Goal: Task Accomplishment & Management: Manage account settings

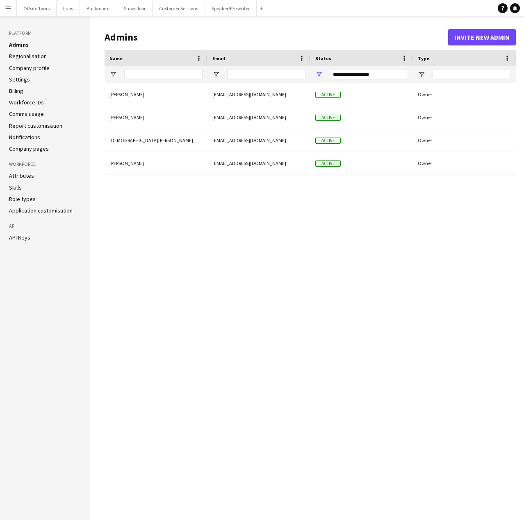
click at [19, 201] on link "Role types" at bounding box center [22, 198] width 27 height 7
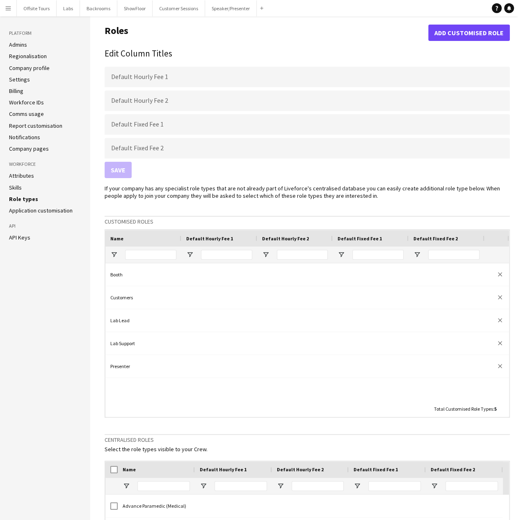
click at [21, 213] on link "Application customisation" at bounding box center [41, 210] width 64 height 7
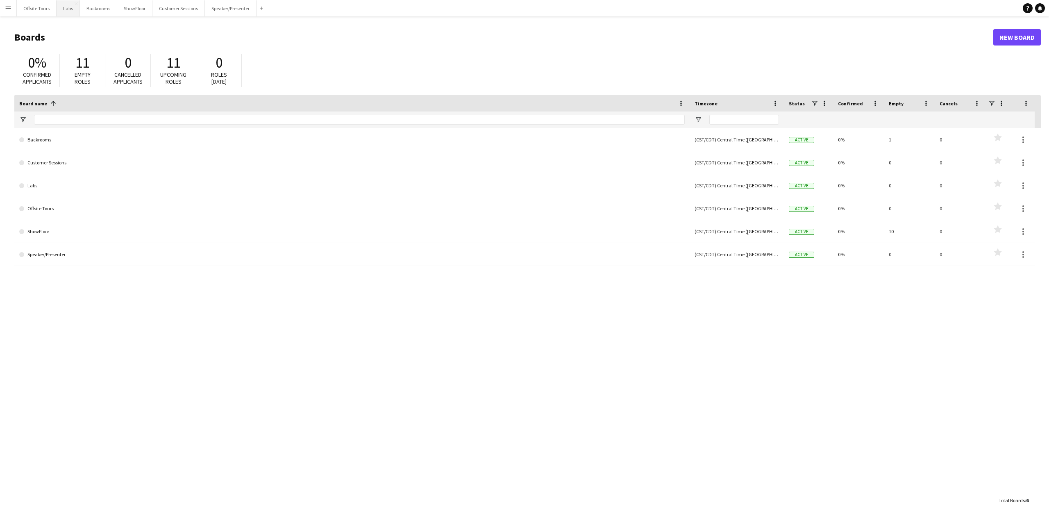
click at [69, 12] on button "Labs Close" at bounding box center [68, 8] width 23 height 16
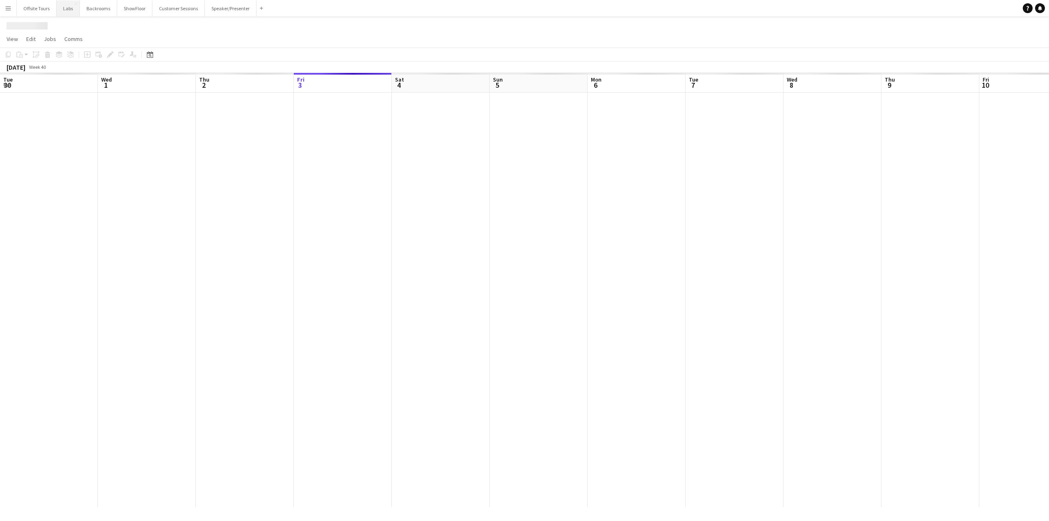
scroll to position [0, 196]
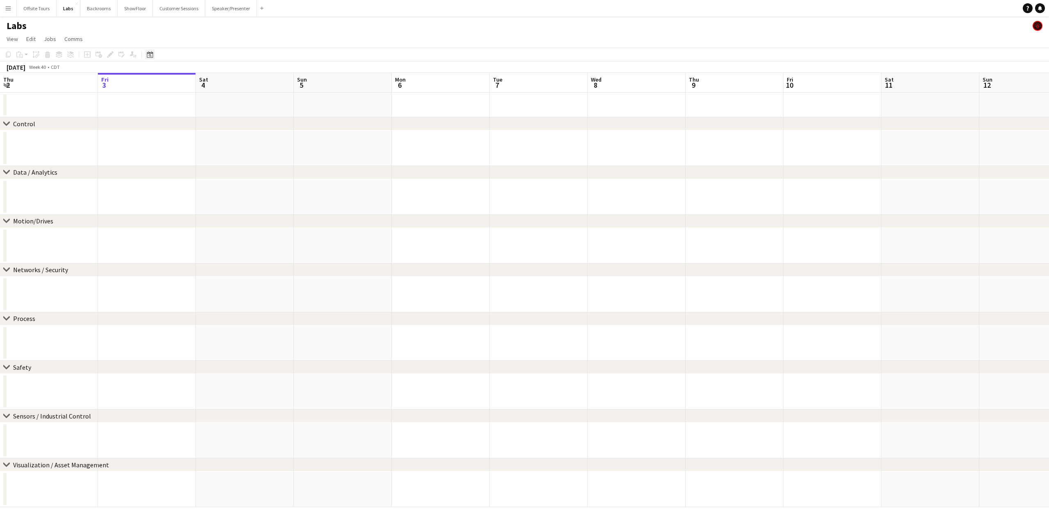
click at [148, 56] on icon "Date picker" at bounding box center [150, 54] width 7 height 7
click at [216, 84] on span "Next month" at bounding box center [217, 83] width 16 height 16
click at [162, 149] on span "18" at bounding box center [163, 148] width 10 height 10
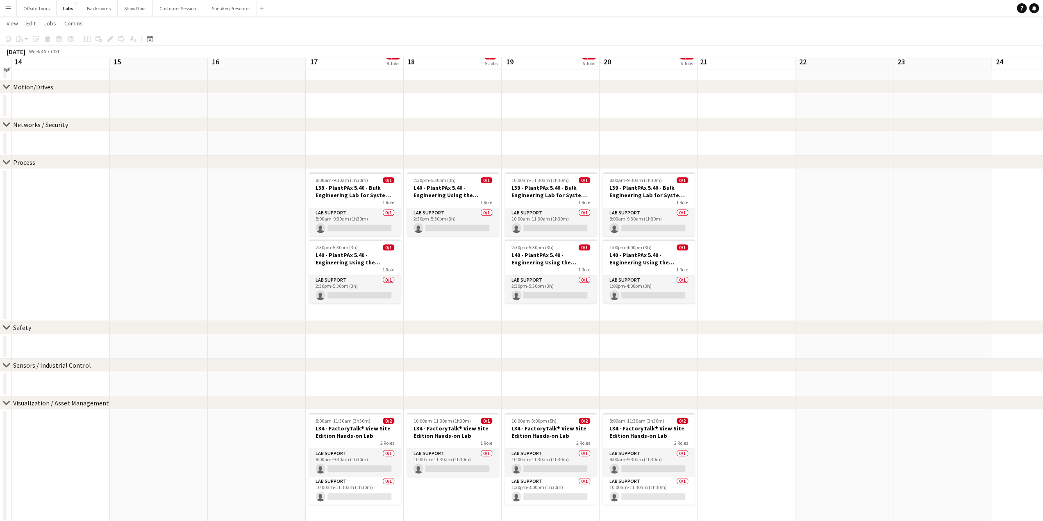
scroll to position [654, 0]
click at [8, 364] on icon at bounding box center [6, 364] width 6 height 3
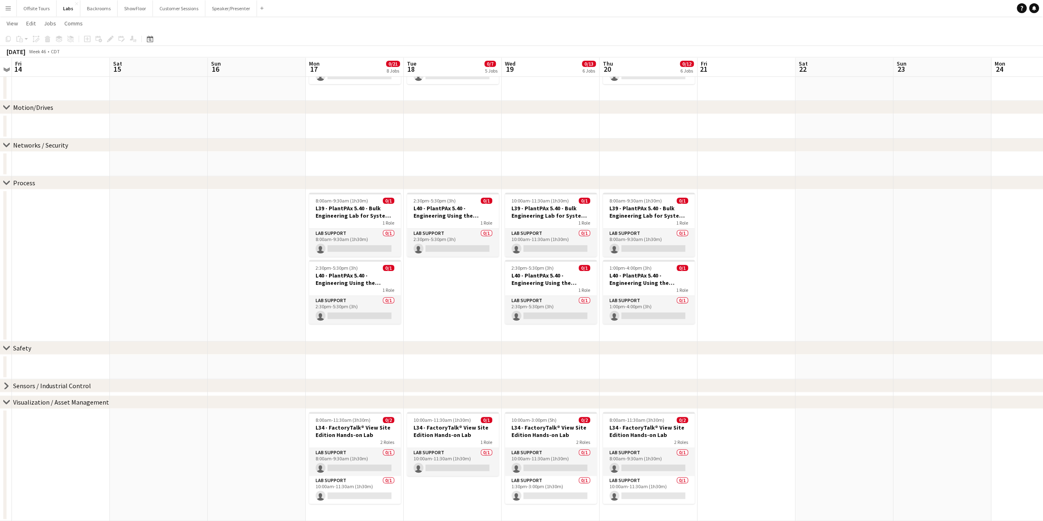
scroll to position [633, 0]
click at [9, 349] on icon "chevron-right" at bounding box center [6, 348] width 7 height 7
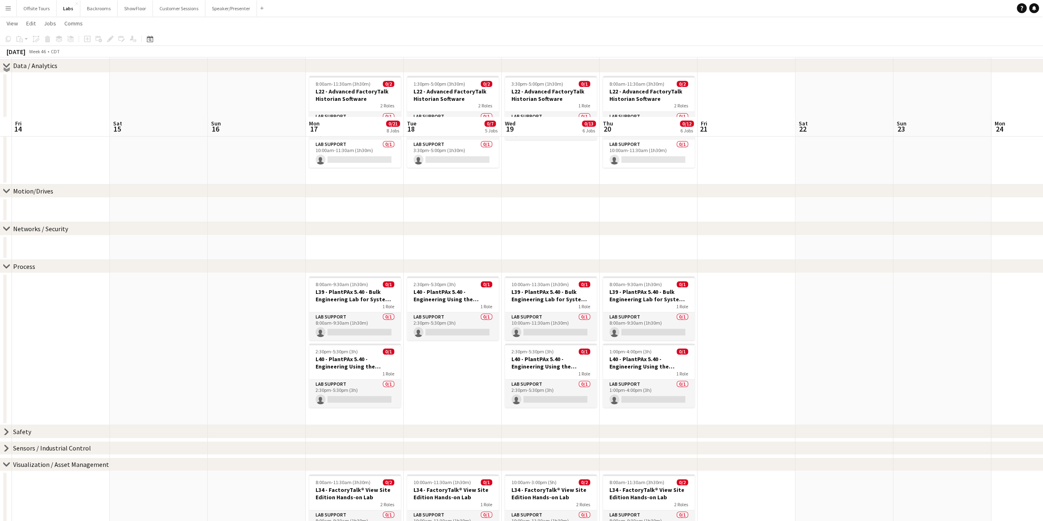
scroll to position [458, 0]
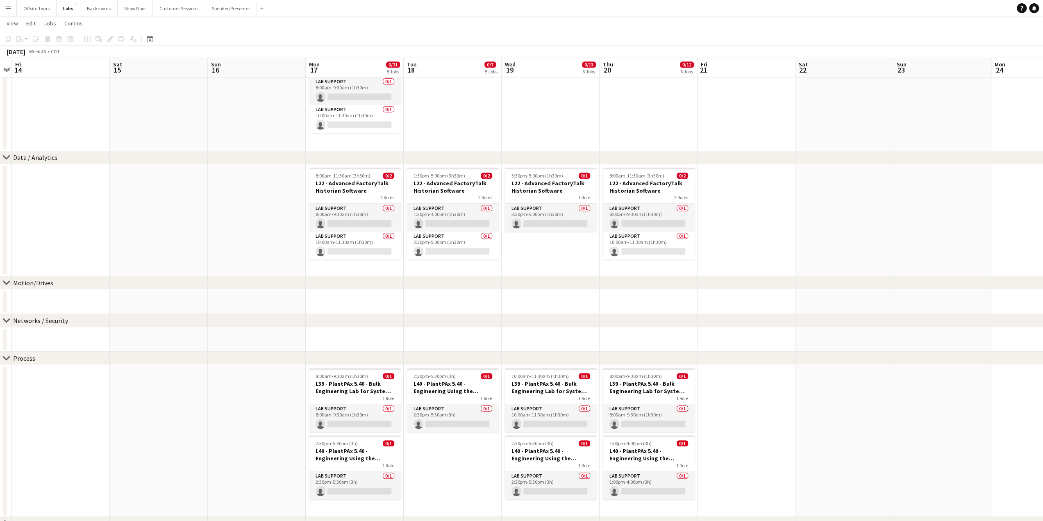
click at [6, 318] on icon "chevron-right" at bounding box center [6, 320] width 7 height 7
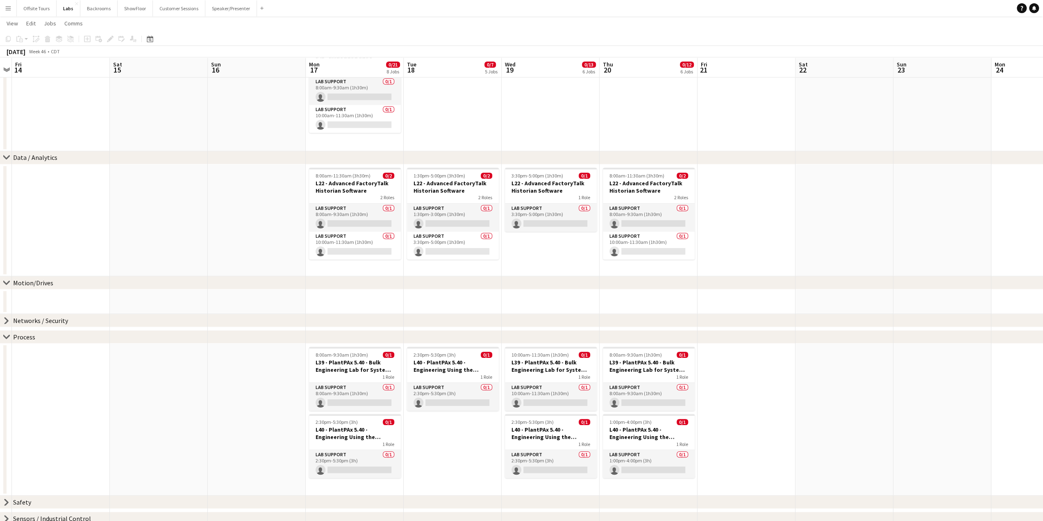
click at [5, 283] on icon at bounding box center [6, 282] width 6 height 3
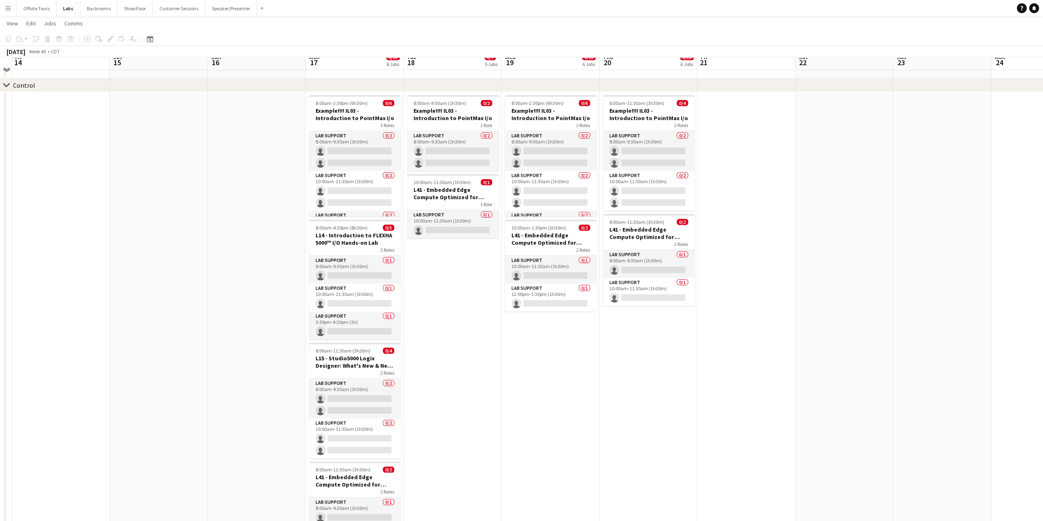
scroll to position [31, 0]
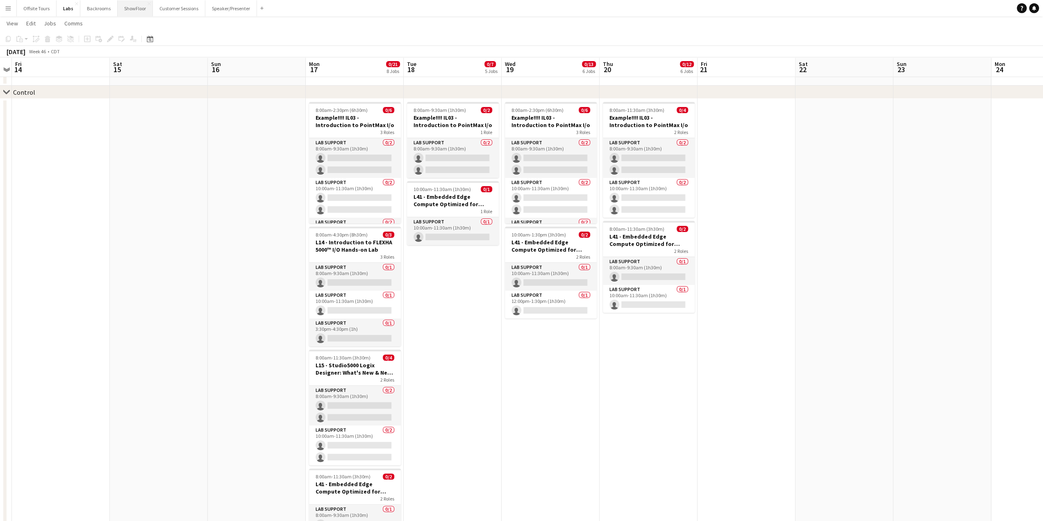
click at [132, 8] on button "ShowFloor Close" at bounding box center [135, 8] width 35 height 16
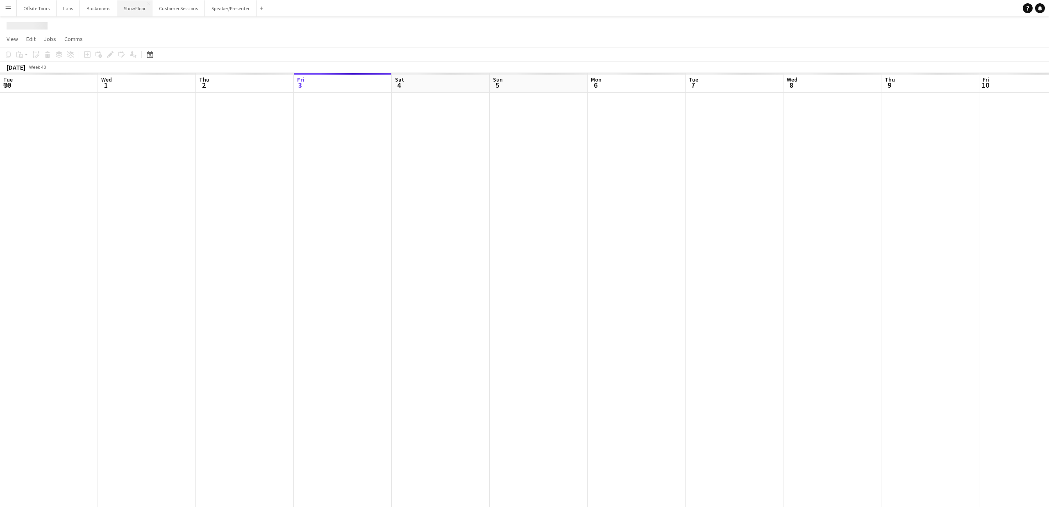
scroll to position [0, 196]
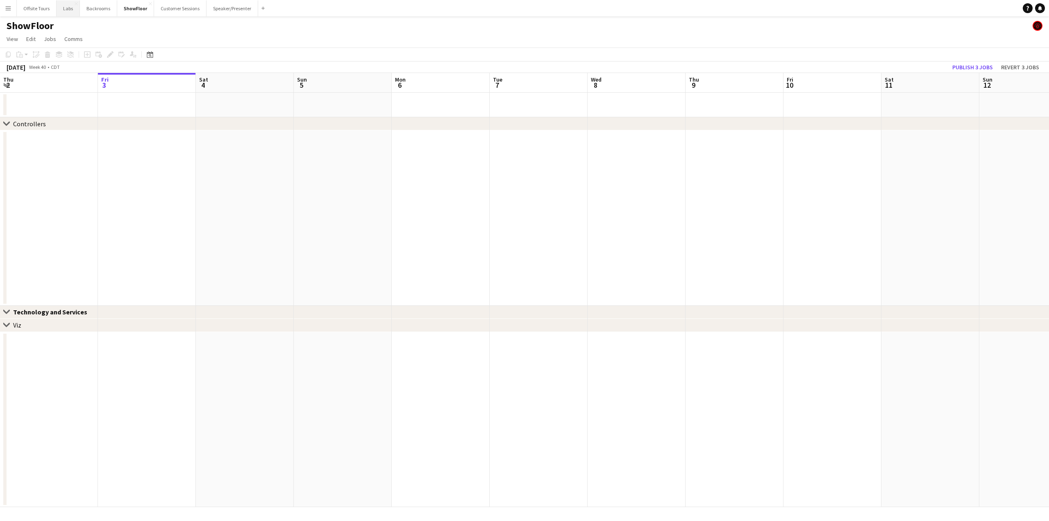
click at [71, 8] on button "Labs Close" at bounding box center [68, 8] width 23 height 16
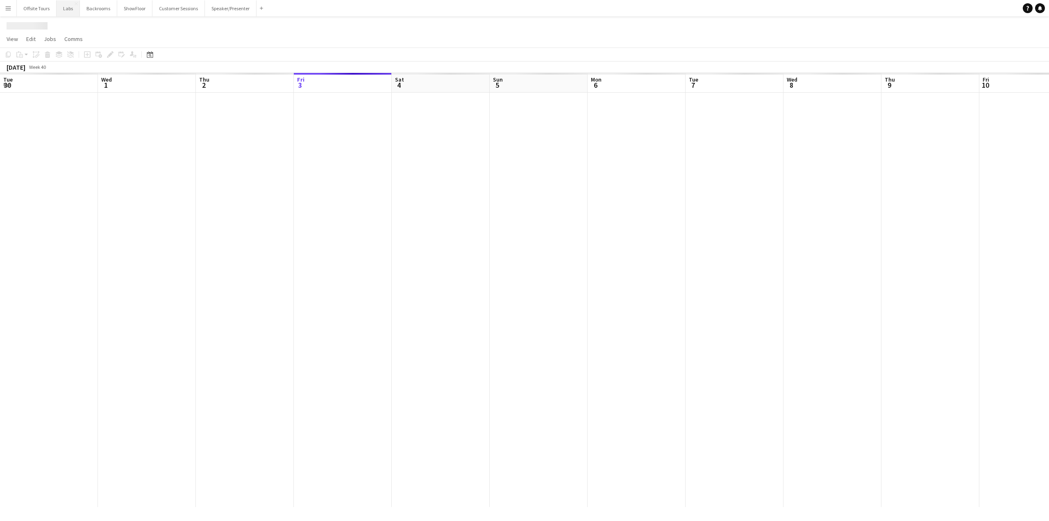
scroll to position [0, 196]
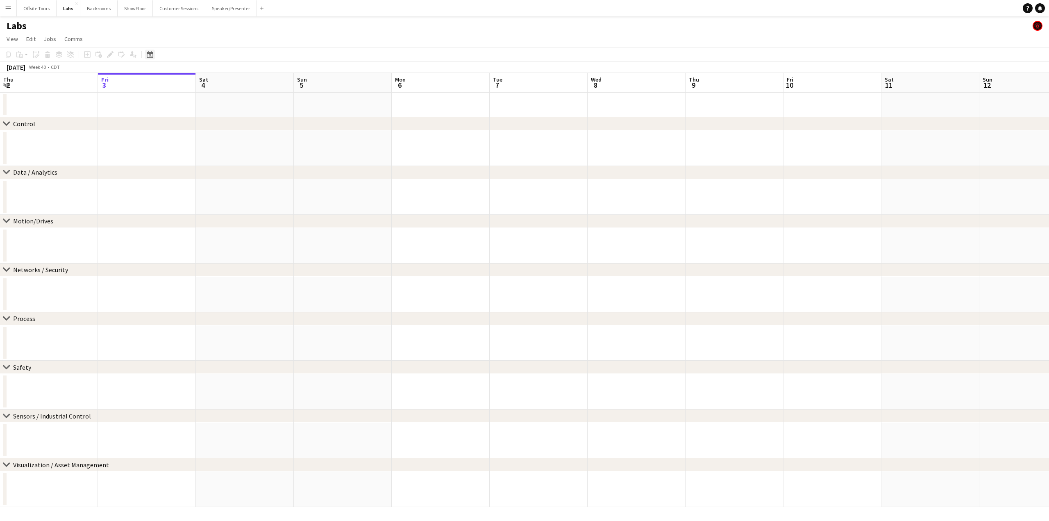
click at [151, 58] on div "Date picker" at bounding box center [150, 55] width 10 height 10
click at [216, 79] on span "Next month" at bounding box center [217, 83] width 16 height 16
click at [161, 149] on span "18" at bounding box center [163, 148] width 10 height 10
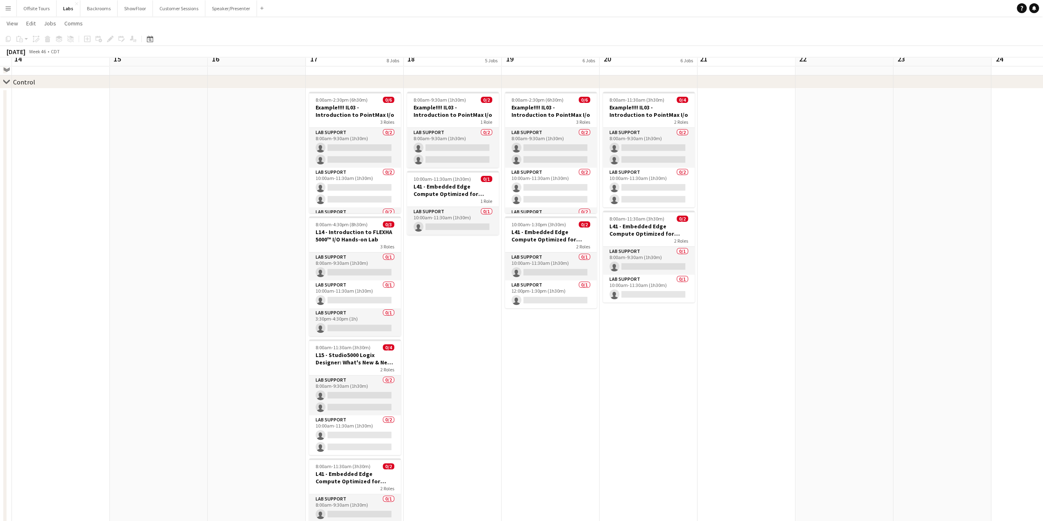
scroll to position [0, 0]
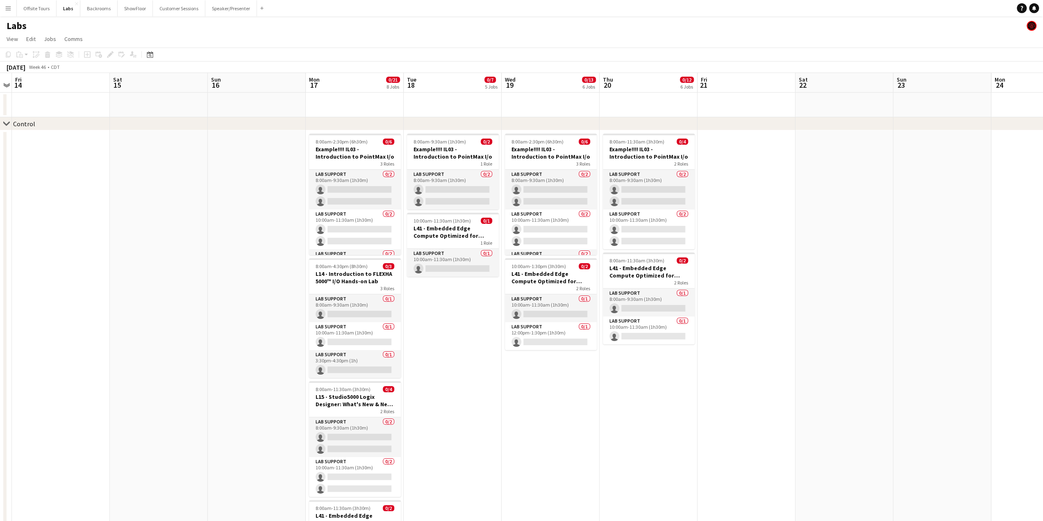
click at [9, 7] on app-icon "Menu" at bounding box center [8, 8] width 7 height 7
click at [432, 379] on app-date-cell "8:00am-9:30am (1h30m) 0/2 Example!!!! IL03 - Introduction to PointMax I/o 1 Rol…" at bounding box center [453, 370] width 98 height 480
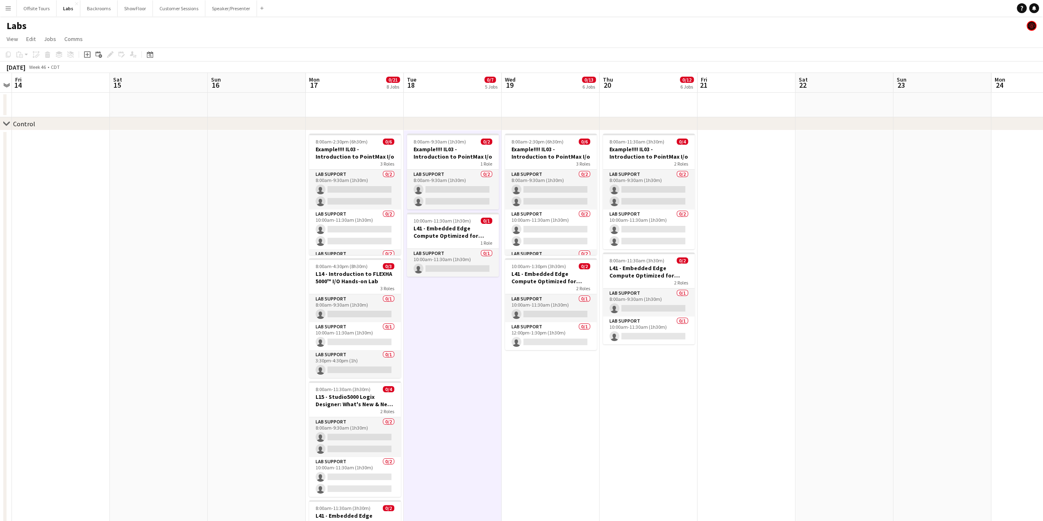
click at [225, 282] on app-date-cell at bounding box center [257, 370] width 98 height 480
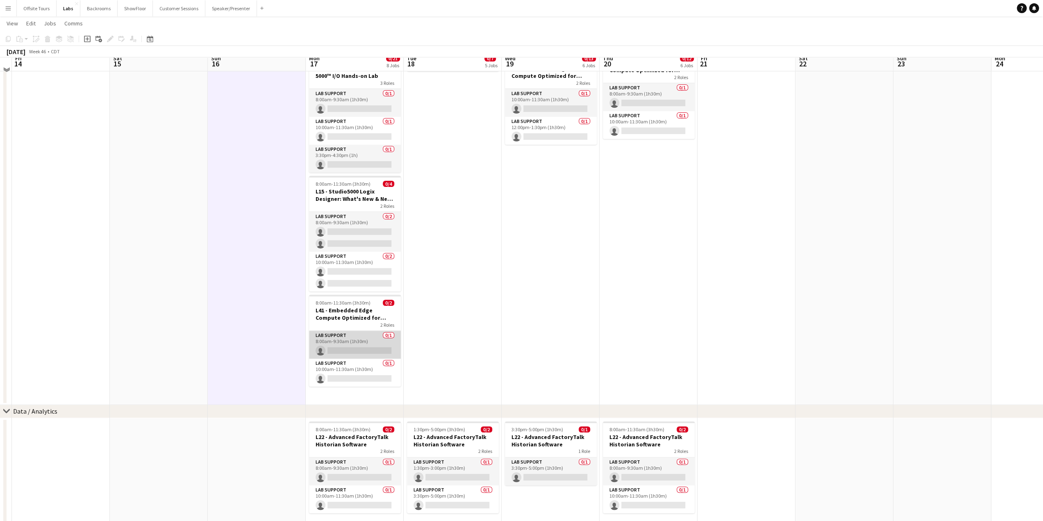
scroll to position [205, 0]
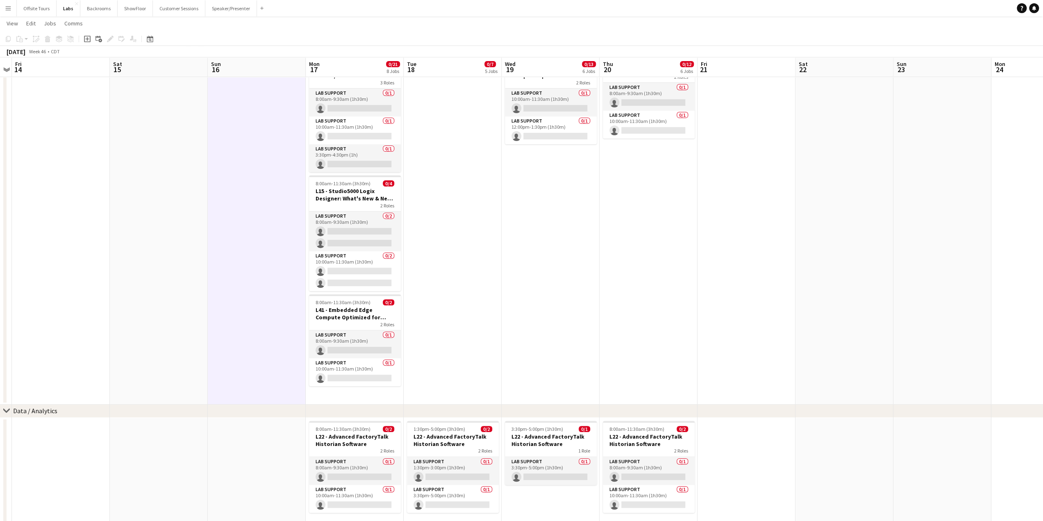
click at [5, 10] on app-icon "Menu" at bounding box center [8, 8] width 7 height 7
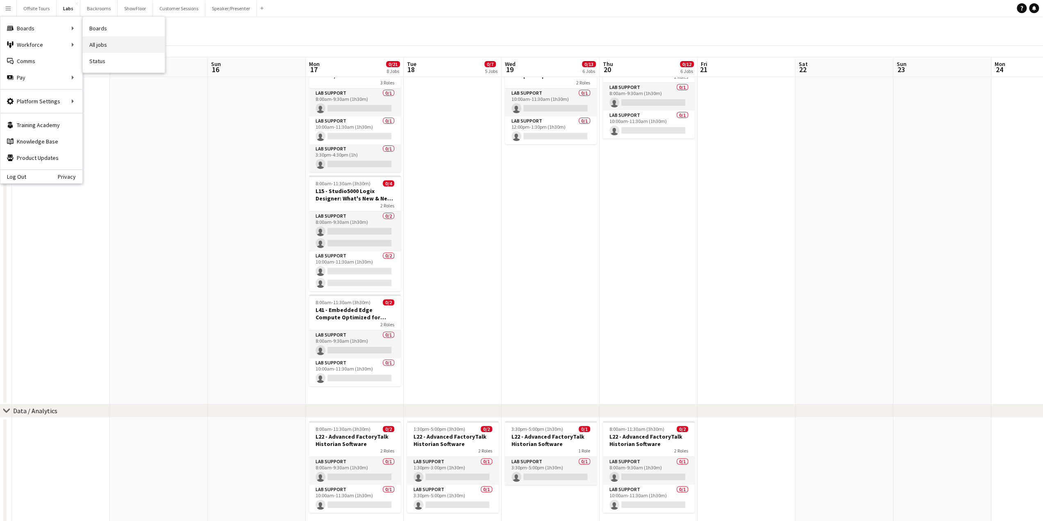
click at [107, 45] on link "All jobs" at bounding box center [124, 44] width 82 height 16
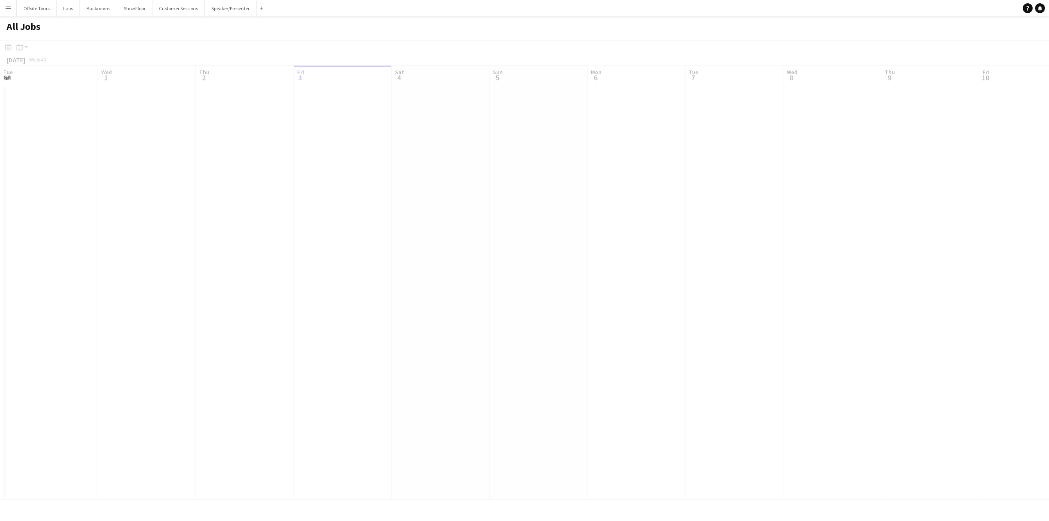
scroll to position [0, 196]
click at [5, 8] on button "Menu" at bounding box center [8, 8] width 16 height 16
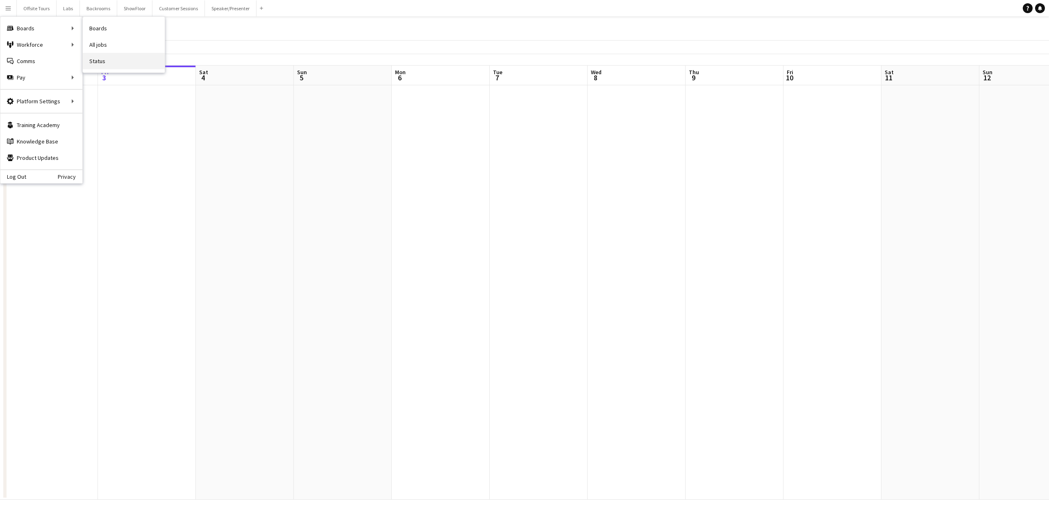
click at [100, 59] on link "Status" at bounding box center [124, 61] width 82 height 16
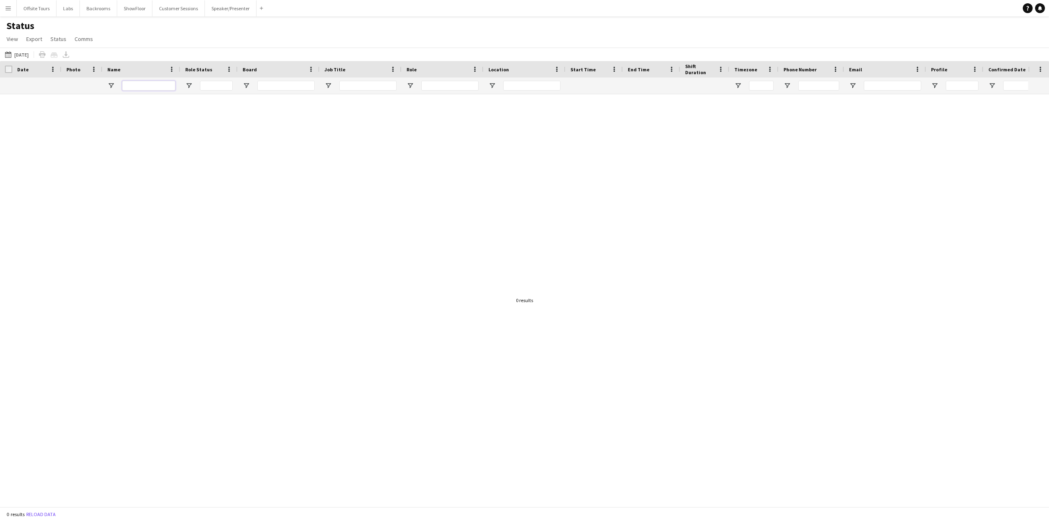
click at [127, 89] on input "Name Filter Input" at bounding box center [148, 86] width 53 height 10
click at [10, 6] on app-icon "Menu" at bounding box center [8, 8] width 7 height 7
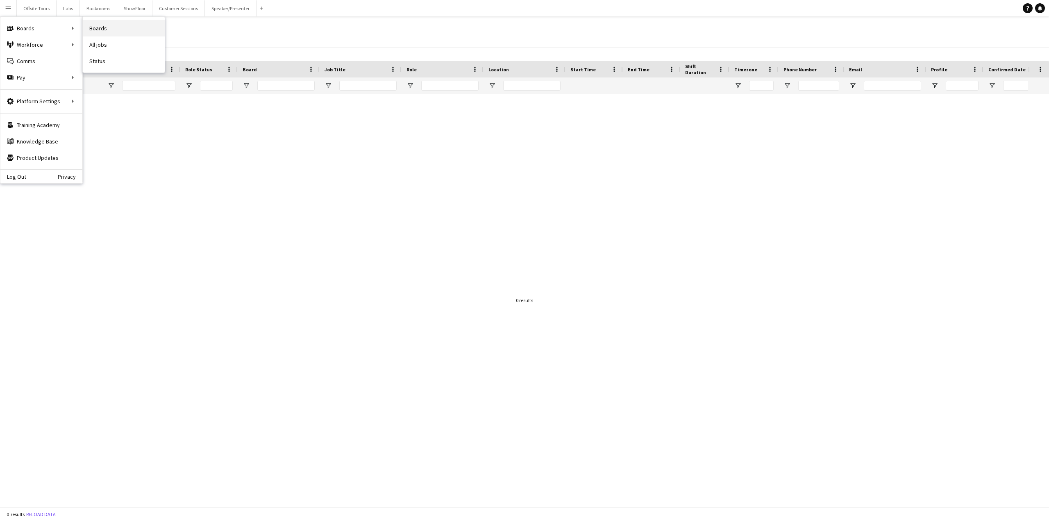
click at [101, 28] on link "Boards" at bounding box center [124, 28] width 82 height 16
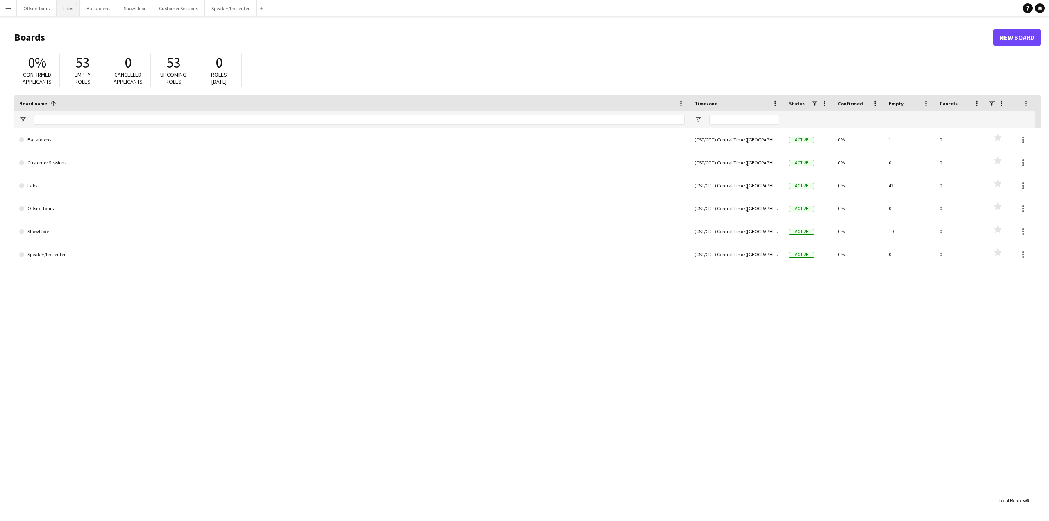
click at [60, 9] on button "Labs Close" at bounding box center [68, 8] width 23 height 16
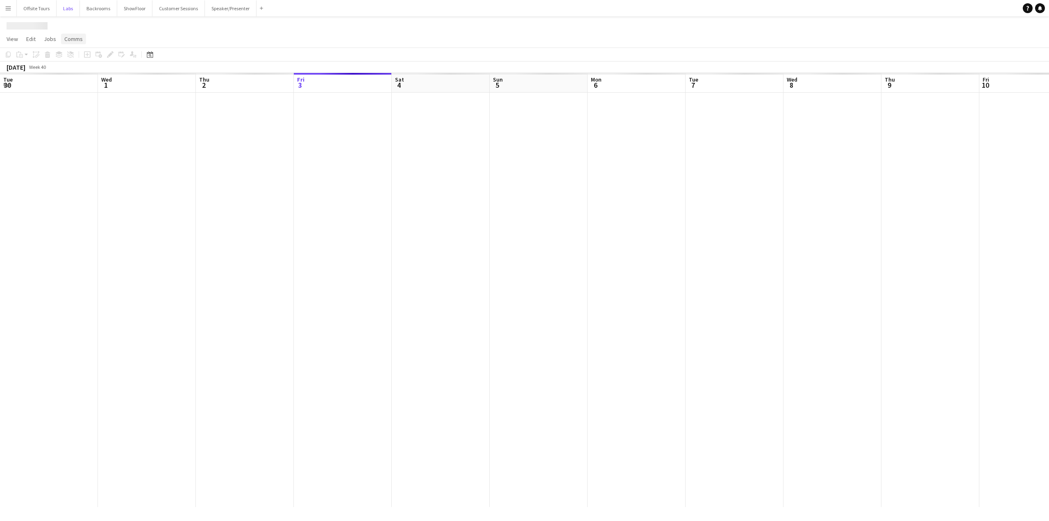
scroll to position [0, 196]
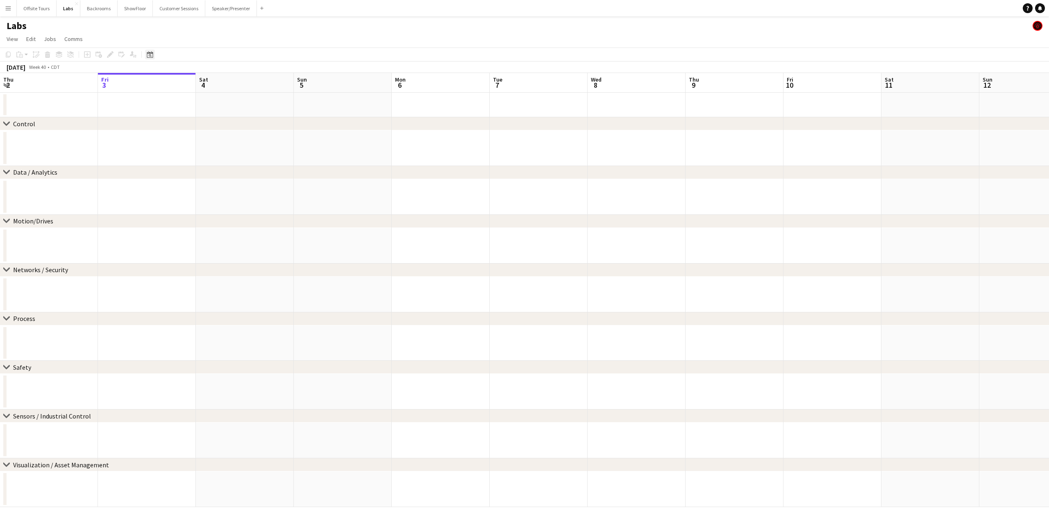
click at [148, 54] on icon "Date picker" at bounding box center [150, 54] width 7 height 7
click at [219, 83] on span "Next month" at bounding box center [217, 83] width 16 height 16
click at [163, 150] on span "18" at bounding box center [163, 148] width 10 height 10
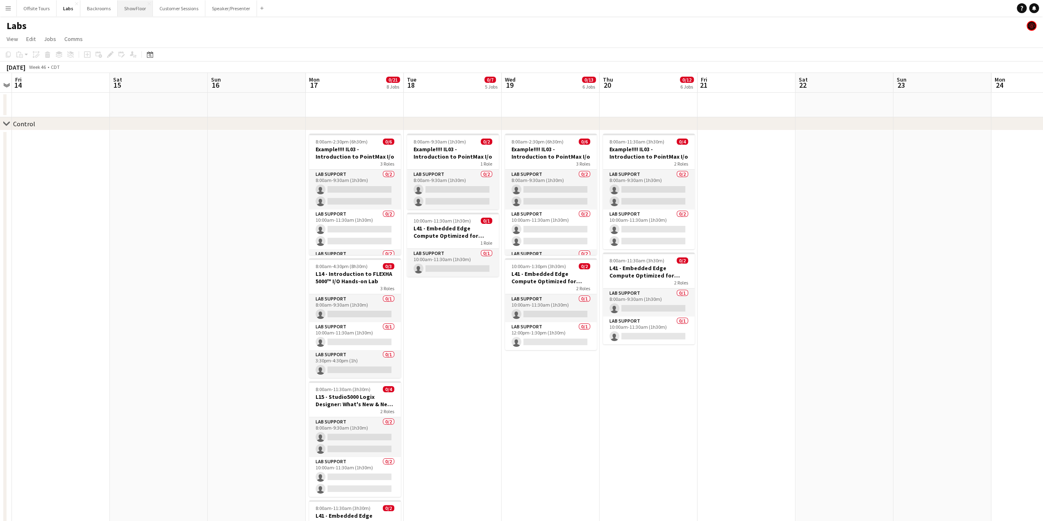
click at [134, 11] on button "ShowFloor Close" at bounding box center [135, 8] width 35 height 16
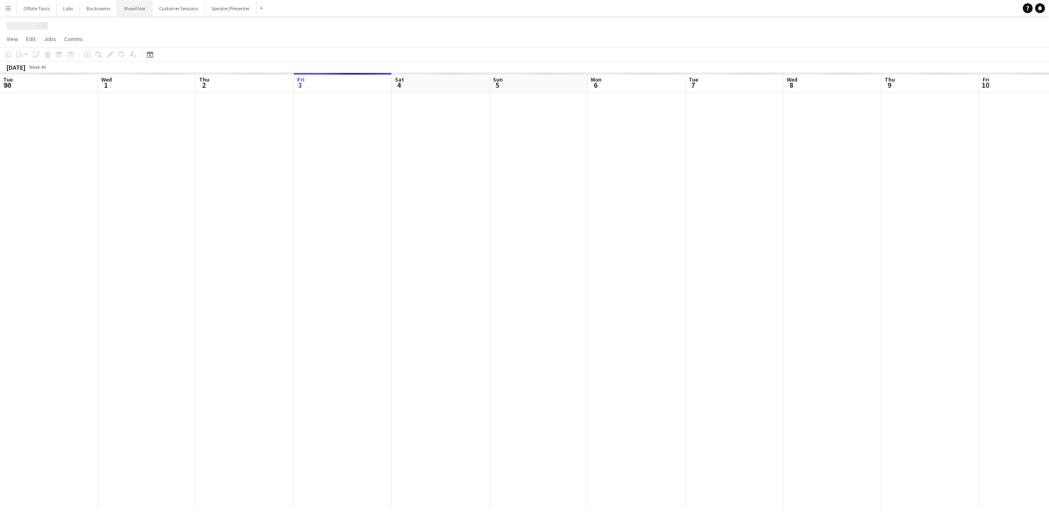
scroll to position [0, 196]
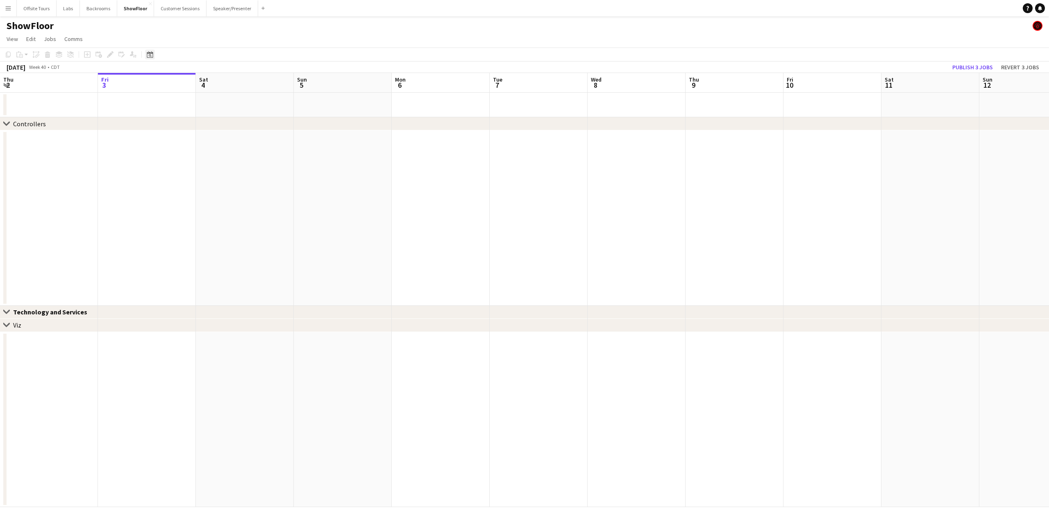
click at [149, 53] on icon at bounding box center [150, 54] width 6 height 7
click at [218, 82] on span "Next month" at bounding box center [217, 83] width 16 height 16
click at [202, 84] on span "Previous month" at bounding box center [200, 83] width 16 height 16
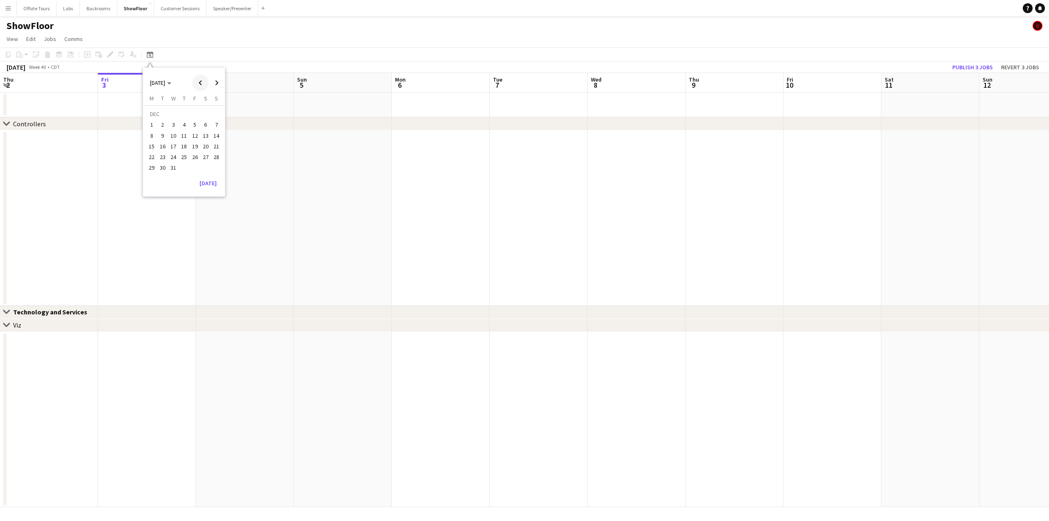
click at [202, 84] on span "Previous month" at bounding box center [200, 83] width 16 height 16
click at [164, 151] on span "18" at bounding box center [163, 148] width 10 height 10
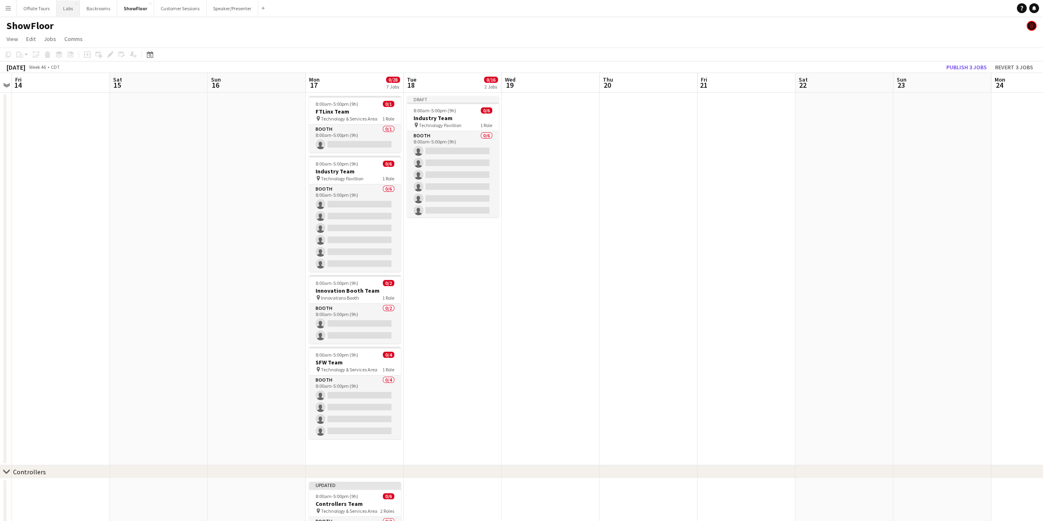
click at [72, 10] on button "Labs Close" at bounding box center [68, 8] width 23 height 16
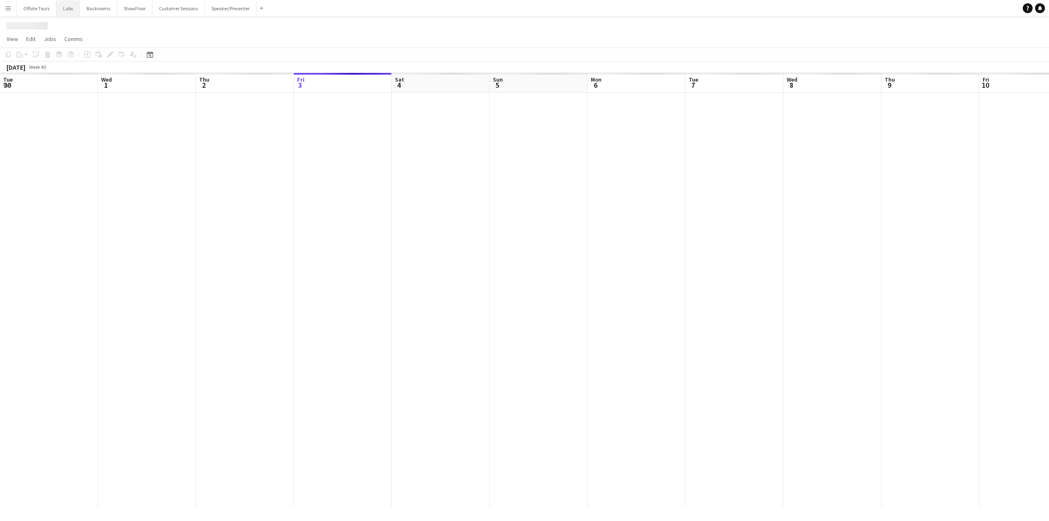
scroll to position [0, 196]
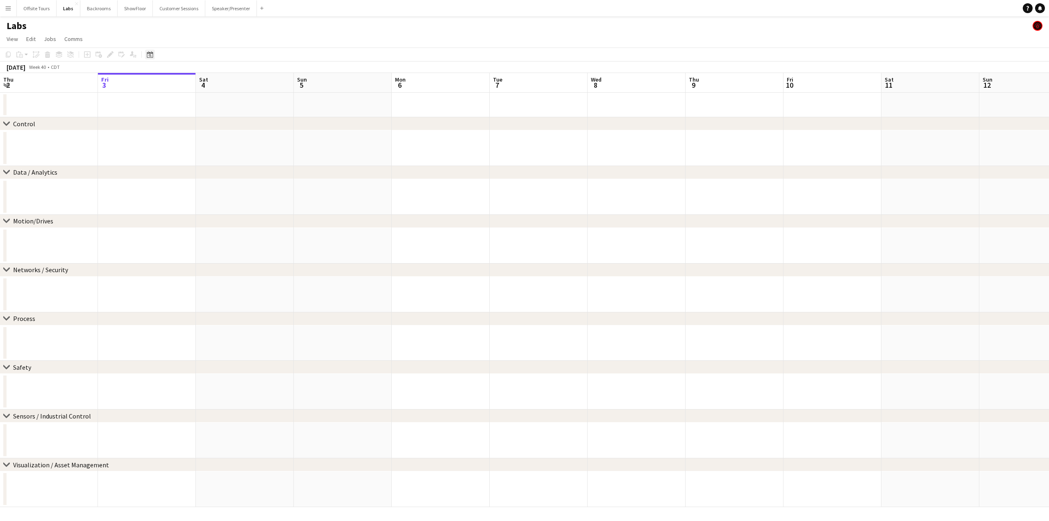
click at [152, 53] on icon at bounding box center [150, 54] width 6 height 7
click at [213, 83] on span "Next month" at bounding box center [217, 83] width 16 height 16
click at [163, 147] on span "18" at bounding box center [163, 148] width 10 height 10
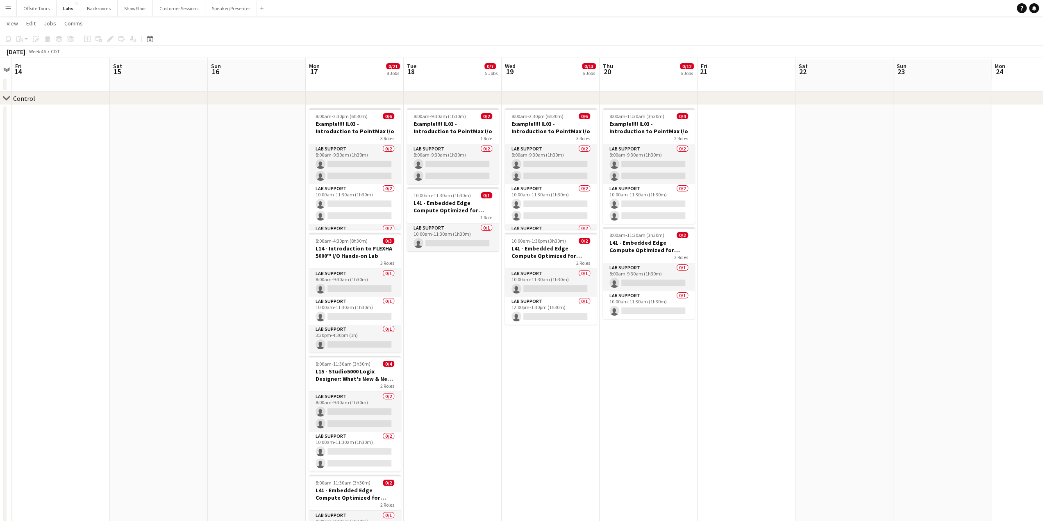
scroll to position [31, 0]
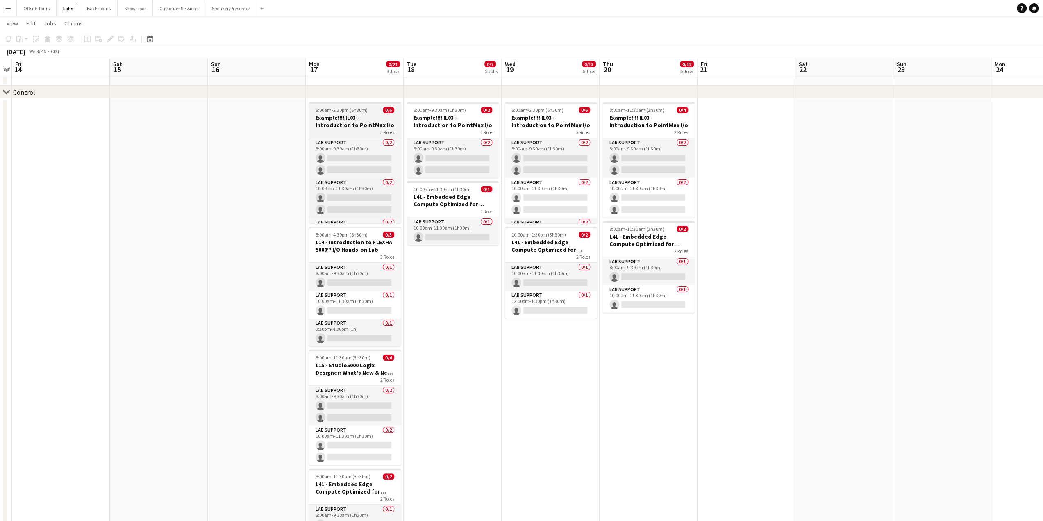
click at [338, 115] on h3 "Example!!!! IL03 - Introduction to PointMax I/o" at bounding box center [355, 121] width 92 height 15
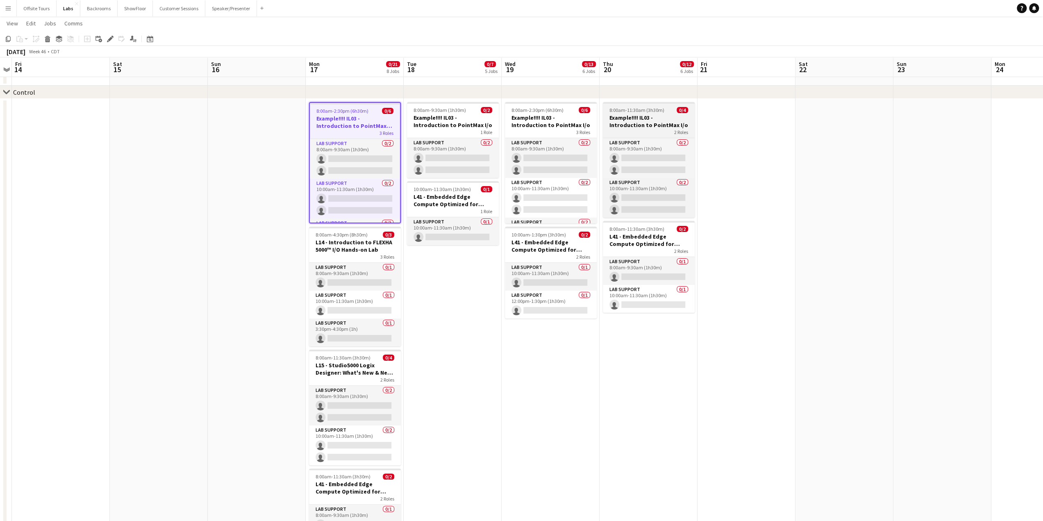
click at [634, 127] on h3 "Example!!!! IL03 - Introduction to PointMax I/o" at bounding box center [649, 121] width 92 height 15
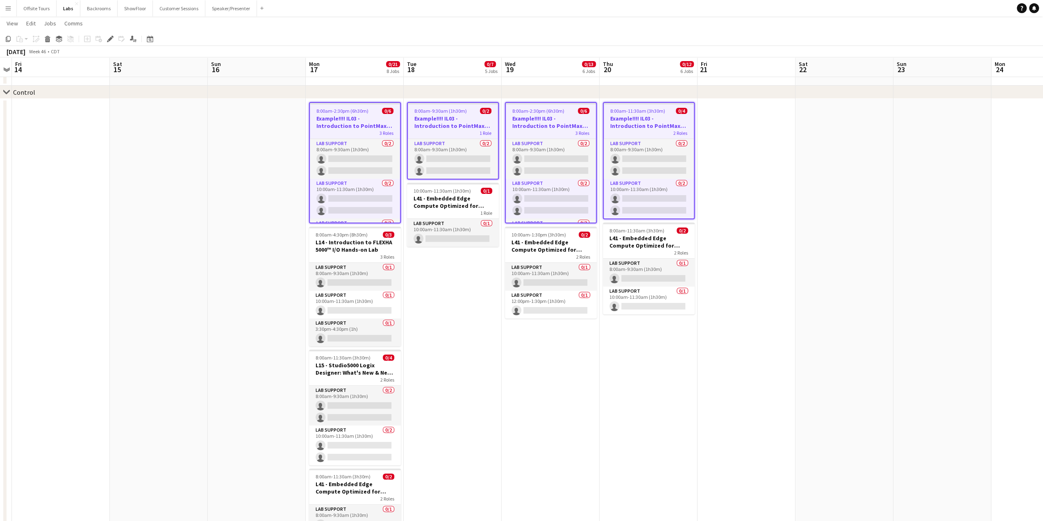
click at [428, 291] on app-date-cell "8:00am-9:30am (1h30m) 0/2 Example!!!! IL03 - Introduction to PointMax I/o 1 Rol…" at bounding box center [453, 339] width 98 height 480
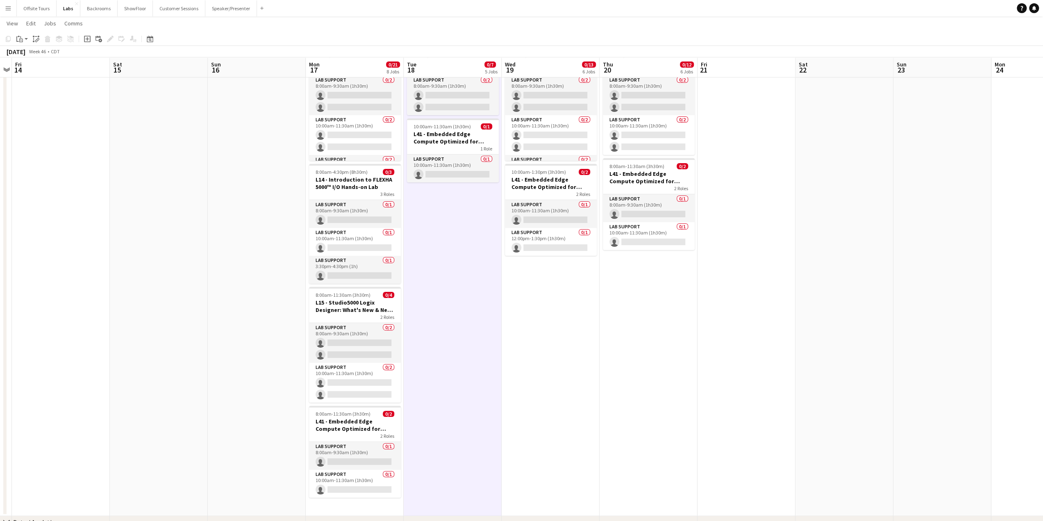
scroll to position [225, 0]
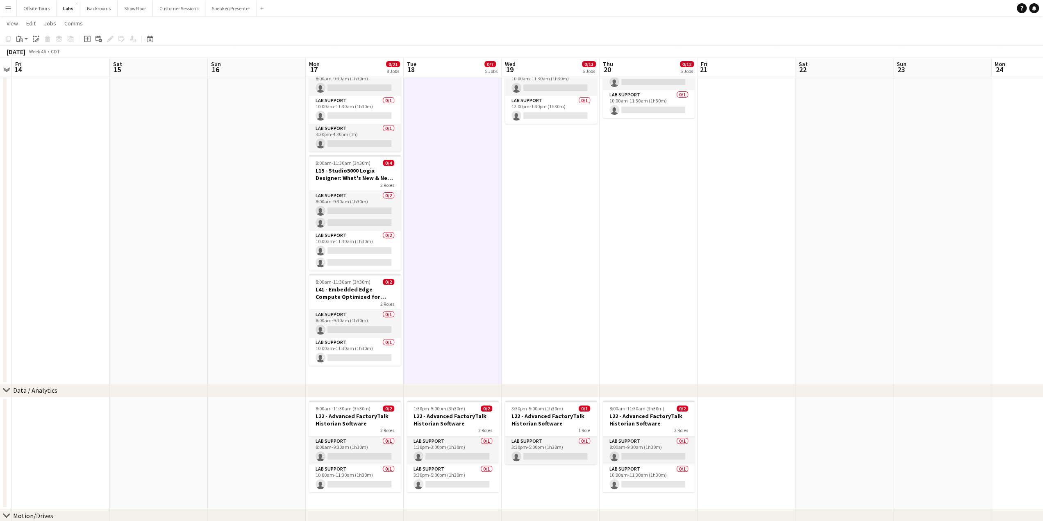
click at [348, 376] on app-date-cell "8:00am-2:30pm (6h30m) 0/6 Example!!!! IL03 - Introduction to PointMax I/o 3 Rol…" at bounding box center [355, 144] width 98 height 480
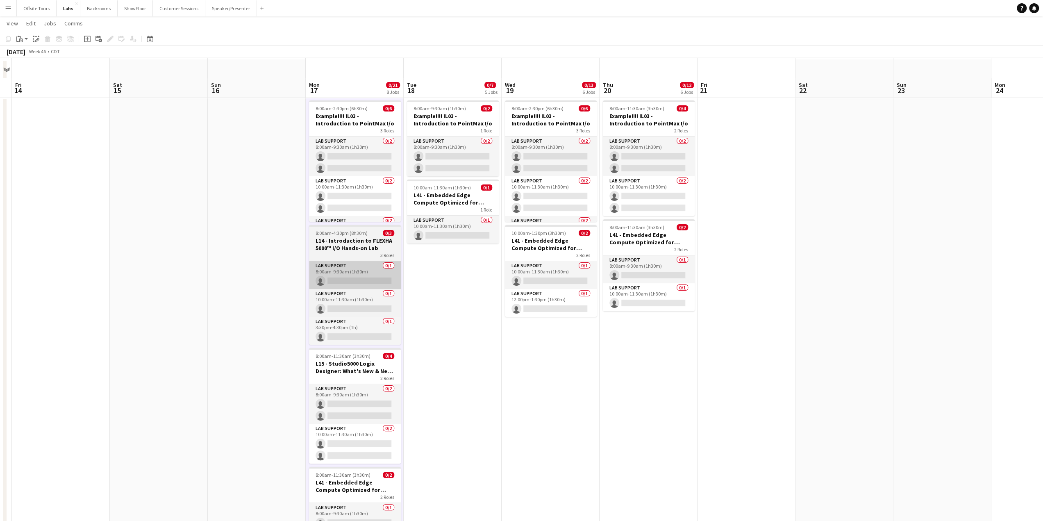
scroll to position [0, 0]
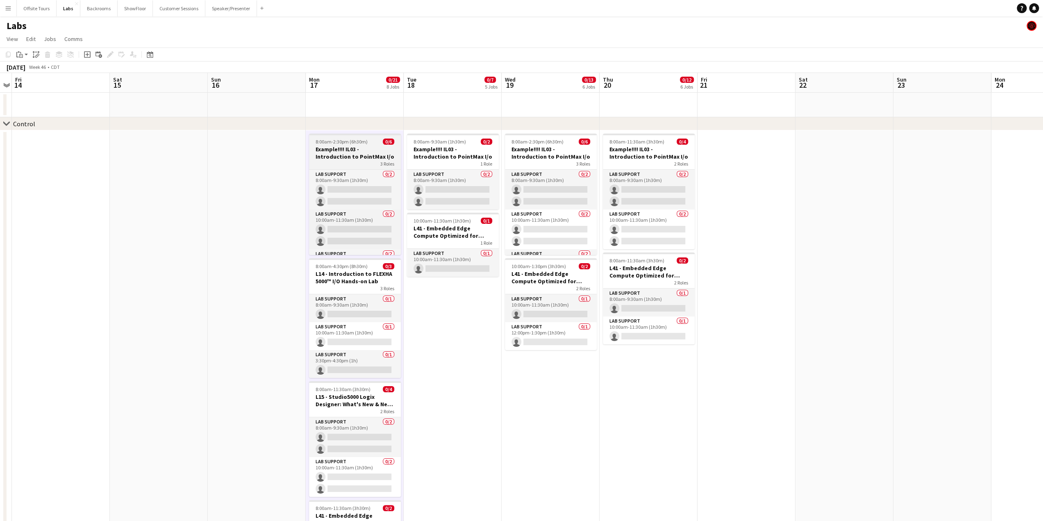
click at [347, 154] on h3 "Example!!!! IL03 - Introduction to PointMax I/o" at bounding box center [355, 152] width 92 height 15
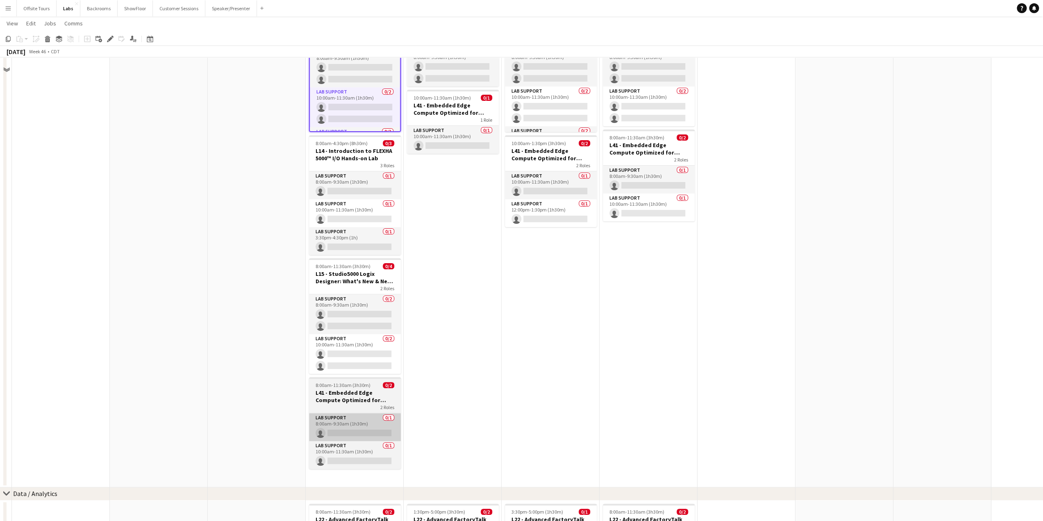
scroll to position [195, 0]
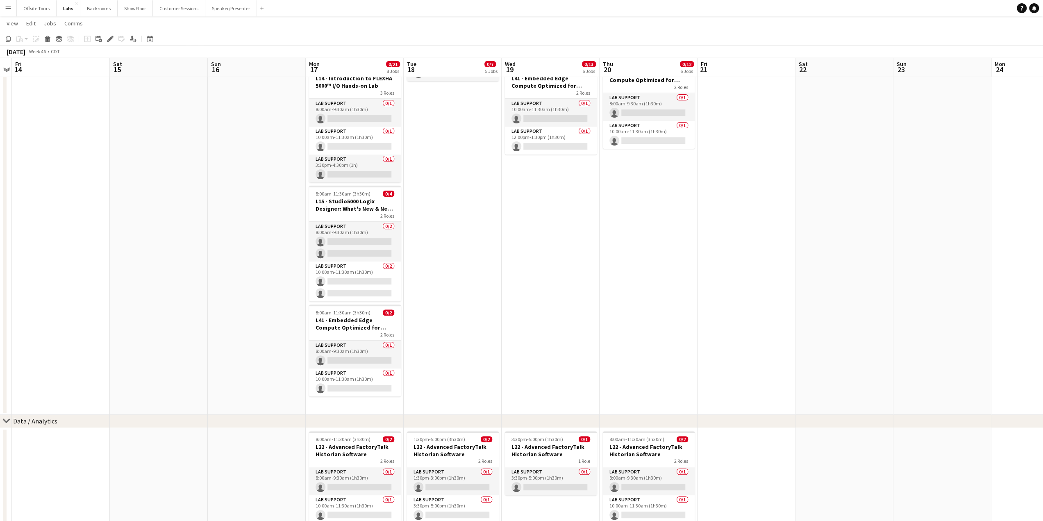
click at [332, 407] on app-date-cell "8:00am-2:30pm (6h30m) 0/6 Example!!!! IL03 - Introduction to PointMax I/o 3 Rol…" at bounding box center [355, 175] width 98 height 480
click at [331, 406] on app-date-cell "8:00am-2:30pm (6h30m) 0/6 Example!!!! IL03 - Introduction to PointMax I/o 3 Rol…" at bounding box center [355, 175] width 98 height 480
click at [331, 404] on app-date-cell "8:00am-2:30pm (6h30m) 0/6 Example!!!! IL03 - Introduction to PointMax I/o 3 Rol…" at bounding box center [355, 175] width 98 height 480
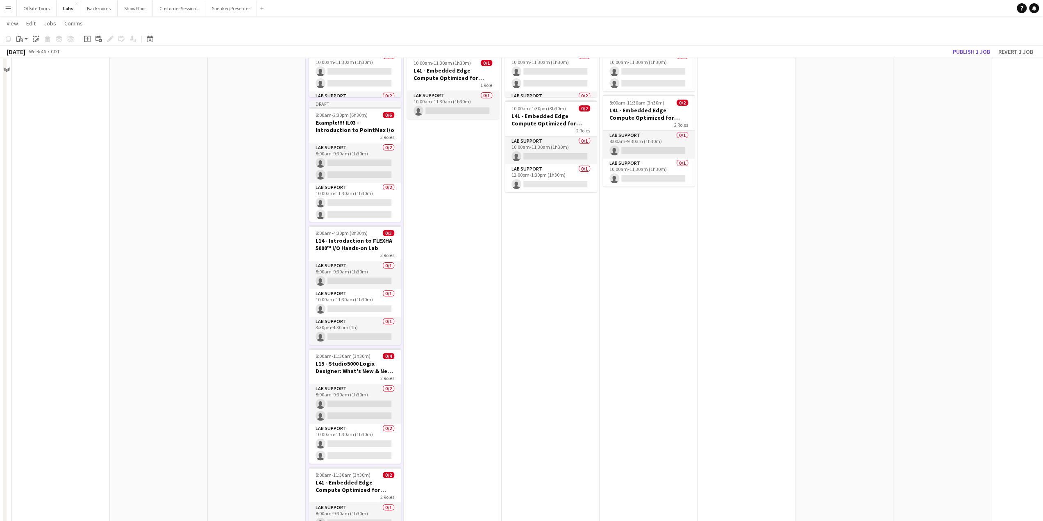
scroll to position [307, 0]
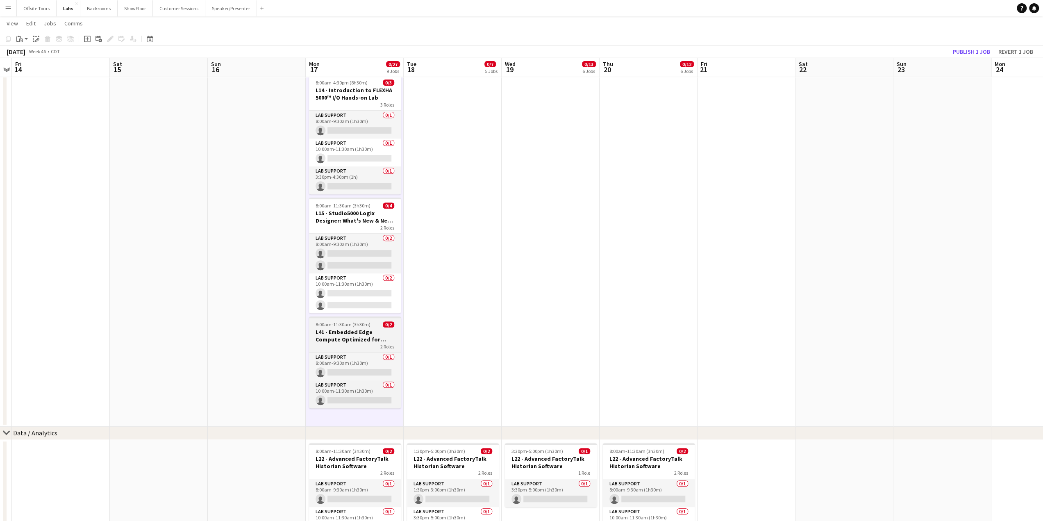
click at [340, 326] on span "8:00am-11:30am (3h30m)" at bounding box center [343, 324] width 55 height 6
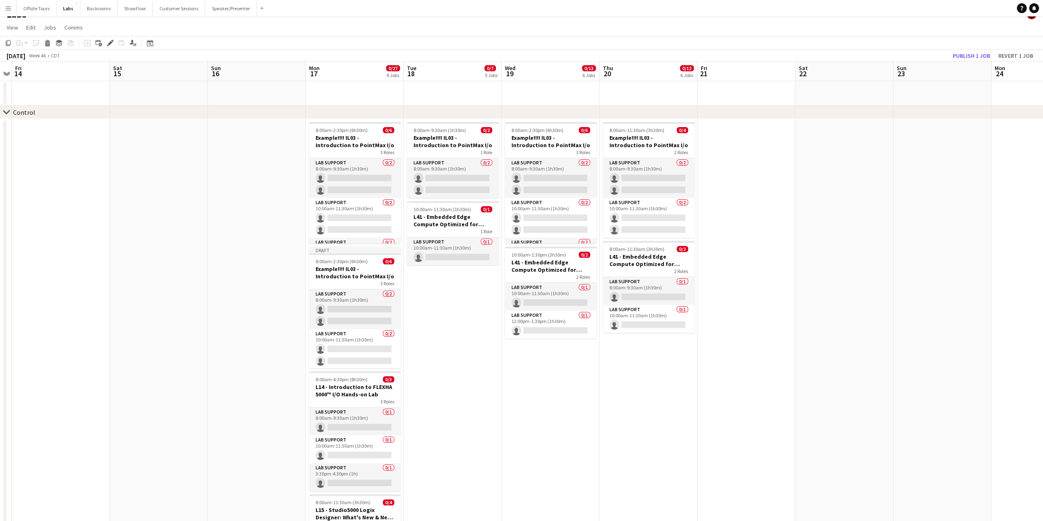
scroll to position [10, 0]
click at [340, 269] on h3 "Example!!!! IL03 - Introduction to PointMax I/o" at bounding box center [355, 273] width 92 height 15
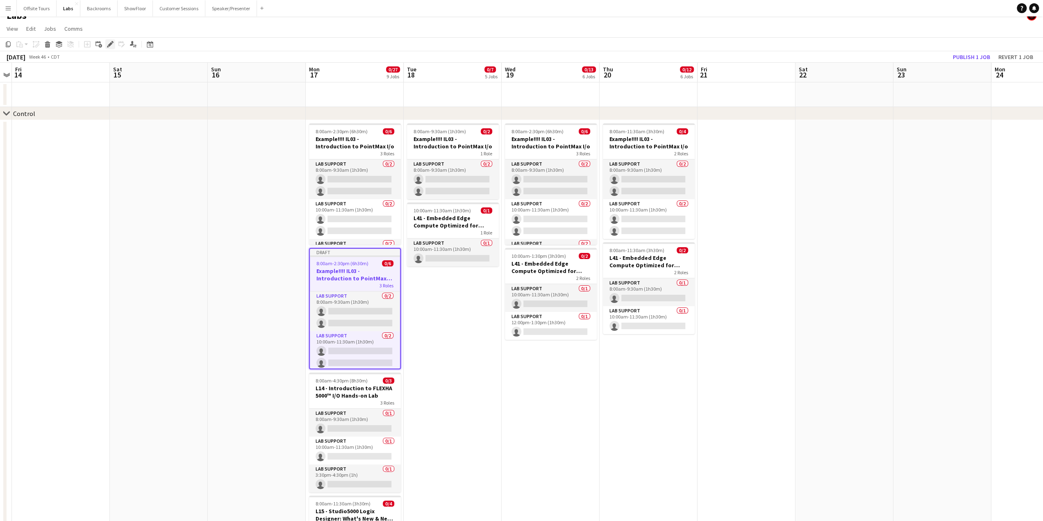
click at [107, 45] on icon "Edit" at bounding box center [110, 44] width 7 height 7
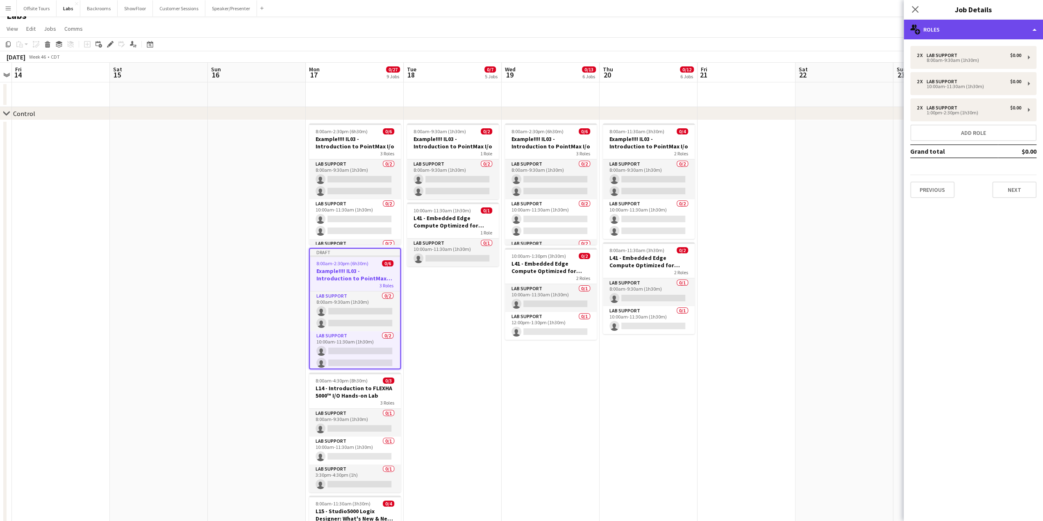
click at [1008, 29] on div "multiple-users-add Roles" at bounding box center [973, 30] width 139 height 20
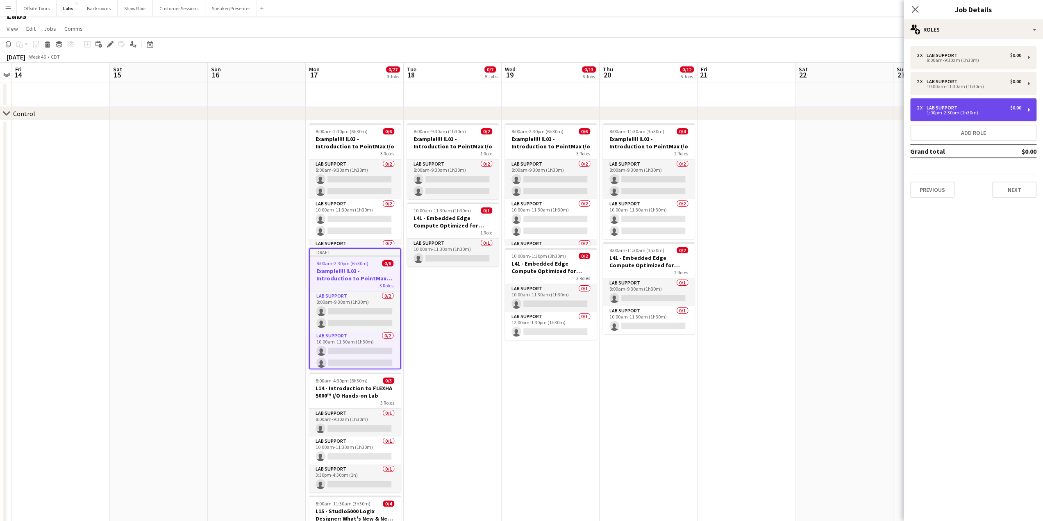
click at [1010, 109] on div "$0.00" at bounding box center [1015, 108] width 11 height 6
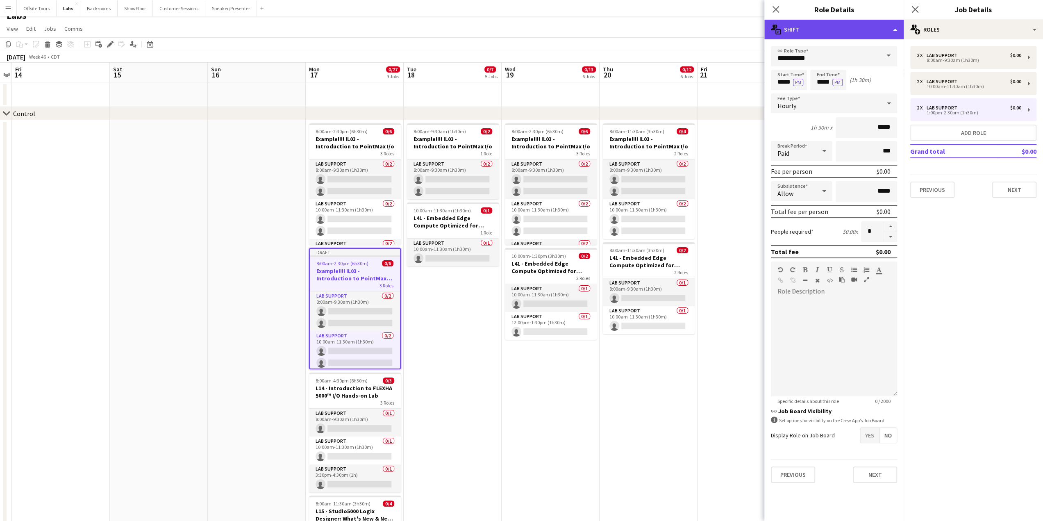
click at [892, 29] on div "multiple-actions-text Shift" at bounding box center [833, 30] width 139 height 20
click at [866, 93] on div "bin-2 Delete Role" at bounding box center [860, 98] width 81 height 16
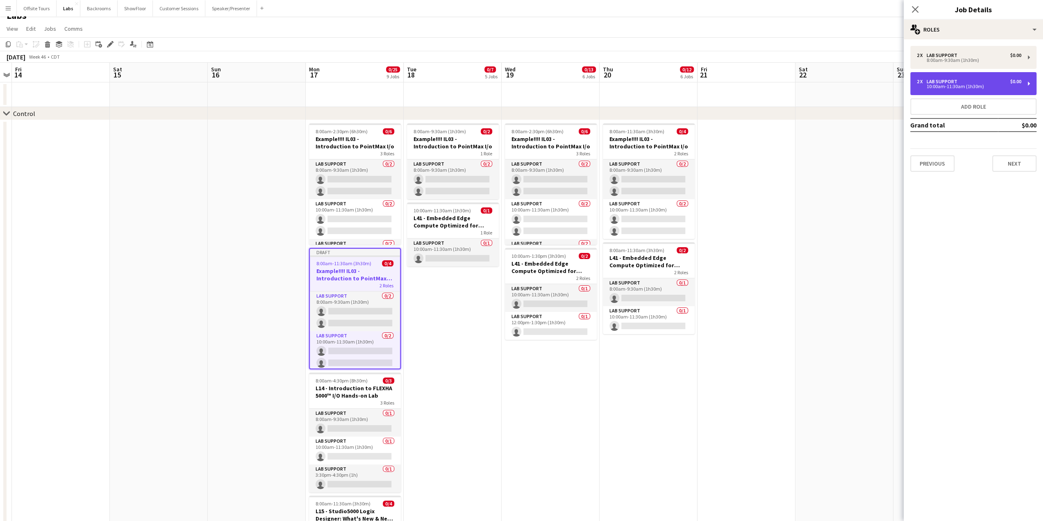
click at [986, 82] on div "2 x Lab Support $0.00" at bounding box center [969, 82] width 104 height 6
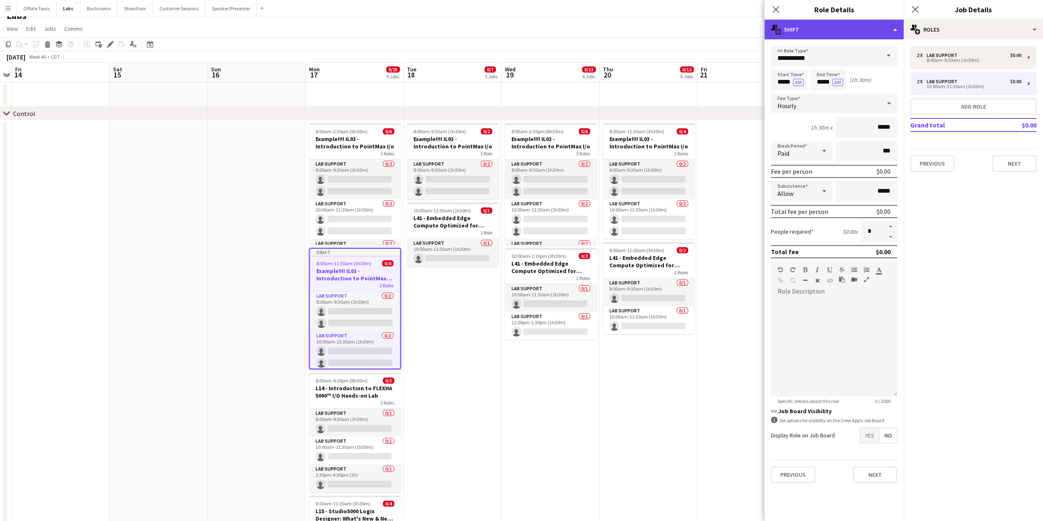
click at [892, 27] on div "multiple-actions-text Shift" at bounding box center [833, 30] width 139 height 20
click at [861, 96] on div "bin-2 Delete Role" at bounding box center [860, 98] width 81 height 16
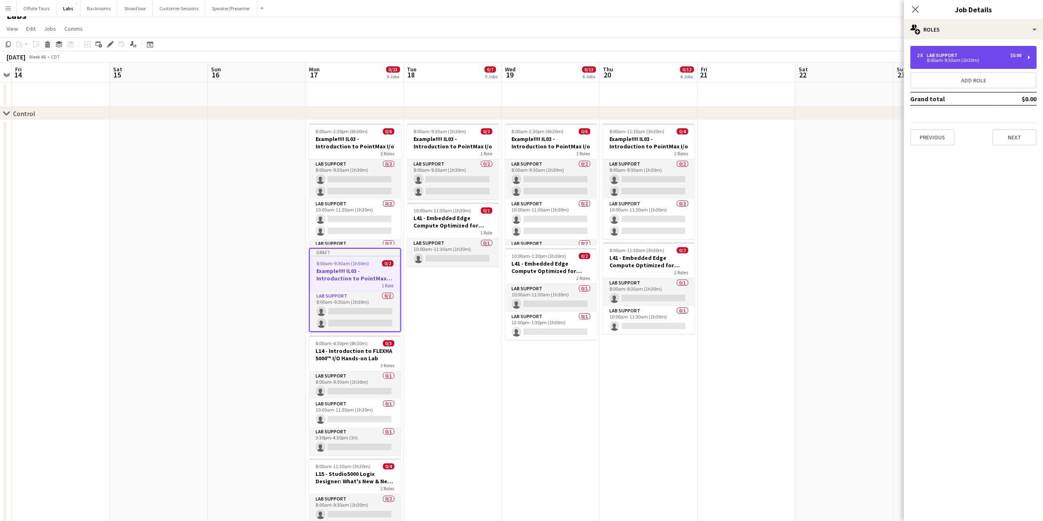
click at [987, 57] on div "2 x Lab Support $0.00" at bounding box center [969, 55] width 104 height 6
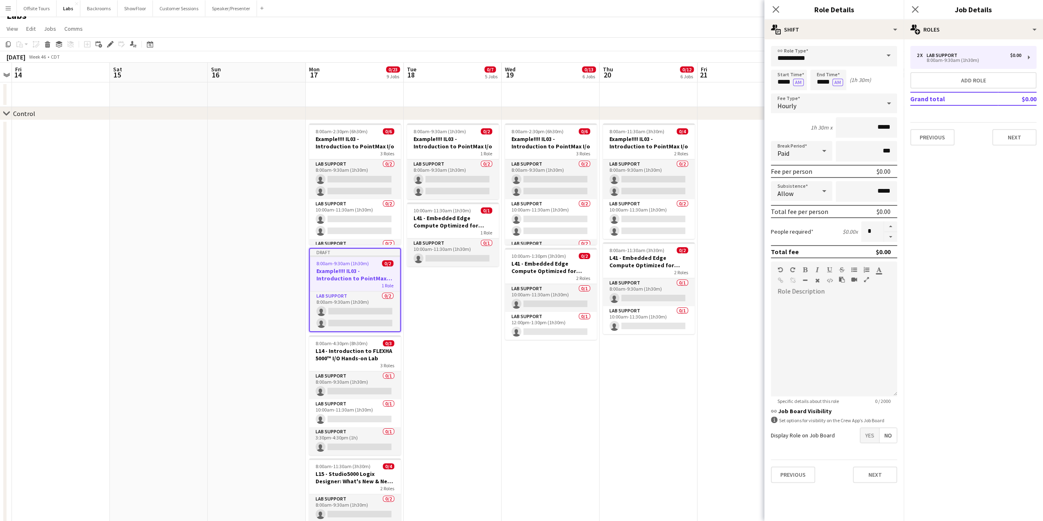
click at [960, 225] on mat-expansion-panel "pencil3 General details 2 x Lab Support $0.00 8:00am-9:30am (1h30m) Add role Gr…" at bounding box center [973, 279] width 139 height 481
click at [870, 473] on button "Next" at bounding box center [875, 474] width 44 height 16
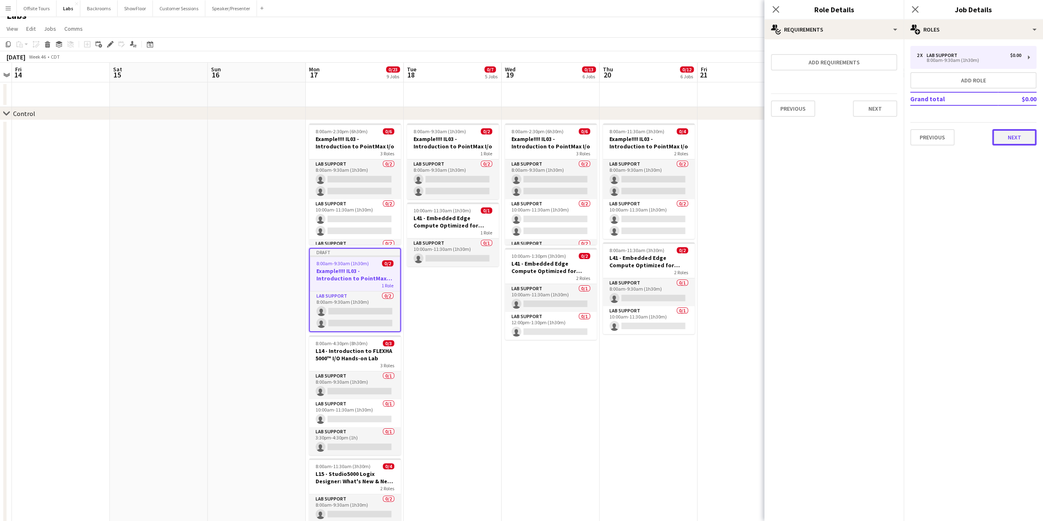
click at [1016, 141] on button "Next" at bounding box center [1014, 137] width 44 height 16
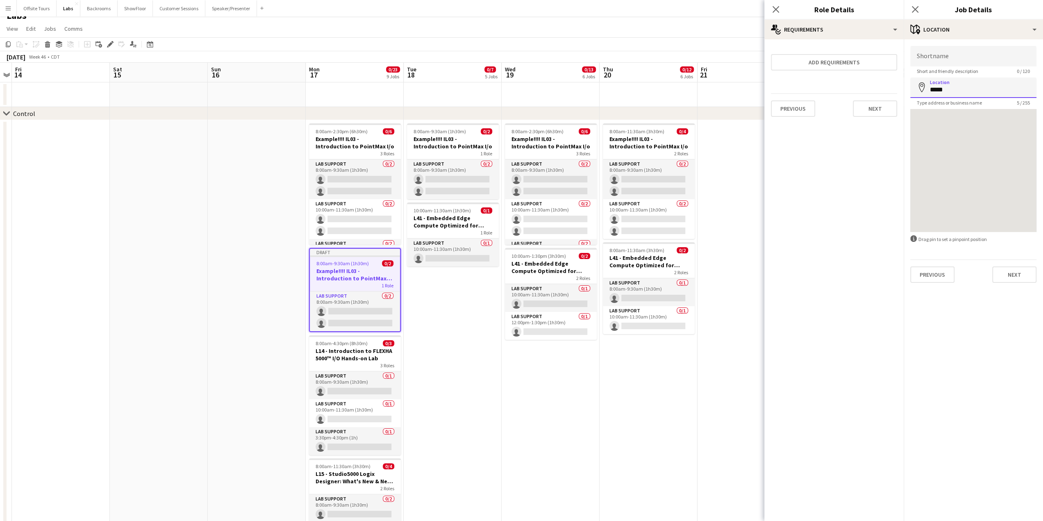
drag, startPoint x: 965, startPoint y: 91, endPoint x: 920, endPoint y: 91, distance: 44.3
click at [920, 91] on div "Location map-marker *****" at bounding box center [973, 87] width 126 height 20
paste input
type input "*****"
click at [1013, 278] on button "Next" at bounding box center [1014, 274] width 44 height 16
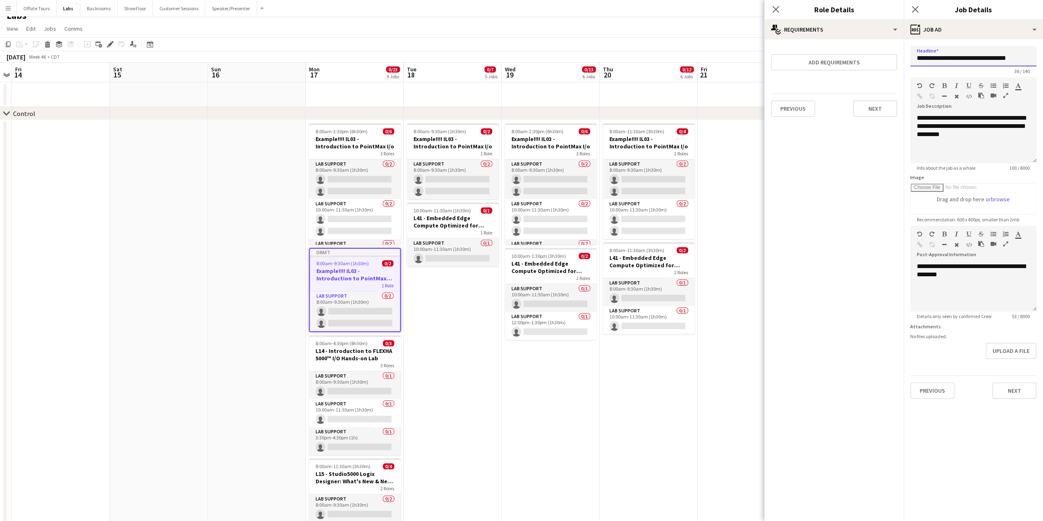
drag, startPoint x: 928, startPoint y: 57, endPoint x: 912, endPoint y: 60, distance: 15.8
click at [912, 60] on input "**********" at bounding box center [973, 56] width 126 height 20
paste input "text"
drag, startPoint x: 933, startPoint y: 58, endPoint x: 1015, endPoint y: 59, distance: 82.0
click at [1015, 59] on input "**********" at bounding box center [973, 56] width 126 height 20
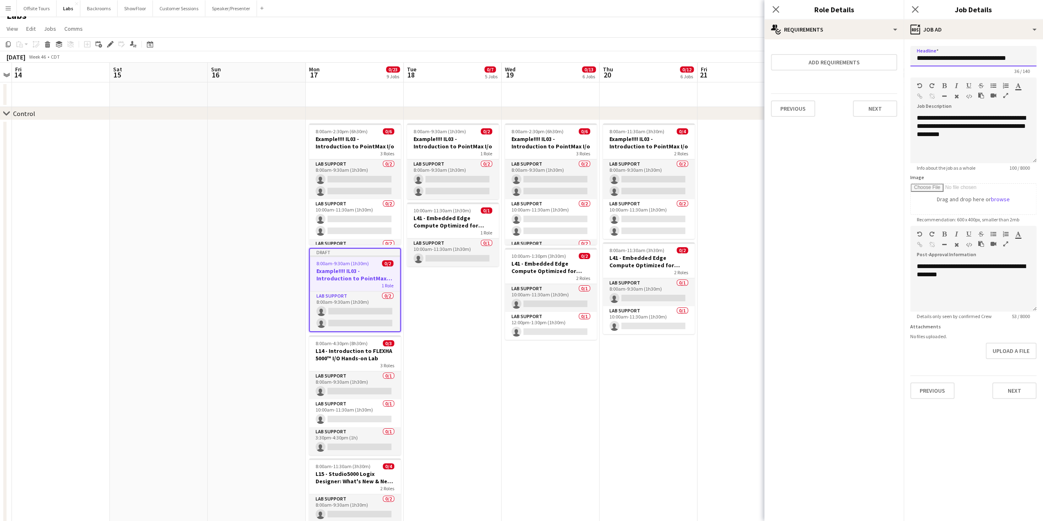
paste input "****"
type input "**********"
click at [928, 126] on span "**********" at bounding box center [971, 126] width 109 height 23
drag, startPoint x: 1024, startPoint y: 58, endPoint x: 933, endPoint y: 59, distance: 91.0
click at [933, 59] on input "**********" at bounding box center [973, 56] width 126 height 20
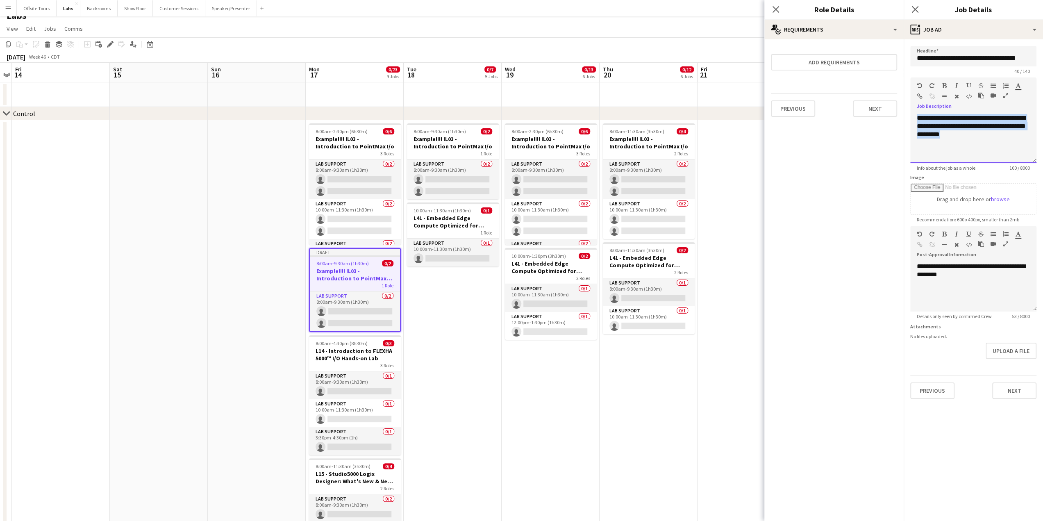
drag, startPoint x: 982, startPoint y: 138, endPoint x: 903, endPoint y: 111, distance: 83.6
click at [904, 111] on form "**********" at bounding box center [973, 222] width 139 height 353
paste div
click at [956, 279] on div "**********" at bounding box center [973, 286] width 126 height 49
drag, startPoint x: 959, startPoint y: 279, endPoint x: 893, endPoint y: 248, distance: 72.2
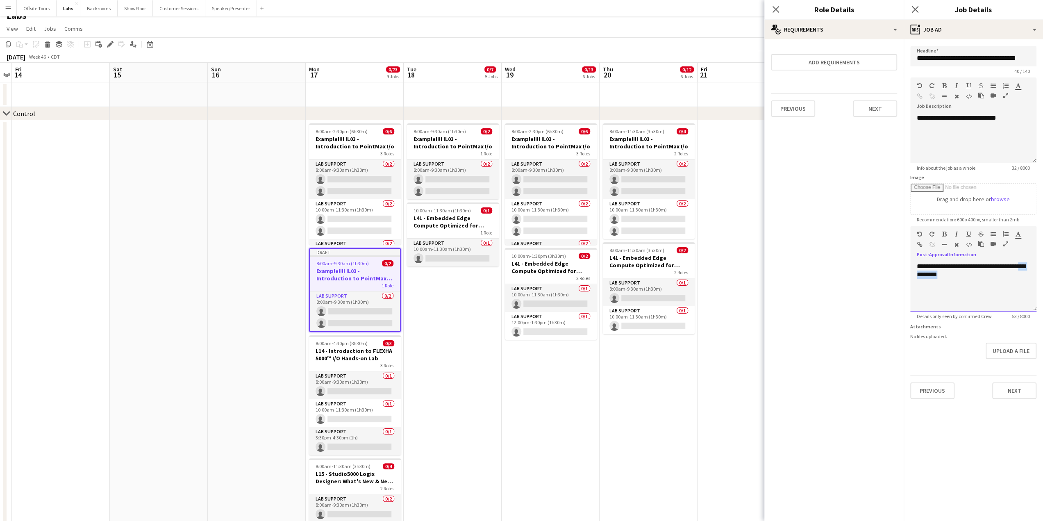
click at [951, 278] on div "**********" at bounding box center [973, 286] width 126 height 49
drag, startPoint x: 952, startPoint y: 277, endPoint x: 912, endPoint y: 264, distance: 42.2
click at [912, 264] on div "**********" at bounding box center [973, 286] width 126 height 49
click at [1013, 396] on button "Next" at bounding box center [1014, 390] width 44 height 16
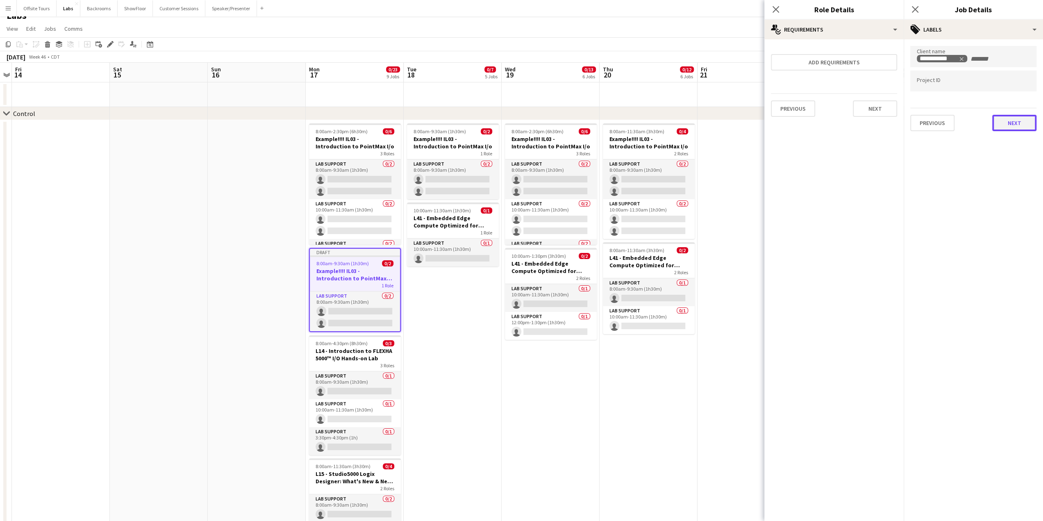
click at [1019, 120] on button "Next" at bounding box center [1014, 123] width 44 height 16
click at [1011, 80] on button "Next" at bounding box center [1014, 85] width 44 height 16
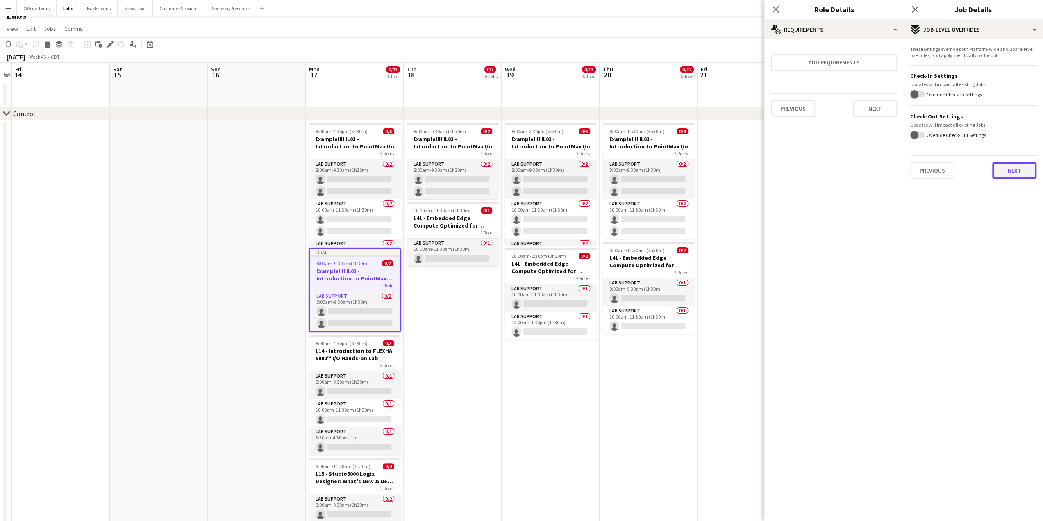
click at [1015, 167] on button "Next" at bounding box center [1014, 170] width 44 height 16
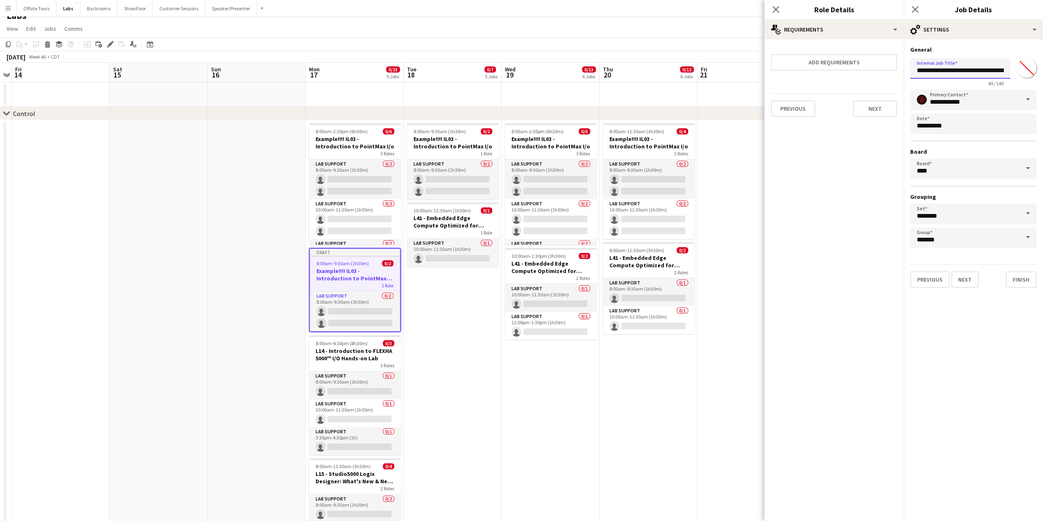
drag, startPoint x: 950, startPoint y: 71, endPoint x: 876, endPoint y: 80, distance: 74.3
drag, startPoint x: 949, startPoint y: 69, endPoint x: 908, endPoint y: 66, distance: 41.5
click at [908, 66] on form "**********" at bounding box center [973, 167] width 139 height 242
click at [1027, 100] on span at bounding box center [1027, 100] width 17 height 20
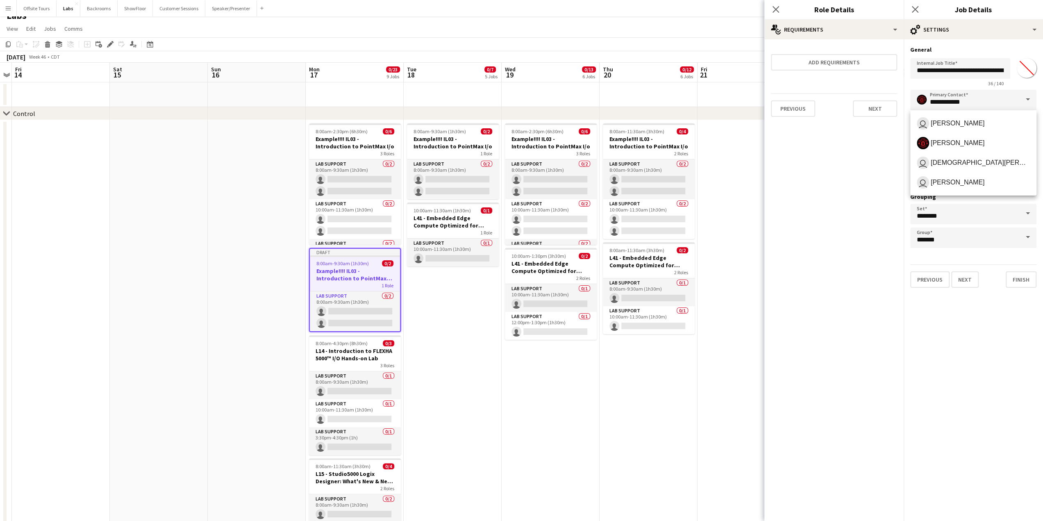
click at [1028, 99] on span at bounding box center [1027, 100] width 17 height 20
click at [933, 71] on input "**********" at bounding box center [960, 68] width 100 height 20
drag, startPoint x: 933, startPoint y: 71, endPoint x: 1011, endPoint y: 74, distance: 77.9
click at [1011, 74] on div "**********" at bounding box center [973, 71] width 126 height 32
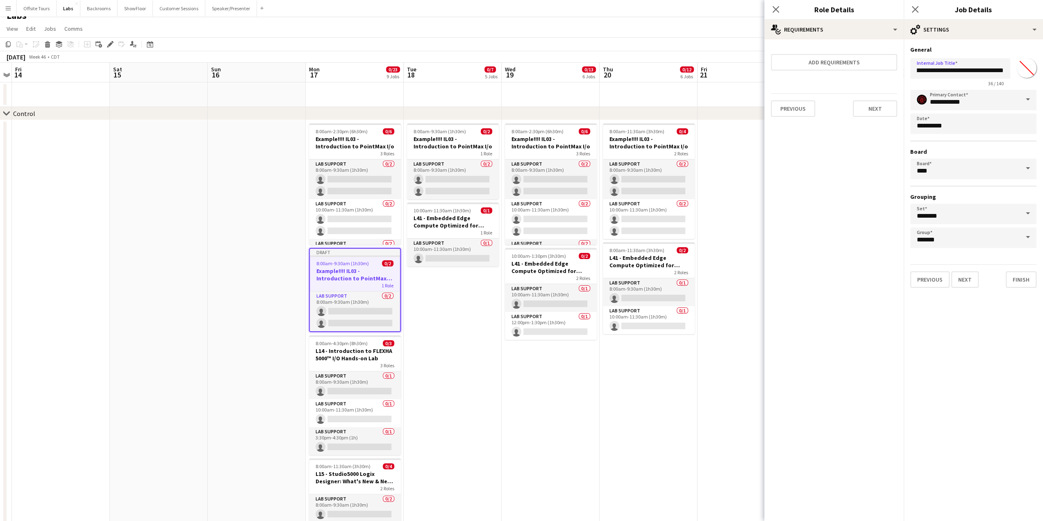
scroll to position [0, 0]
click at [941, 70] on input "**********" at bounding box center [960, 68] width 100 height 20
drag, startPoint x: 933, startPoint y: 70, endPoint x: 1019, endPoint y: 68, distance: 85.3
click at [1019, 68] on div "**********" at bounding box center [973, 71] width 126 height 32
paste input "****"
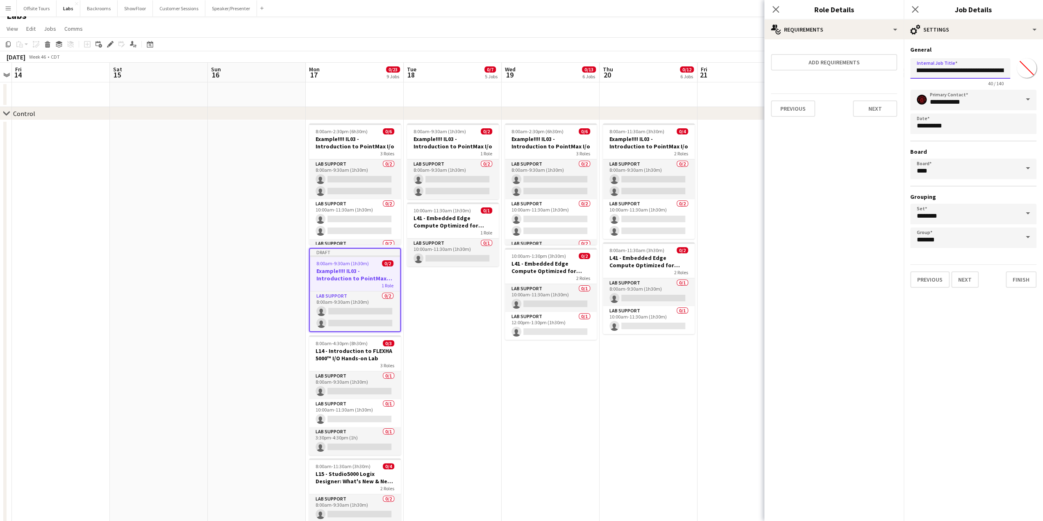
scroll to position [0, 21]
type input "**********"
click at [964, 277] on button "Next" at bounding box center [964, 279] width 27 height 16
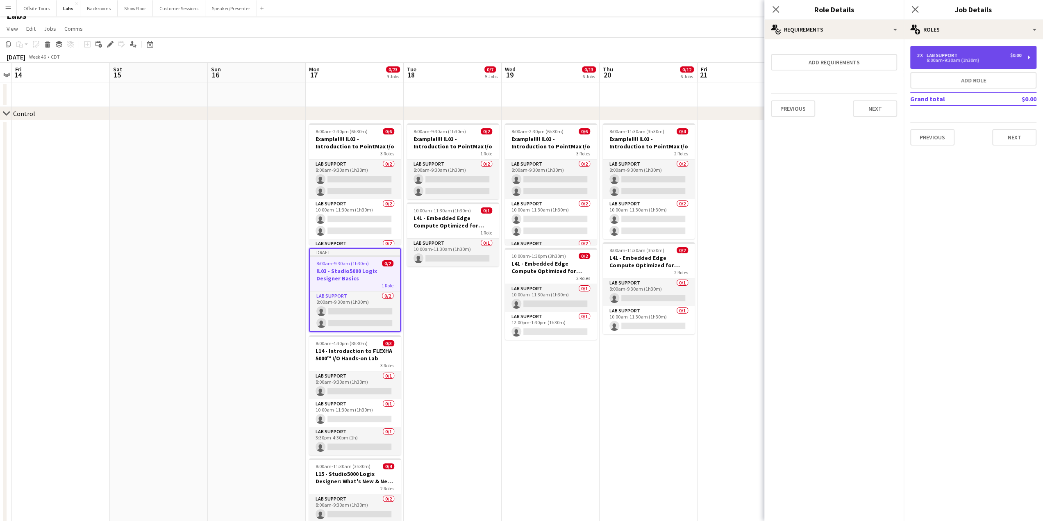
click at [956, 51] on div "2 x Lab Support $0.00 8:00am-9:30am (1h30m)" at bounding box center [973, 57] width 126 height 23
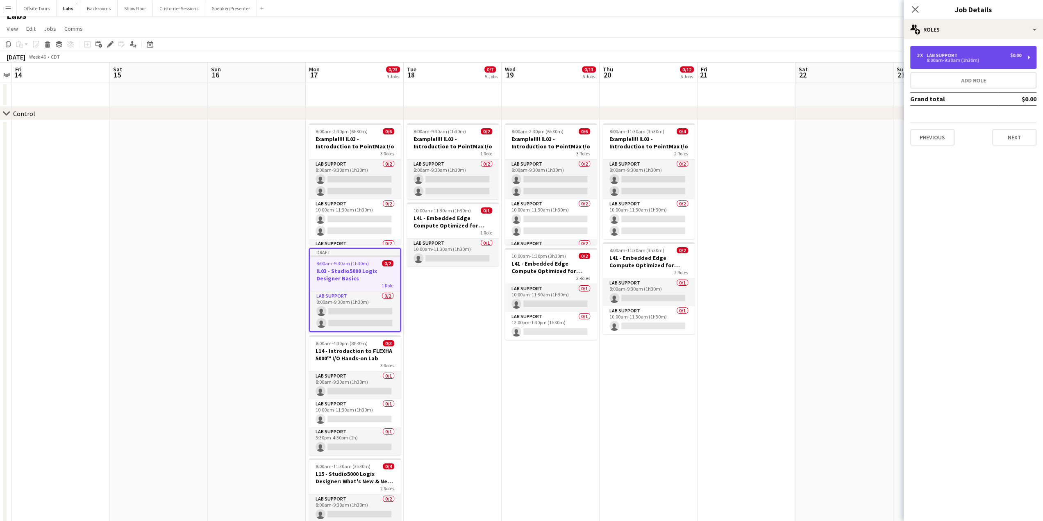
click at [950, 55] on div "Lab Support" at bounding box center [943, 55] width 34 height 6
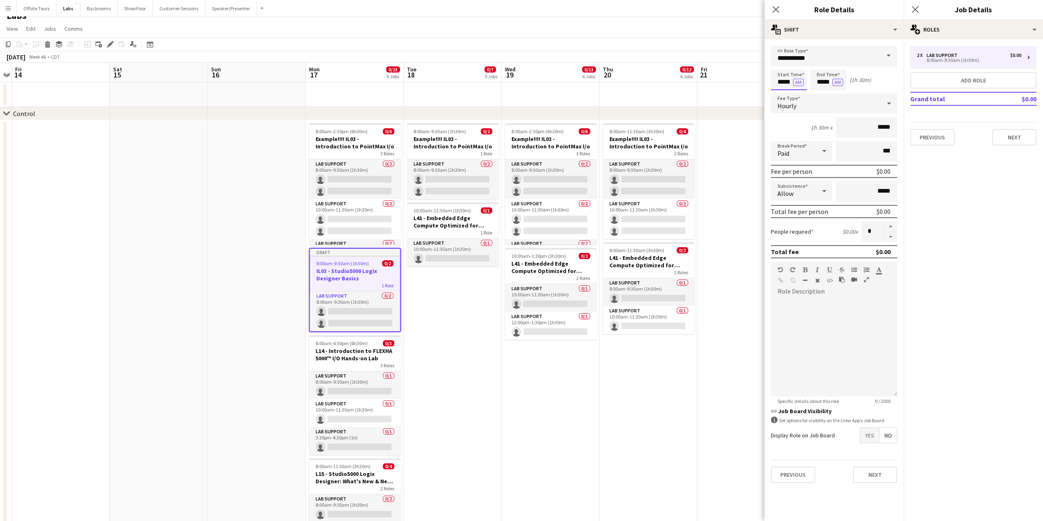
click at [787, 84] on input "*****" at bounding box center [789, 80] width 36 height 20
click at [780, 68] on div at bounding box center [780, 65] width 16 height 8
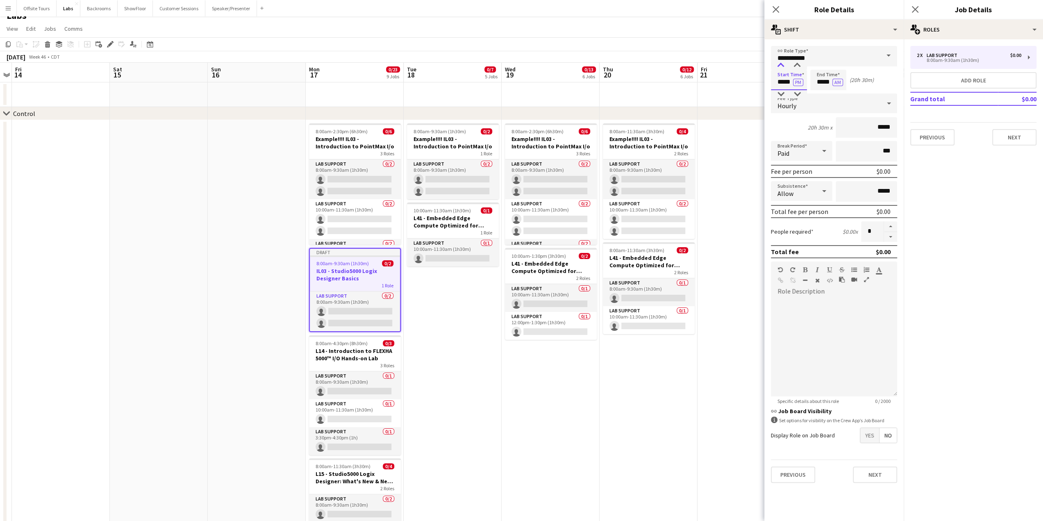
click at [780, 68] on div at bounding box center [780, 65] width 16 height 8
type input "*****"
click at [780, 68] on div at bounding box center [780, 65] width 16 height 8
click at [819, 82] on input "*****" at bounding box center [828, 80] width 36 height 20
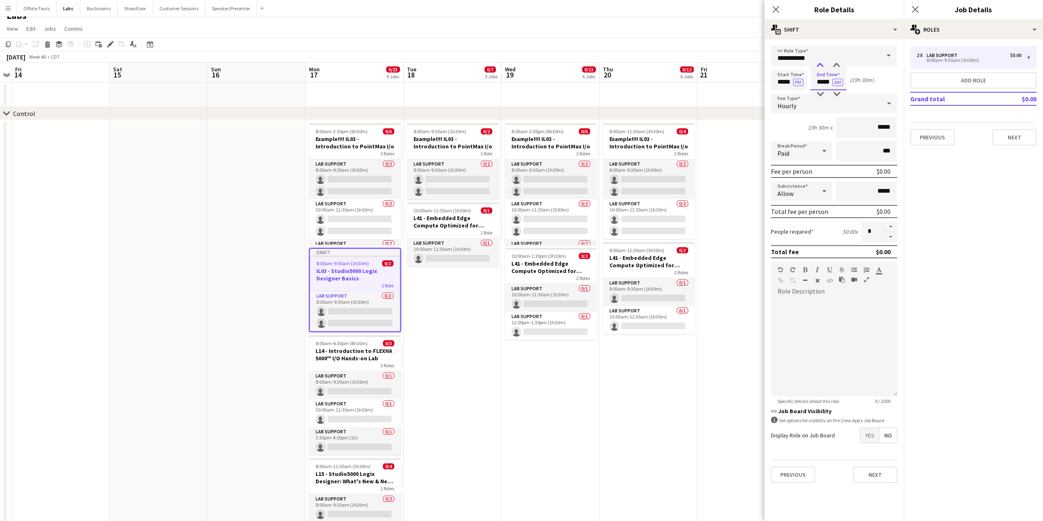
click at [820, 62] on div at bounding box center [820, 65] width 16 height 8
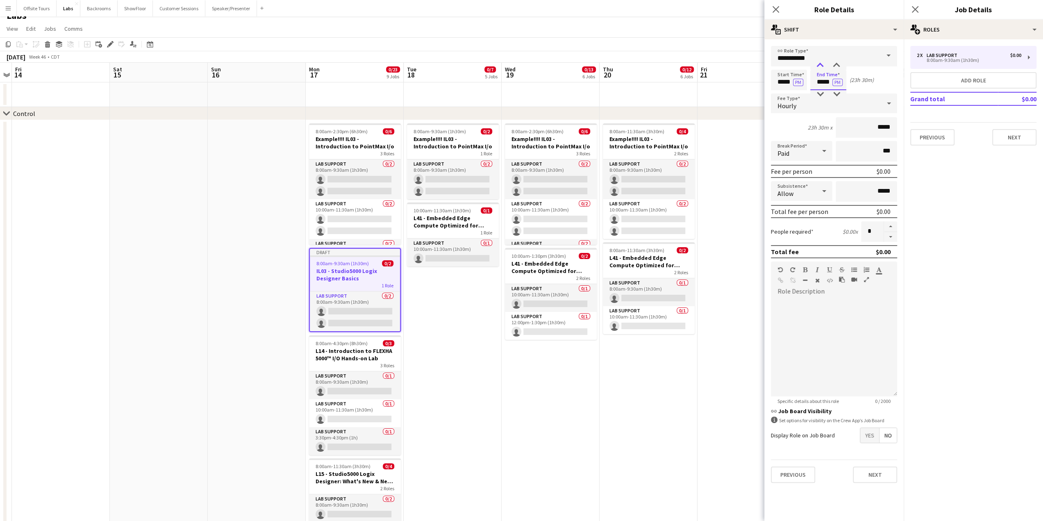
click at [820, 62] on div at bounding box center [820, 65] width 16 height 8
type input "*****"
click at [820, 62] on div at bounding box center [820, 65] width 16 height 8
drag, startPoint x: 871, startPoint y: 230, endPoint x: 863, endPoint y: 231, distance: 7.4
click at [863, 231] on input "*" at bounding box center [872, 231] width 23 height 20
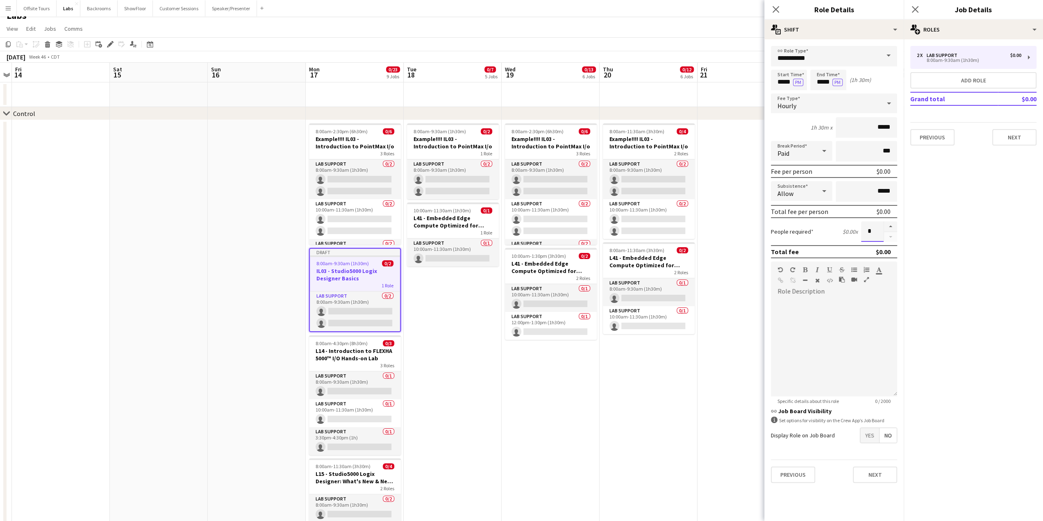
type input "*"
click at [963, 249] on mat-expansion-panel "pencil3 General details 2 x Lab Support $0.00 8:00am-9:30am (1h30m) Add role Gr…" at bounding box center [973, 279] width 139 height 481
click at [870, 475] on button "Next" at bounding box center [875, 474] width 44 height 16
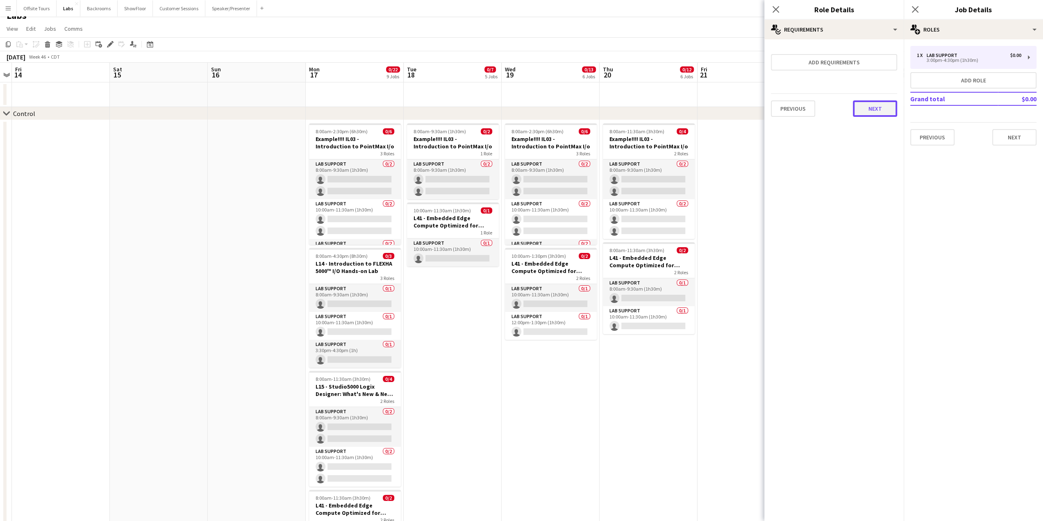
click at [864, 111] on button "Next" at bounding box center [875, 108] width 44 height 16
click at [877, 109] on button "Finish" at bounding box center [881, 110] width 31 height 16
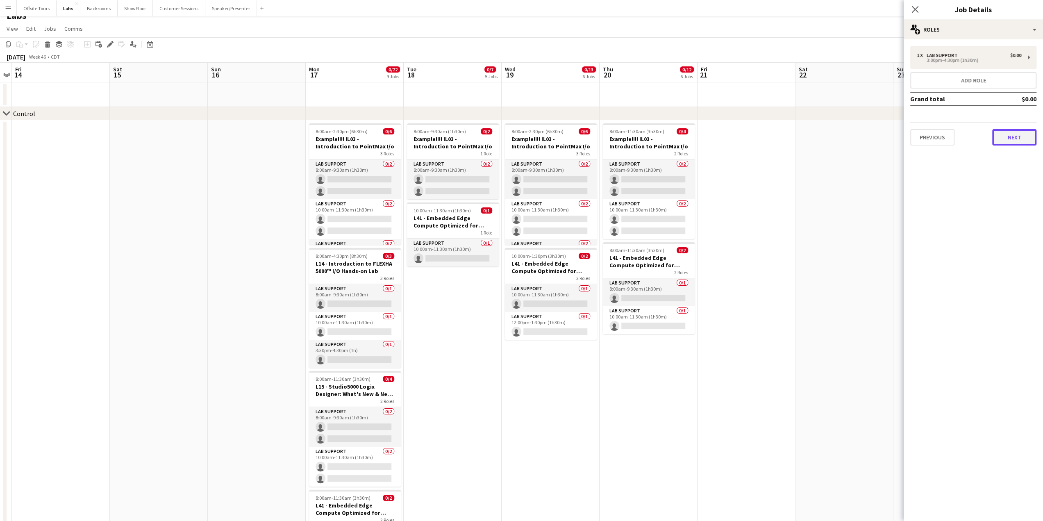
click at [1008, 132] on button "Next" at bounding box center [1014, 137] width 44 height 16
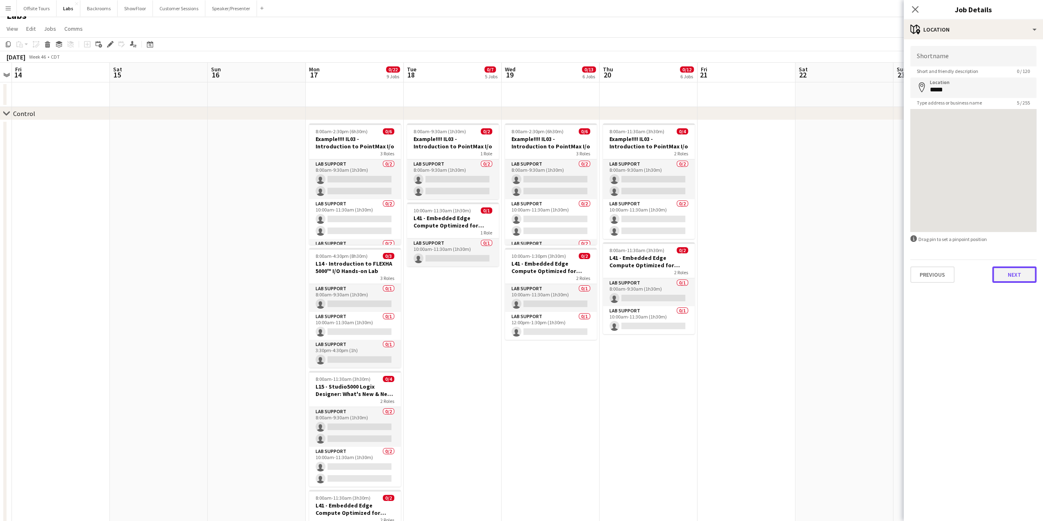
click at [1015, 277] on button "Next" at bounding box center [1014, 274] width 44 height 16
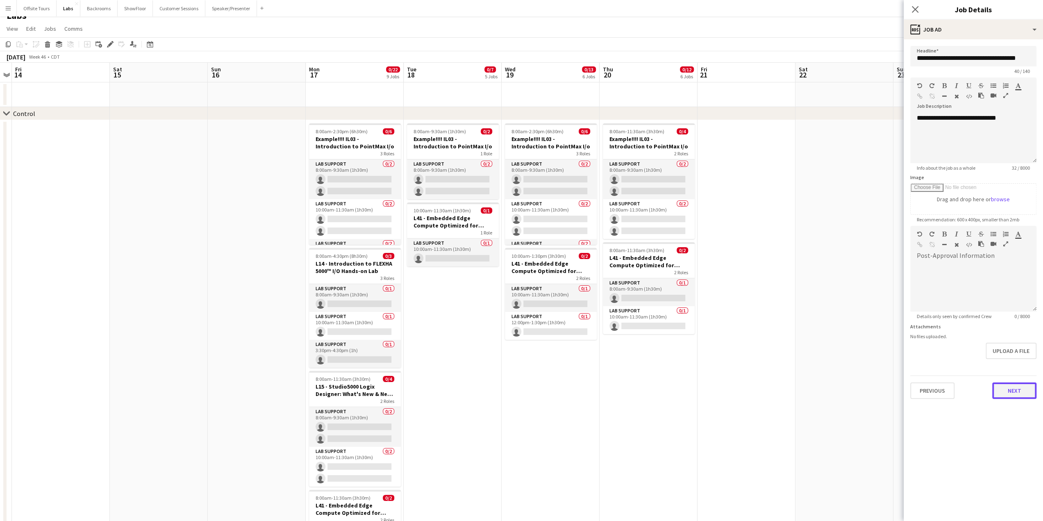
click at [1017, 393] on button "Next" at bounding box center [1014, 390] width 44 height 16
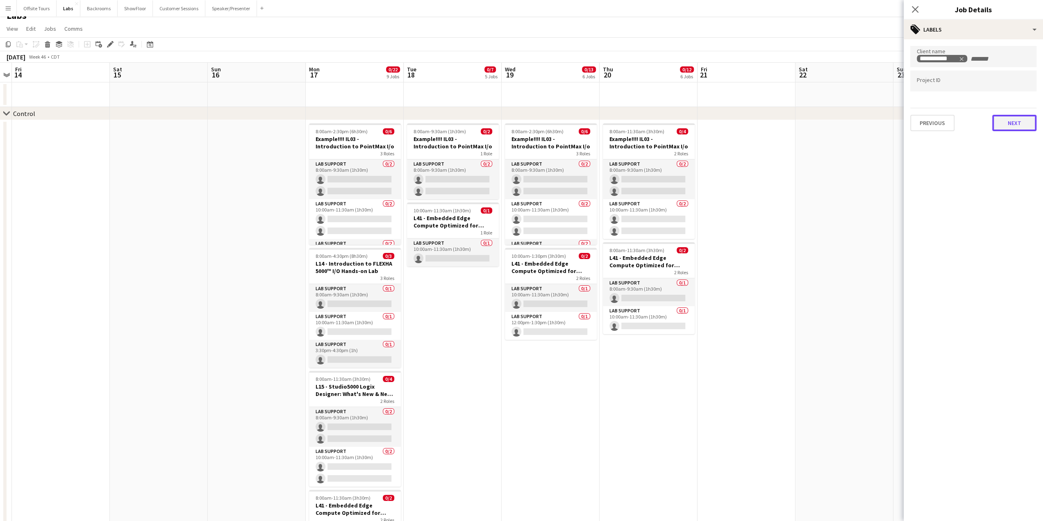
click at [1004, 125] on button "Next" at bounding box center [1014, 123] width 44 height 16
click at [1005, 88] on button "Next" at bounding box center [1014, 85] width 44 height 16
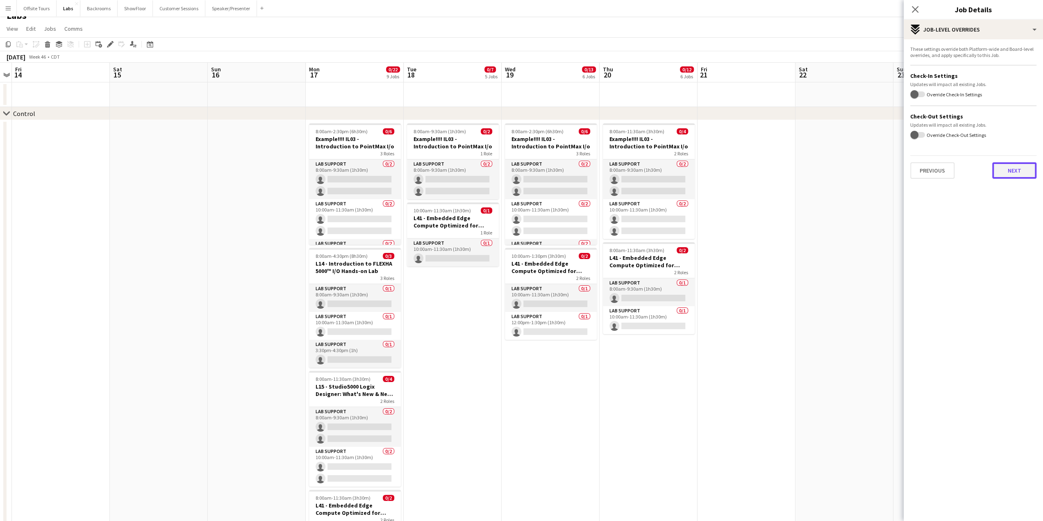
click at [1002, 170] on button "Next" at bounding box center [1014, 170] width 44 height 16
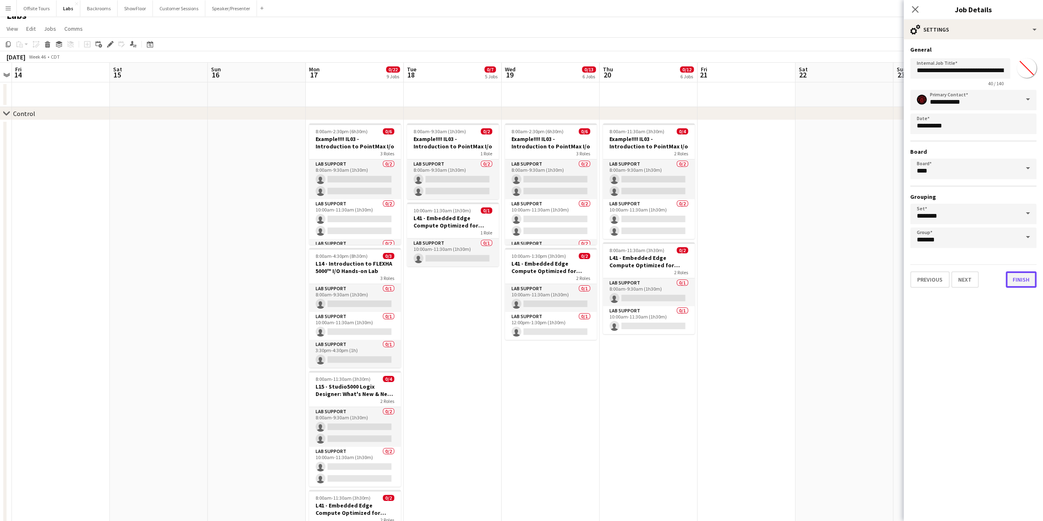
click at [1022, 281] on button "Finish" at bounding box center [1021, 279] width 31 height 16
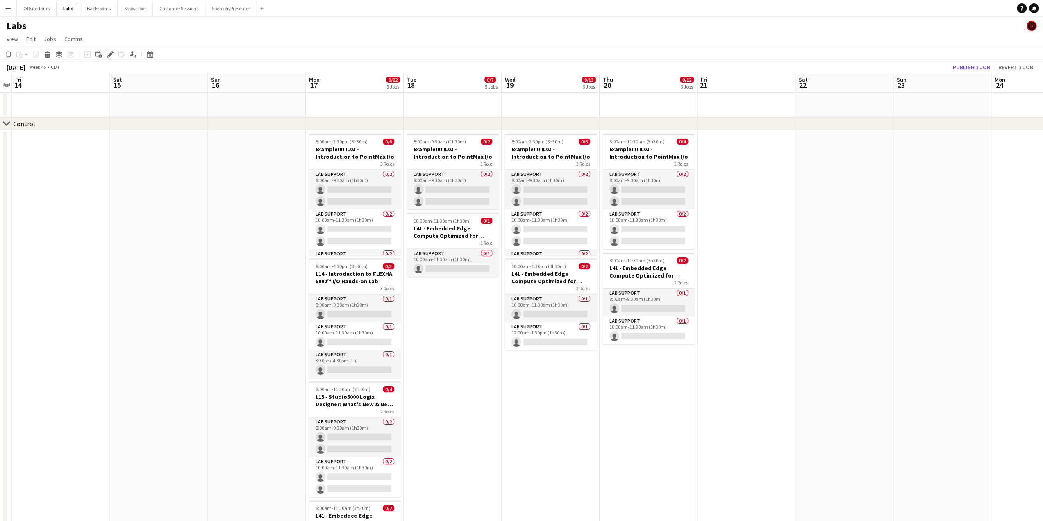
click at [461, 367] on app-date-cell "8:00am-9:30am (1h30m) 0/2 Example!!!! IL03 - Introduction to PointMax I/o 1 Rol…" at bounding box center [453, 407] width 98 height 554
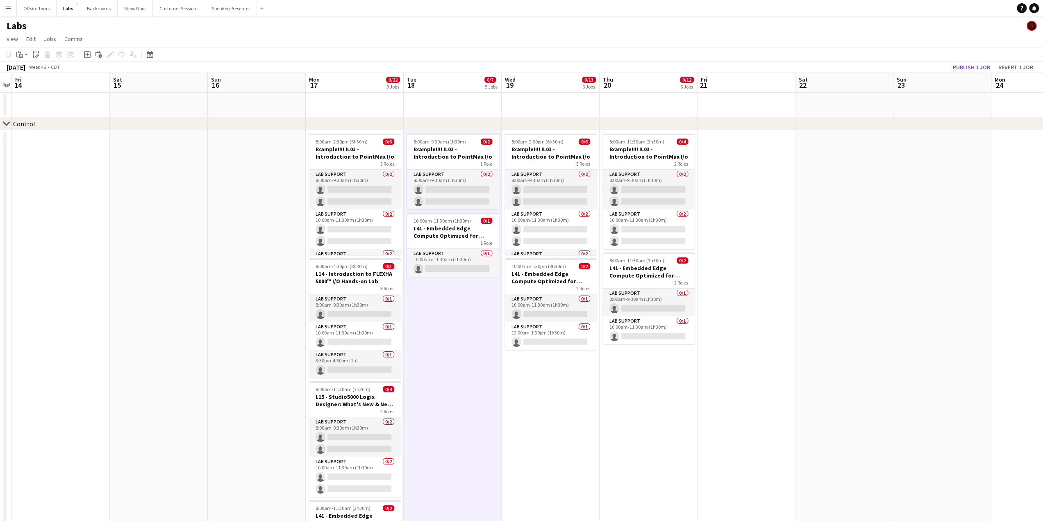
click at [279, 145] on app-date-cell at bounding box center [257, 407] width 98 height 554
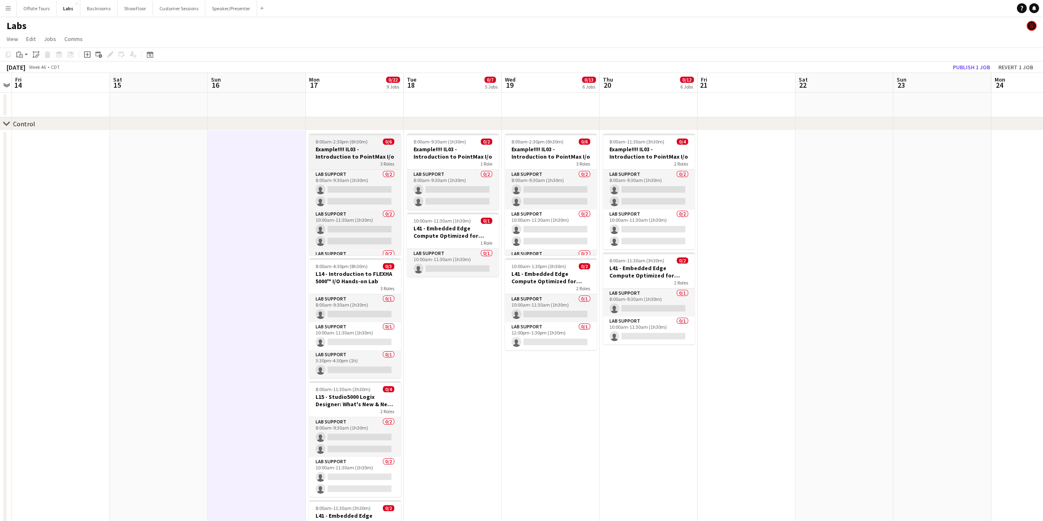
click at [329, 148] on h3 "Example!!!! IL03 - Introduction to PointMax I/o" at bounding box center [355, 152] width 92 height 15
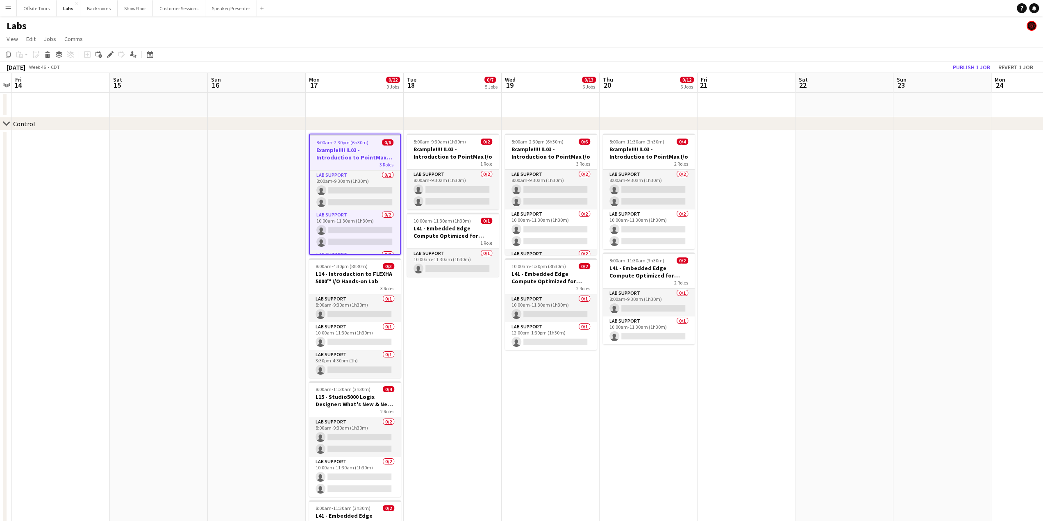
click at [417, 283] on app-date-cell "8:00am-9:30am (1h30m) 0/2 Example!!!! IL03 - Introduction to PointMax I/o 1 Rol…" at bounding box center [453, 407] width 98 height 554
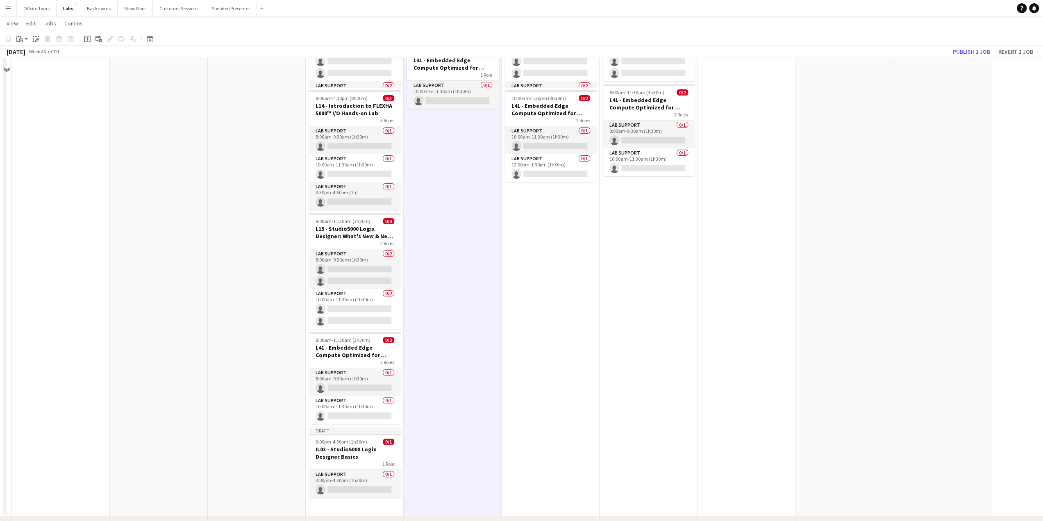
scroll to position [174, 0]
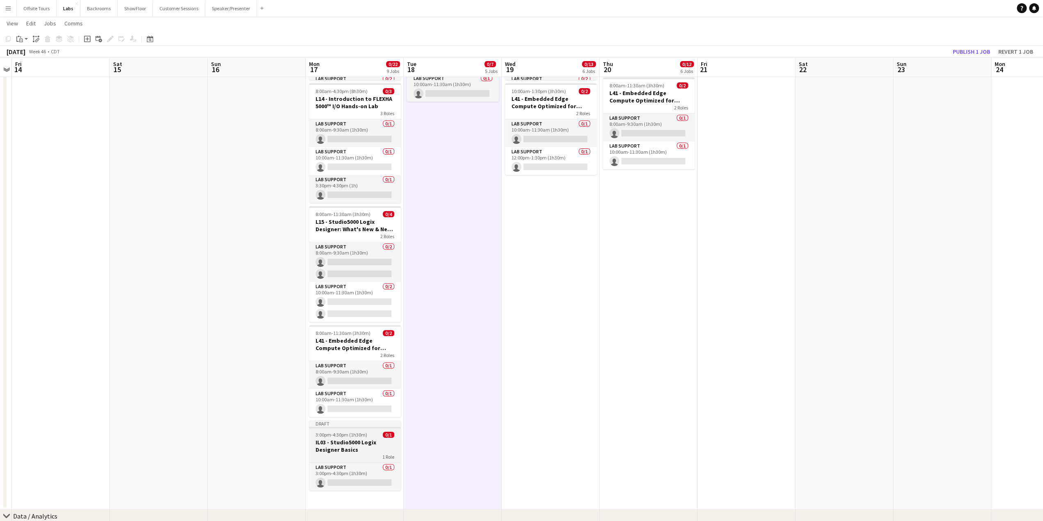
click at [346, 435] on span "3:00pm-4:30pm (1h30m)" at bounding box center [342, 434] width 52 height 6
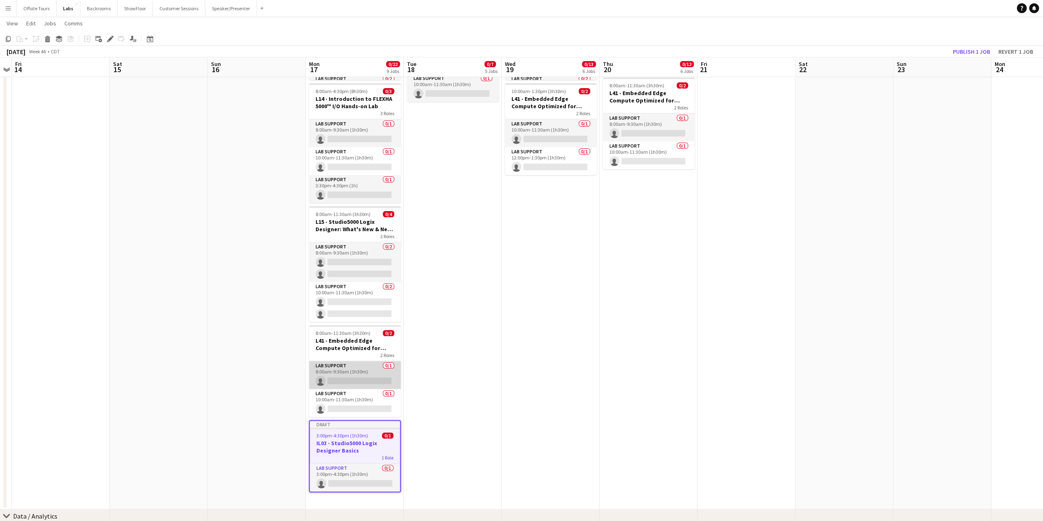
click at [349, 363] on app-card-role "Lab Support 0/1 8:00am-9:30am (1h30m) single-neutral-actions" at bounding box center [355, 375] width 92 height 28
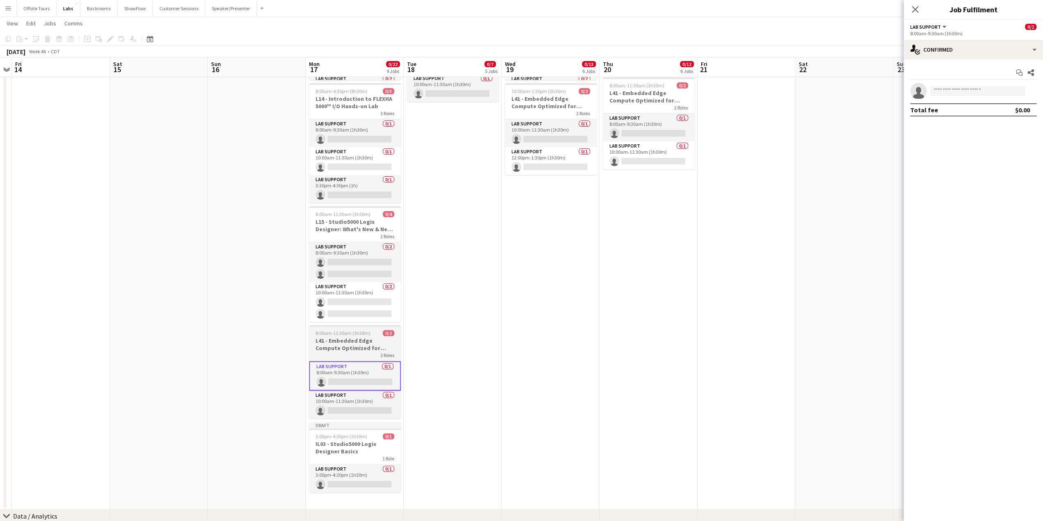
click at [343, 331] on span "8:00am-11:30am (3h30m)" at bounding box center [343, 333] width 55 height 6
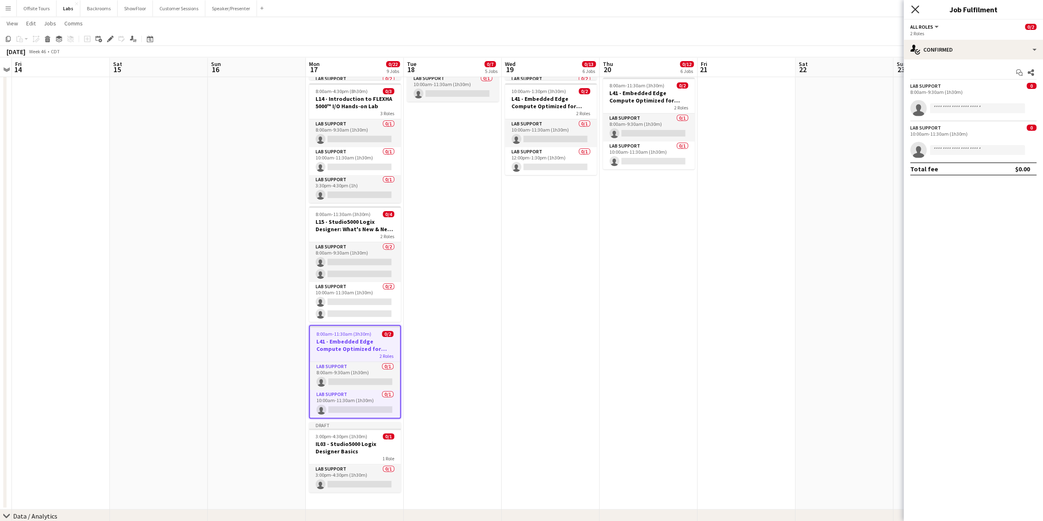
click at [913, 9] on icon "Close pop-in" at bounding box center [915, 9] width 8 height 8
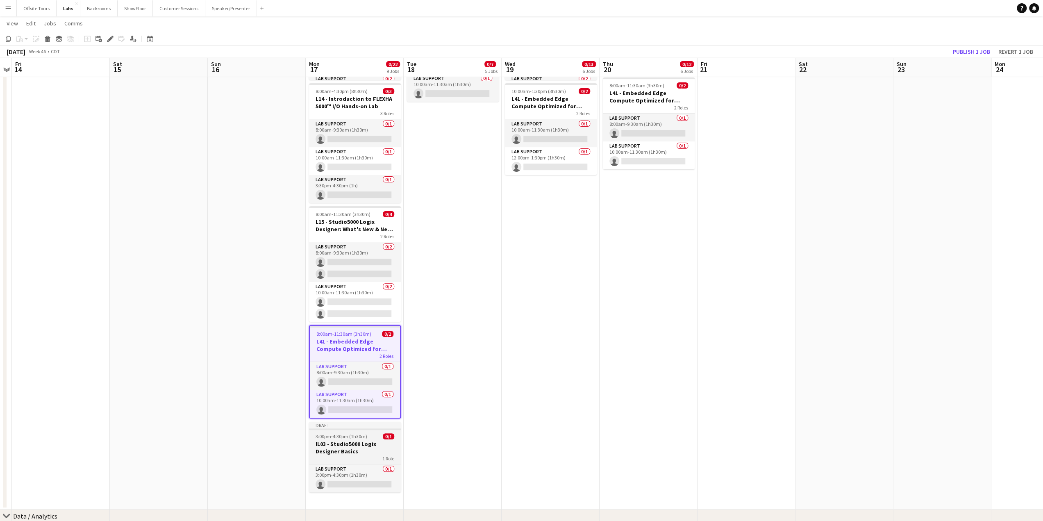
click at [349, 426] on div "Draft" at bounding box center [355, 425] width 92 height 7
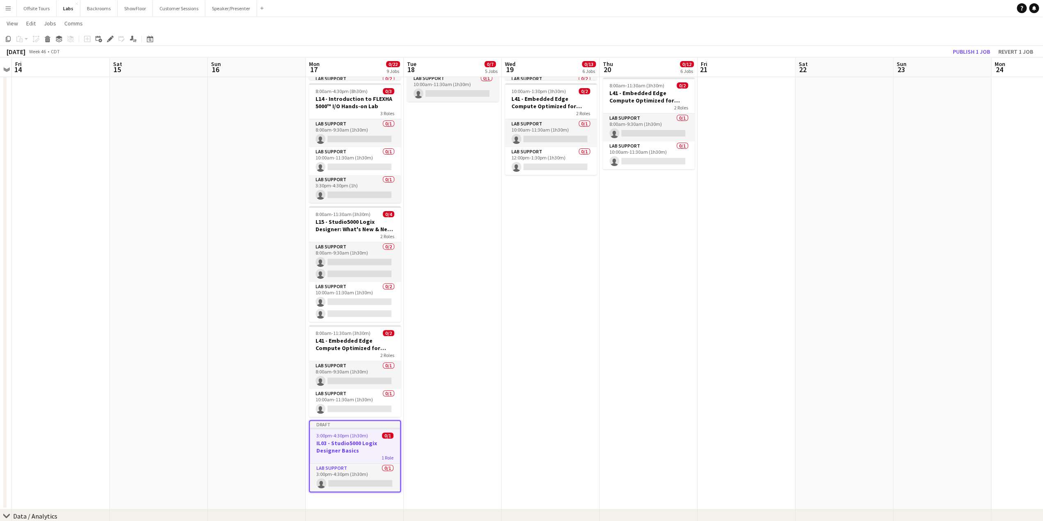
click at [347, 424] on div "Draft" at bounding box center [355, 424] width 90 height 7
click at [347, 433] on span "3:00pm-4:30pm (1h30m)" at bounding box center [342, 434] width 52 height 6
click at [456, 268] on app-date-cell "8:00am-9:30am (1h30m) 0/2 Example!!!! IL03 - Introduction to PointMax I/o 1 Rol…" at bounding box center [453, 232] width 98 height 554
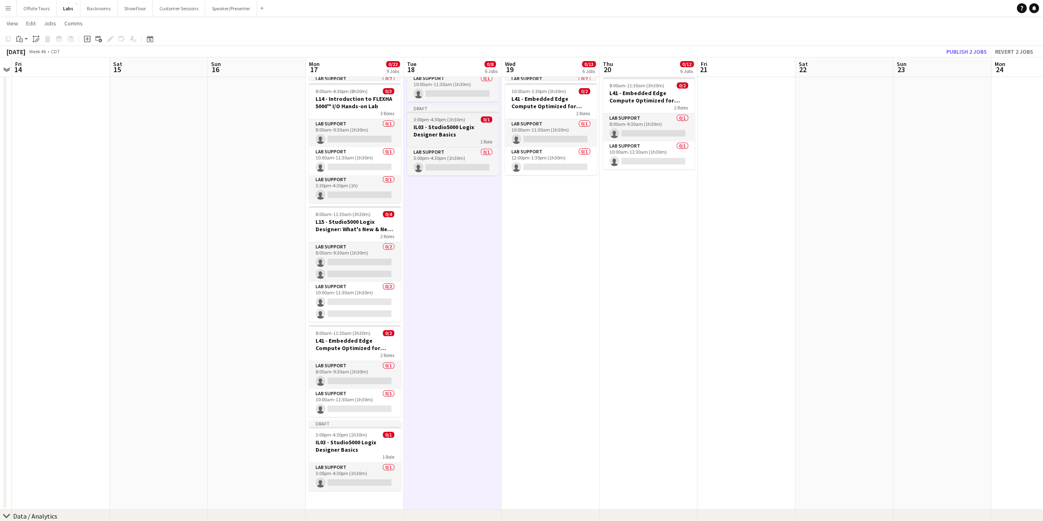
click at [449, 129] on h3 "IL03 - Studio5000 Logix Designer Basics" at bounding box center [453, 130] width 92 height 15
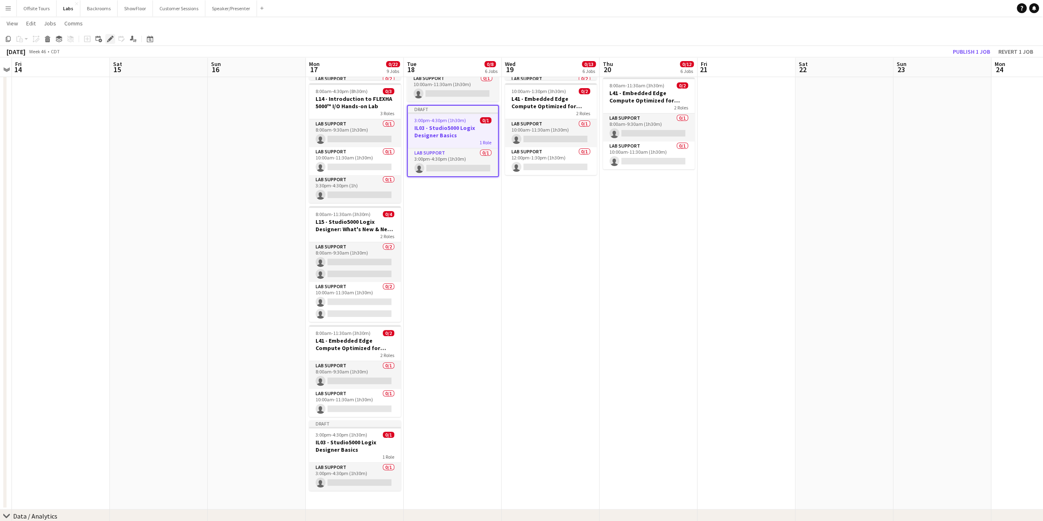
click at [108, 40] on icon "Edit" at bounding box center [110, 39] width 7 height 7
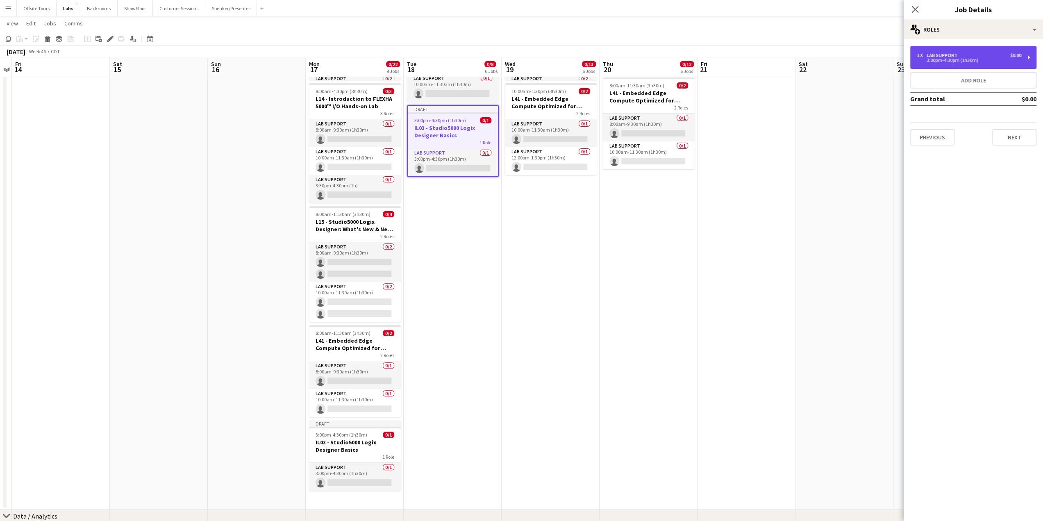
click at [944, 60] on div "3:00pm-4:30pm (1h30m)" at bounding box center [969, 60] width 104 height 4
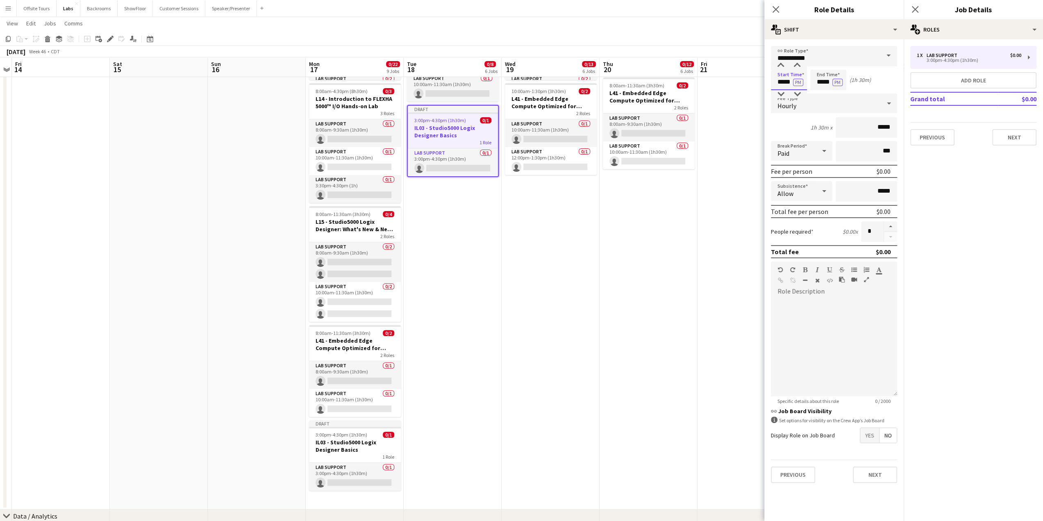
click at [784, 80] on input "*****" at bounding box center [789, 80] width 36 height 20
click at [781, 93] on div at bounding box center [780, 94] width 16 height 8
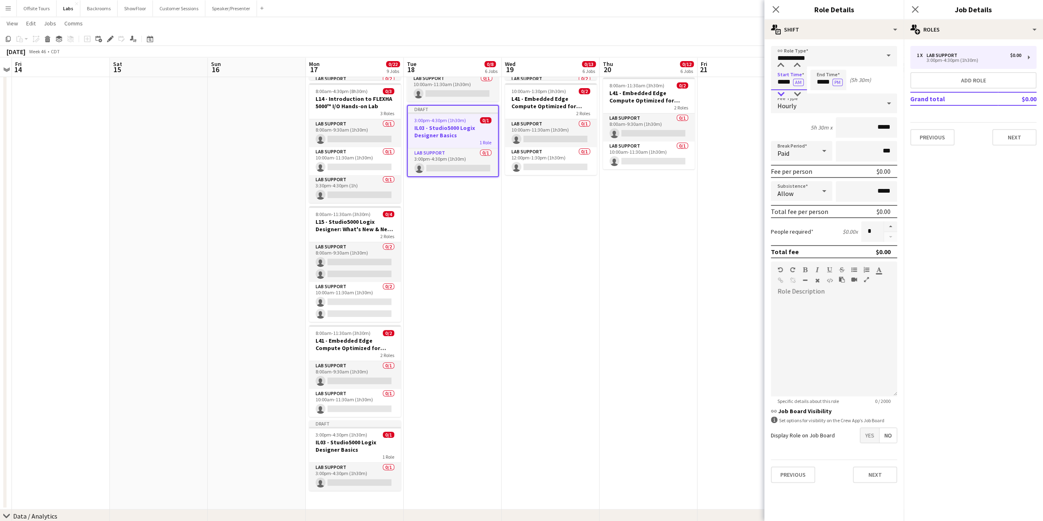
type input "*****"
click at [781, 93] on div at bounding box center [780, 94] width 16 height 8
click at [822, 81] on input "*****" at bounding box center [828, 80] width 36 height 20
click at [820, 93] on div at bounding box center [820, 94] width 16 height 8
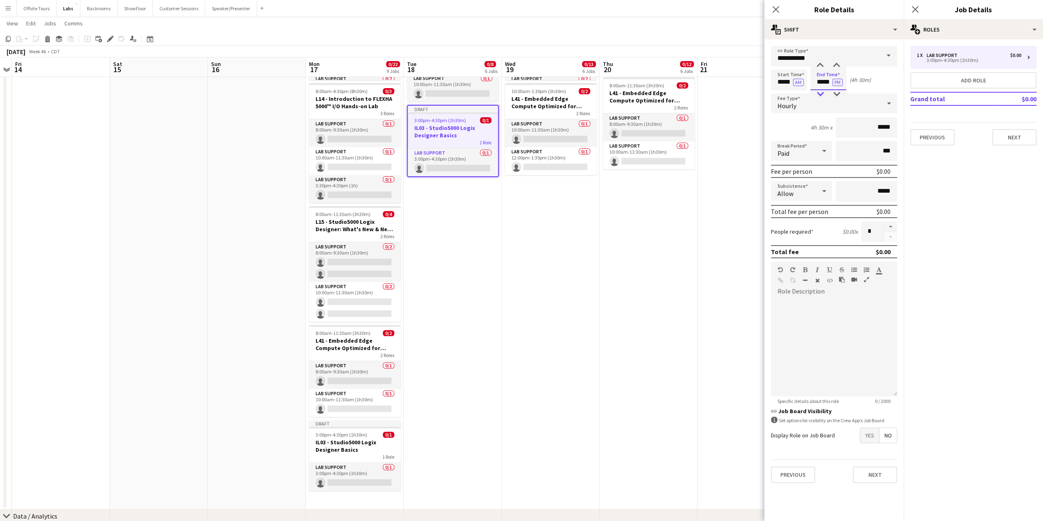
click at [820, 93] on div at bounding box center [820, 94] width 16 height 8
type input "*****"
click at [820, 93] on div at bounding box center [820, 94] width 16 height 8
click at [878, 85] on div "Start Time ***** AM End Time ***** AM (1h 30m)" at bounding box center [834, 80] width 126 height 20
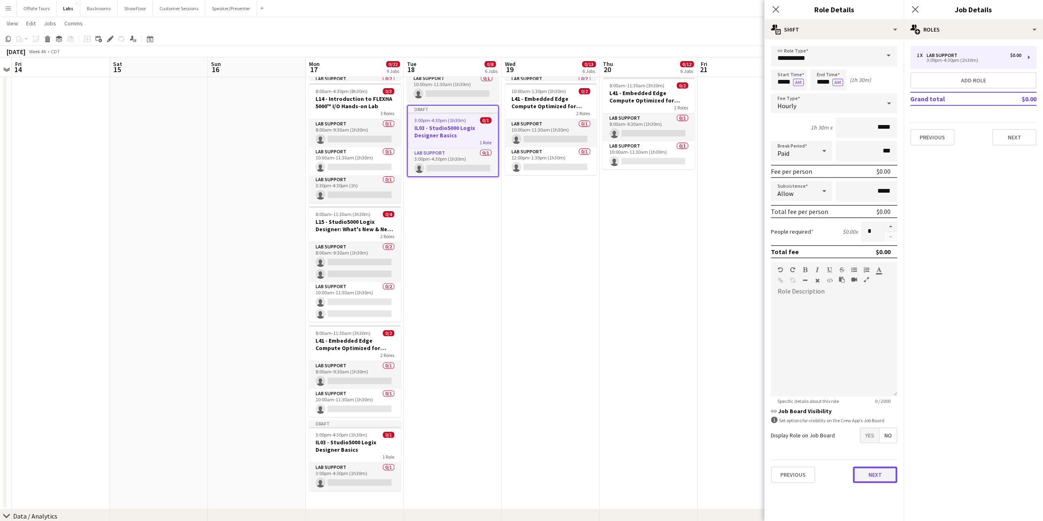
click at [871, 475] on button "Next" at bounding box center [875, 474] width 44 height 16
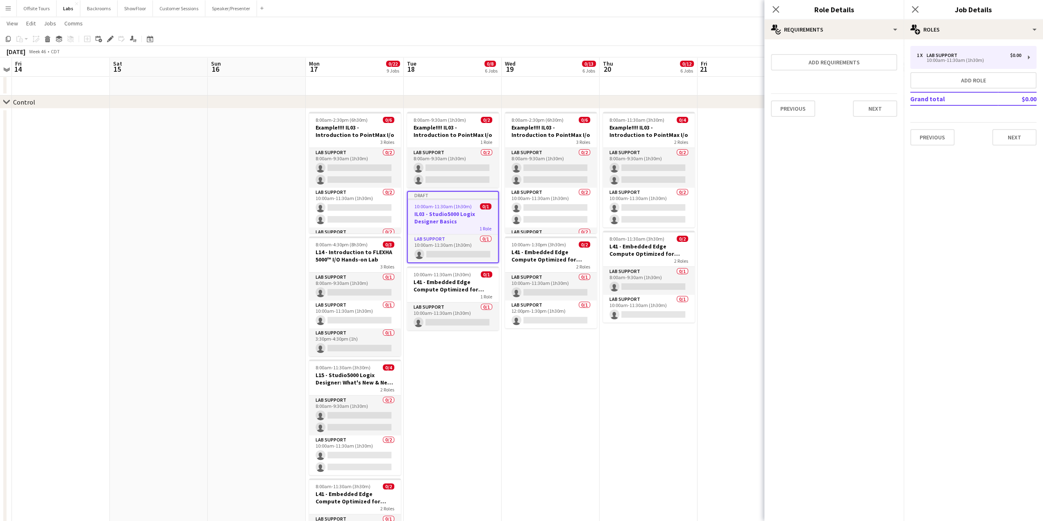
scroll to position [20, 0]
click at [1009, 140] on button "Next" at bounding box center [1014, 137] width 44 height 16
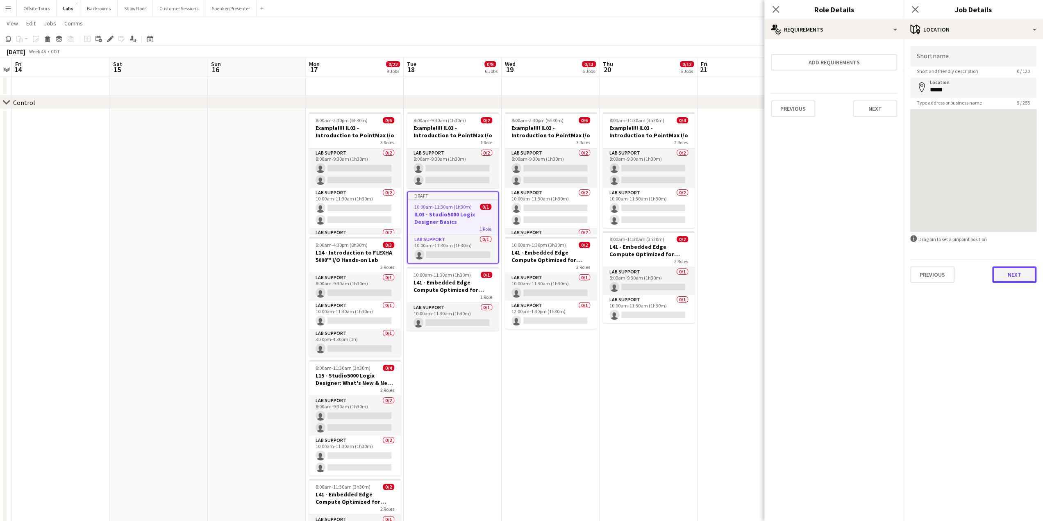
click at [1010, 274] on button "Next" at bounding box center [1014, 274] width 44 height 16
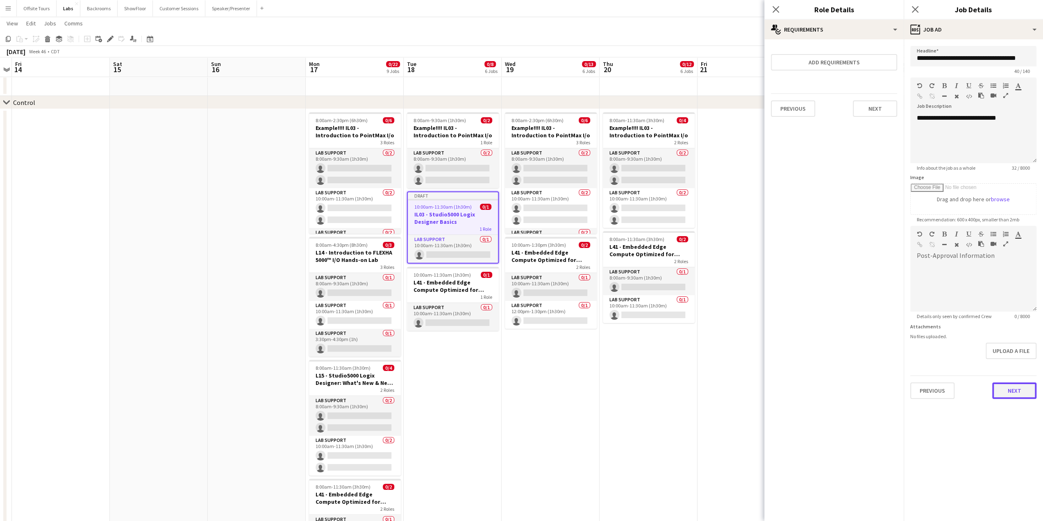
click at [1015, 397] on button "Next" at bounding box center [1014, 390] width 44 height 16
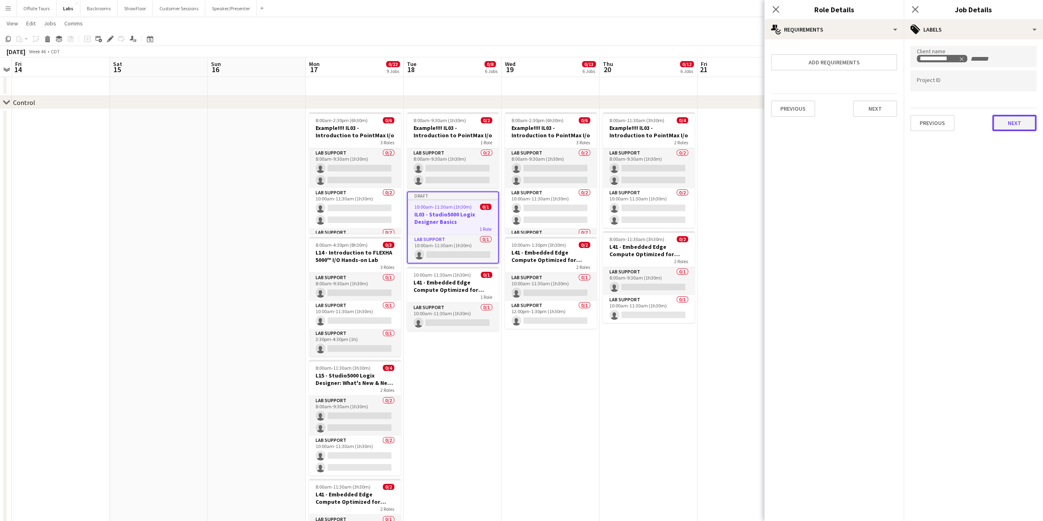
click at [1010, 115] on button "Next" at bounding box center [1014, 123] width 44 height 16
click at [1007, 87] on button "Next" at bounding box center [1014, 85] width 44 height 16
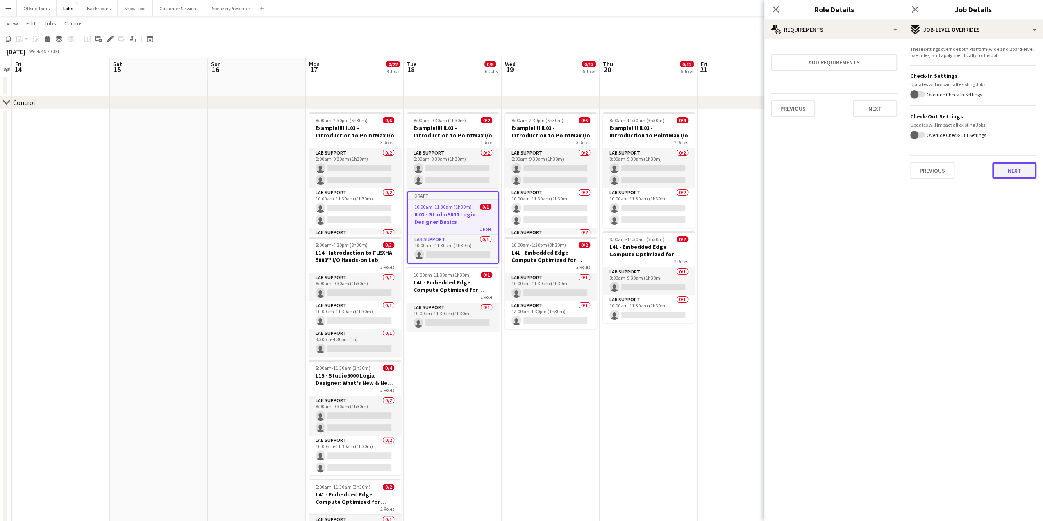
click at [1002, 172] on button "Next" at bounding box center [1014, 170] width 44 height 16
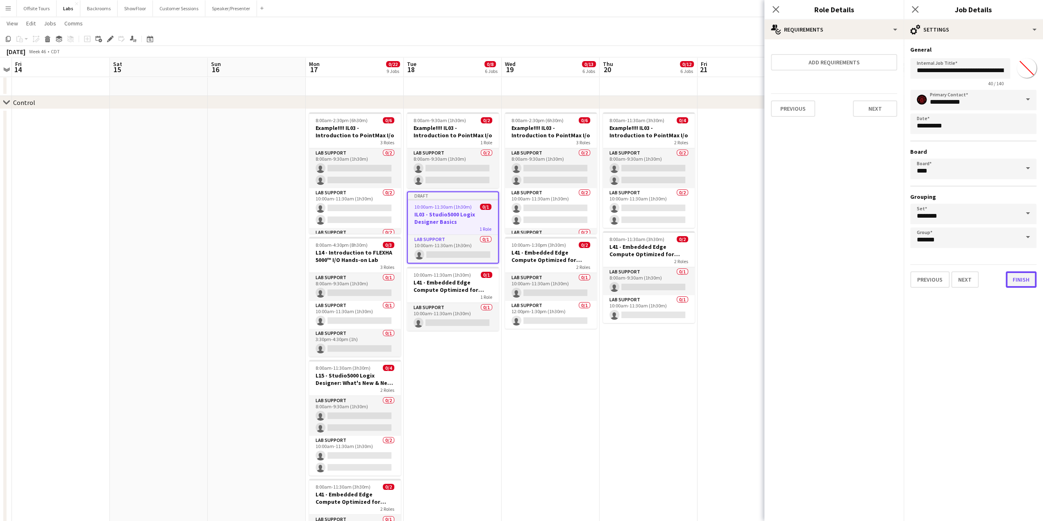
click at [1022, 277] on button "Finish" at bounding box center [1021, 279] width 31 height 16
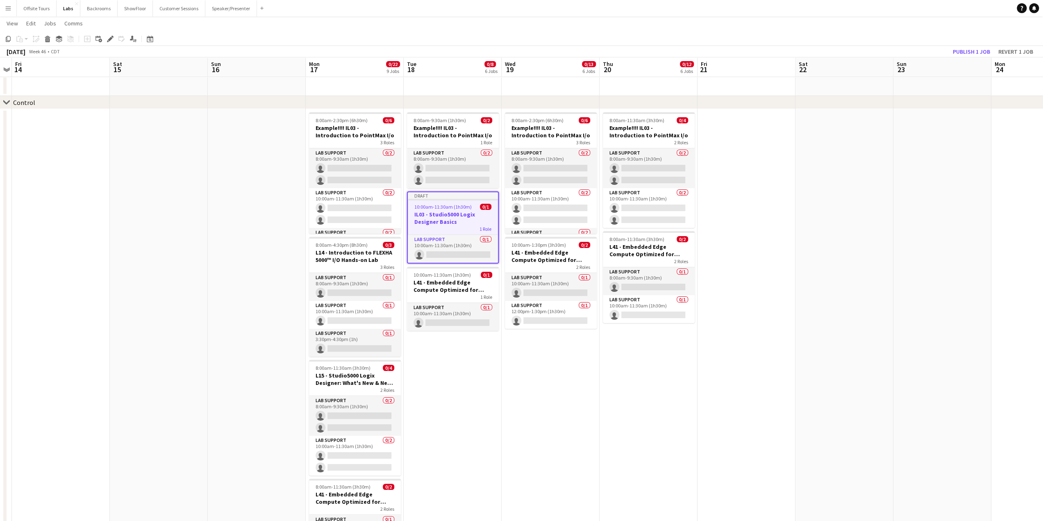
click at [447, 200] on div at bounding box center [453, 200] width 90 height 2
click at [432, 200] on app-job-card "Draft 10:00am-11:30am (1h30m) 0/1 IL03 - Studio5000 Logix Designer Basics 1 Rol…" at bounding box center [453, 226] width 92 height 70
click at [532, 364] on app-date-cell "8:00am-2:30pm (6h30m) 0/6 Example!!!! IL03 - Introduction to PointMax I/o 3 Rol…" at bounding box center [551, 386] width 98 height 554
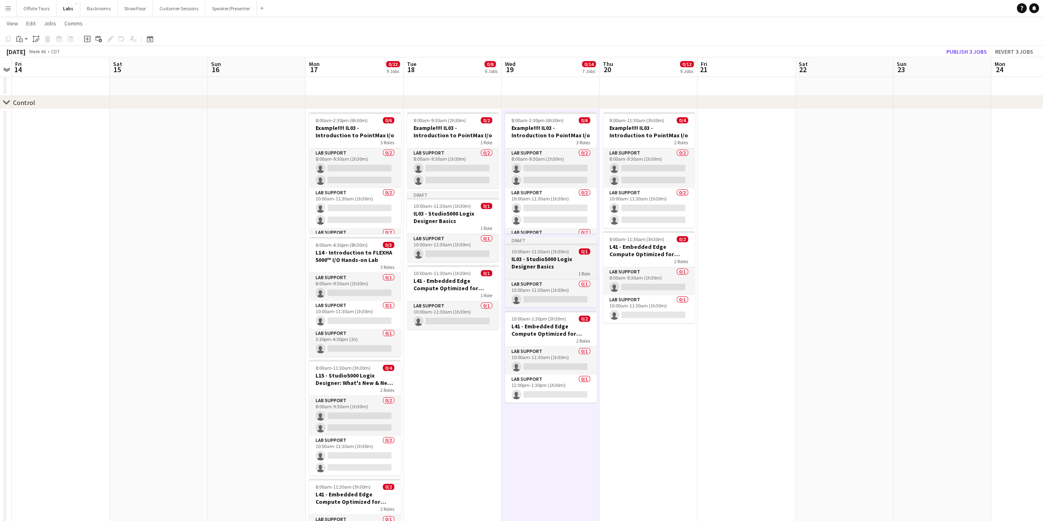
click at [530, 238] on div "Draft" at bounding box center [551, 240] width 92 height 7
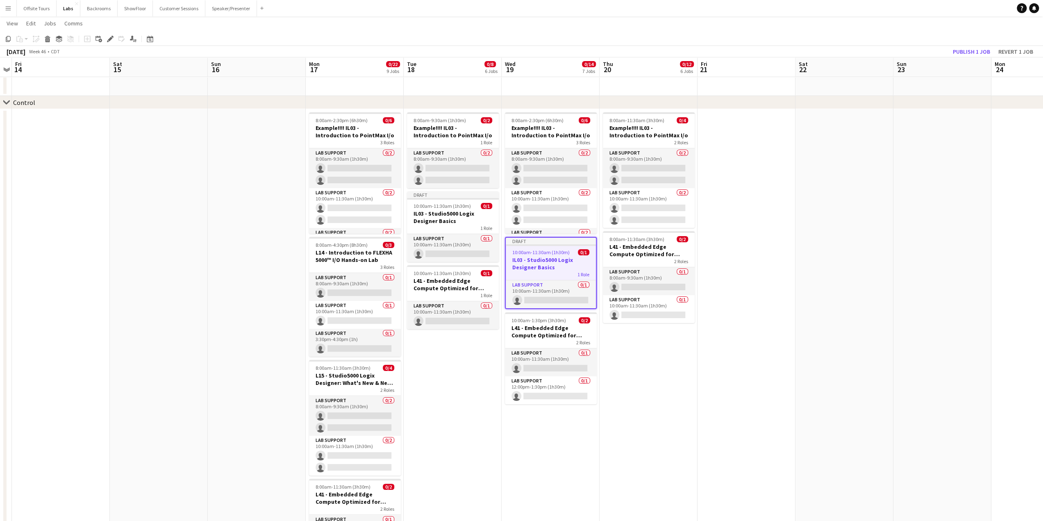
click at [540, 247] on app-job-card "Draft 10:00am-11:30am (1h30m) 0/1 IL03 - Studio5000 Logix Designer Basics 1 Rol…" at bounding box center [551, 273] width 92 height 72
click at [538, 257] on h3 "IL03 - Studio5000 Logix Designer Basics" at bounding box center [551, 262] width 92 height 15
click at [110, 41] on icon "Edit" at bounding box center [110, 39] width 7 height 7
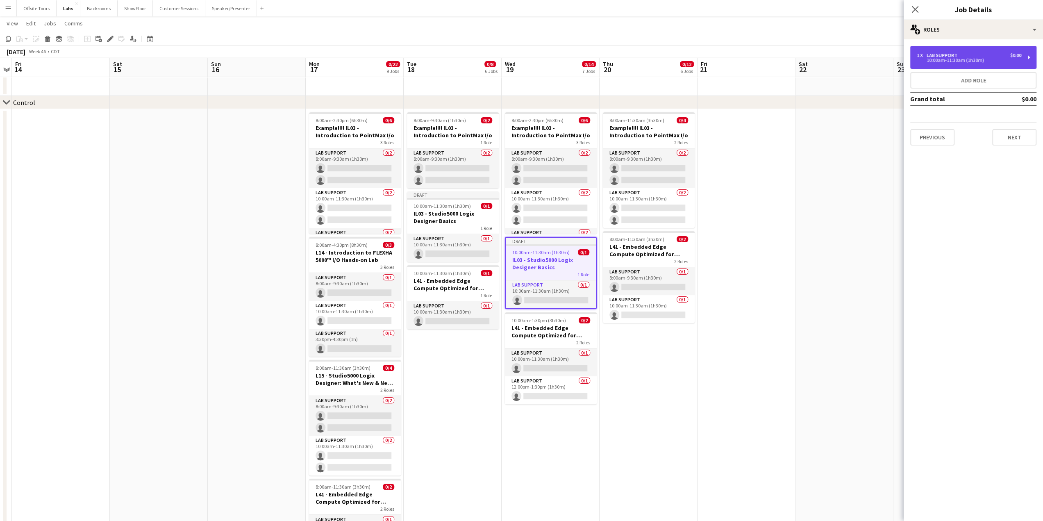
click at [957, 58] on div "10:00am-11:30am (1h30m)" at bounding box center [969, 60] width 104 height 4
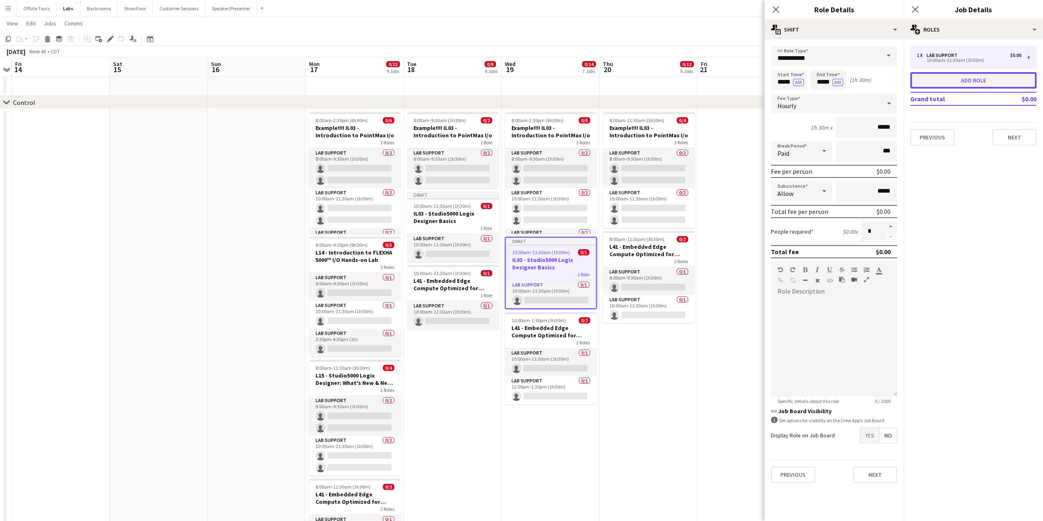
click at [950, 80] on button "Add role" at bounding box center [973, 80] width 126 height 16
type input "*****"
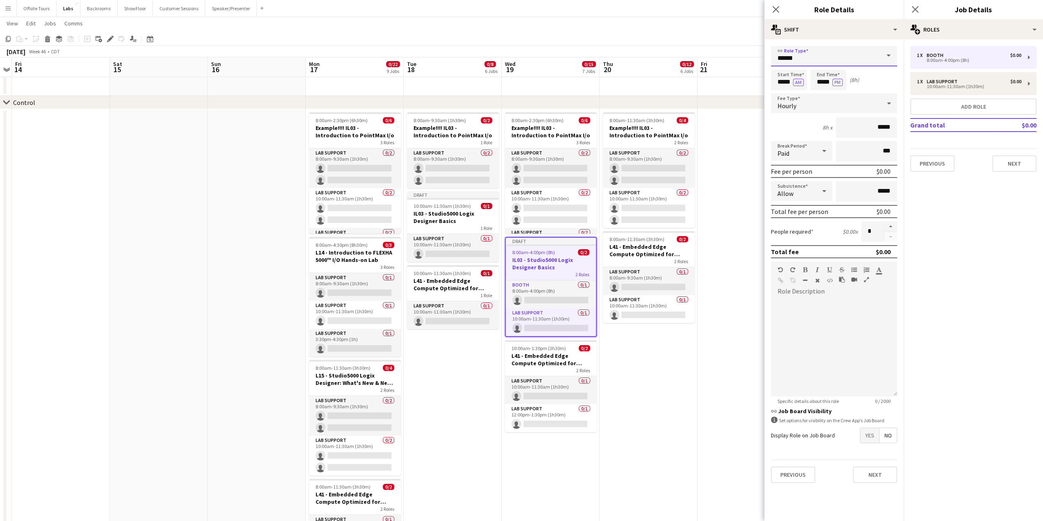
click at [832, 61] on input "*****" at bounding box center [834, 56] width 126 height 20
click at [804, 131] on mat-option "Lab Support" at bounding box center [834, 139] width 126 height 20
type input "**********"
click at [785, 82] on input "*****" at bounding box center [789, 80] width 36 height 20
click at [778, 64] on div at bounding box center [780, 65] width 16 height 8
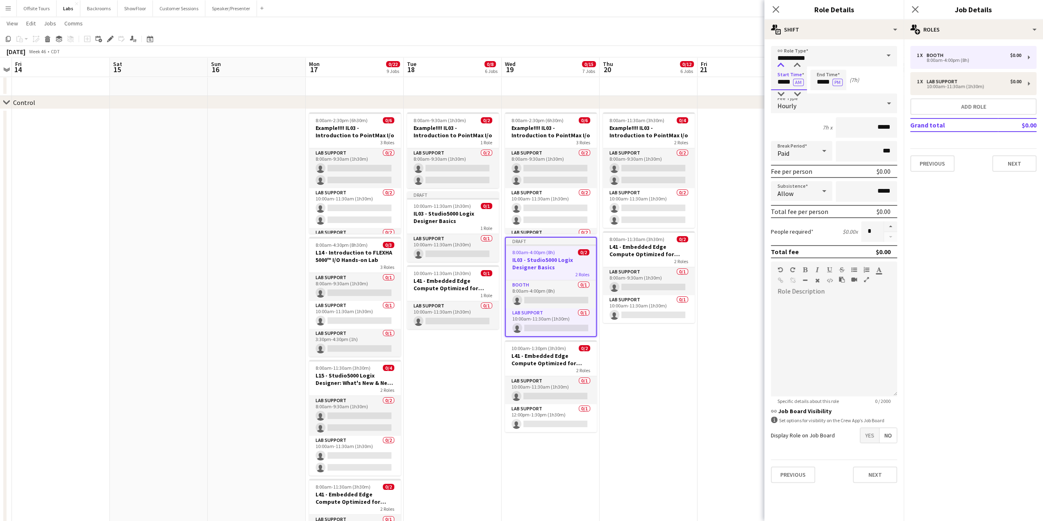
click at [778, 64] on div at bounding box center [780, 65] width 16 height 8
click at [797, 66] on div at bounding box center [797, 65] width 16 height 8
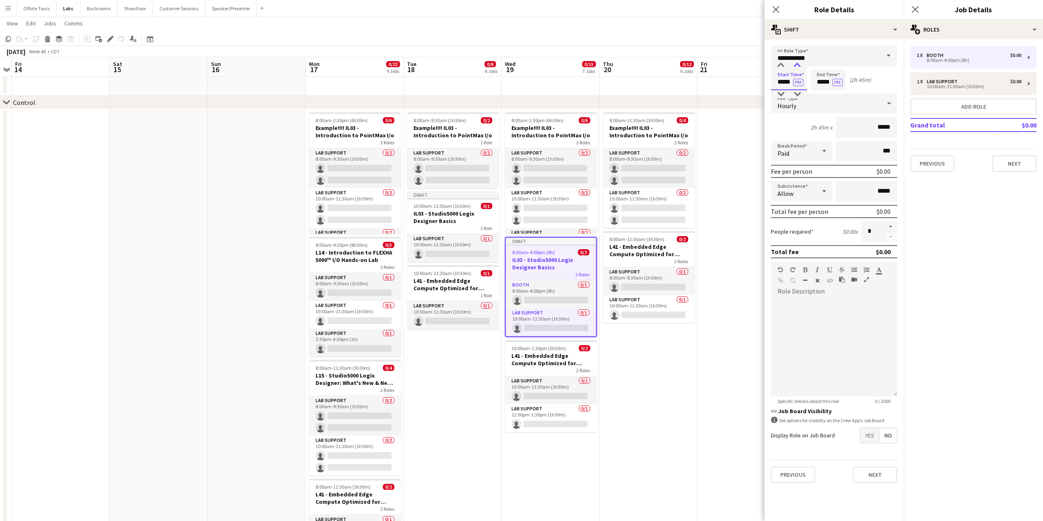
type input "*****"
click at [797, 66] on div at bounding box center [797, 65] width 16 height 8
click at [822, 82] on input "*****" at bounding box center [828, 80] width 36 height 20
type input "*****"
click at [820, 93] on div at bounding box center [820, 94] width 16 height 8
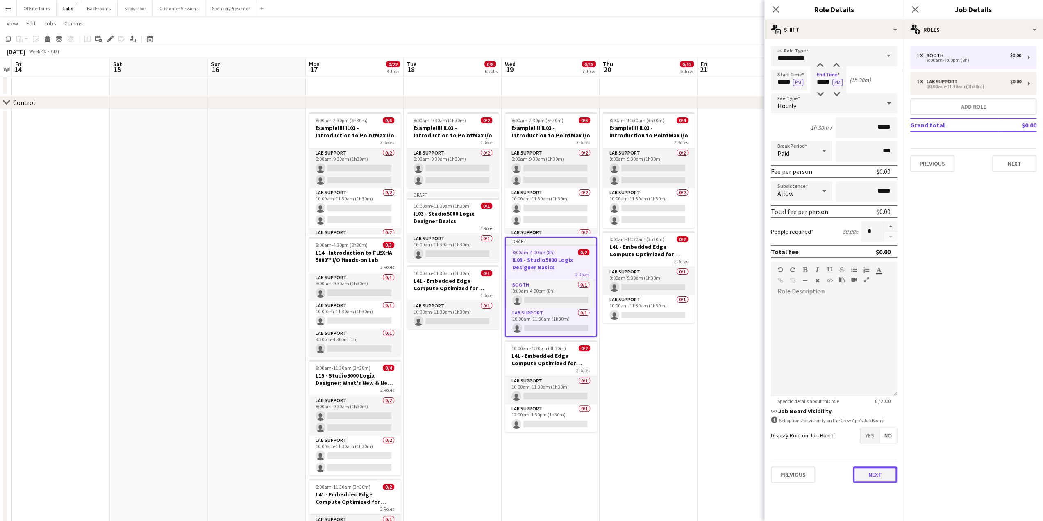
click at [862, 476] on button "Next" at bounding box center [875, 474] width 44 height 16
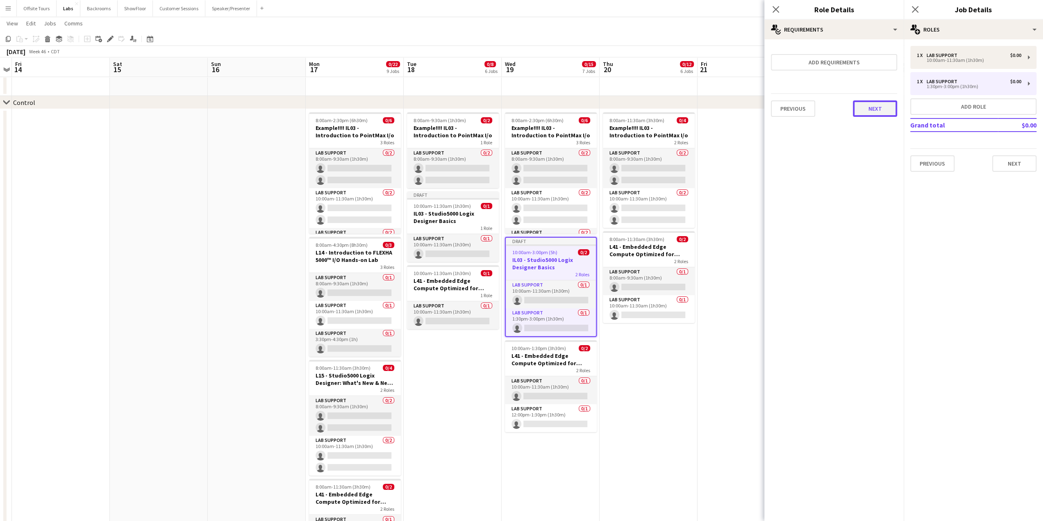
click at [879, 108] on button "Next" at bounding box center [875, 108] width 44 height 16
click at [876, 113] on button "Finish" at bounding box center [881, 110] width 31 height 16
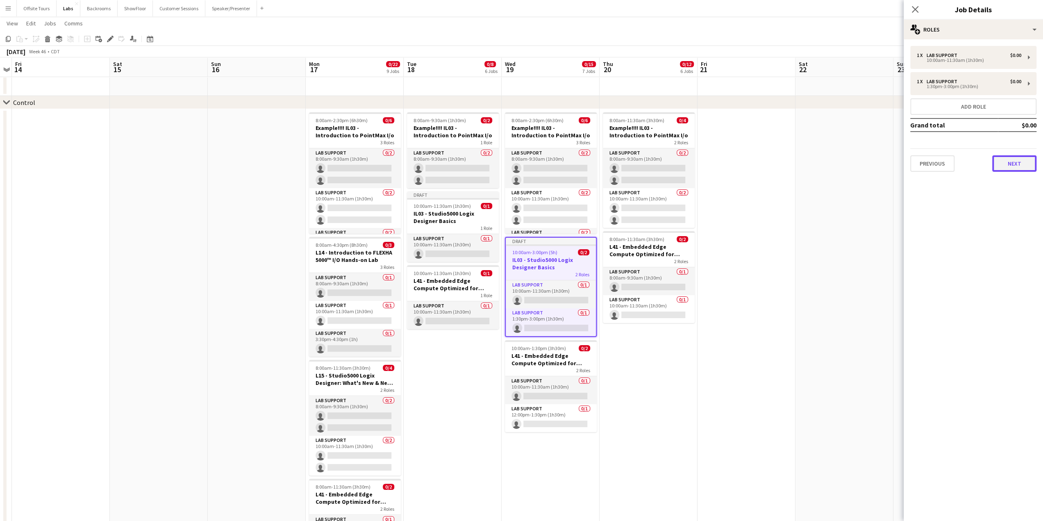
click at [1015, 166] on button "Next" at bounding box center [1014, 163] width 44 height 16
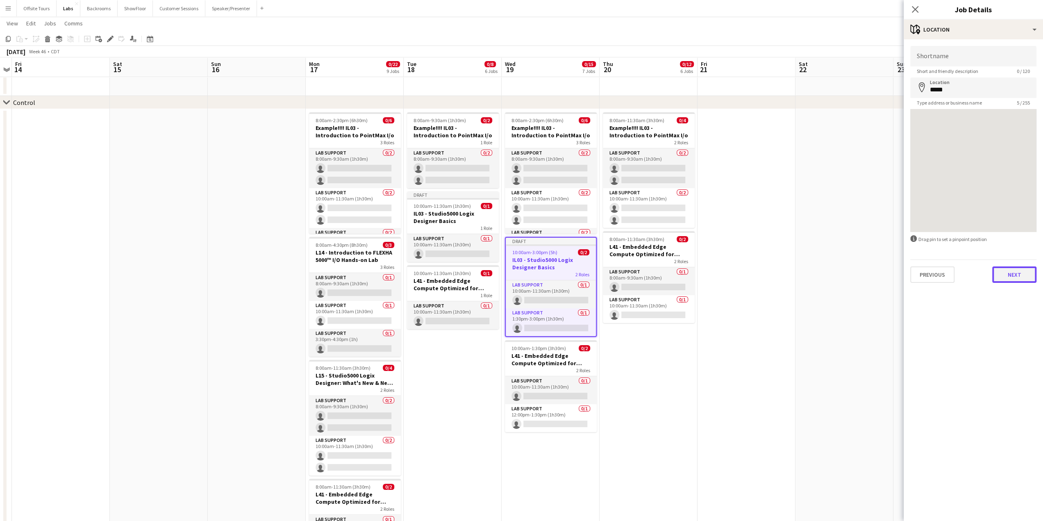
click at [1017, 278] on button "Next" at bounding box center [1014, 274] width 44 height 16
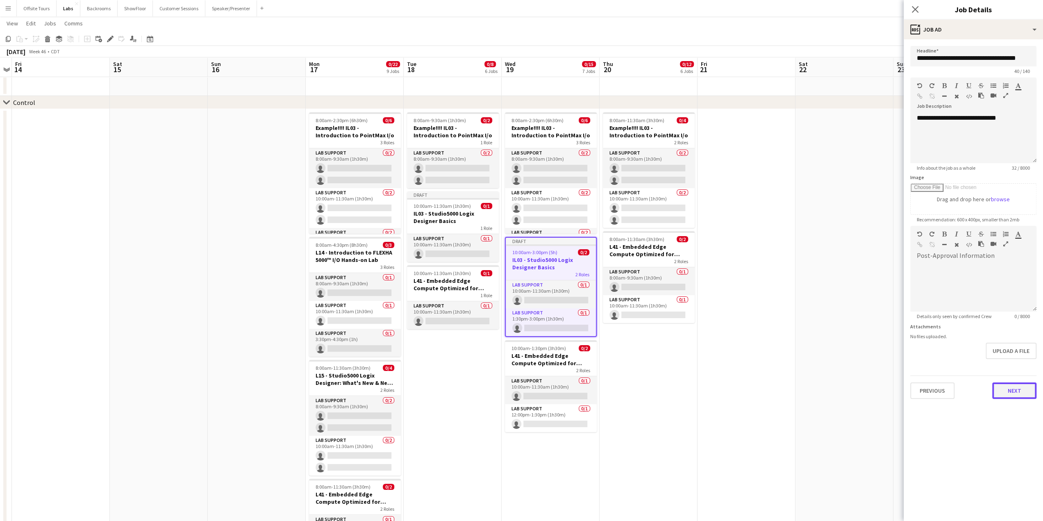
click at [1010, 396] on button "Next" at bounding box center [1014, 390] width 44 height 16
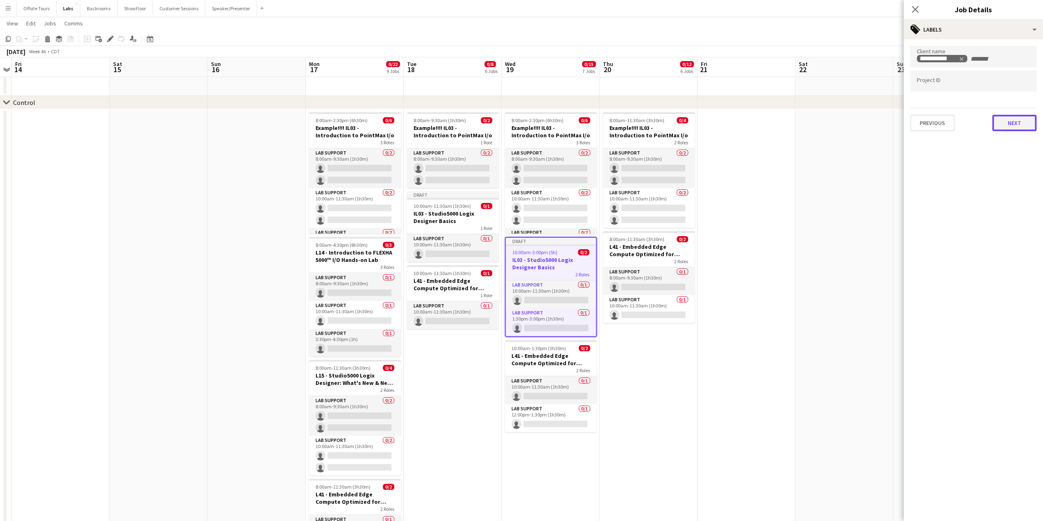
click at [1019, 118] on button "Next" at bounding box center [1014, 123] width 44 height 16
click at [1013, 84] on button "Next" at bounding box center [1014, 85] width 44 height 16
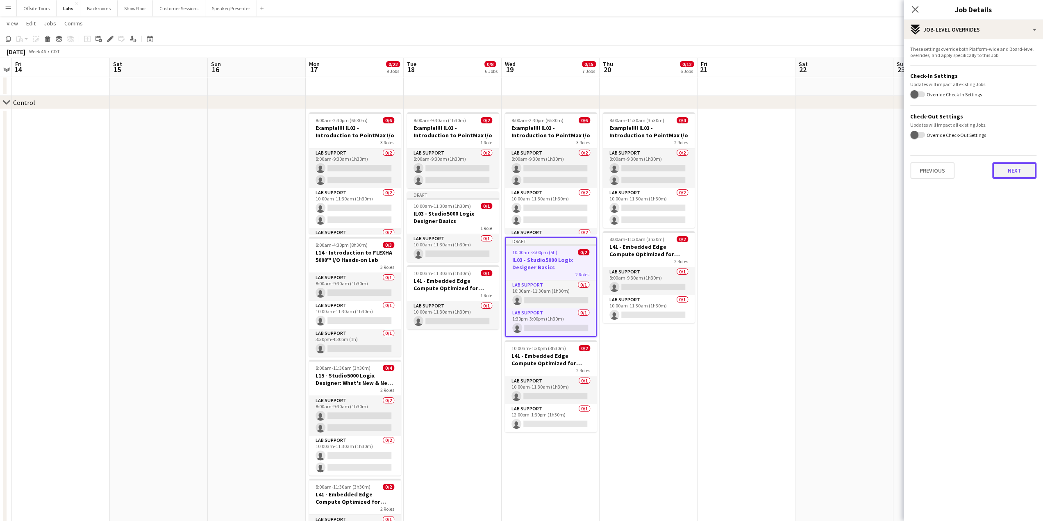
click at [1011, 168] on button "Next" at bounding box center [1014, 170] width 44 height 16
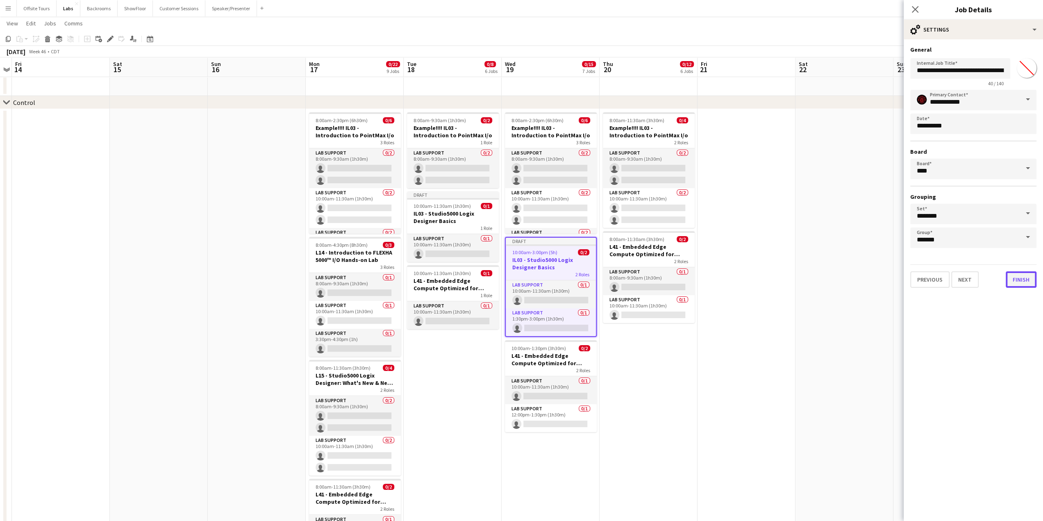
click at [1017, 283] on button "Finish" at bounding box center [1021, 279] width 31 height 16
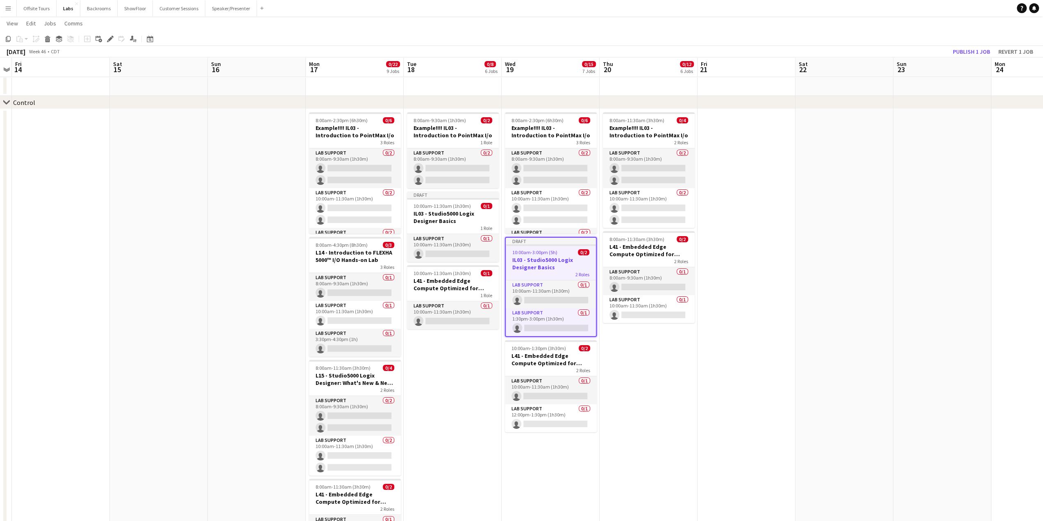
click at [542, 250] on span "10:00am-3:00pm (5h)" at bounding box center [534, 252] width 45 height 6
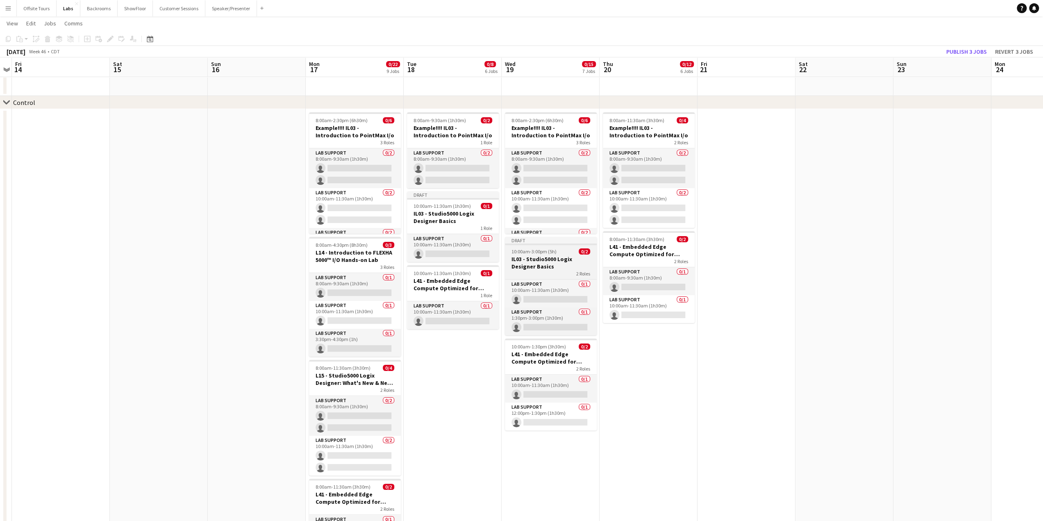
click at [537, 246] on app-job-card "Draft 10:00am-3:00pm (5h) 0/2 IL03 - Studio5000 Logix Designer Basics 2 Roles L…" at bounding box center [551, 286] width 92 height 98
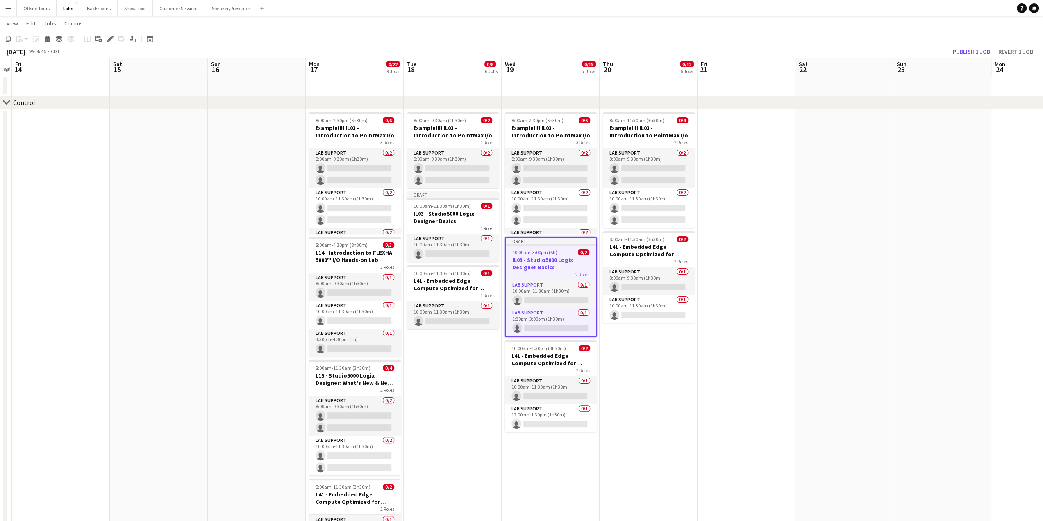
click at [642, 353] on app-date-cell "8:00am-11:30am (3h30m) 0/4 Example!!!! IL03 - Introduction to PointMax I/o 2 Ro…" at bounding box center [648, 386] width 98 height 554
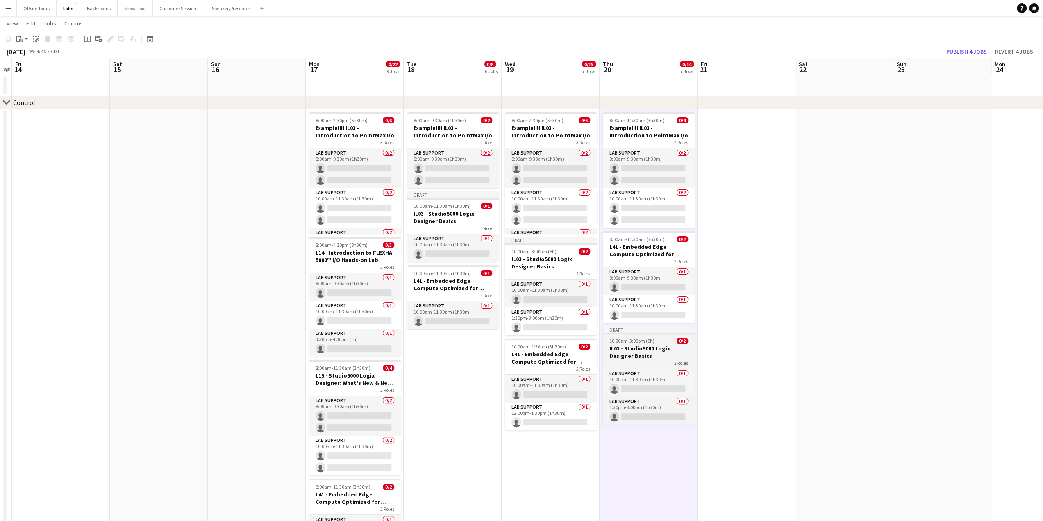
click at [637, 355] on h3 "IL03 - Studio5000 Logix Designer Basics" at bounding box center [649, 352] width 92 height 15
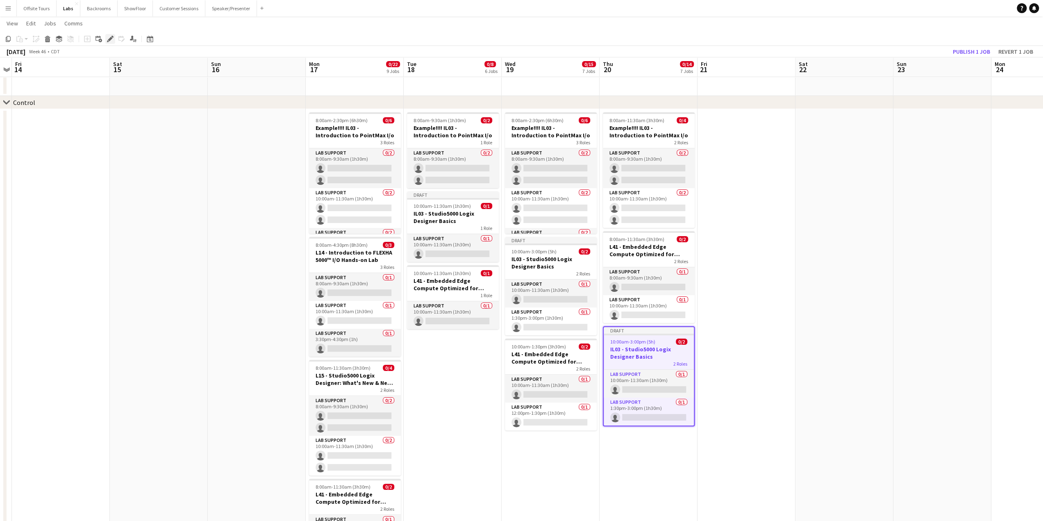
click at [109, 43] on div "Edit" at bounding box center [110, 39] width 10 height 10
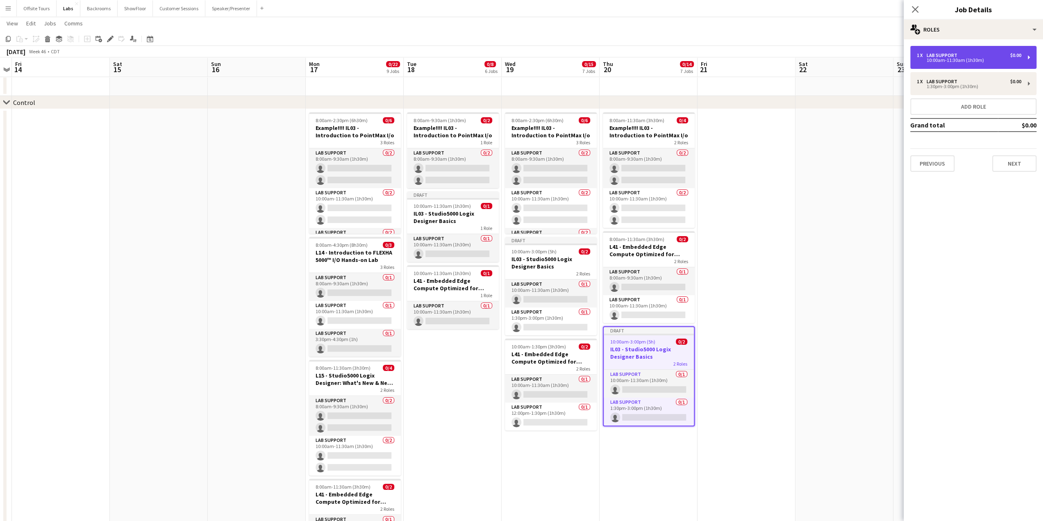
click at [959, 56] on div "Lab Support" at bounding box center [943, 55] width 34 height 6
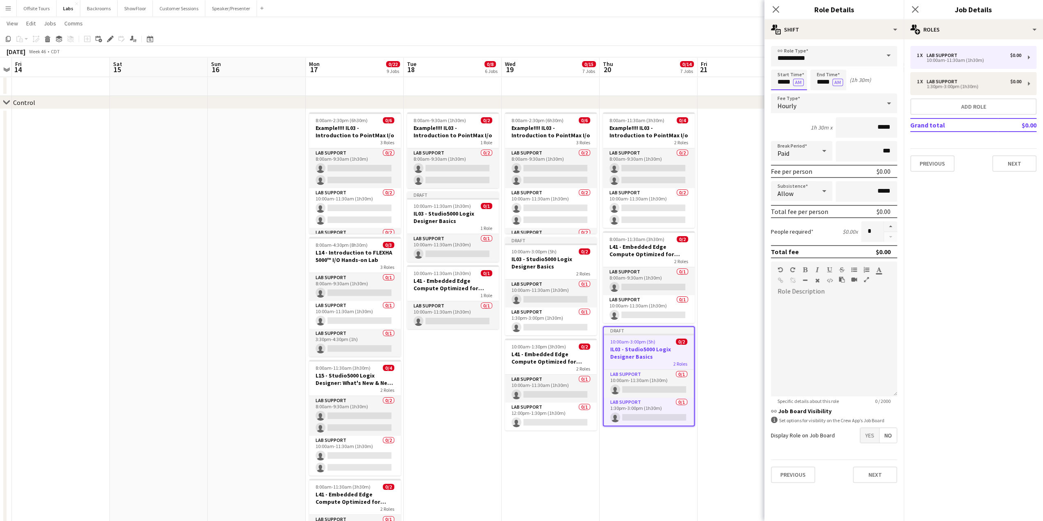
click at [781, 83] on input "*****" at bounding box center [789, 80] width 36 height 20
click at [779, 67] on div at bounding box center [780, 65] width 16 height 8
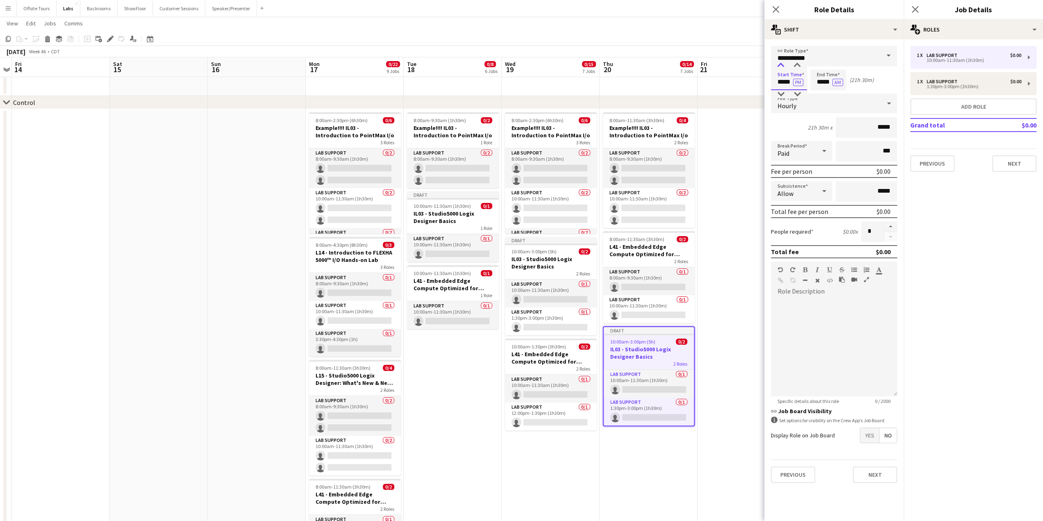
click at [779, 67] on div at bounding box center [780, 65] width 16 height 8
click at [795, 65] on div at bounding box center [797, 65] width 16 height 8
type input "*****"
click at [795, 65] on div at bounding box center [797, 65] width 16 height 8
click at [822, 83] on input "*****" at bounding box center [828, 80] width 36 height 20
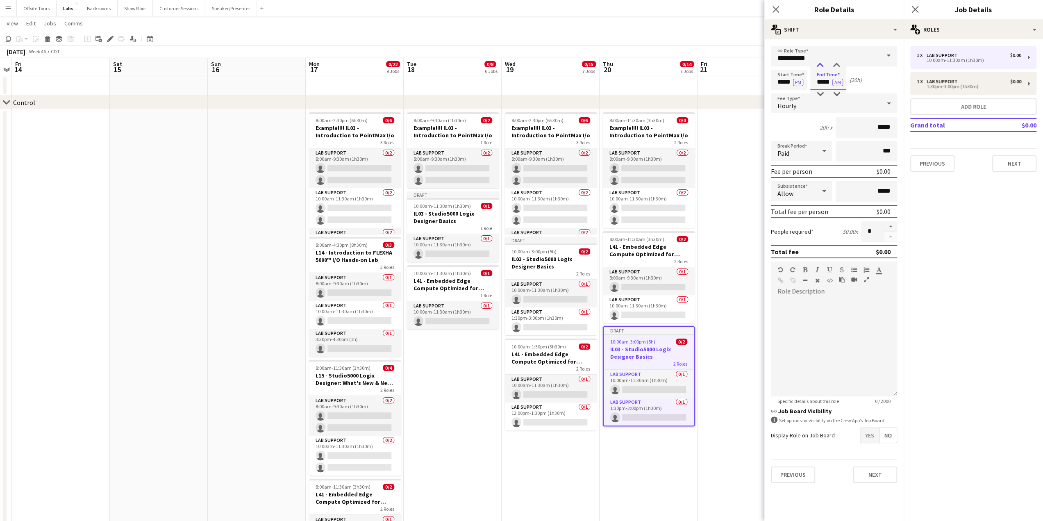
click at [820, 65] on div at bounding box center [820, 65] width 16 height 8
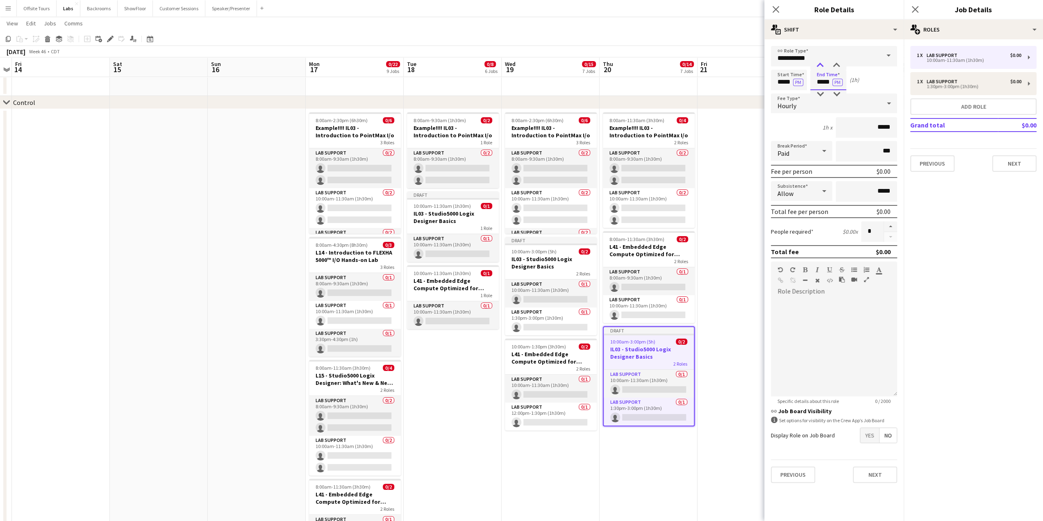
click at [820, 65] on div at bounding box center [820, 65] width 16 height 8
click at [836, 94] on div at bounding box center [836, 94] width 16 height 8
type input "*****"
click at [836, 94] on div at bounding box center [836, 94] width 16 height 8
click at [869, 477] on button "Next" at bounding box center [875, 474] width 44 height 16
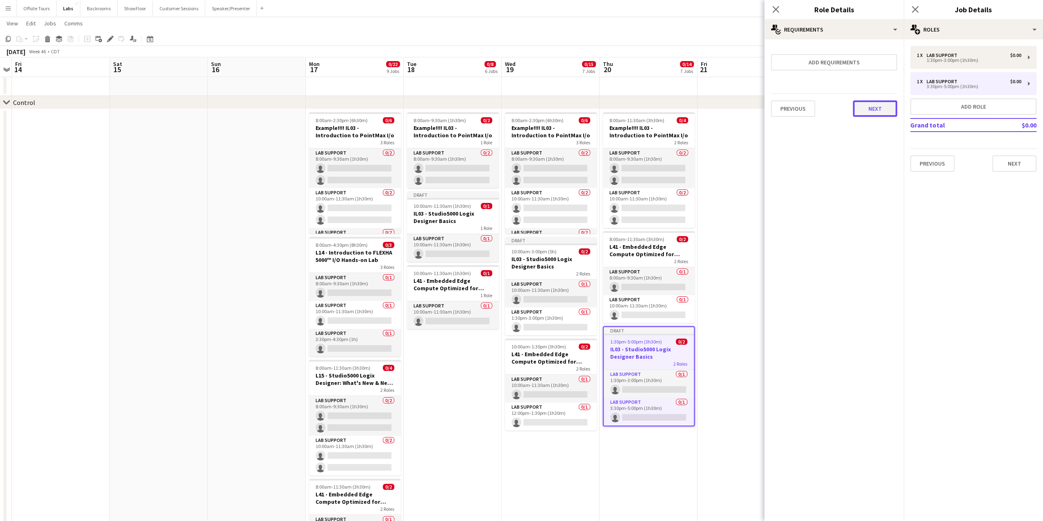
click at [870, 108] on button "Next" at bounding box center [875, 108] width 44 height 16
click at [883, 100] on div "Previous Next Finish" at bounding box center [834, 106] width 126 height 23
click at [883, 109] on button "Finish" at bounding box center [881, 110] width 31 height 16
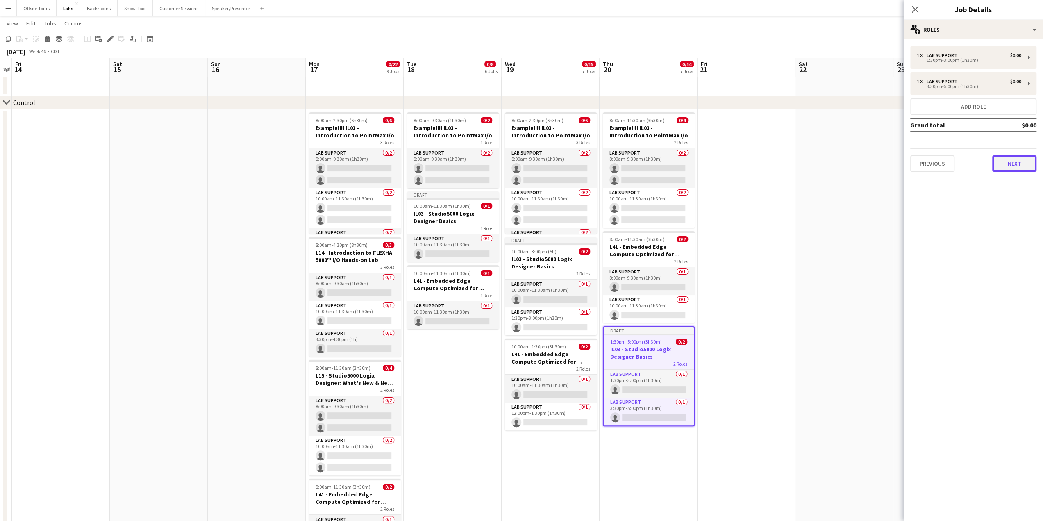
click at [1009, 163] on button "Next" at bounding box center [1014, 163] width 44 height 16
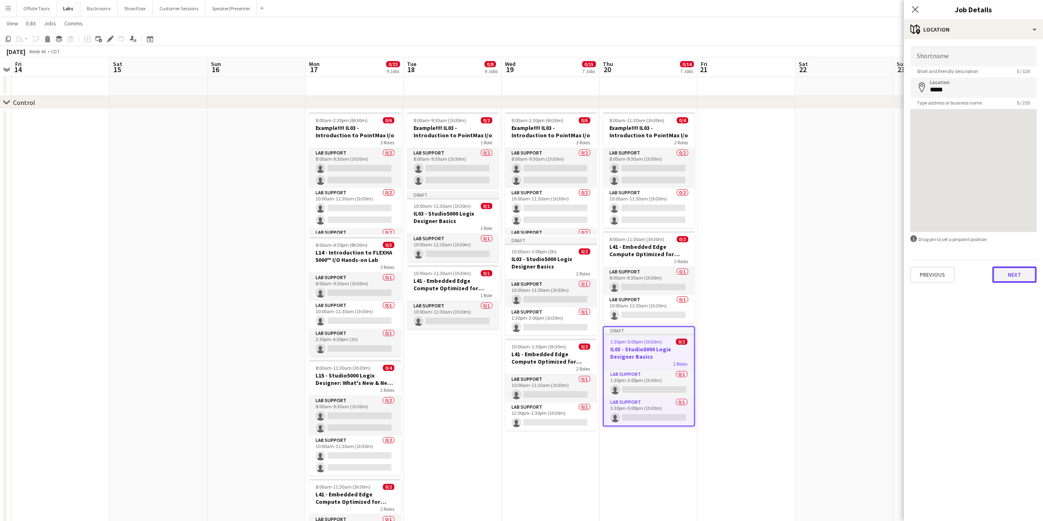
click at [1008, 277] on button "Next" at bounding box center [1014, 274] width 44 height 16
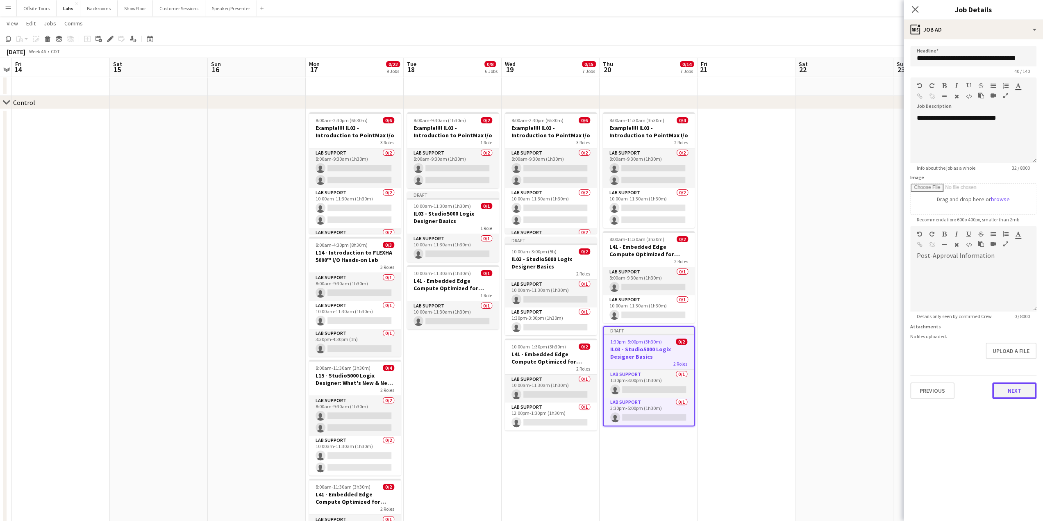
click at [1018, 395] on button "Next" at bounding box center [1014, 390] width 44 height 16
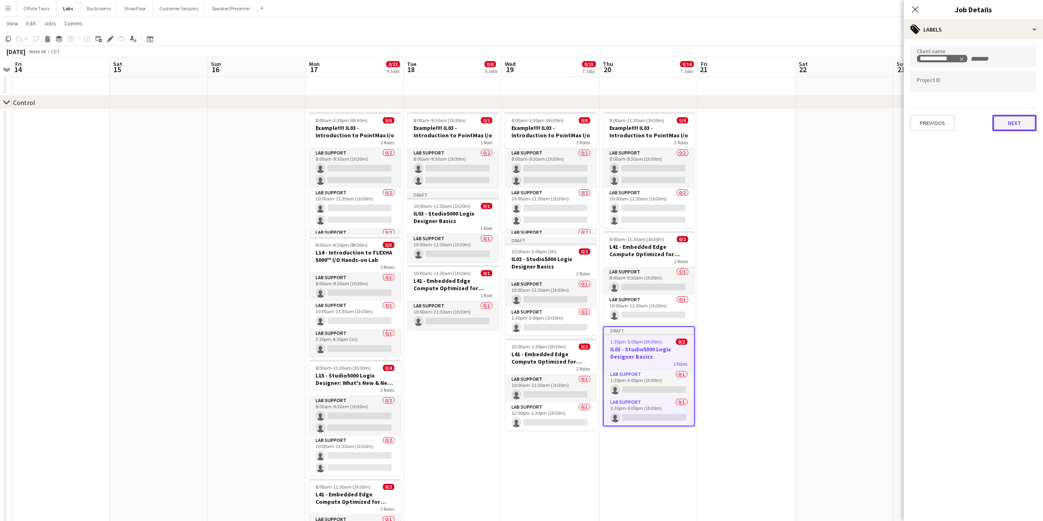
click at [1013, 120] on button "Next" at bounding box center [1014, 123] width 44 height 16
click at [1014, 86] on button "Next" at bounding box center [1014, 85] width 44 height 16
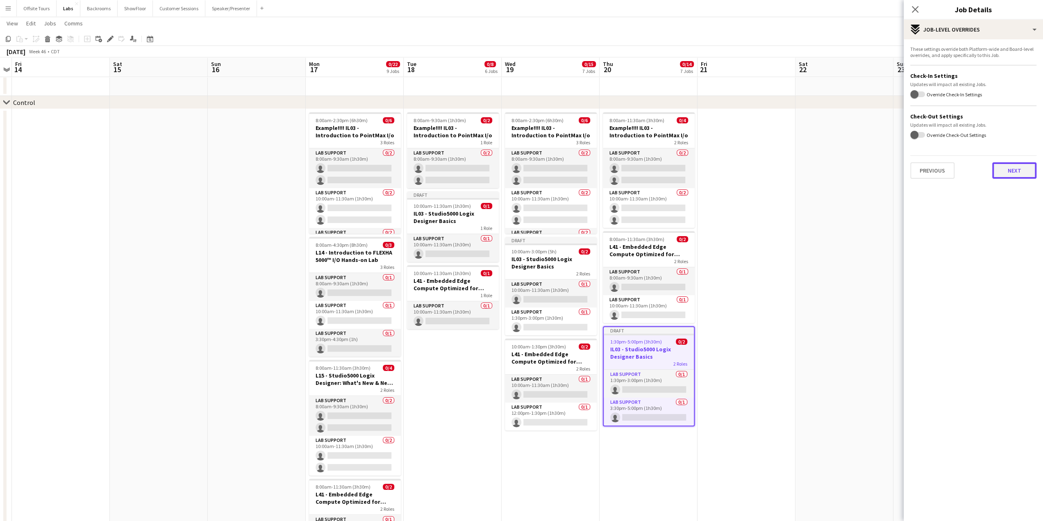
click at [1005, 173] on button "Next" at bounding box center [1014, 170] width 44 height 16
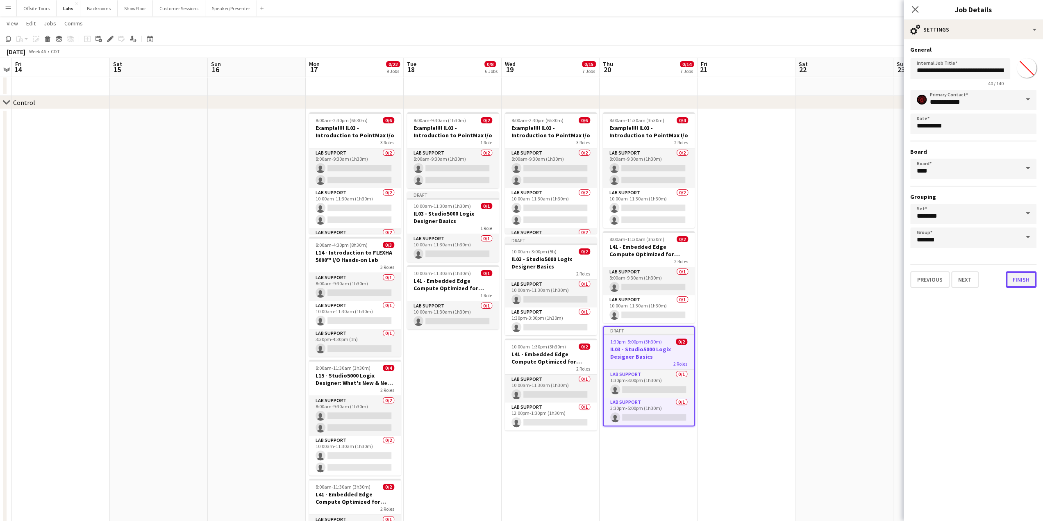
click at [1020, 279] on button "Finish" at bounding box center [1021, 279] width 31 height 16
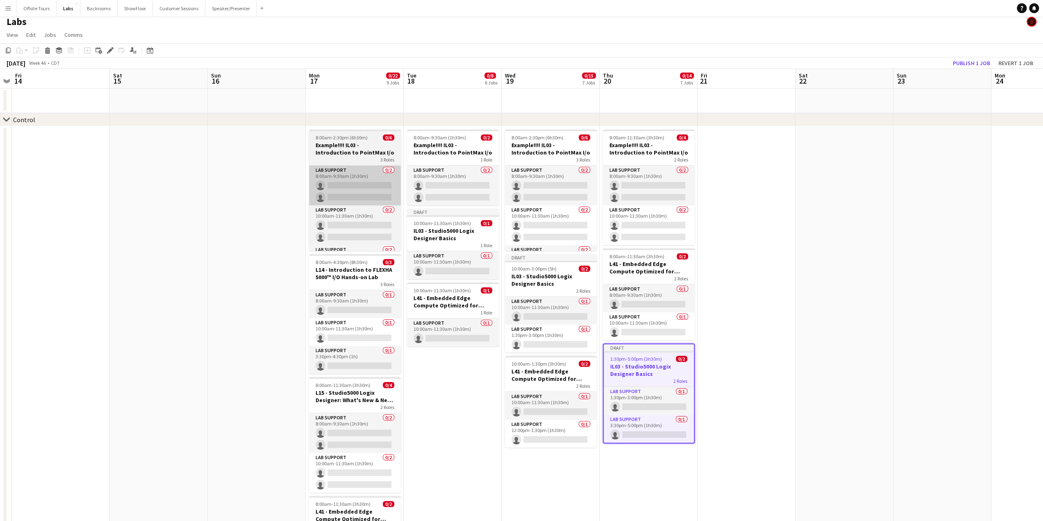
scroll to position [0, 0]
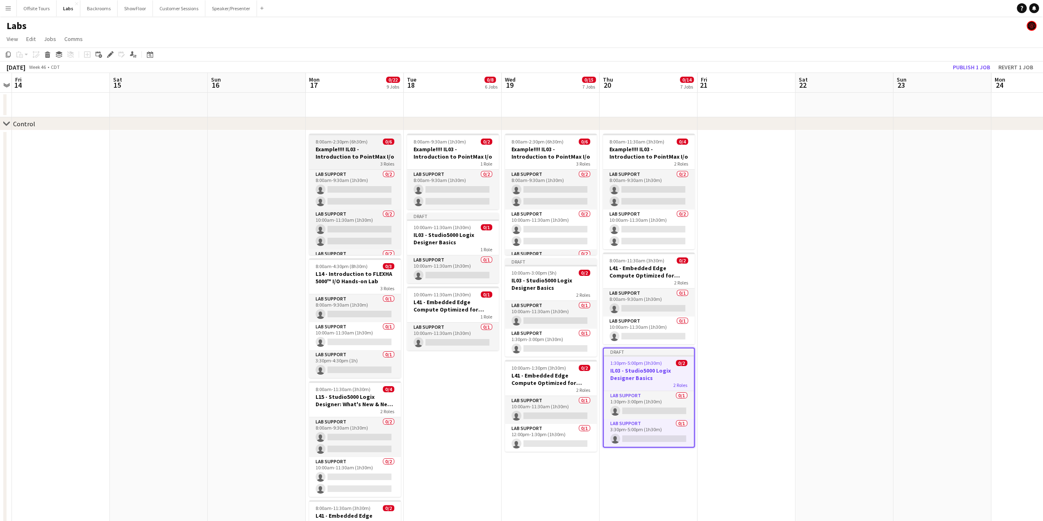
click at [333, 146] on h3 "Example!!!! IL03 - Introduction to PointMax I/o" at bounding box center [355, 152] width 92 height 15
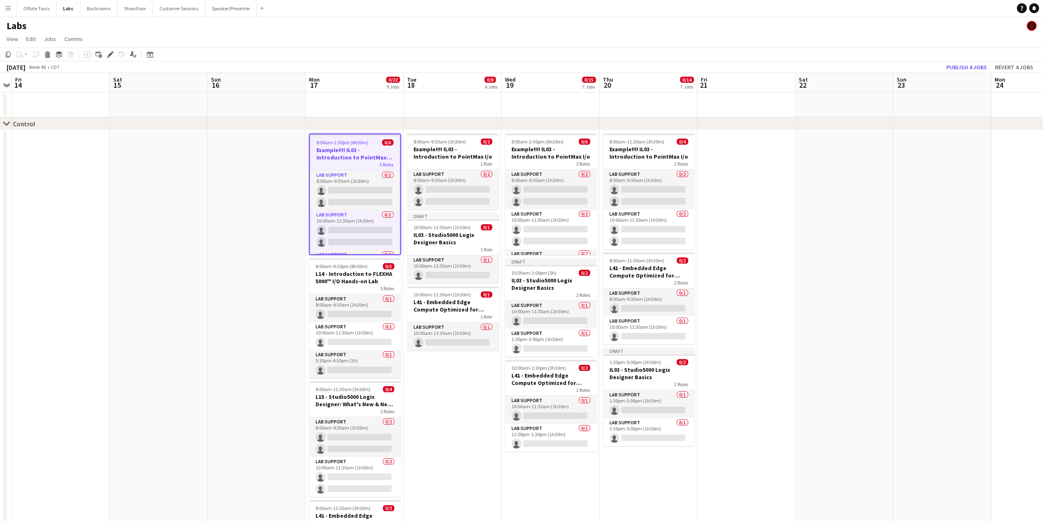
click at [339, 130] on app-date-cell "8:00am-2:30pm (6h30m) 0/6 Example!!!! IL03 - Introduction to PointMax I/o 3 Rol…" at bounding box center [355, 407] width 98 height 554
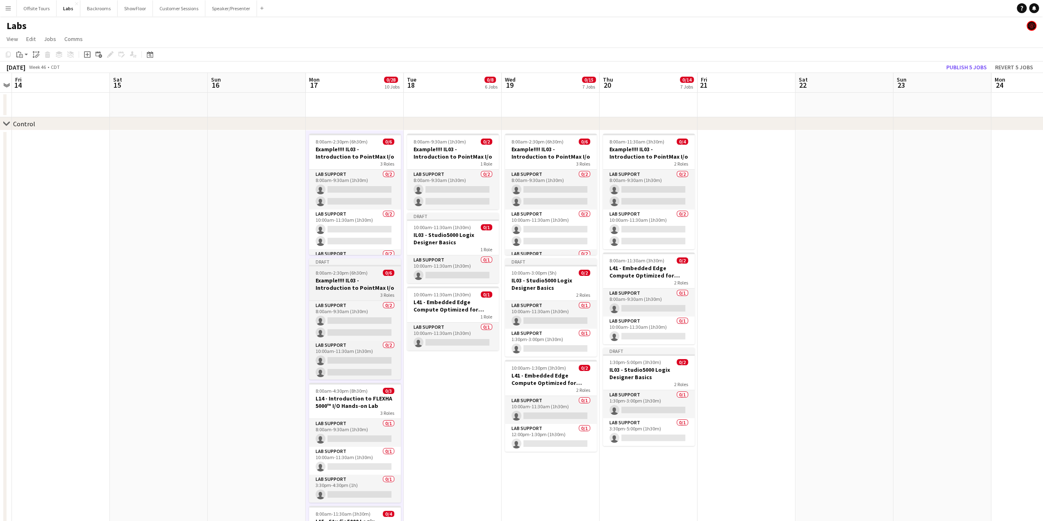
click at [357, 289] on h3 "Example!!!! IL03 - Introduction to PointMax I/o" at bounding box center [355, 284] width 92 height 15
click at [109, 56] on icon at bounding box center [110, 54] width 5 height 5
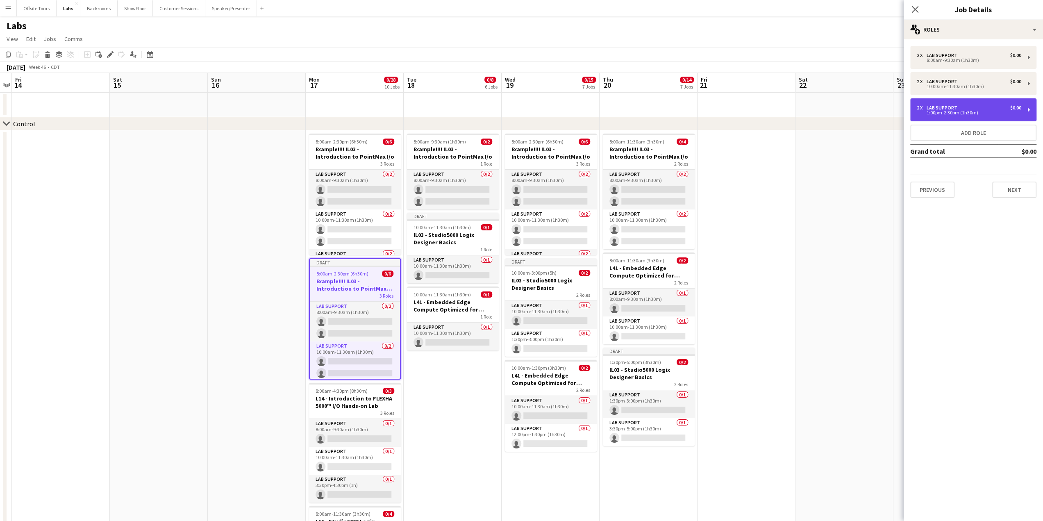
click at [951, 106] on div "Lab Support" at bounding box center [943, 108] width 34 height 6
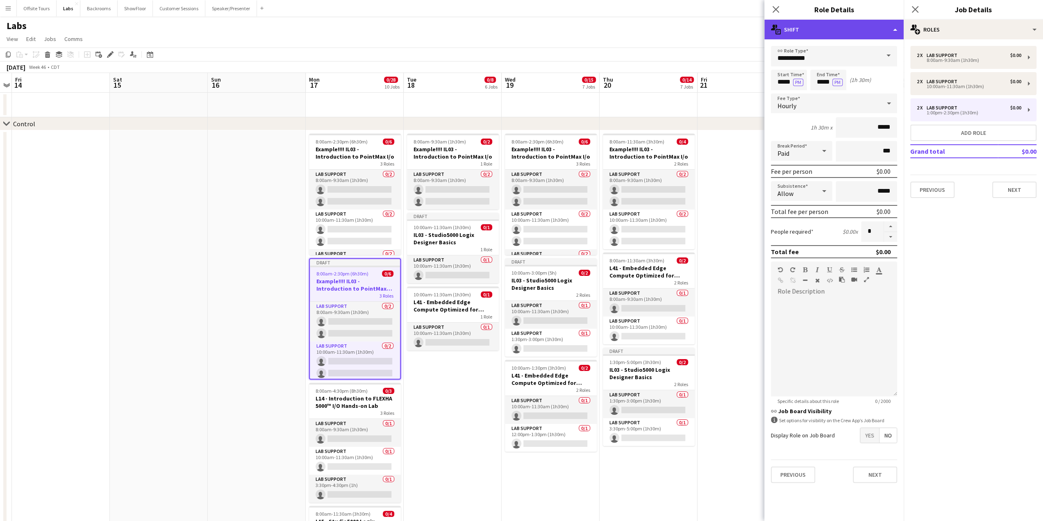
click at [895, 31] on div "multiple-actions-text Shift" at bounding box center [833, 30] width 139 height 20
click at [855, 102] on div "bin-2 Delete Role" at bounding box center [860, 98] width 81 height 16
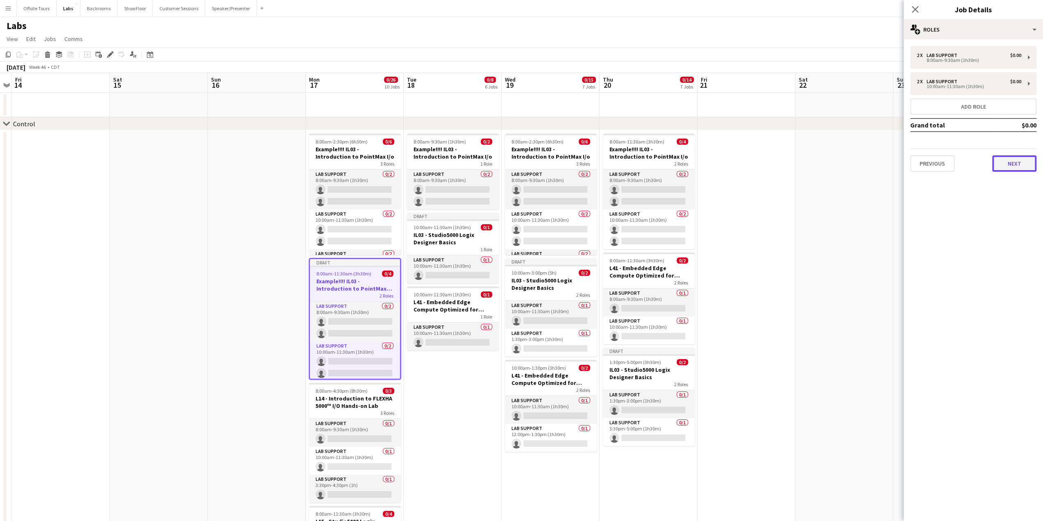
click at [1016, 163] on button "Next" at bounding box center [1014, 163] width 44 height 16
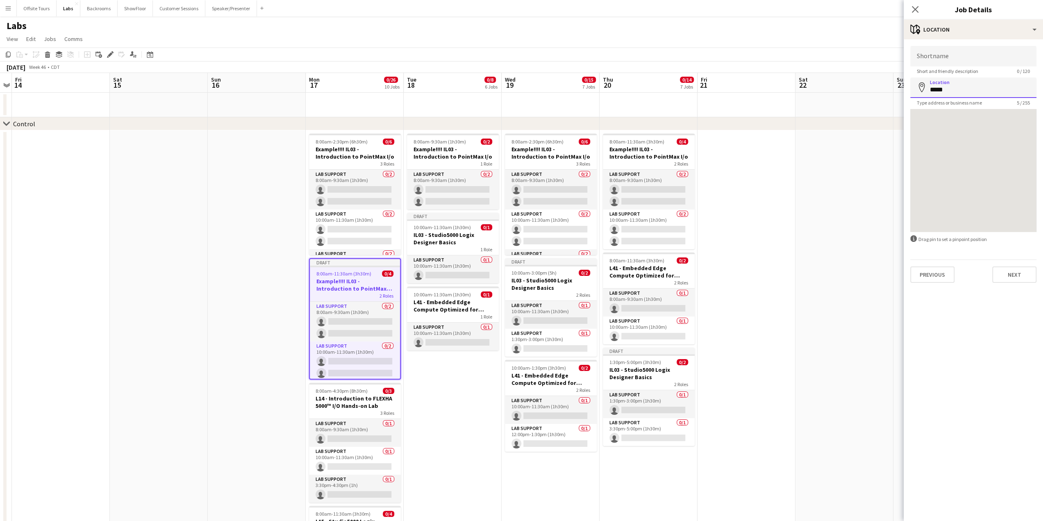
drag, startPoint x: 952, startPoint y: 91, endPoint x: 929, endPoint y: 91, distance: 23.4
click at [926, 92] on div "Location map-marker *****" at bounding box center [973, 87] width 126 height 20
paste input
type input "*****"
click at [1009, 272] on button "Next" at bounding box center [1014, 274] width 44 height 16
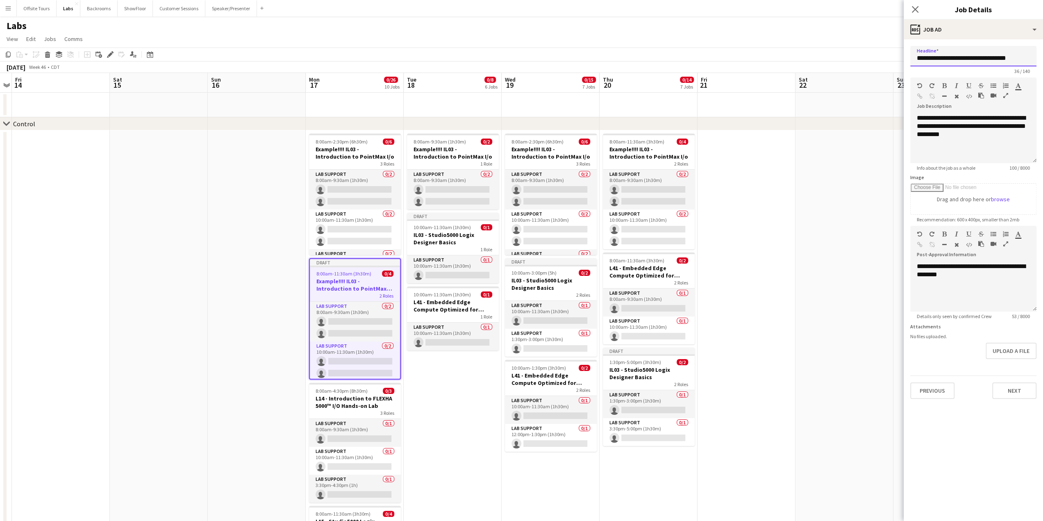
drag, startPoint x: 927, startPoint y: 55, endPoint x: 912, endPoint y: 58, distance: 15.0
click at [912, 58] on input "**********" at bounding box center [973, 56] width 126 height 20
paste input "text"
drag, startPoint x: 948, startPoint y: 58, endPoint x: 932, endPoint y: 62, distance: 16.5
click at [948, 58] on input "**********" at bounding box center [973, 56] width 126 height 20
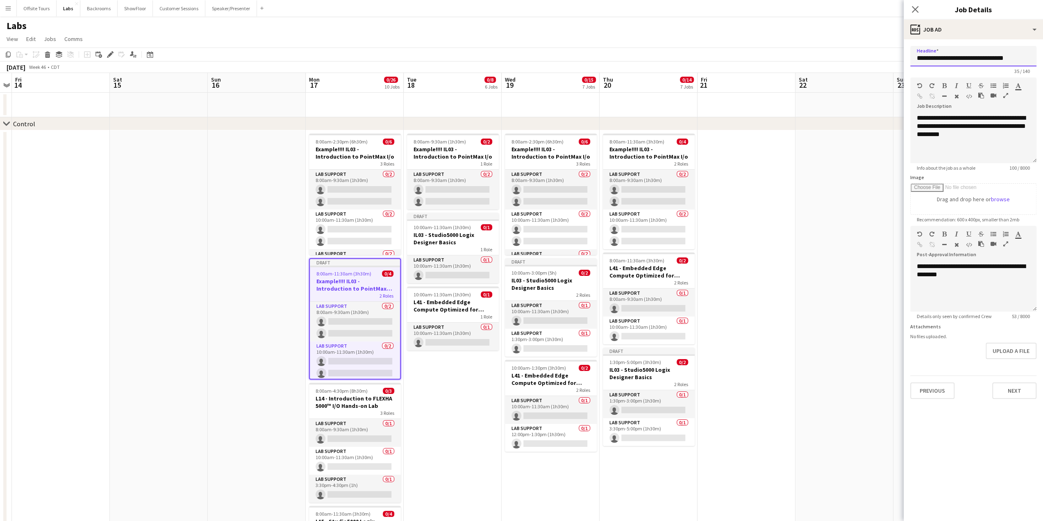
drag, startPoint x: 932, startPoint y: 58, endPoint x: 1041, endPoint y: 57, distance: 109.0
click at [1041, 57] on form "**********" at bounding box center [973, 222] width 139 height 353
paste input "**********"
type input "**********"
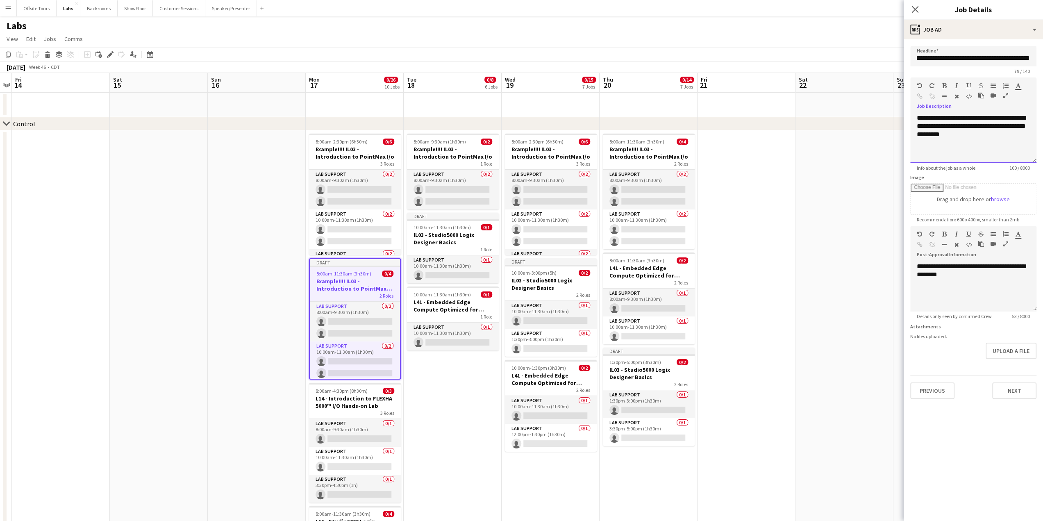
click at [931, 141] on div "**********" at bounding box center [973, 138] width 126 height 49
drag, startPoint x: 916, startPoint y: 59, endPoint x: 1049, endPoint y: 65, distance: 132.5
drag, startPoint x: 991, startPoint y: 138, endPoint x: 905, endPoint y: 115, distance: 89.7
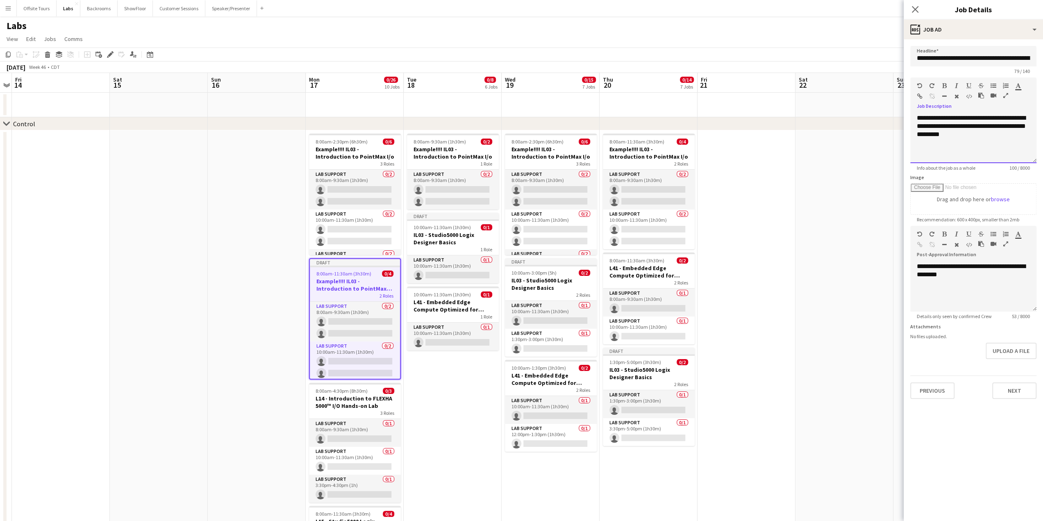
click at [905, 115] on form "**********" at bounding box center [973, 222] width 139 height 353
paste div
click at [941, 290] on div "**********" at bounding box center [973, 286] width 126 height 49
click at [979, 279] on div "**********" at bounding box center [973, 286] width 126 height 49
drag, startPoint x: 975, startPoint y: 279, endPoint x: 866, endPoint y: 256, distance: 111.9
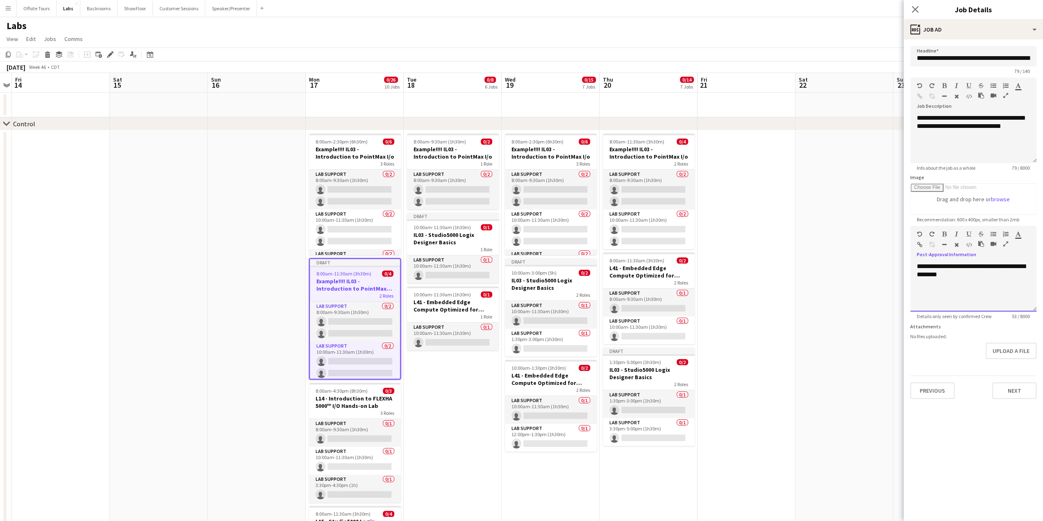
paste div
drag, startPoint x: 915, startPoint y: 59, endPoint x: 1049, endPoint y: 63, distance: 134.1
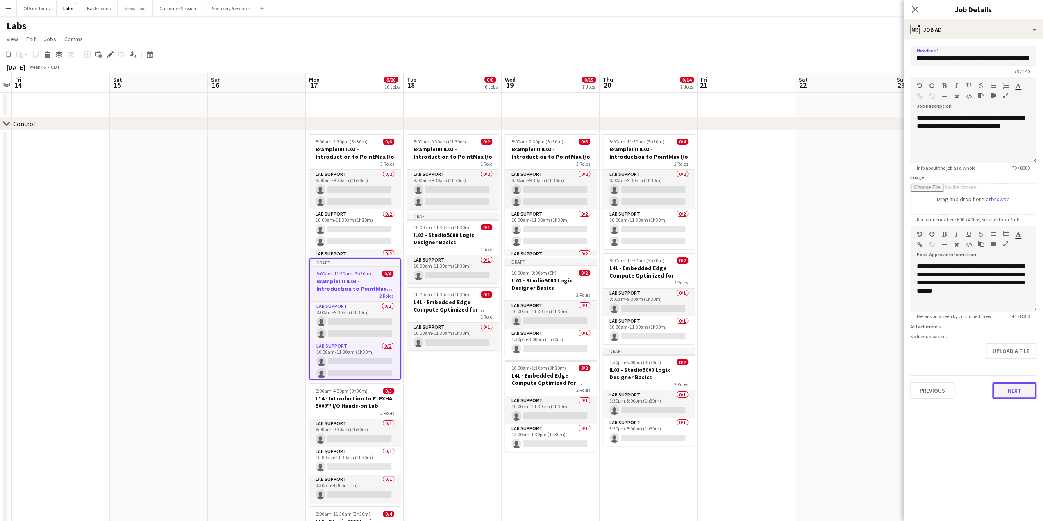
click at [1016, 390] on button "Next" at bounding box center [1014, 390] width 44 height 16
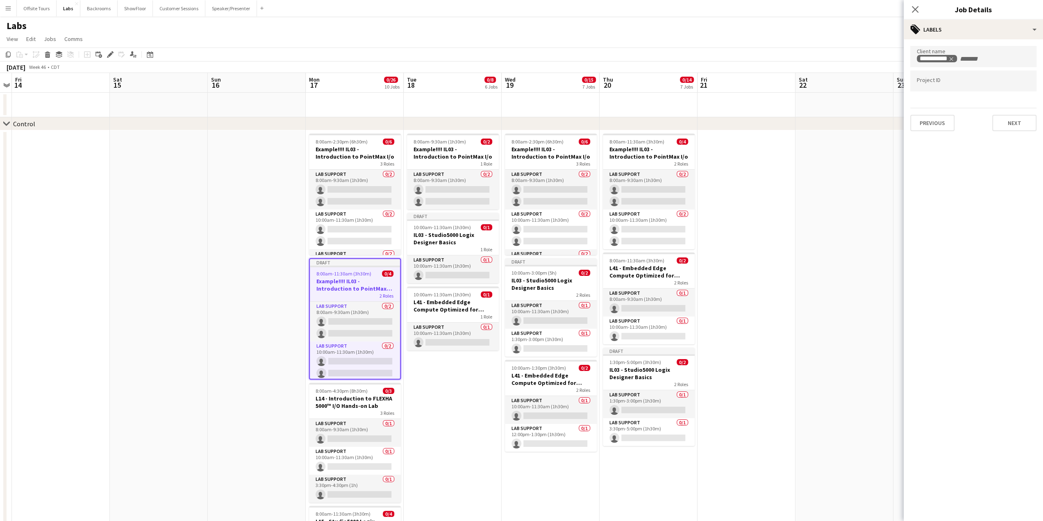
scroll to position [0, 0]
click at [961, 59] on icon "Remove tag" at bounding box center [962, 59] width 4 height 4
click at [950, 58] on input "Type to search client labels..." at bounding box center [973, 58] width 113 height 7
paste input "**********"
type input "**********"
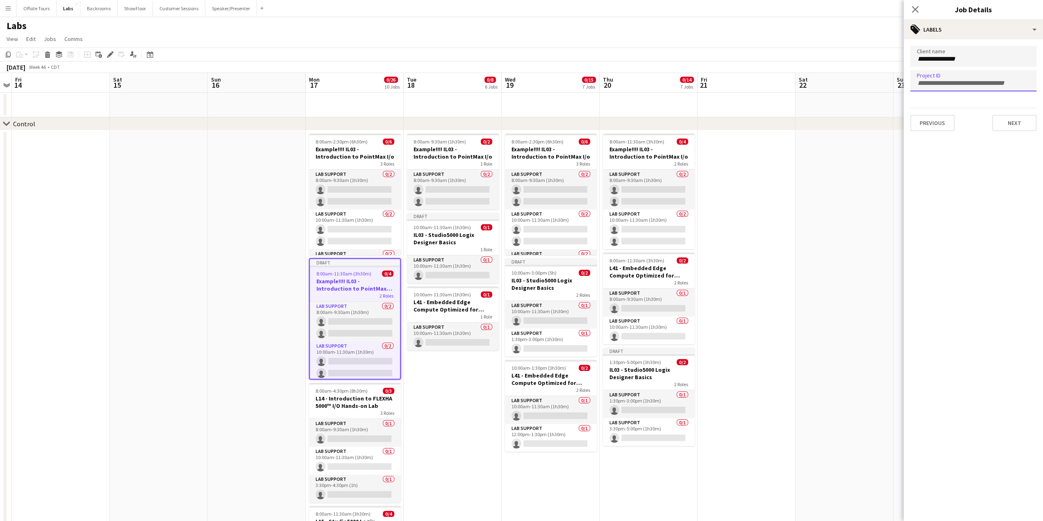
click at [963, 76] on div at bounding box center [973, 80] width 126 height 21
click at [1014, 125] on button "Next" at bounding box center [1014, 123] width 44 height 16
click at [928, 84] on button "Previous" at bounding box center [932, 85] width 44 height 16
click at [1017, 127] on button "Next" at bounding box center [1014, 123] width 44 height 16
click at [1011, 84] on button "Next" at bounding box center [1014, 85] width 44 height 16
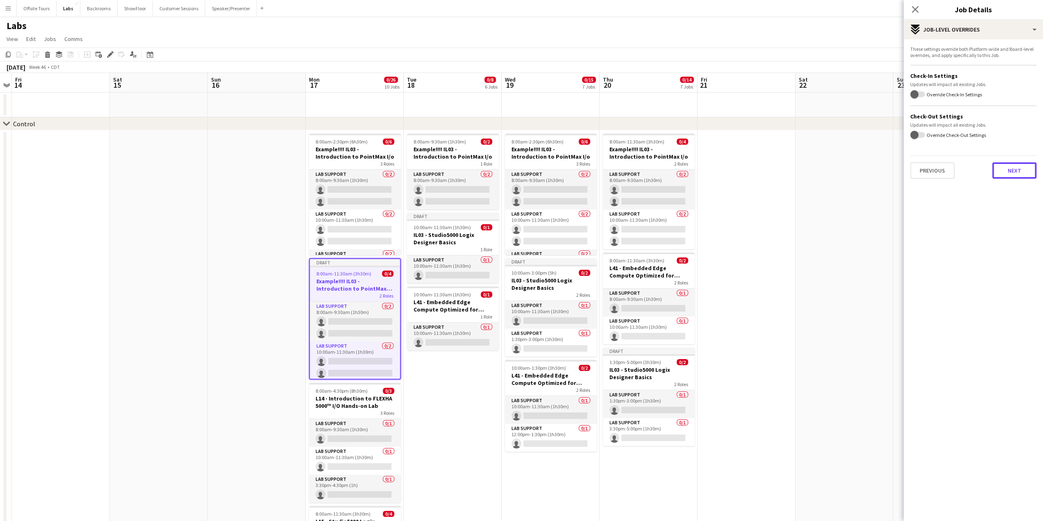
click at [1011, 175] on button "Next" at bounding box center [1014, 170] width 44 height 16
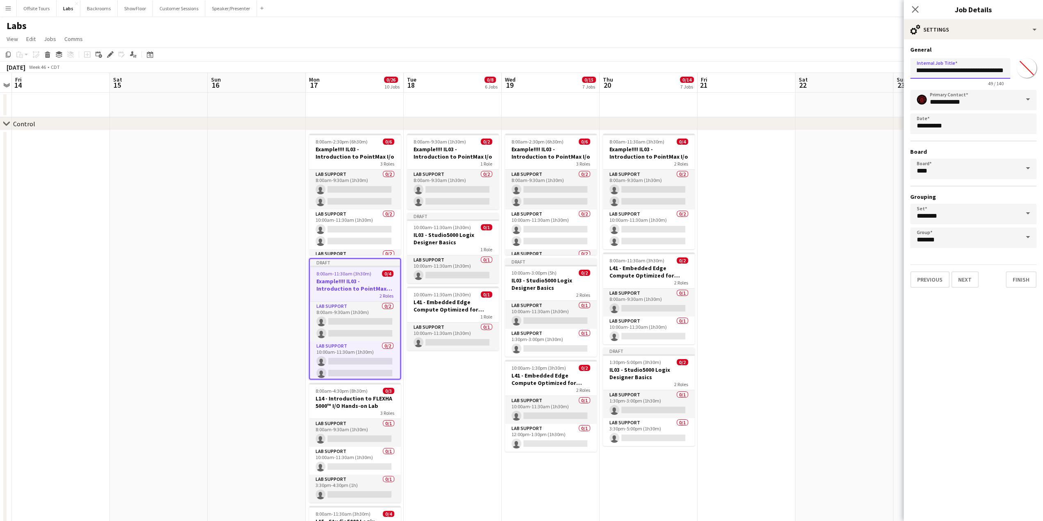
drag, startPoint x: 918, startPoint y: 70, endPoint x: 1049, endPoint y: 75, distance: 130.4
paste input "**********"
type input "**********"
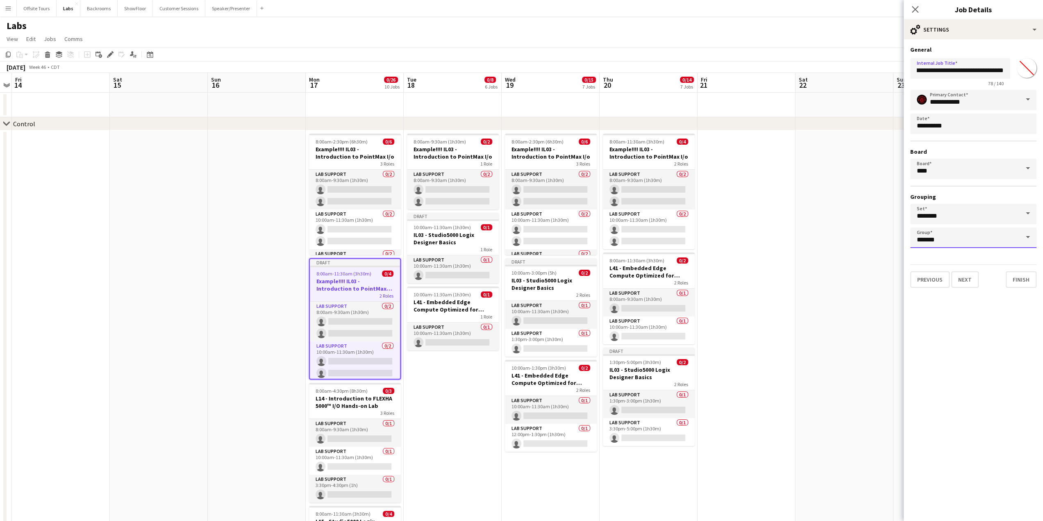
click at [943, 245] on input "*******" at bounding box center [973, 237] width 126 height 20
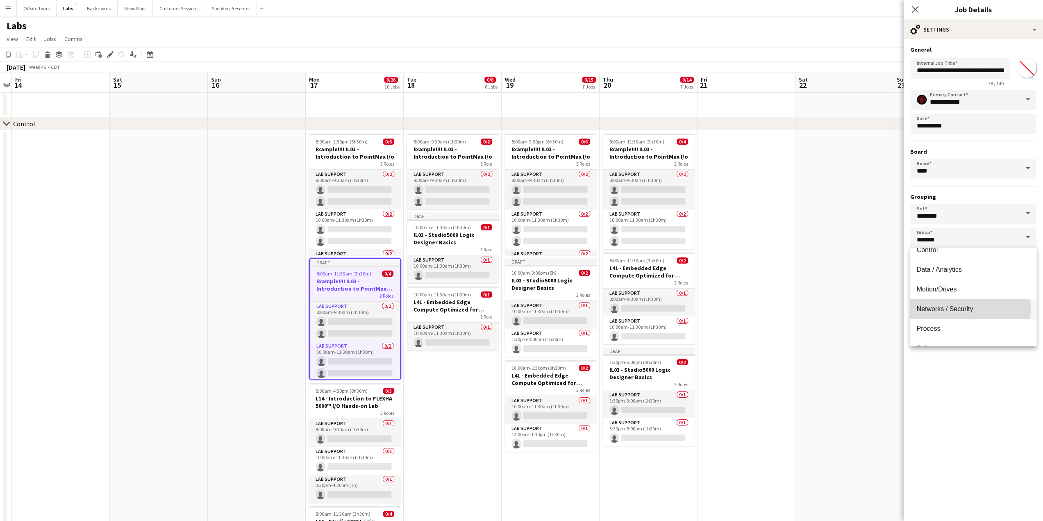
click at [947, 309] on span "Networks / Security" at bounding box center [945, 308] width 57 height 7
type input "**********"
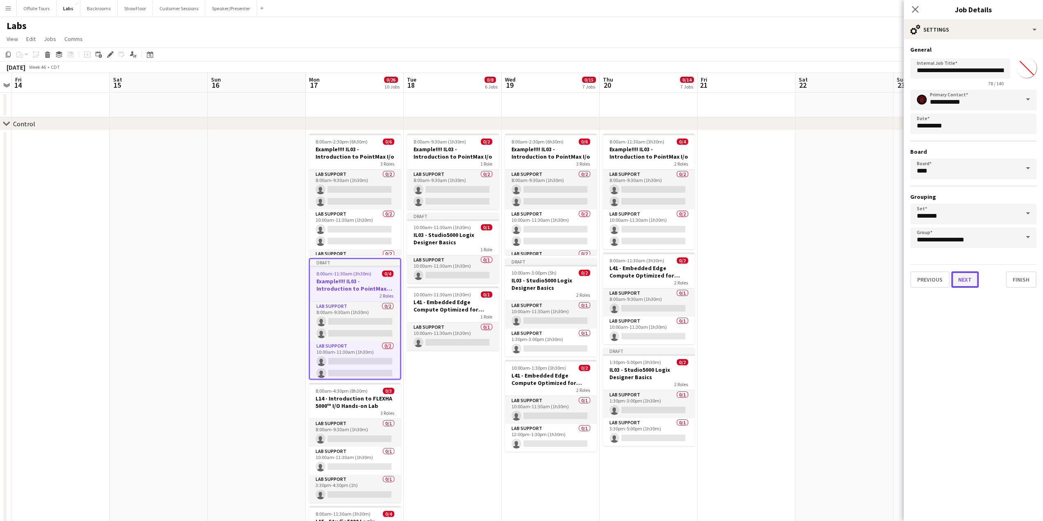
click at [969, 277] on button "Next" at bounding box center [964, 279] width 27 height 16
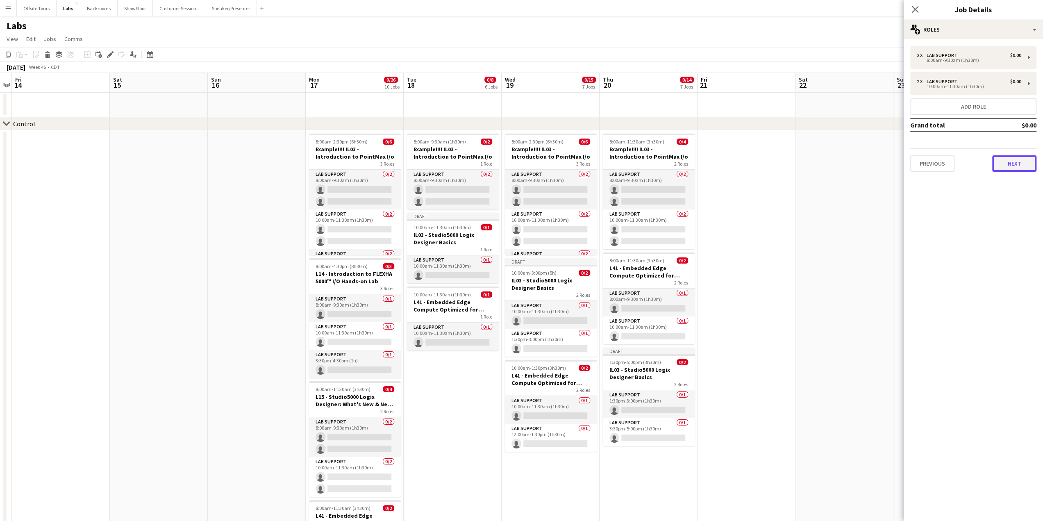
click at [1012, 164] on button "Next" at bounding box center [1014, 163] width 44 height 16
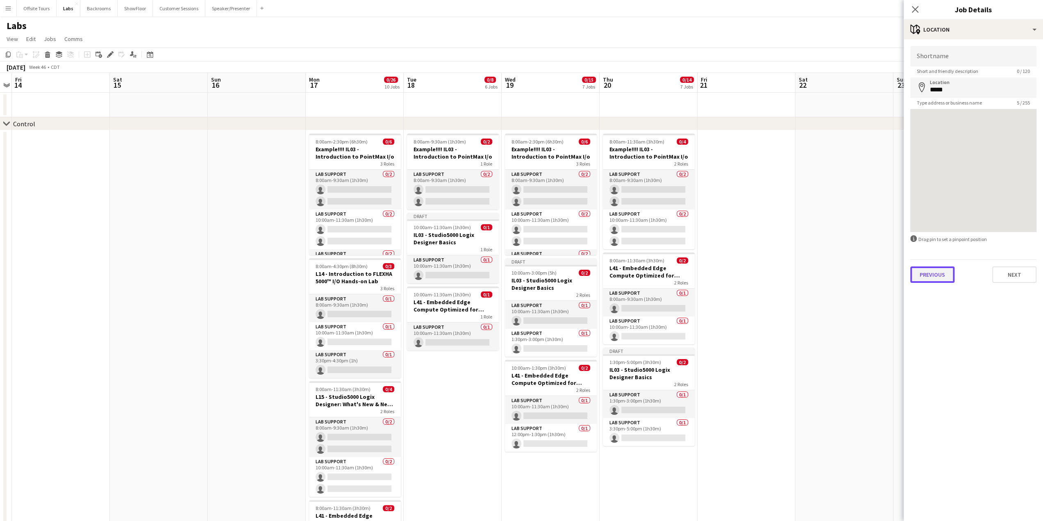
click at [927, 277] on button "Previous" at bounding box center [932, 274] width 44 height 16
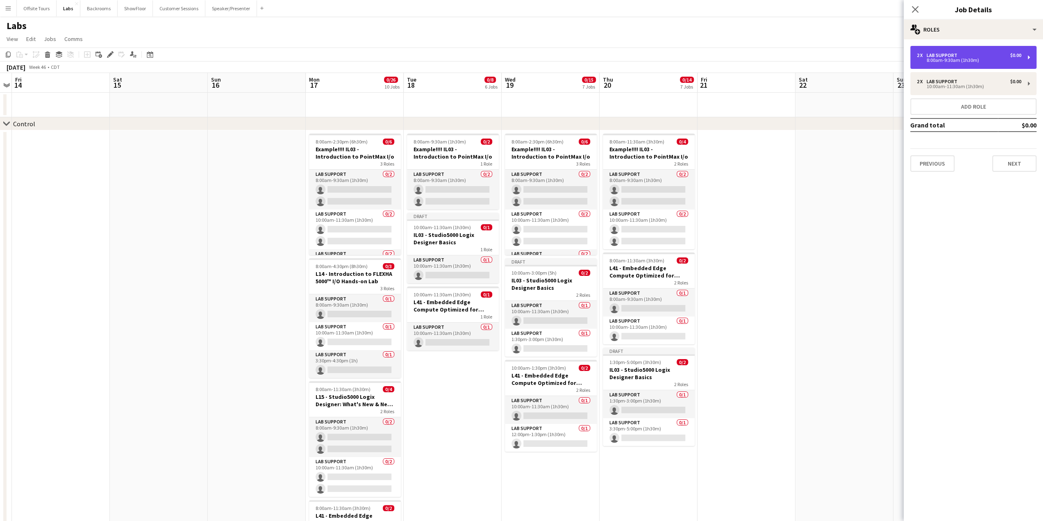
click at [958, 61] on div "8:00am-9:30am (1h30m)" at bounding box center [969, 60] width 104 height 4
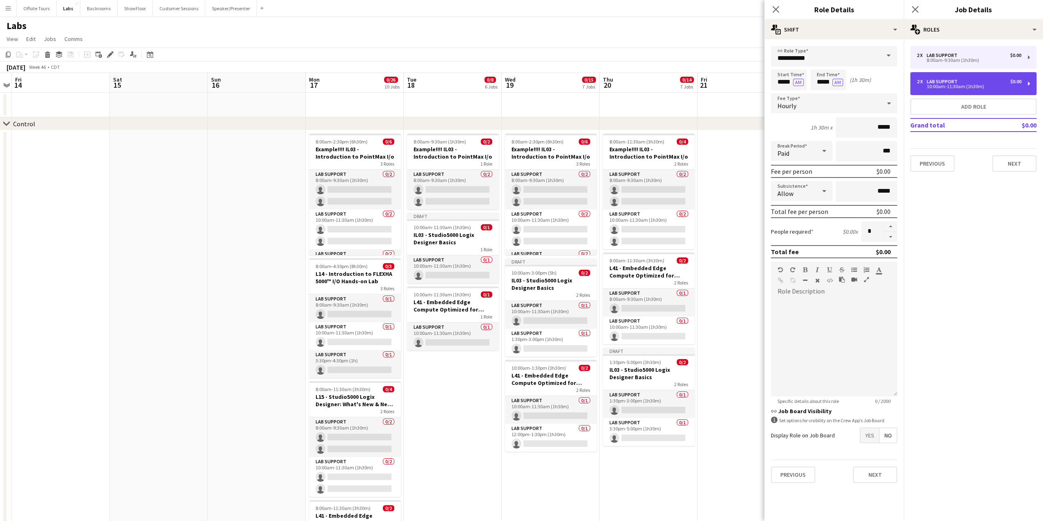
click at [957, 84] on div "10:00am-11:30am (1h30m)" at bounding box center [969, 86] width 104 height 4
type input "*****"
click at [945, 56] on div "Lab Support" at bounding box center [943, 55] width 34 height 6
type input "*****"
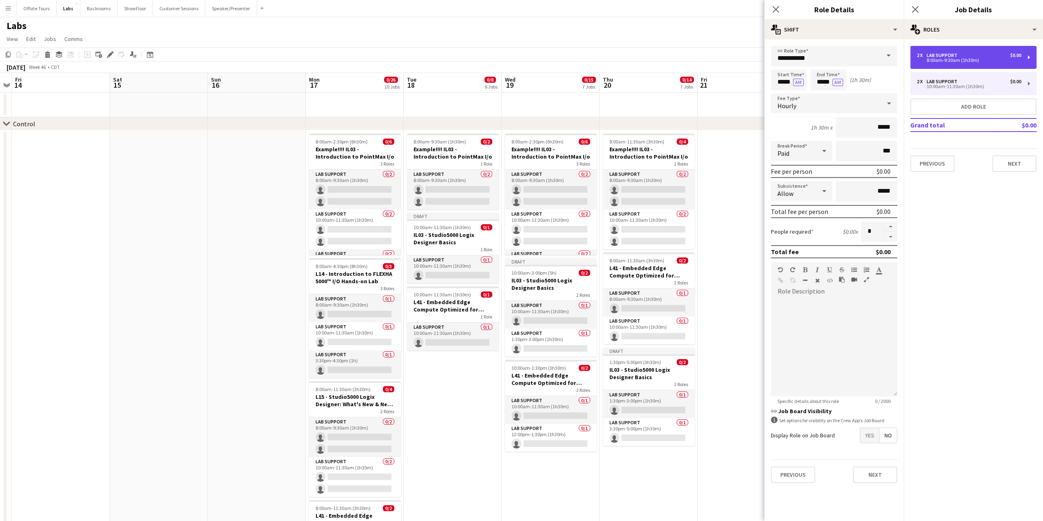
type input "*****"
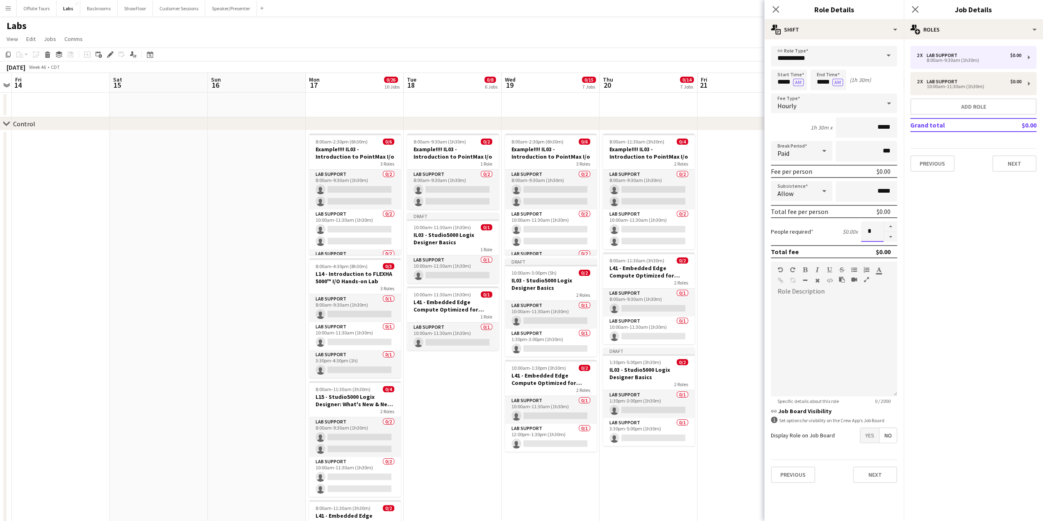
drag, startPoint x: 870, startPoint y: 232, endPoint x: 863, endPoint y: 232, distance: 7.8
click at [863, 232] on input "*" at bounding box center [872, 231] width 23 height 20
type input "*"
click at [944, 86] on div "10:00am-11:30am (1h30m)" at bounding box center [969, 86] width 104 height 4
type input "*****"
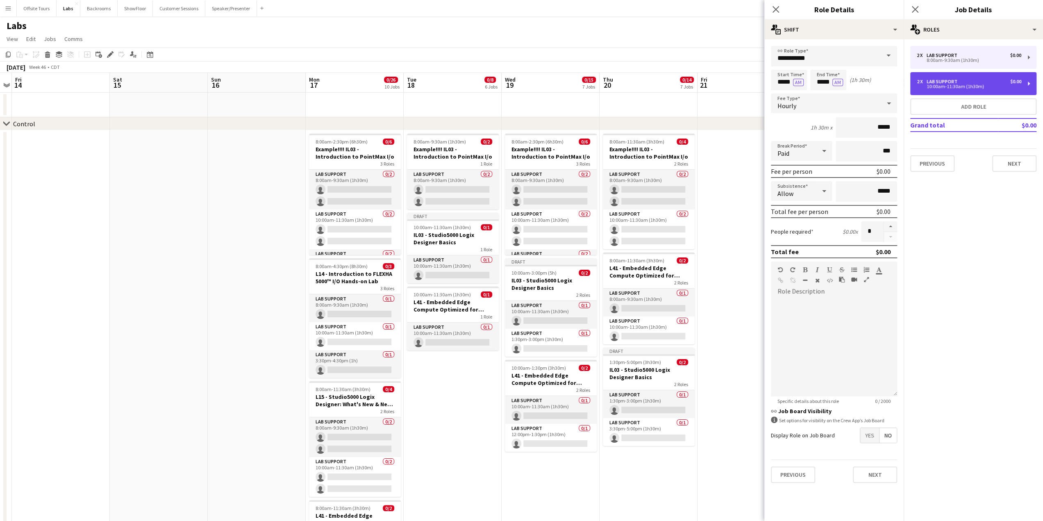
type input "*****"
drag, startPoint x: 874, startPoint y: 233, endPoint x: 852, endPoint y: 233, distance: 21.7
click at [852, 233] on div "People required $0.00 x *" at bounding box center [834, 231] width 126 height 20
type input "*"
click at [949, 225] on mat-expansion-panel "pencil3 General details 1 x Lab Support $0.00 8:00am-9:30am (1h30m) 2 x Lab Sup…" at bounding box center [973, 279] width 139 height 481
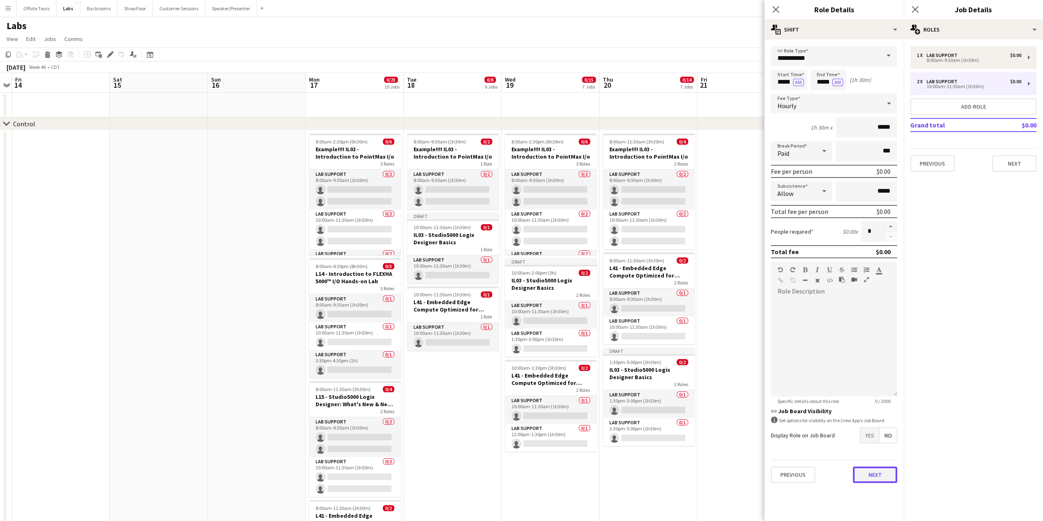
click at [880, 470] on button "Next" at bounding box center [875, 474] width 44 height 16
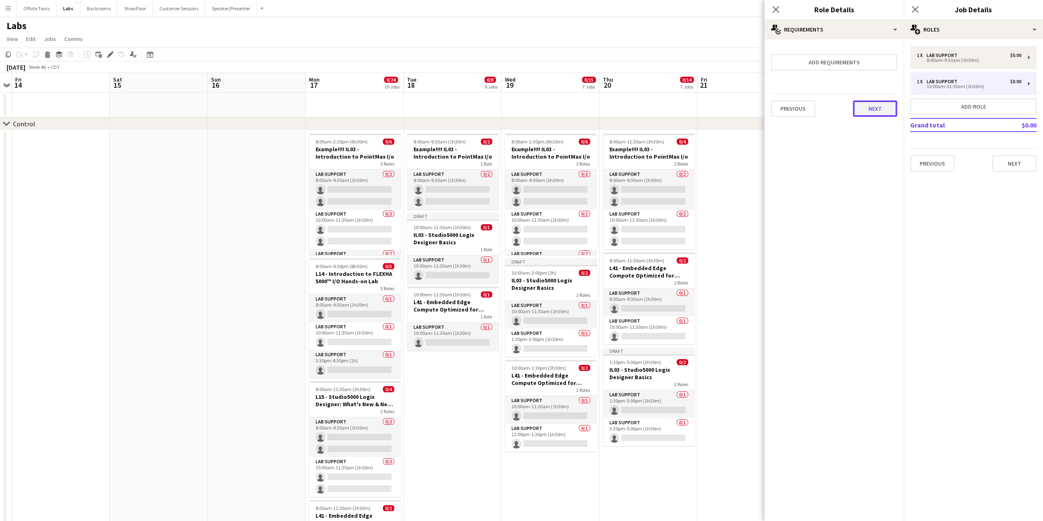
click at [870, 110] on button "Next" at bounding box center [875, 108] width 44 height 16
click at [872, 112] on button "Finish" at bounding box center [881, 110] width 31 height 16
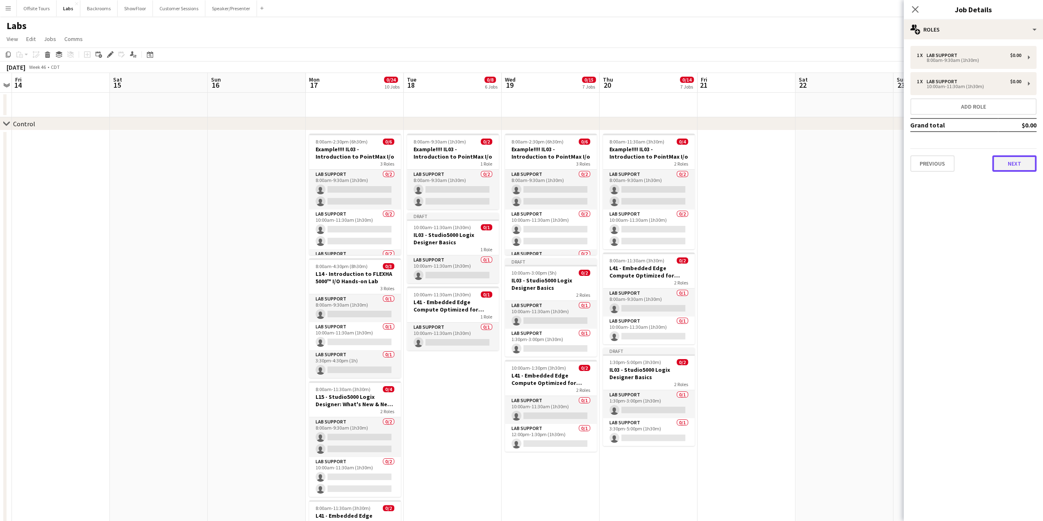
click at [1011, 163] on button "Next" at bounding box center [1014, 163] width 44 height 16
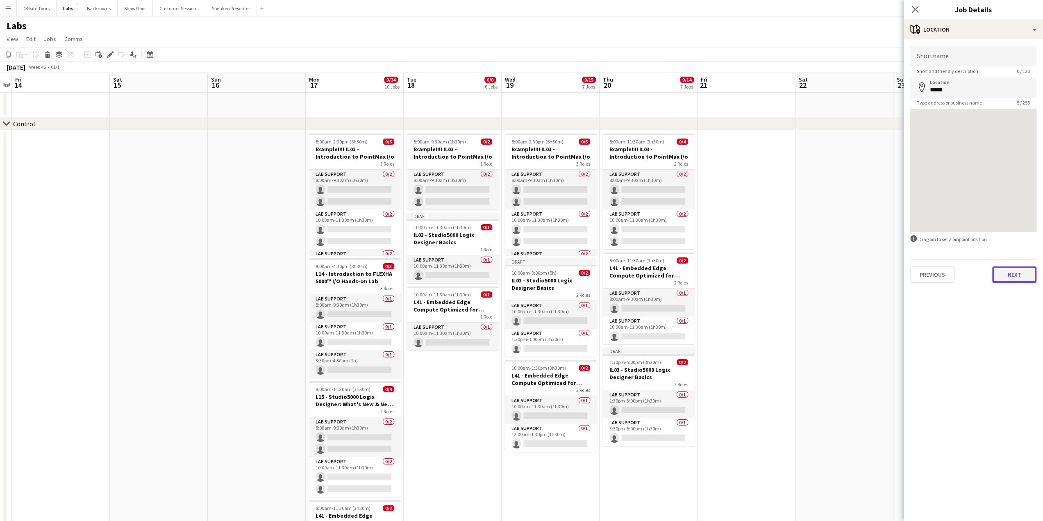
click at [1018, 269] on button "Next" at bounding box center [1014, 274] width 44 height 16
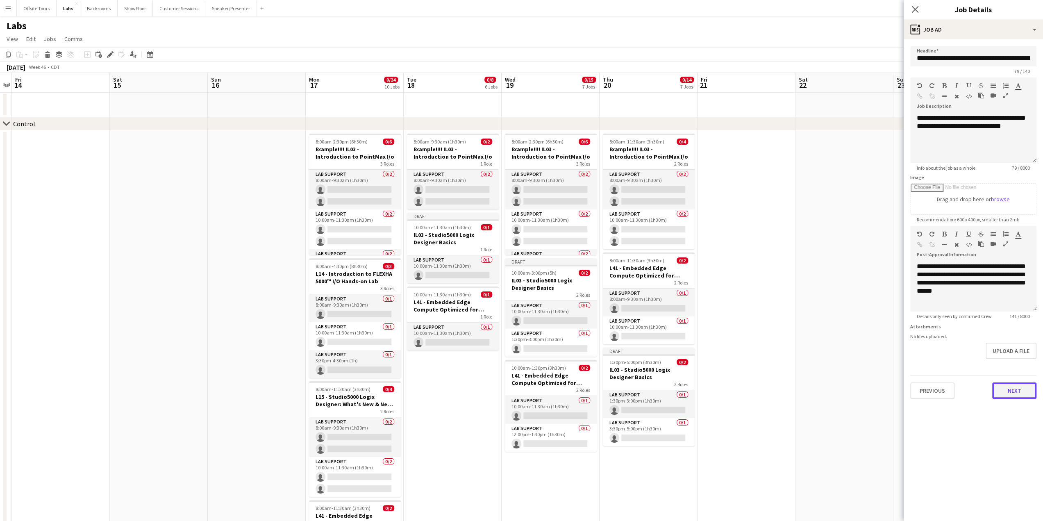
click at [1021, 394] on button "Next" at bounding box center [1014, 390] width 44 height 16
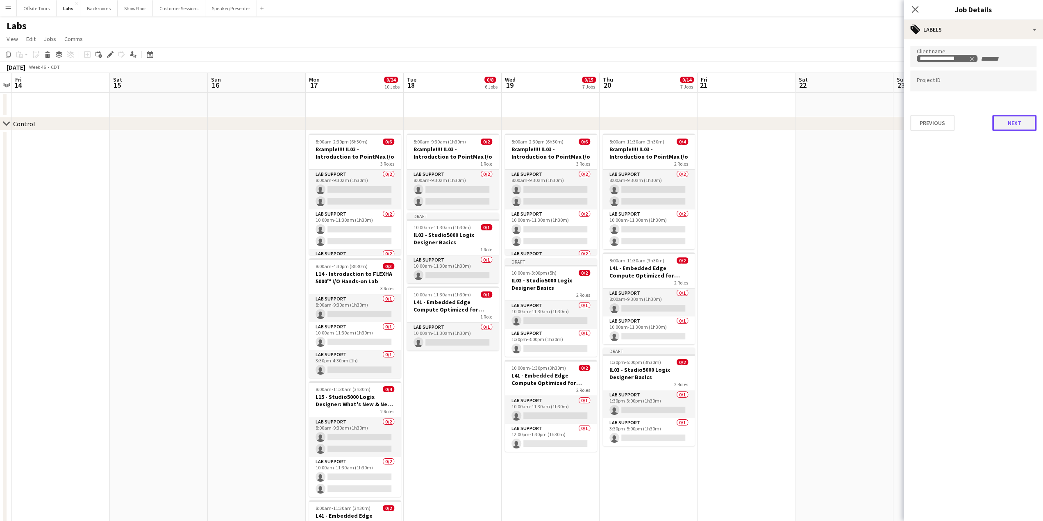
click at [1016, 124] on button "Next" at bounding box center [1014, 123] width 44 height 16
click at [1012, 86] on button "Next" at bounding box center [1014, 85] width 44 height 16
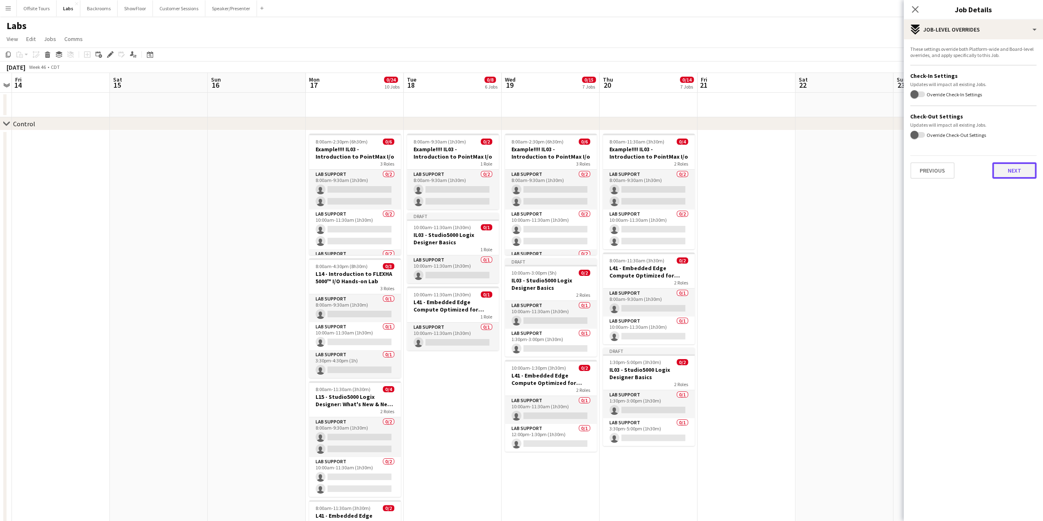
click at [1015, 171] on button "Next" at bounding box center [1014, 170] width 44 height 16
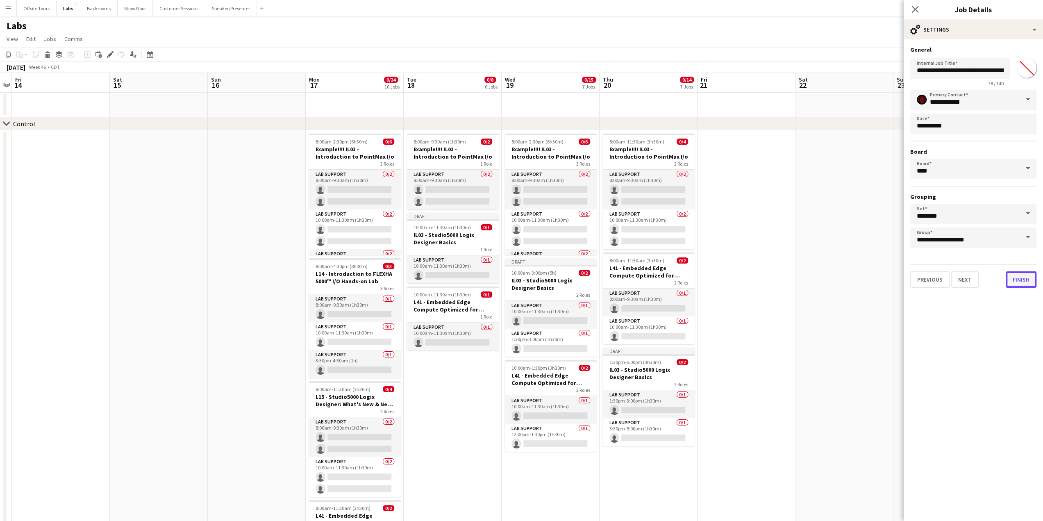
click at [1022, 282] on button "Finish" at bounding box center [1021, 279] width 31 height 16
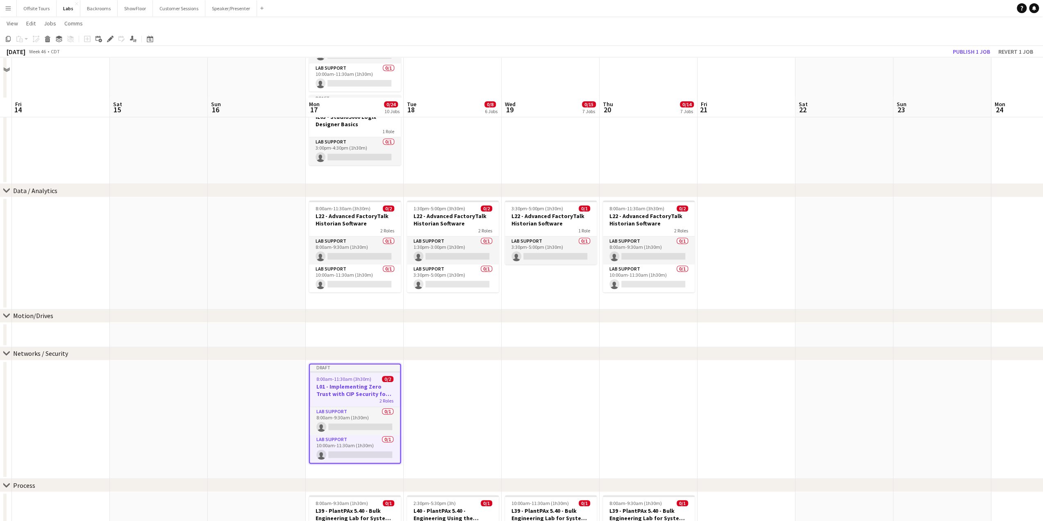
scroll to position [584, 0]
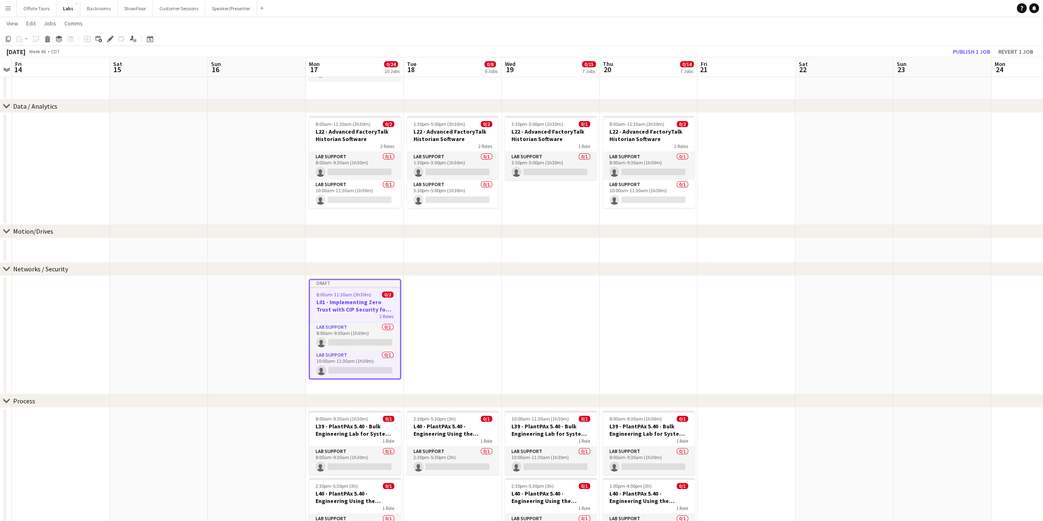
click at [345, 291] on span "8:00am-11:30am (3h30m)" at bounding box center [343, 294] width 55 height 6
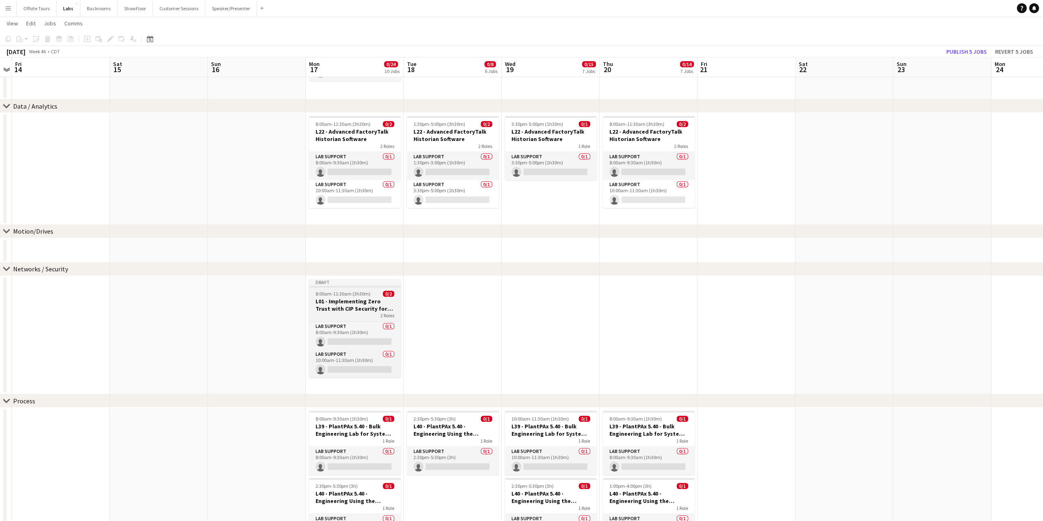
click at [342, 302] on h3 "L01 - Implementing Zero Trust with CIP Security for enhanced device protection" at bounding box center [355, 304] width 92 height 15
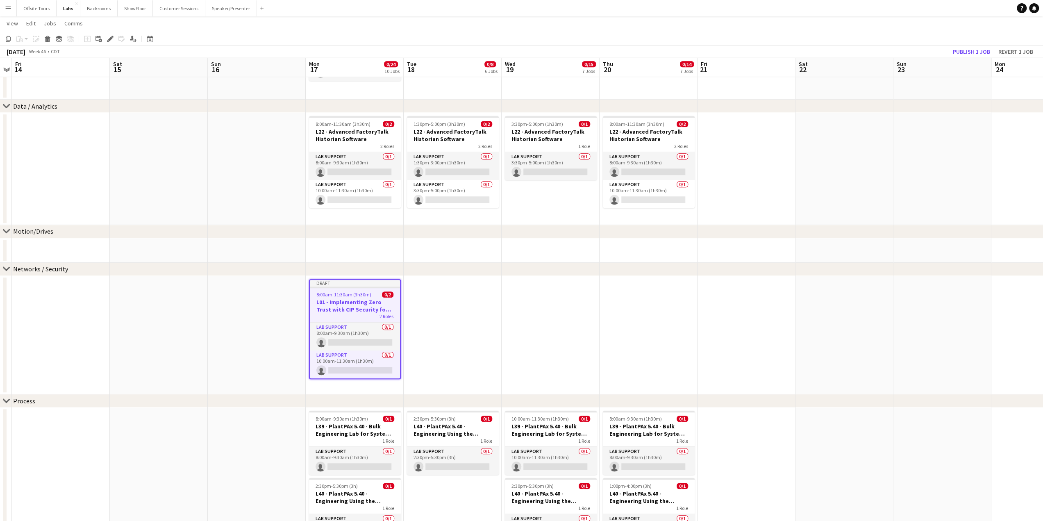
click at [434, 297] on app-date-cell at bounding box center [453, 335] width 98 height 119
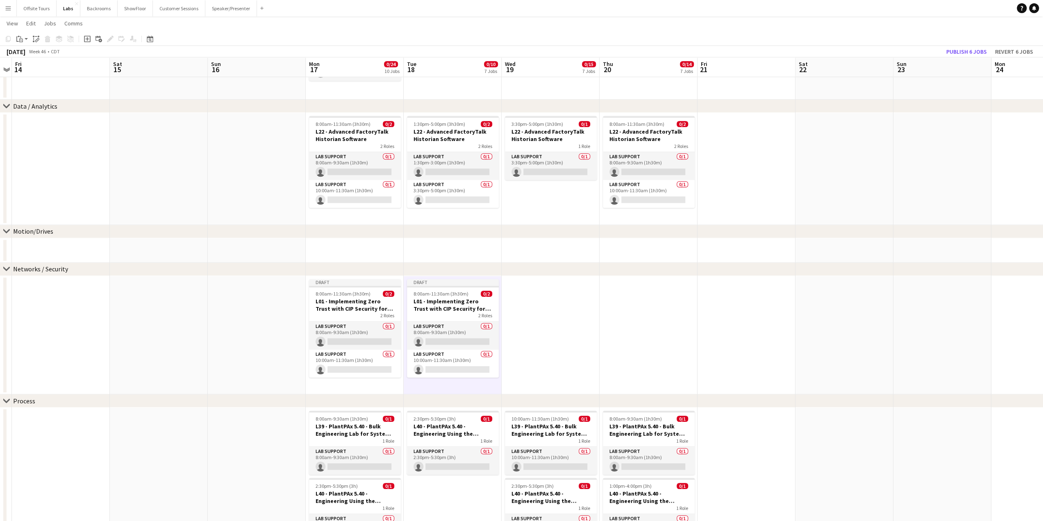
click at [555, 300] on app-date-cell at bounding box center [551, 335] width 98 height 119
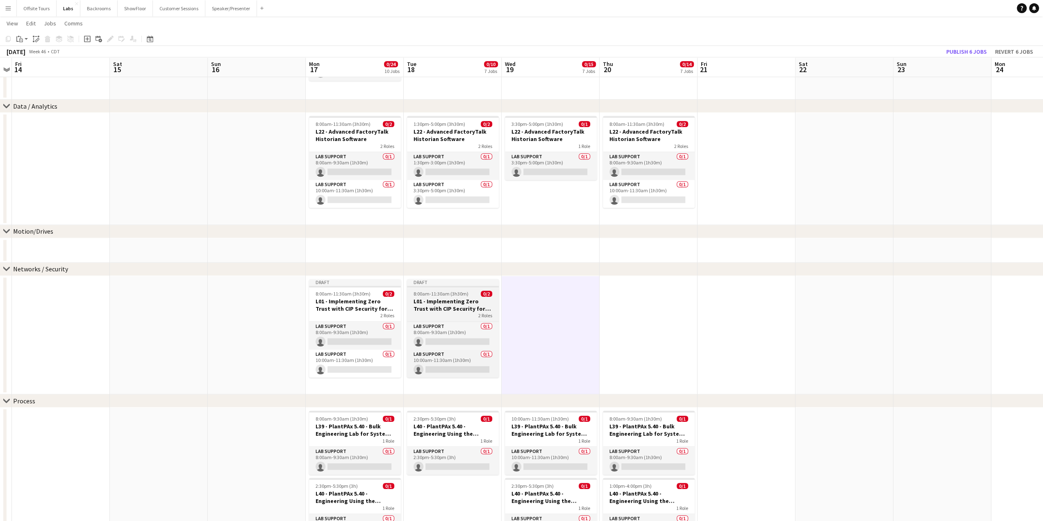
click at [456, 309] on h3 "L01 - Implementing Zero Trust with CIP Security for enhanced device protection" at bounding box center [453, 304] width 92 height 15
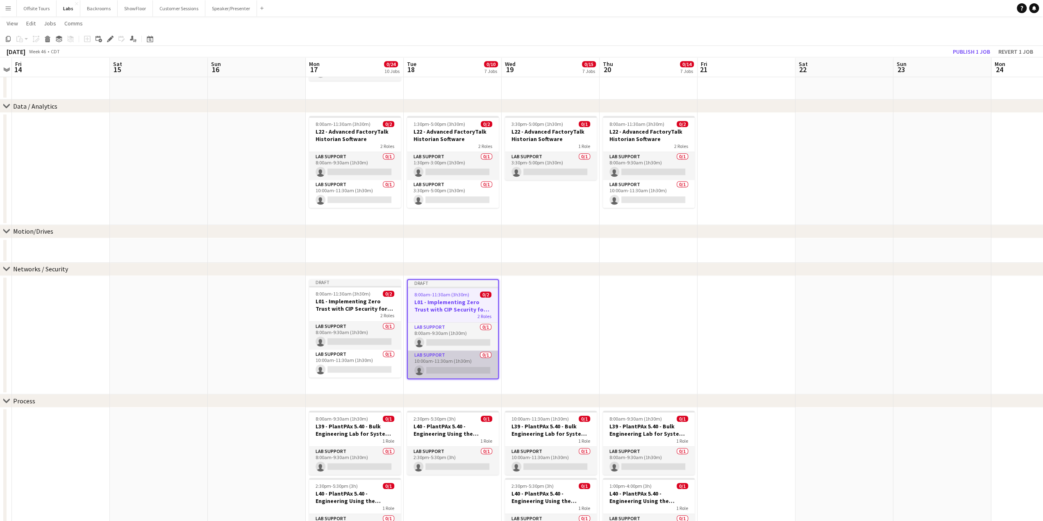
click at [445, 369] on app-card-role "Lab Support 0/1 10:00am-11:30am (1h30m) single-neutral-actions" at bounding box center [453, 364] width 90 height 28
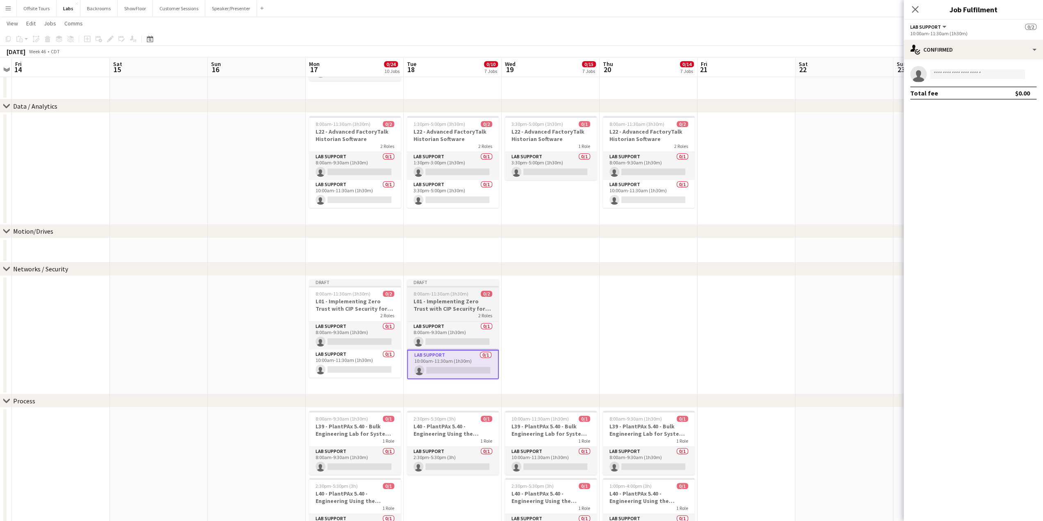
click at [443, 296] on span "8:00am-11:30am (3h30m)" at bounding box center [440, 294] width 55 height 6
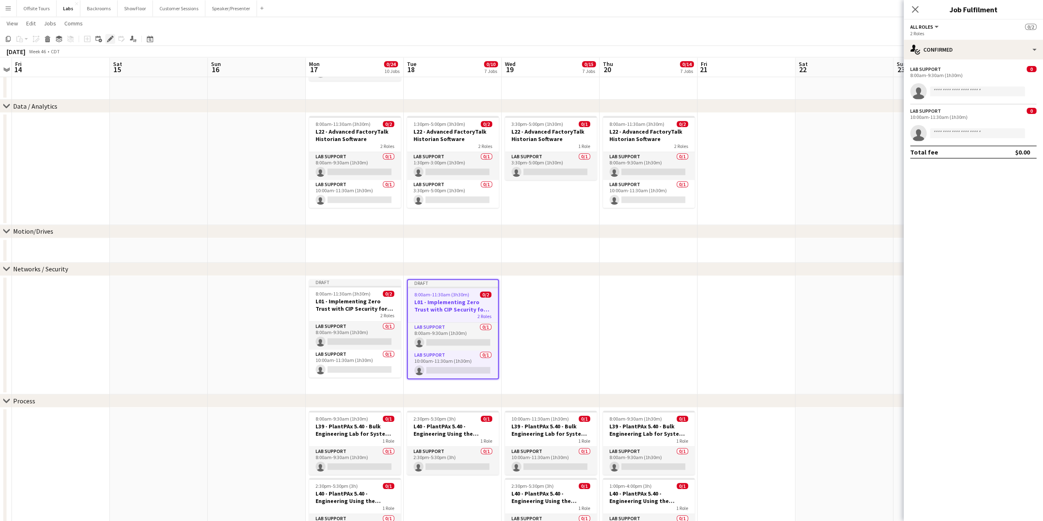
click at [109, 36] on icon "Edit" at bounding box center [110, 39] width 7 height 7
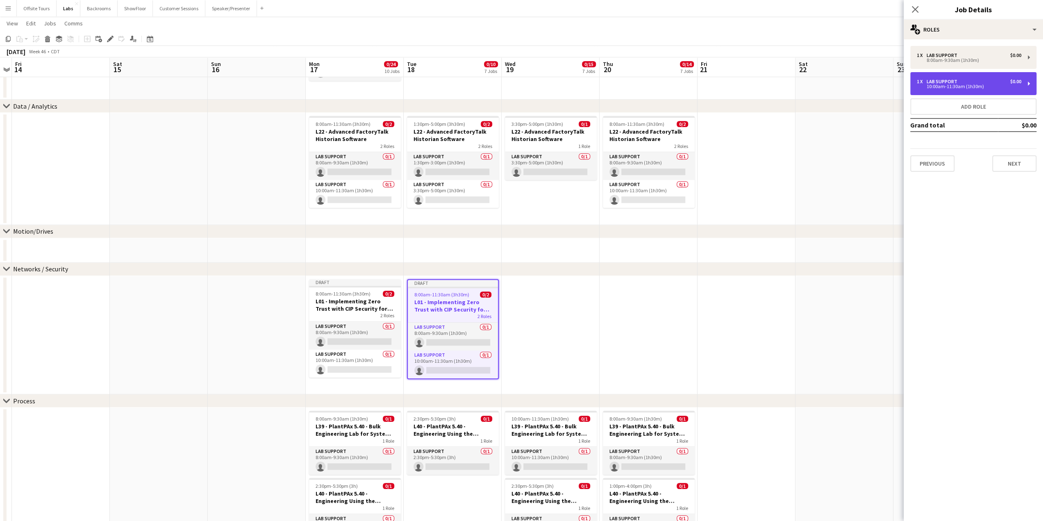
click at [952, 86] on div "10:00am-11:30am (1h30m)" at bounding box center [969, 86] width 104 height 4
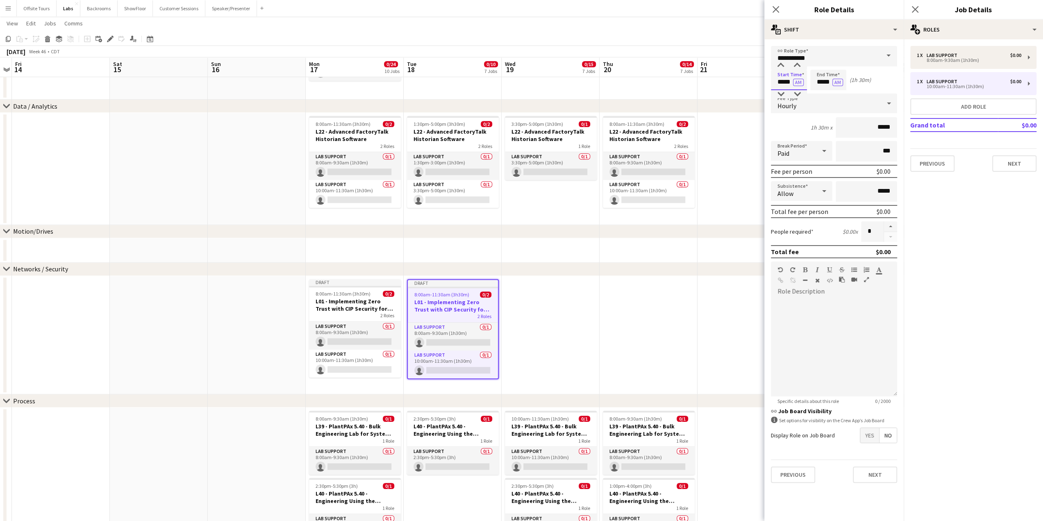
click at [781, 85] on input "*****" at bounding box center [789, 80] width 36 height 20
click at [779, 64] on div at bounding box center [780, 65] width 16 height 8
click at [799, 64] on div at bounding box center [797, 65] width 16 height 8
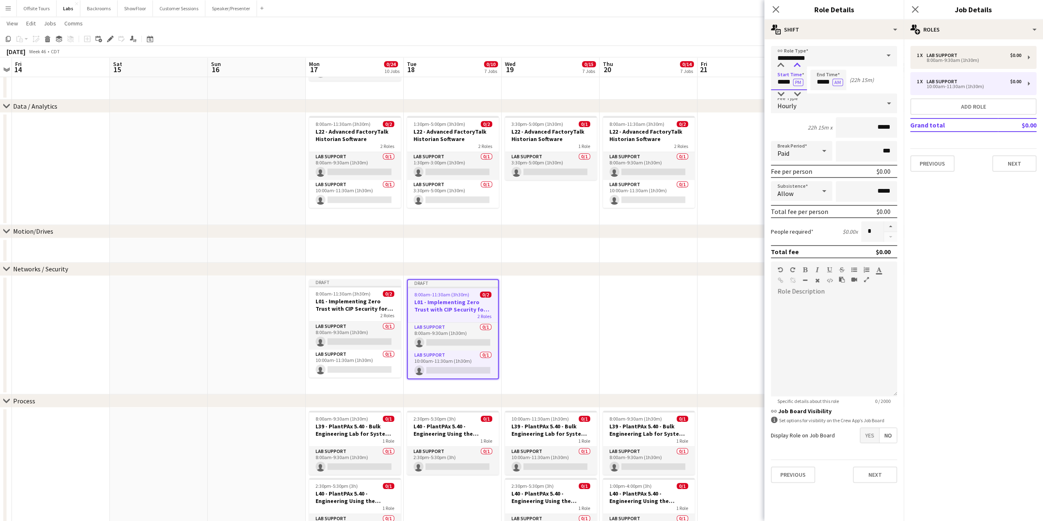
type input "*****"
click at [799, 64] on div at bounding box center [797, 65] width 16 height 8
click at [824, 84] on input "*****" at bounding box center [828, 80] width 36 height 20
click at [820, 64] on div at bounding box center [820, 65] width 16 height 8
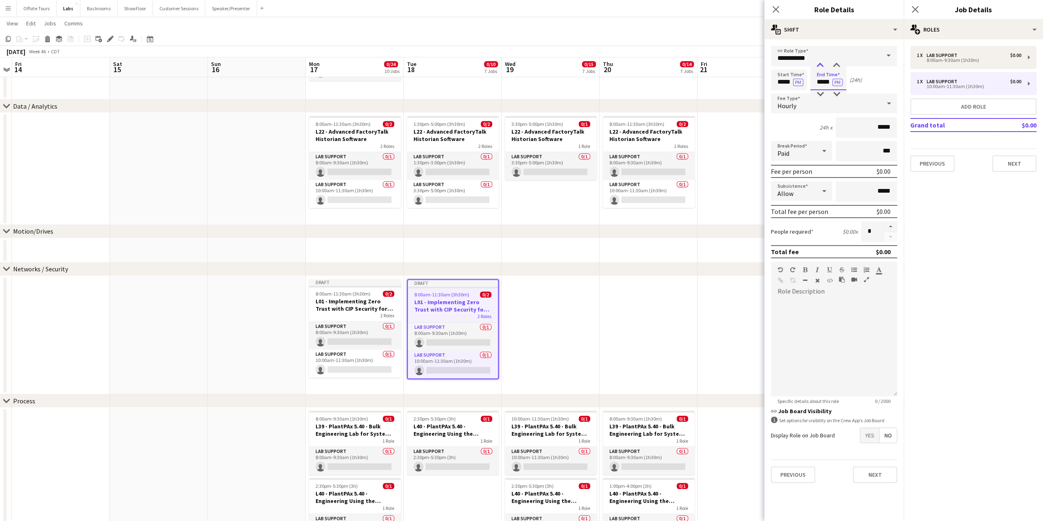
click at [820, 64] on div at bounding box center [820, 65] width 16 height 8
click at [839, 93] on div at bounding box center [836, 94] width 16 height 8
type input "*****"
click at [839, 93] on div at bounding box center [836, 94] width 16 height 8
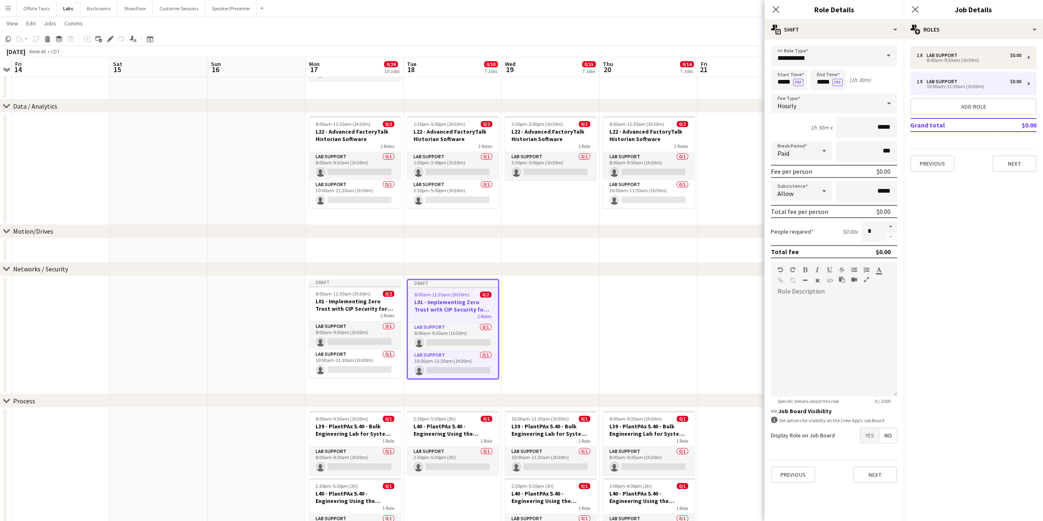
click at [964, 250] on mat-expansion-panel "pencil3 General details 1 x Lab Support $0.00 8:00am-9:30am (1h30m) 1 x Lab Sup…" at bounding box center [973, 279] width 139 height 481
click at [868, 477] on button "Next" at bounding box center [875, 474] width 44 height 16
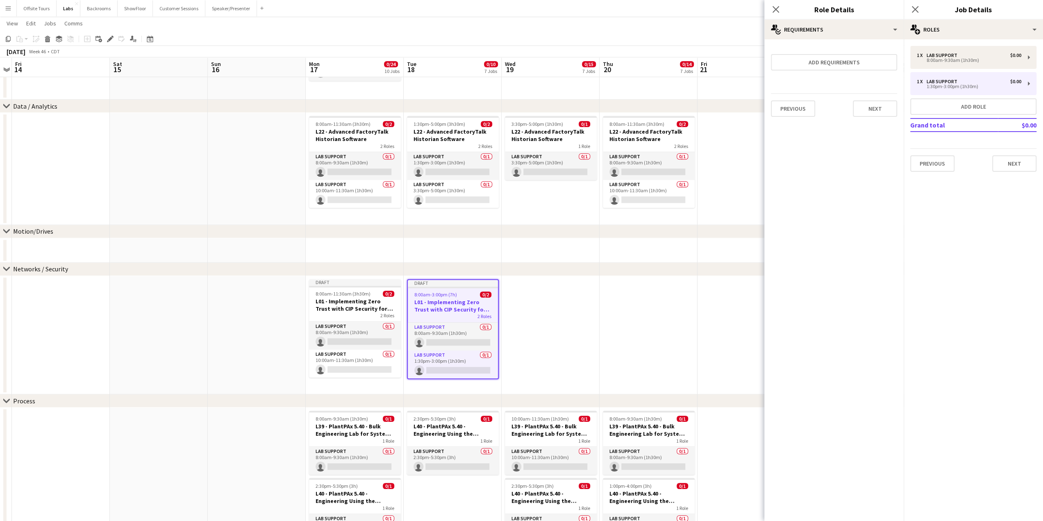
click at [882, 122] on div "Previous Next" at bounding box center [834, 108] width 126 height 30
click at [878, 108] on button "Next" at bounding box center [875, 108] width 44 height 16
click at [878, 108] on button "Finish" at bounding box center [881, 110] width 31 height 16
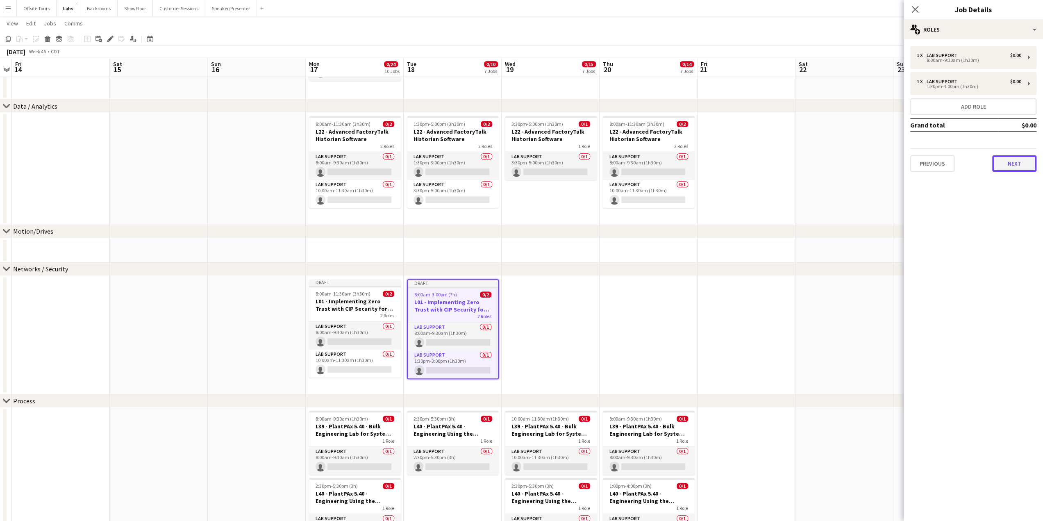
click at [1024, 164] on button "Next" at bounding box center [1014, 163] width 44 height 16
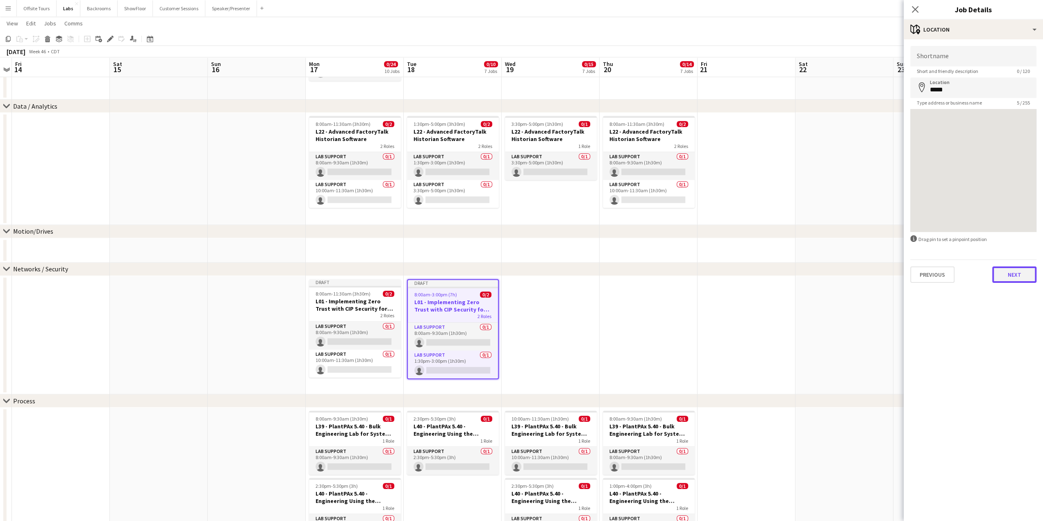
click at [1023, 272] on button "Next" at bounding box center [1014, 274] width 44 height 16
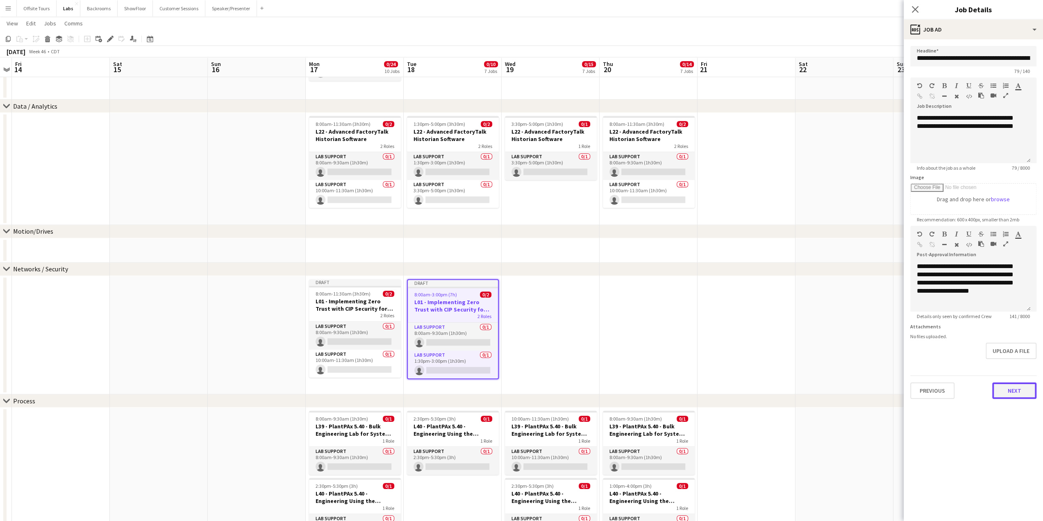
click at [1006, 397] on button "Next" at bounding box center [1014, 390] width 44 height 16
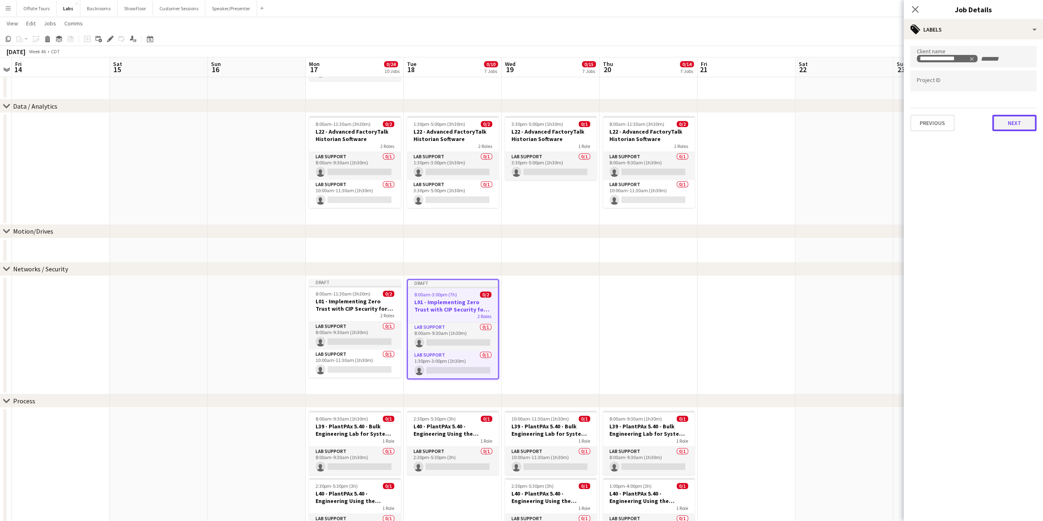
click at [1007, 122] on button "Next" at bounding box center [1014, 123] width 44 height 16
click at [1011, 78] on button "Next" at bounding box center [1014, 85] width 44 height 16
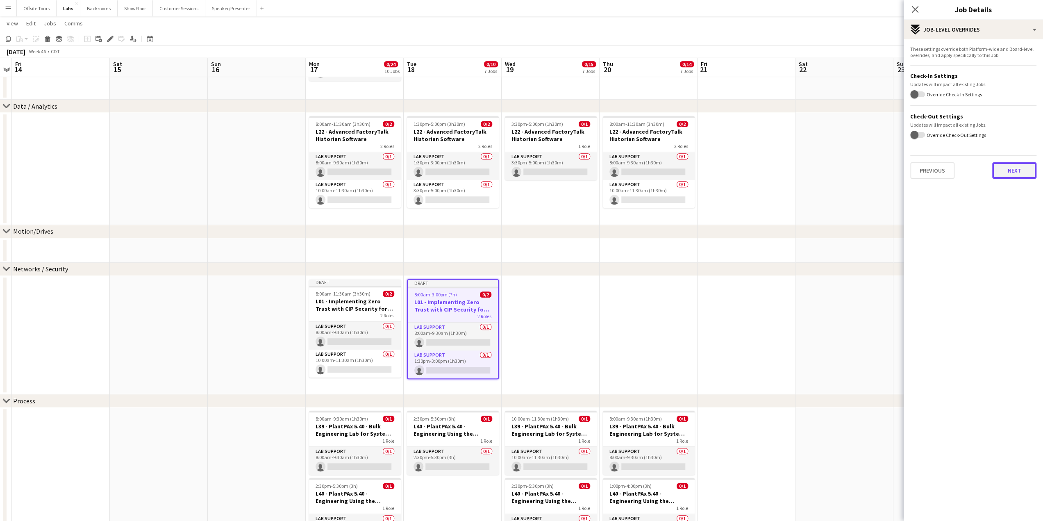
click at [1015, 171] on button "Next" at bounding box center [1014, 170] width 44 height 16
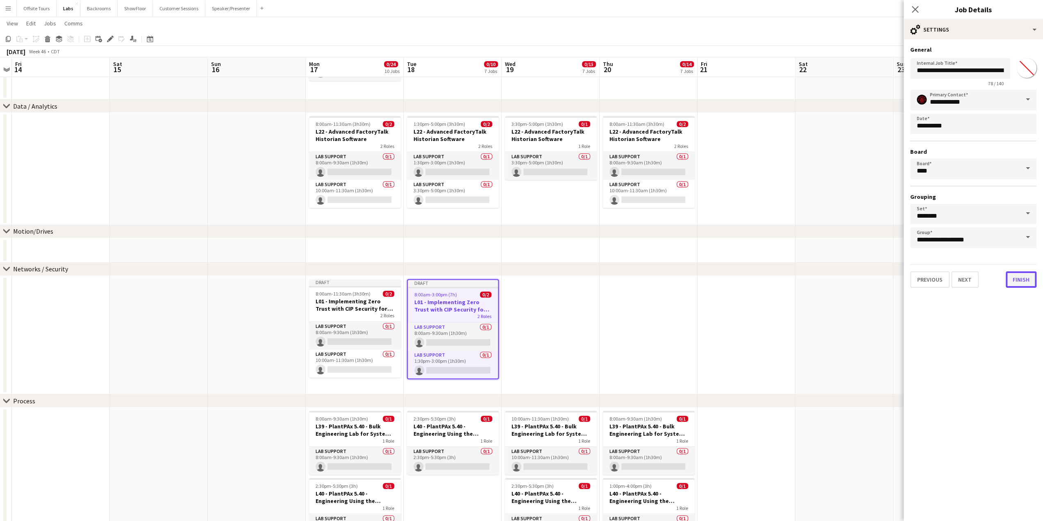
click at [1022, 282] on button "Finish" at bounding box center [1021, 279] width 31 height 16
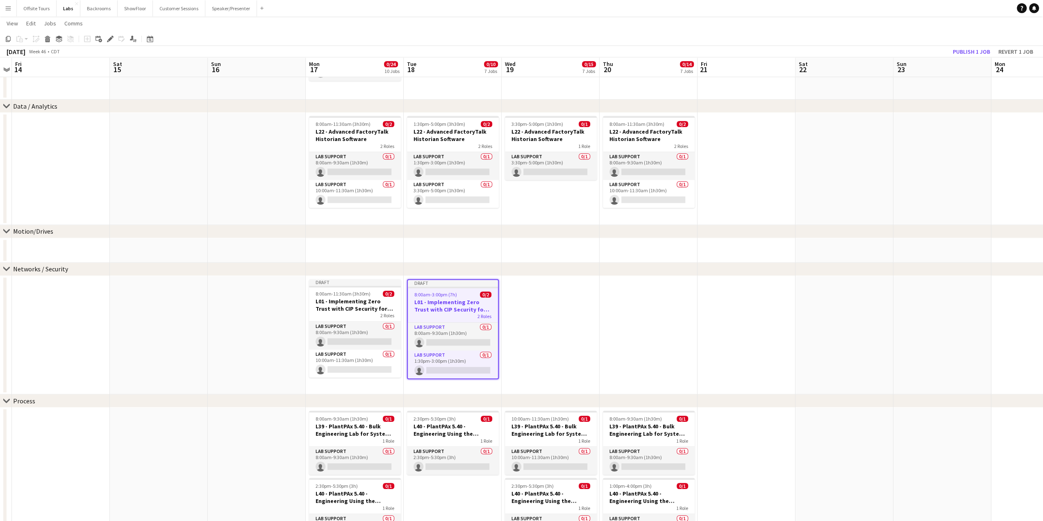
click at [425, 288] on app-job-card "Draft 8:00am-3:00pm (7h) 0/2 L01 - Implementing Zero Trust with CIP Security fo…" at bounding box center [453, 329] width 92 height 100
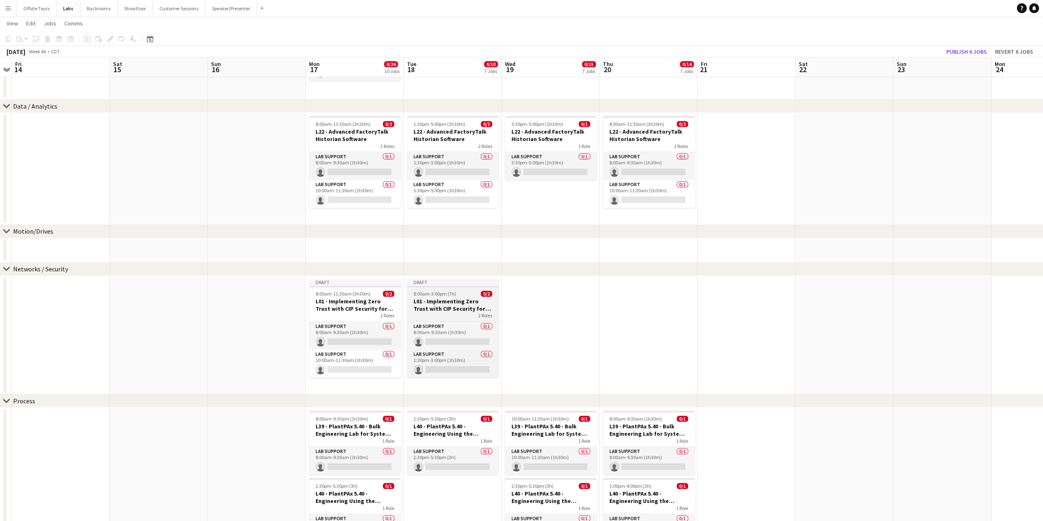
click at [429, 296] on span "8:00am-3:00pm (7h)" at bounding box center [434, 294] width 43 height 6
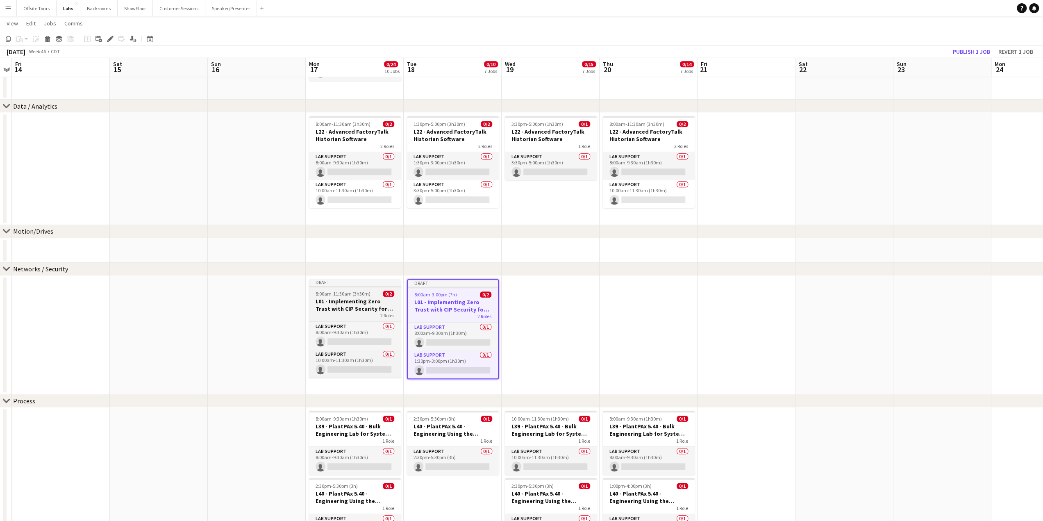
click at [333, 291] on span "8:00am-11:30am (3h30m)" at bounding box center [343, 294] width 55 height 6
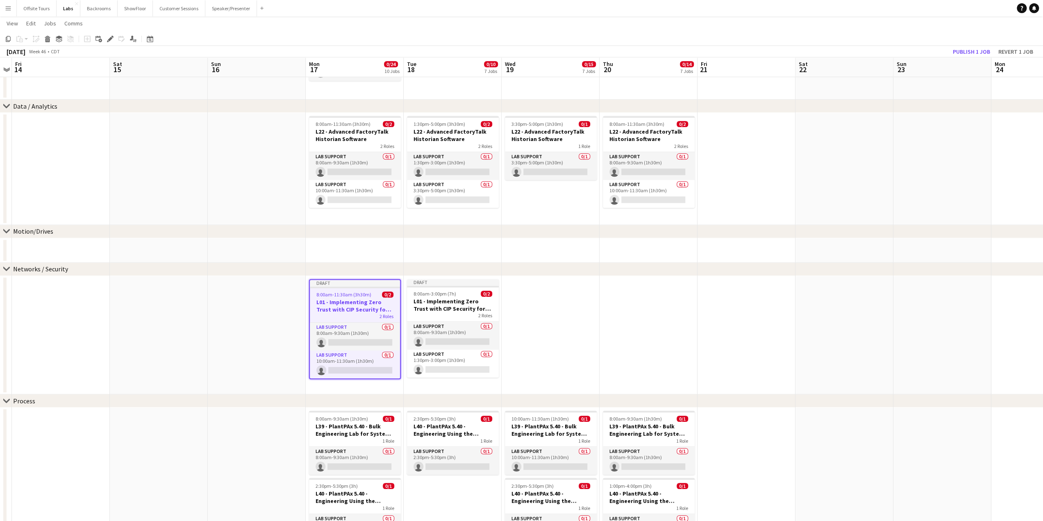
click at [626, 300] on app-date-cell at bounding box center [648, 335] width 98 height 119
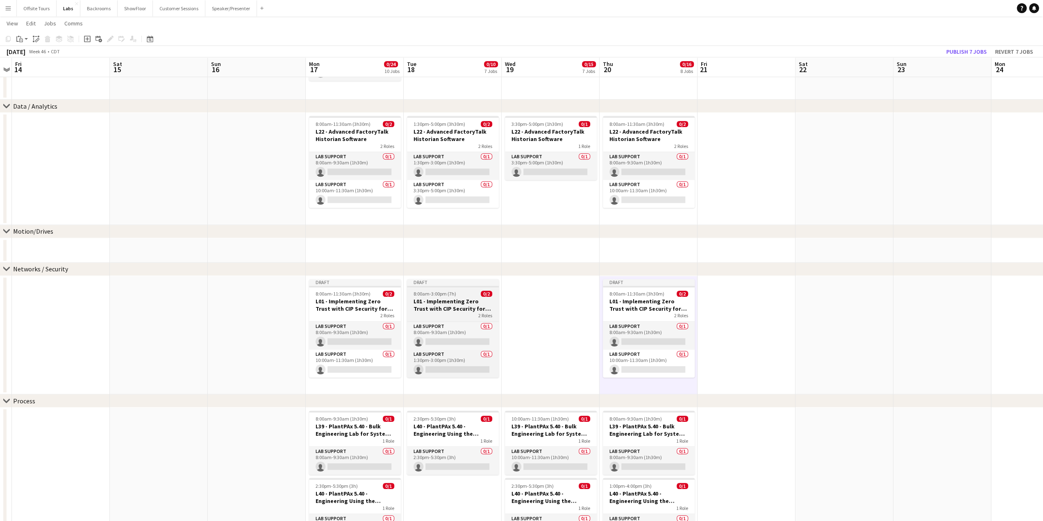
click at [438, 301] on h3 "L01 - Implementing Zero Trust with CIP Security for enhanced device protection" at bounding box center [453, 304] width 92 height 15
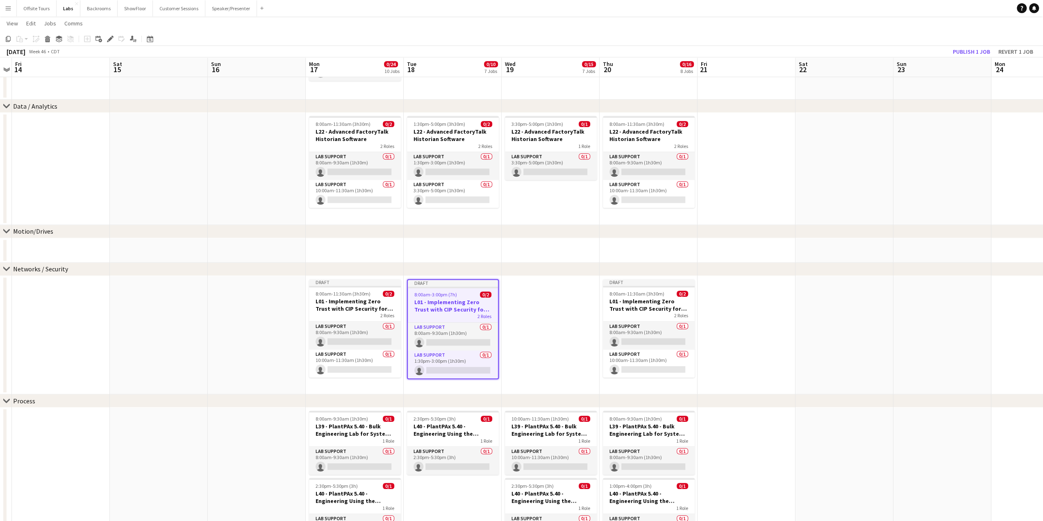
click at [550, 300] on app-date-cell at bounding box center [551, 335] width 98 height 119
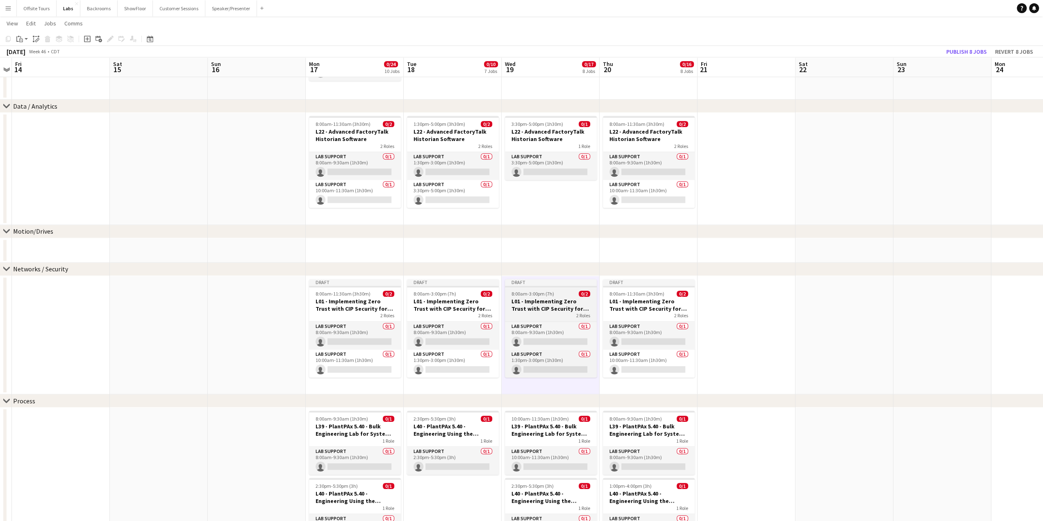
click at [535, 305] on h3 "L01 - Implementing Zero Trust with CIP Security for enhanced device protection" at bounding box center [551, 304] width 92 height 15
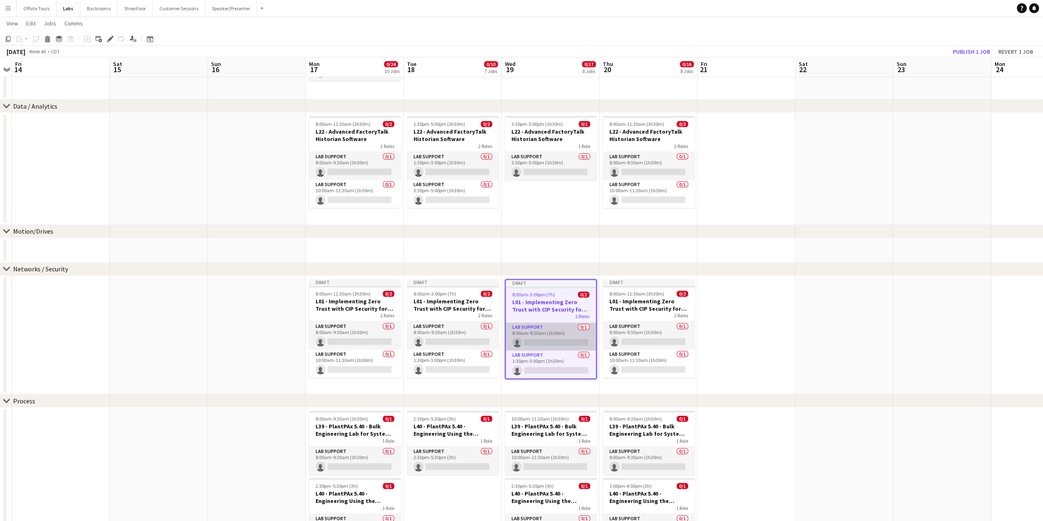
click at [545, 331] on app-card-role "Lab Support 0/1 8:00am-9:30am (1h30m) single-neutral-actions" at bounding box center [551, 336] width 90 height 28
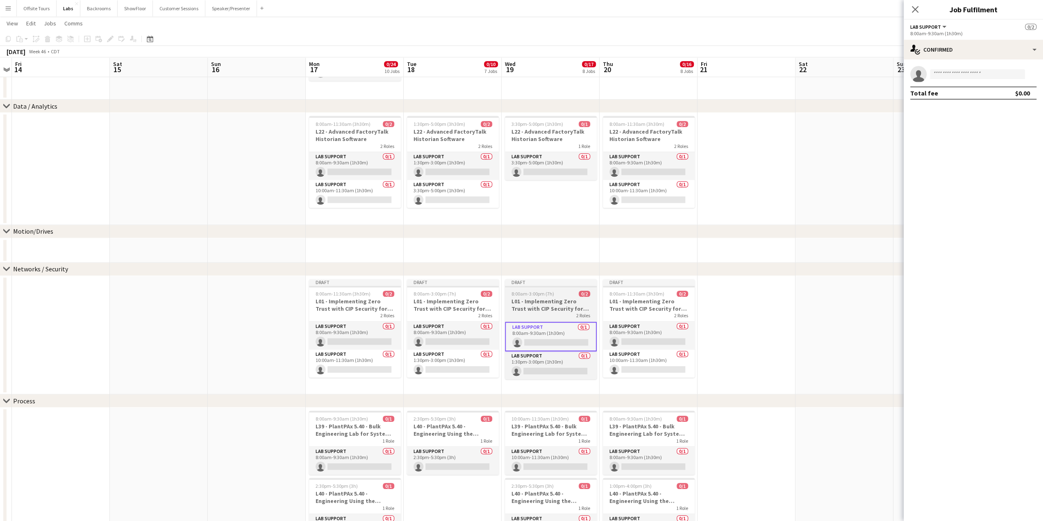
click at [537, 306] on h3 "L01 - Implementing Zero Trust with CIP Security for enhanced device protection" at bounding box center [551, 304] width 92 height 15
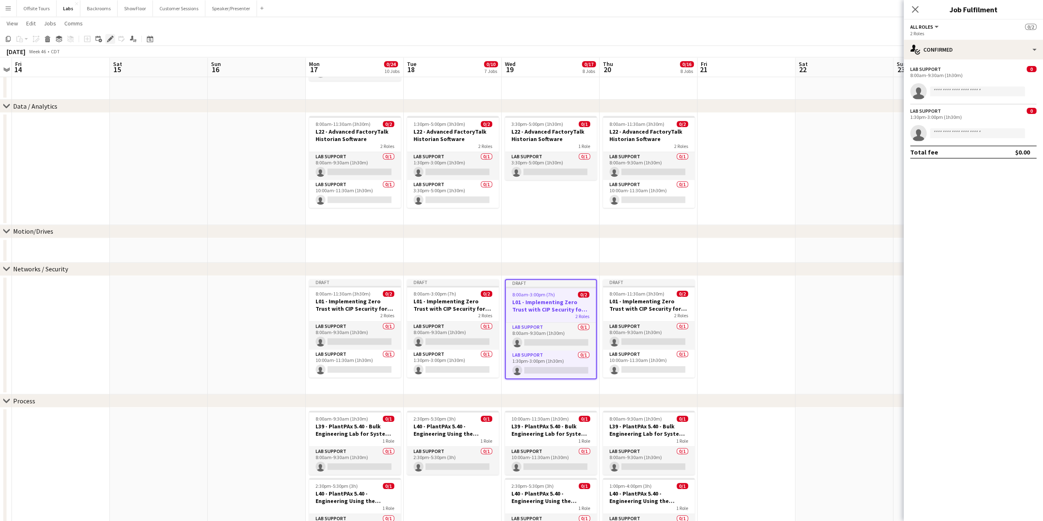
click at [110, 40] on icon at bounding box center [110, 39] width 5 height 5
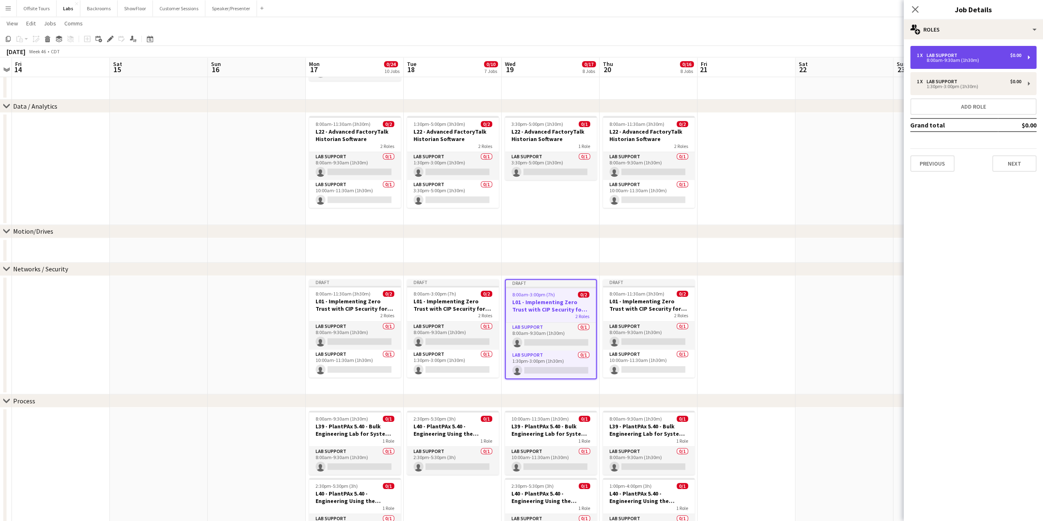
click at [967, 59] on div "8:00am-9:30am (1h30m)" at bounding box center [969, 60] width 104 height 4
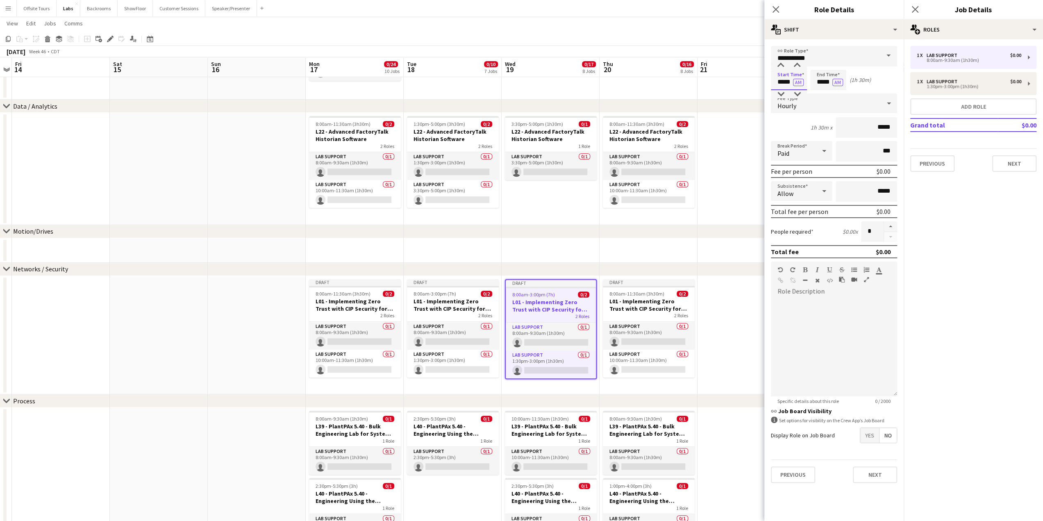
click at [783, 83] on input "*****" at bounding box center [789, 80] width 36 height 20
click at [782, 67] on div at bounding box center [780, 65] width 16 height 8
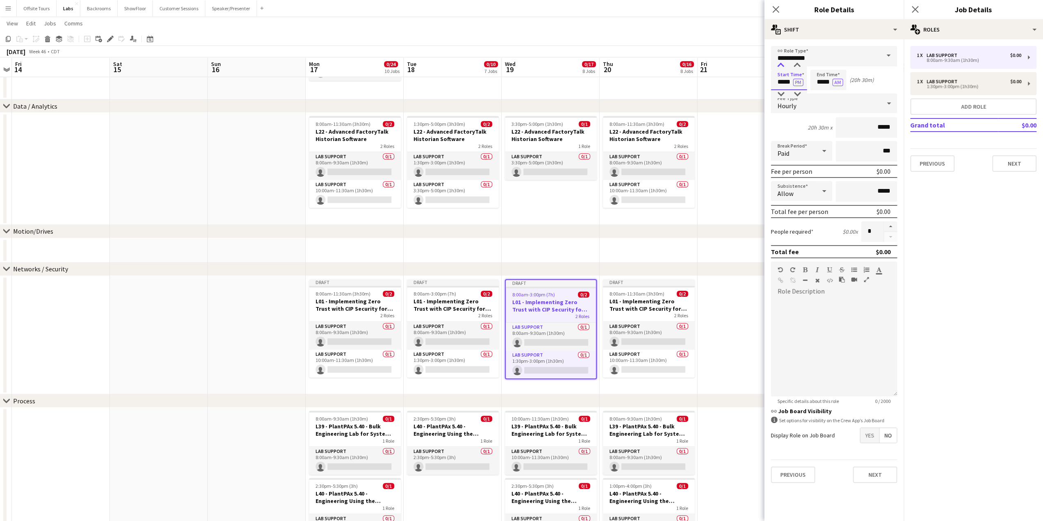
click at [782, 67] on div at bounding box center [780, 65] width 16 height 8
click at [797, 65] on div at bounding box center [797, 65] width 16 height 8
click at [780, 64] on div at bounding box center [780, 65] width 16 height 8
type input "*****"
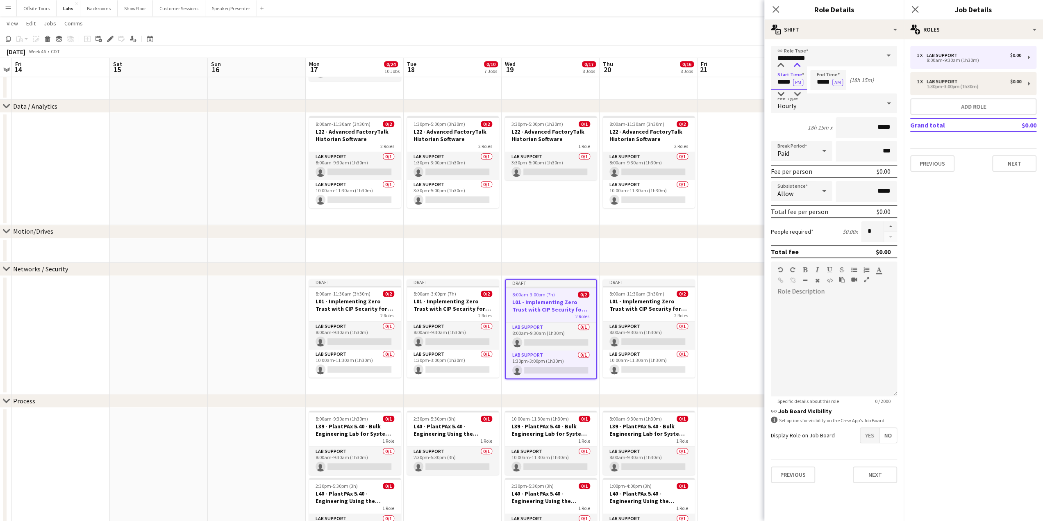
click at [800, 64] on div at bounding box center [797, 65] width 16 height 8
click at [819, 82] on input "*****" at bounding box center [828, 80] width 36 height 20
click at [822, 66] on div at bounding box center [820, 65] width 16 height 8
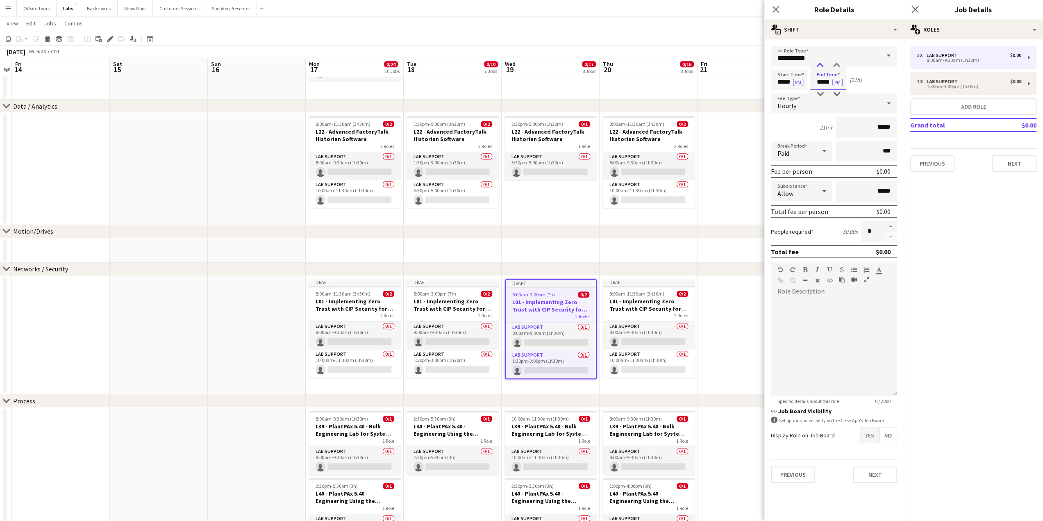
click at [822, 66] on div at bounding box center [820, 65] width 16 height 8
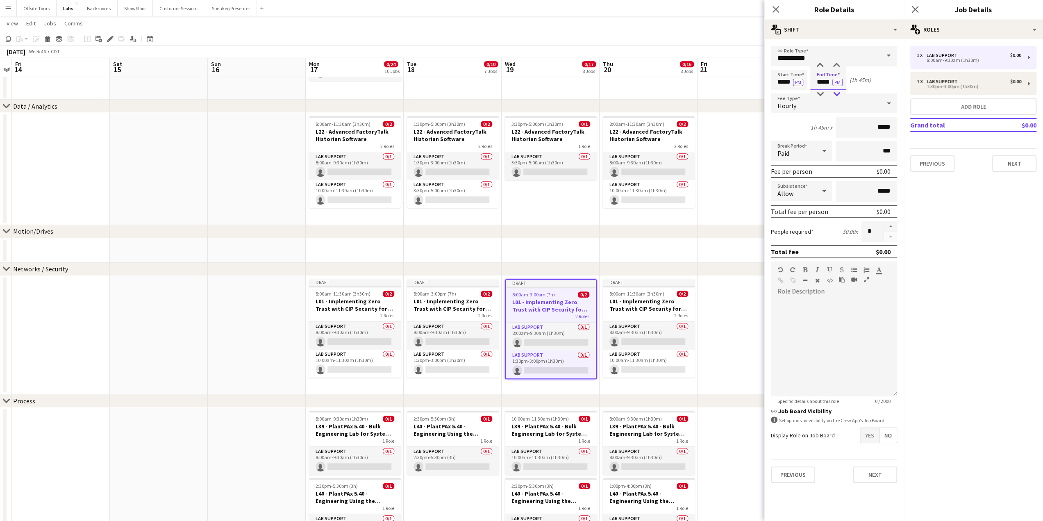
click at [834, 92] on div at bounding box center [836, 94] width 16 height 8
type input "*****"
click at [834, 92] on div at bounding box center [836, 94] width 16 height 8
click at [854, 364] on div at bounding box center [834, 347] width 126 height 98
click at [878, 478] on button "Next" at bounding box center [875, 474] width 44 height 16
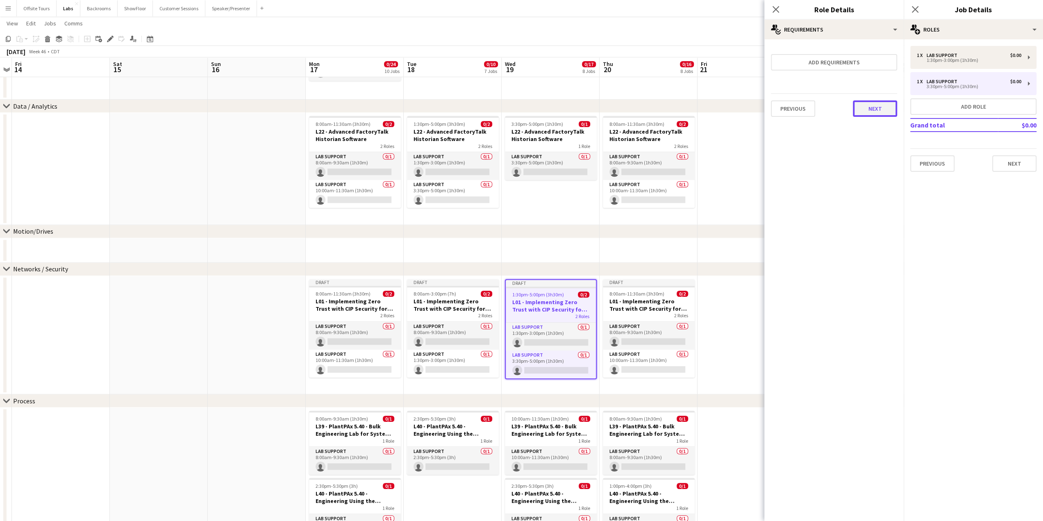
click at [882, 112] on button "Next" at bounding box center [875, 108] width 44 height 16
click at [881, 114] on button "Finish" at bounding box center [881, 110] width 31 height 16
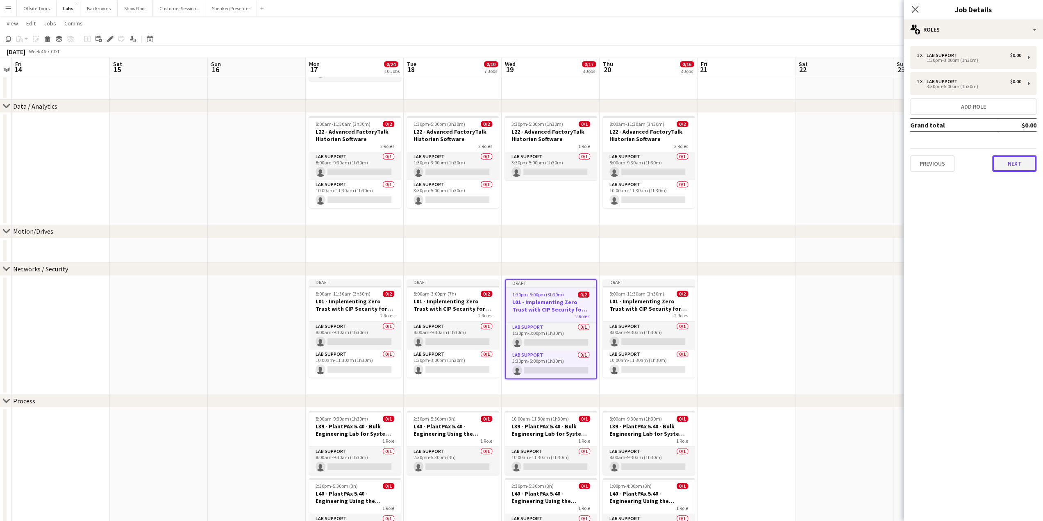
click at [1015, 162] on button "Next" at bounding box center [1014, 163] width 44 height 16
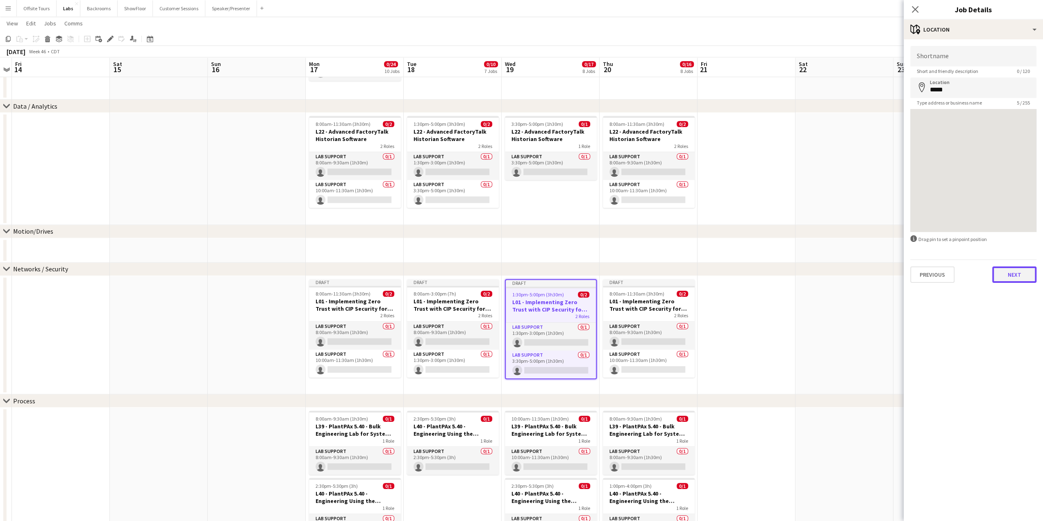
click at [1009, 277] on button "Next" at bounding box center [1014, 274] width 44 height 16
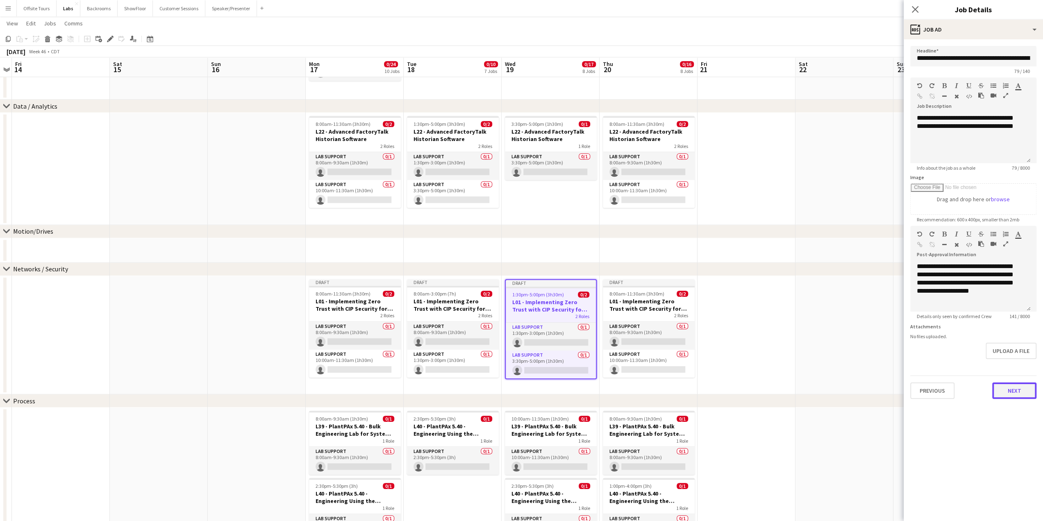
click at [1016, 396] on button "Next" at bounding box center [1014, 390] width 44 height 16
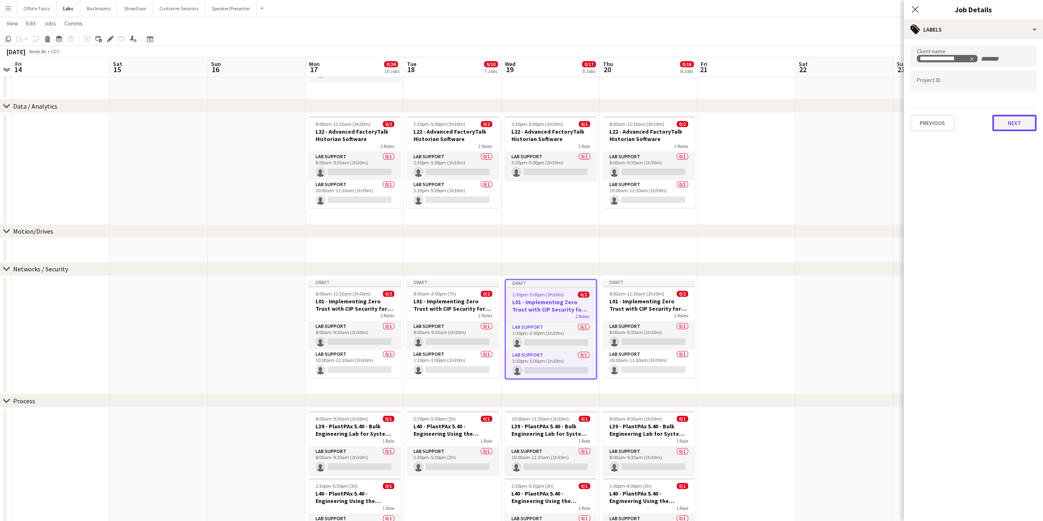
click at [1019, 128] on button "Next" at bounding box center [1014, 123] width 44 height 16
click at [1010, 82] on button "Next" at bounding box center [1014, 85] width 44 height 16
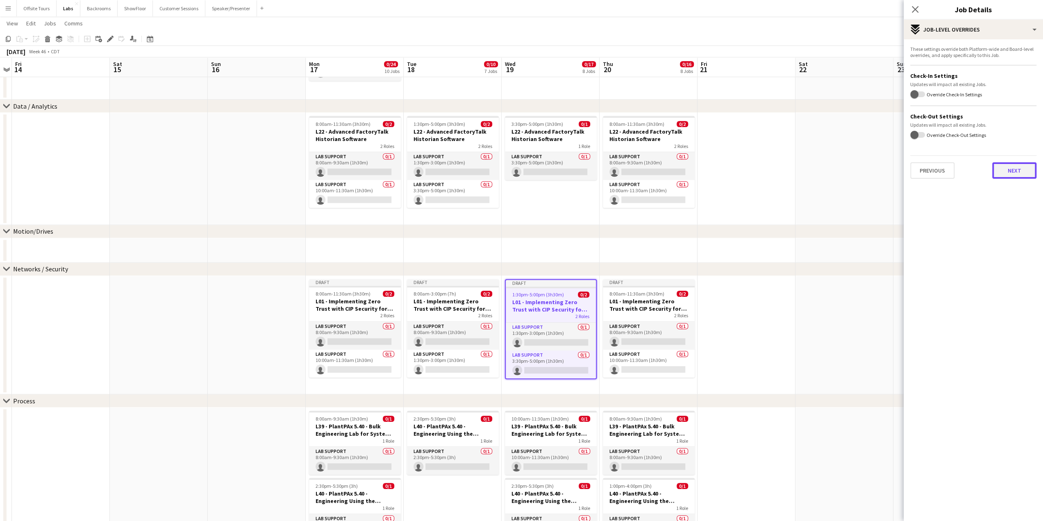
click at [1015, 165] on button "Next" at bounding box center [1014, 170] width 44 height 16
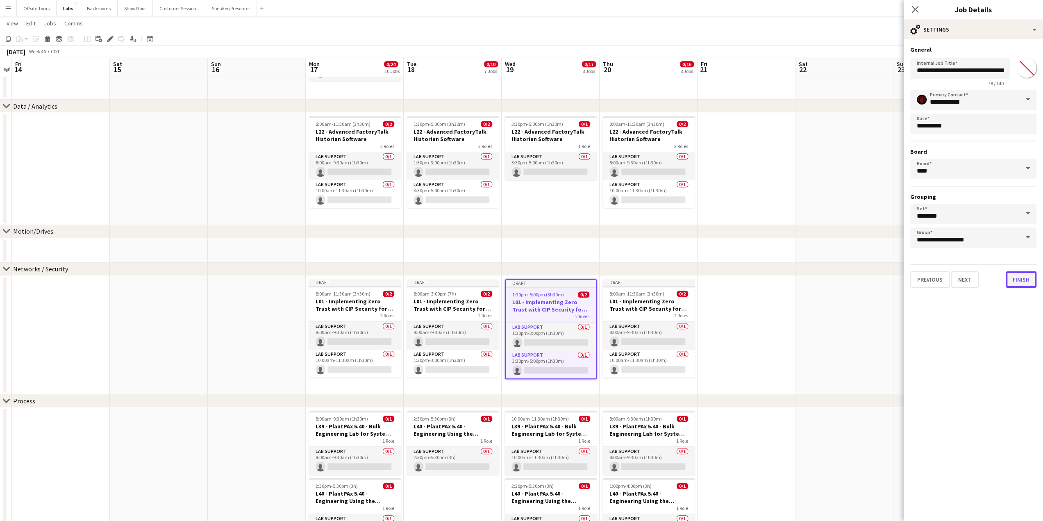
click at [1022, 277] on button "Finish" at bounding box center [1021, 279] width 31 height 16
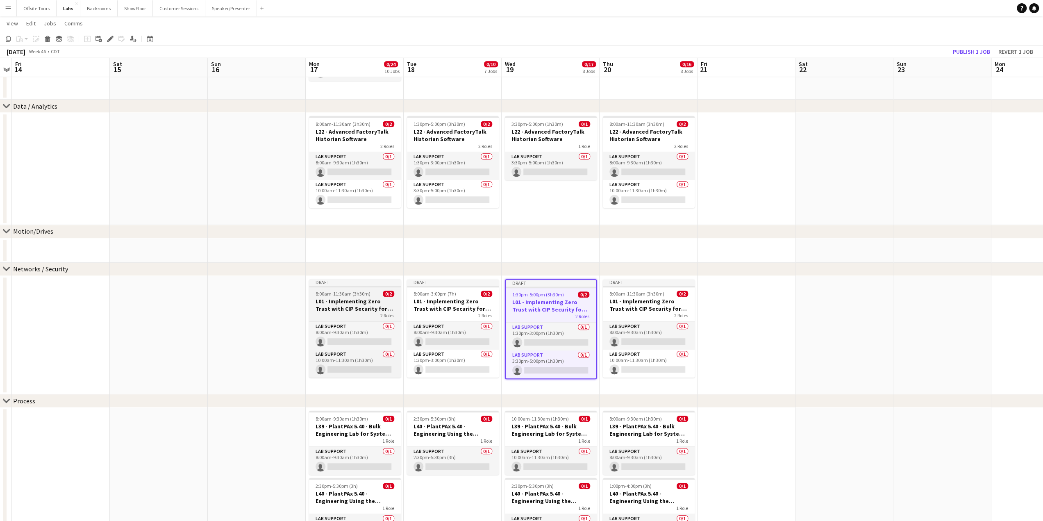
click at [354, 291] on span "8:00am-11:30am (3h30m)" at bounding box center [343, 294] width 55 height 6
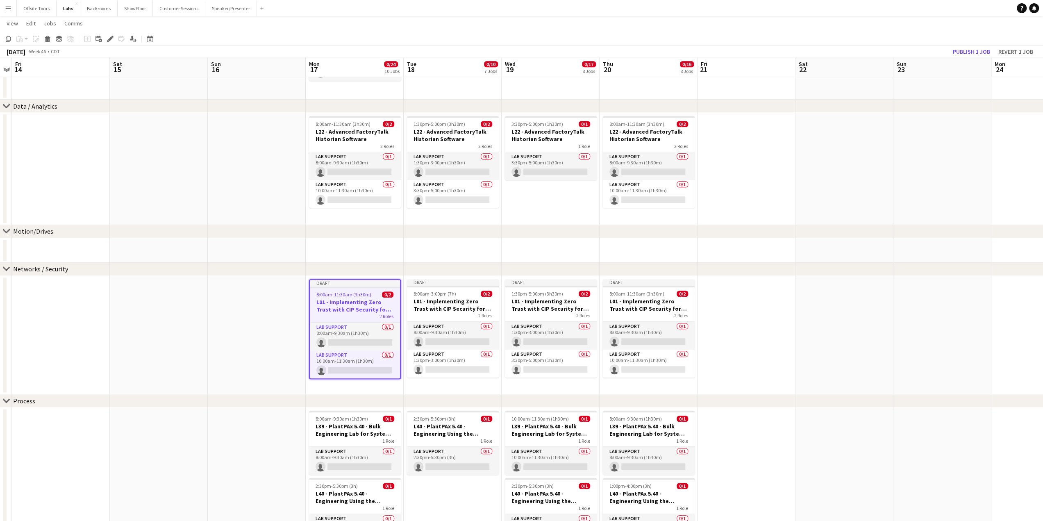
click at [340, 388] on app-date-cell "Draft 8:00am-11:30am (3h30m) 0/2 L01 - Implementing Zero Trust with CIP Securit…" at bounding box center [355, 335] width 98 height 119
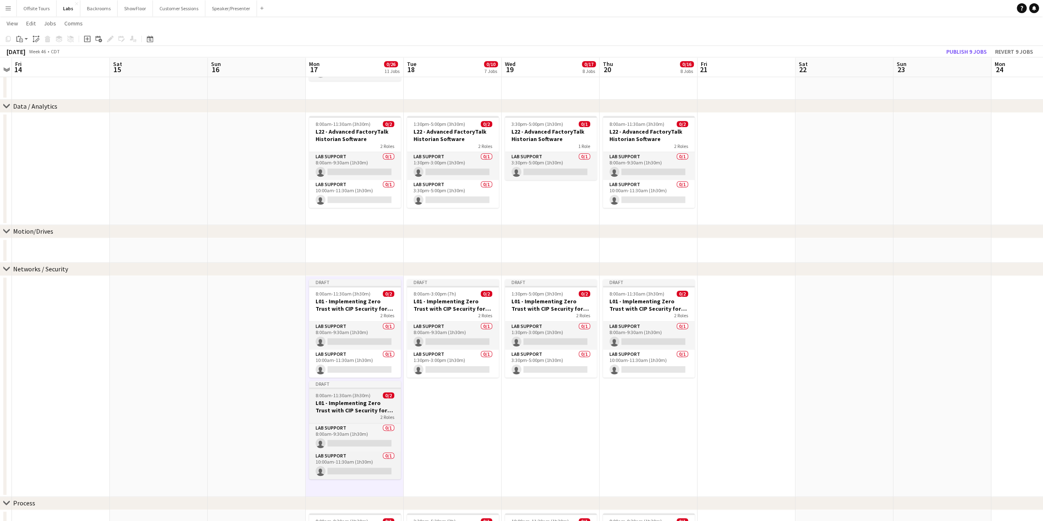
click at [336, 392] on span "8:00am-11:30am (3h30m)" at bounding box center [343, 395] width 55 height 6
click at [104, 39] on div "Add job Add linked Job Edit Edit linked Job Applicants" at bounding box center [106, 39] width 63 height 10
click at [350, 392] on span "8:00am-11:30am (3h30m)" at bounding box center [343, 395] width 55 height 6
click at [111, 40] on icon "Edit" at bounding box center [110, 39] width 7 height 7
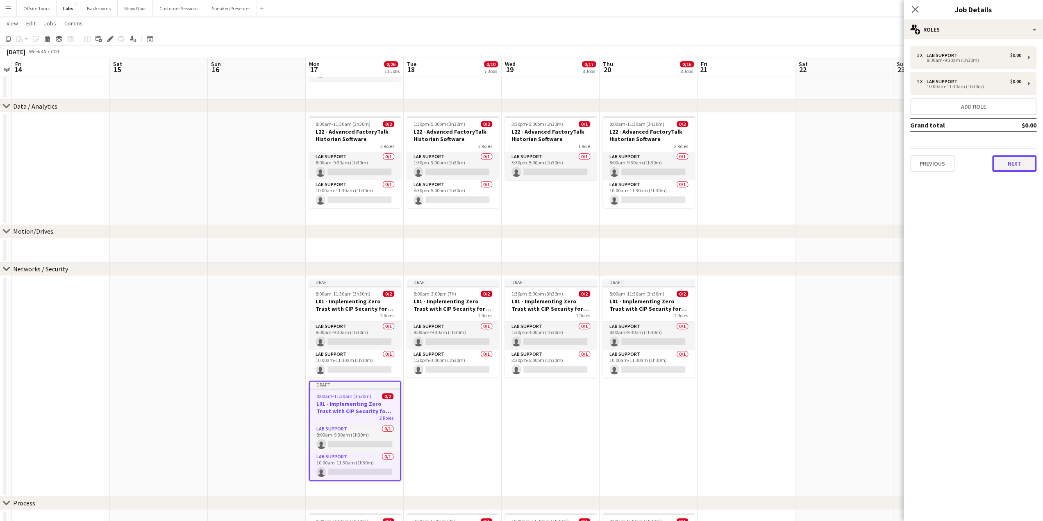
click at [1020, 162] on button "Next" at bounding box center [1014, 163] width 44 height 16
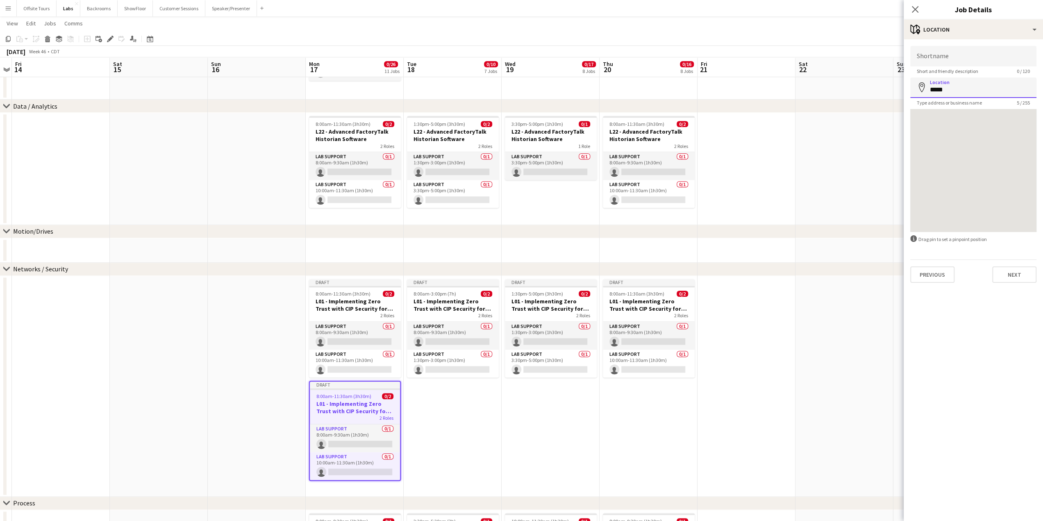
drag, startPoint x: 954, startPoint y: 90, endPoint x: 926, endPoint y: 89, distance: 28.3
click at [926, 89] on div "Location map-marker *****" at bounding box center [973, 87] width 126 height 20
paste input
type input "*****"
click at [1005, 272] on button "Next" at bounding box center [1014, 274] width 44 height 16
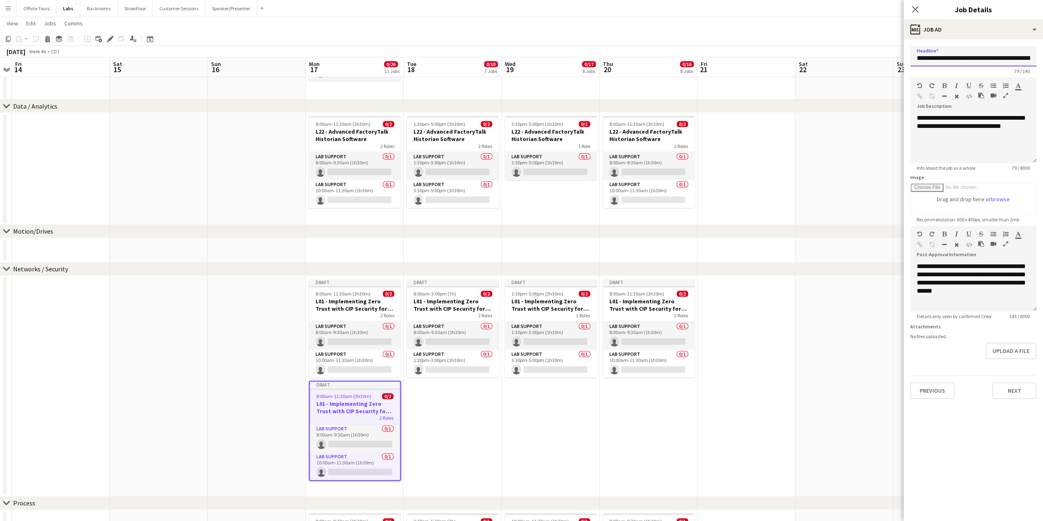
click at [926, 53] on input "**********" at bounding box center [973, 56] width 126 height 20
drag, startPoint x: 931, startPoint y: 57, endPoint x: 1049, endPoint y: 69, distance: 117.8
click at [1043, 69] on html "Menu Boards Boards Boards All jobs Status Workforce Workforce My Workforce Recr…" at bounding box center [521, 139] width 1043 height 1446
paste input "text"
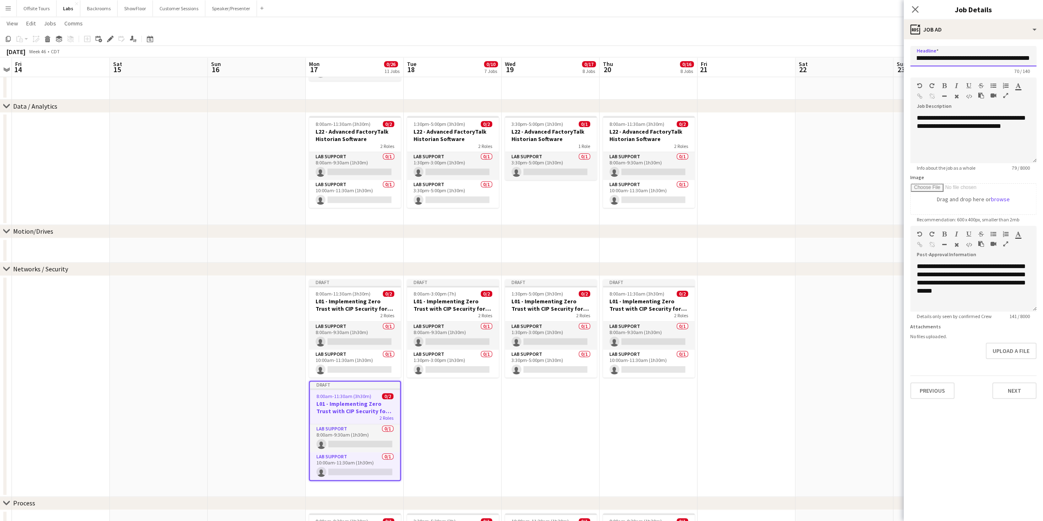
type input "**********"
click at [930, 124] on div "**********" at bounding box center [973, 138] width 126 height 49
drag, startPoint x: 915, startPoint y: 60, endPoint x: 1049, endPoint y: 67, distance: 133.3
click at [1043, 67] on html "Menu Boards Boards Boards All jobs Status Workforce Workforce My Workforce Recr…" at bounding box center [521, 139] width 1043 height 1446
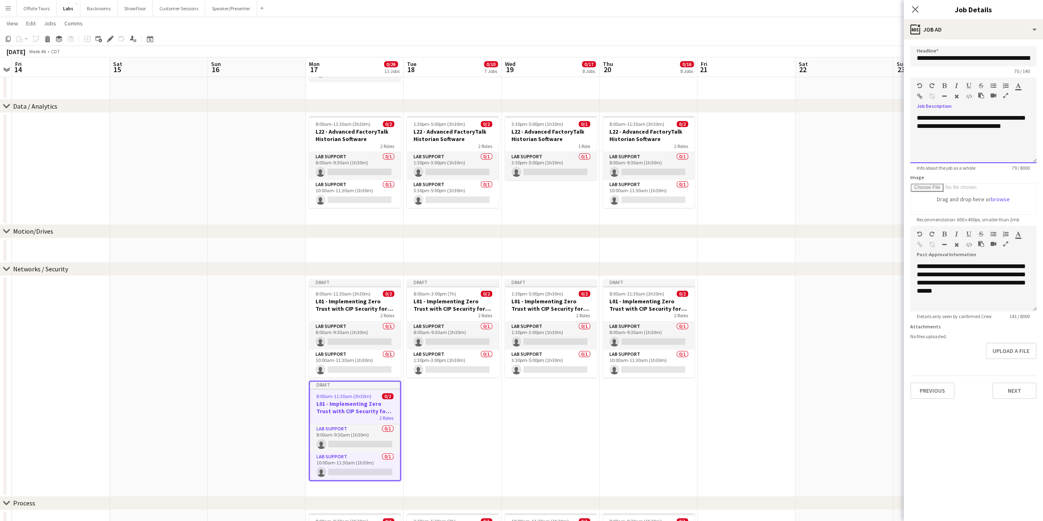
drag, startPoint x: 916, startPoint y: 120, endPoint x: 1049, endPoint y: 158, distance: 137.7
click at [1043, 158] on html "Menu Boards Boards Boards All jobs Status Workforce Workforce My Workforce Recr…" at bounding box center [521, 139] width 1043 height 1446
paste div
drag, startPoint x: 916, startPoint y: 266, endPoint x: 1037, endPoint y: 297, distance: 124.3
click at [1037, 297] on form "**********" at bounding box center [973, 222] width 139 height 353
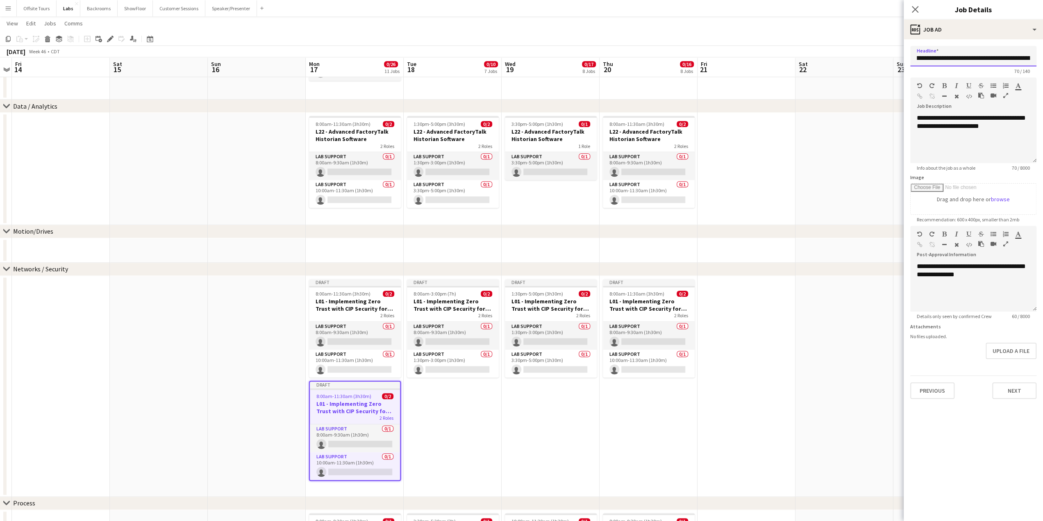
scroll to position [0, 81]
drag, startPoint x: 915, startPoint y: 58, endPoint x: 1049, endPoint y: 67, distance: 133.5
click at [1043, 67] on html "Menu Boards Boards Boards All jobs Status Workforce Workforce My Workforce Recr…" at bounding box center [521, 139] width 1043 height 1446
click at [1016, 391] on button "Next" at bounding box center [1014, 390] width 44 height 16
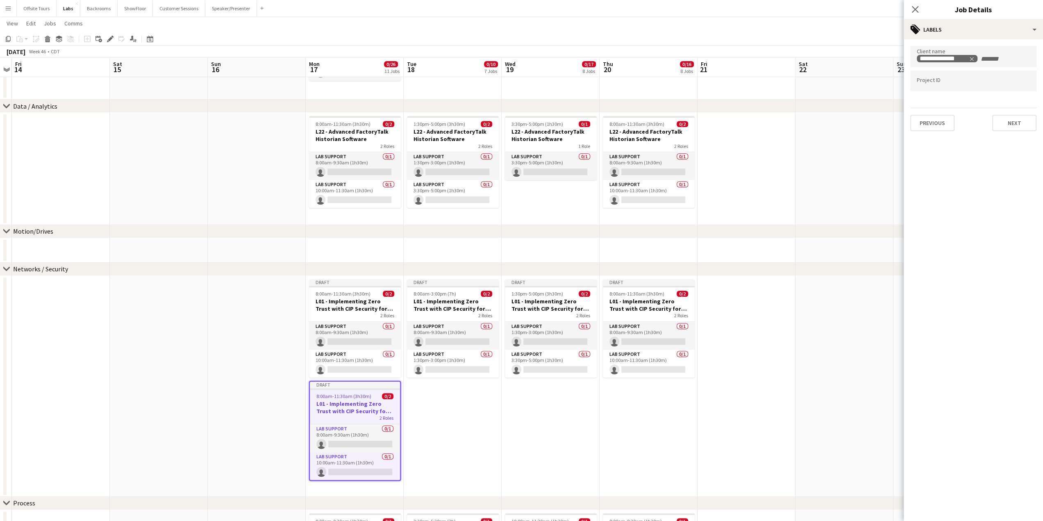
scroll to position [0, 0]
click at [972, 59] on icon "Remove tag" at bounding box center [972, 59] width 4 height 4
click at [950, 59] on input "Type to search client labels..." at bounding box center [973, 58] width 113 height 7
paste input "**********"
type input "**********"
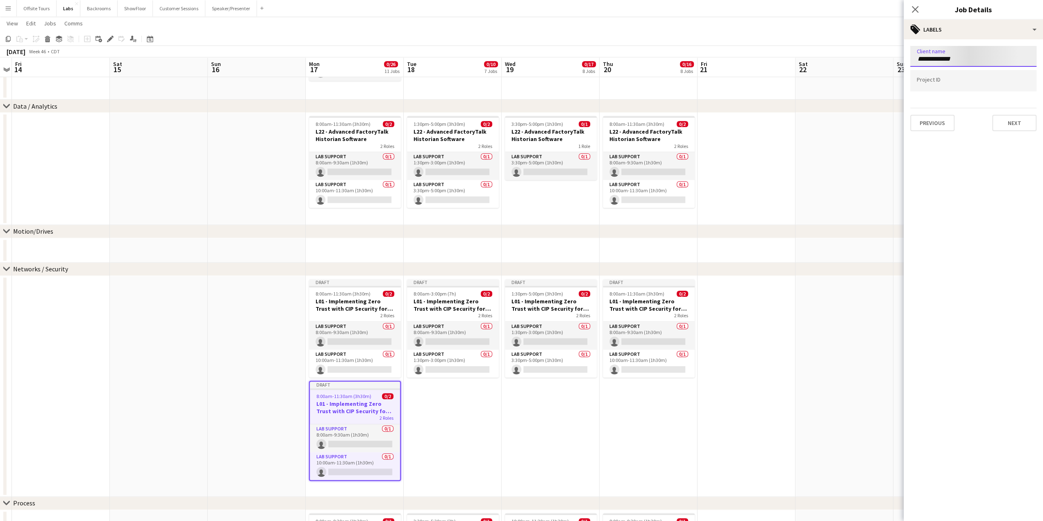
click at [957, 80] on input "Type to search project ID labels..." at bounding box center [973, 80] width 113 height 7
click at [1012, 119] on button "Next" at bounding box center [1014, 123] width 44 height 16
type input "*******"
click at [1006, 82] on button "Next" at bounding box center [1014, 85] width 44 height 16
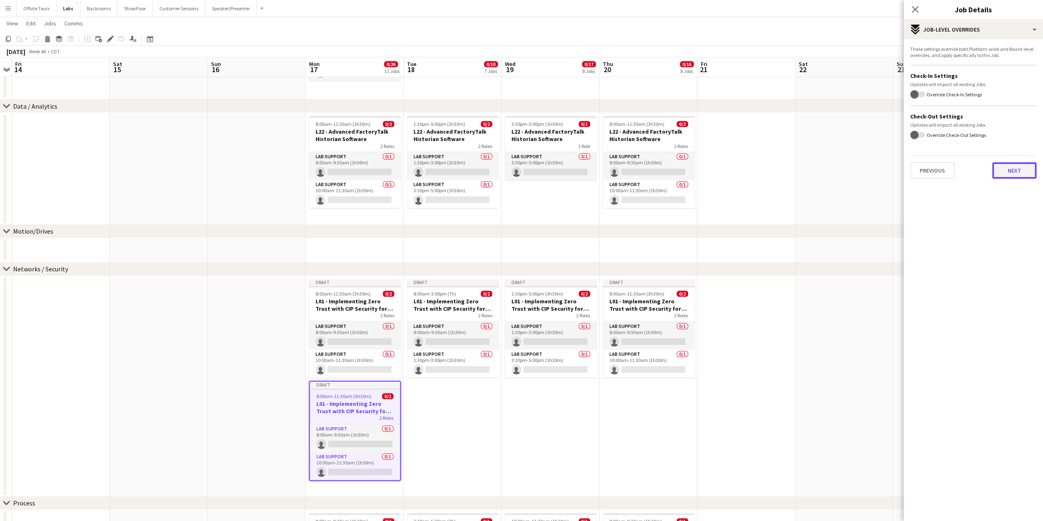
click at [1017, 172] on button "Next" at bounding box center [1014, 170] width 44 height 16
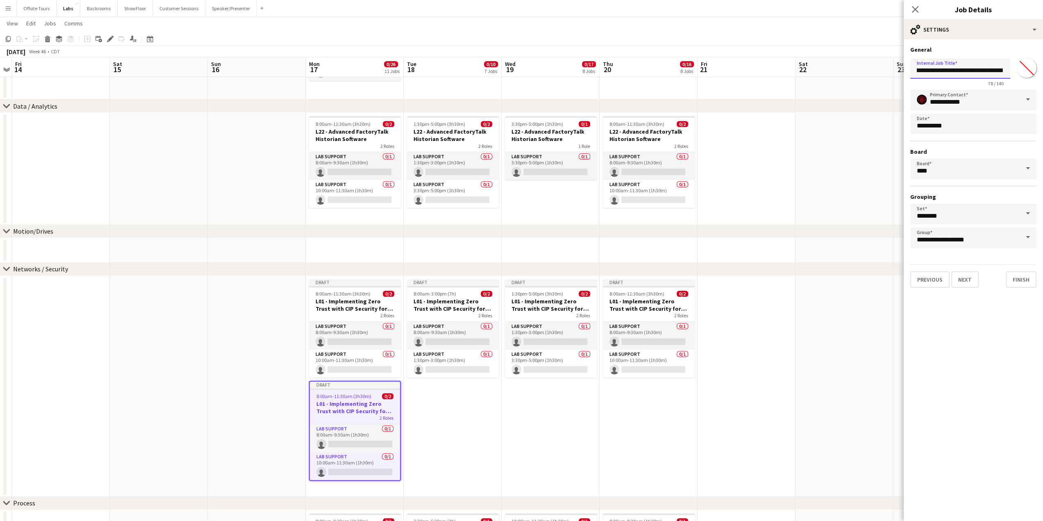
drag, startPoint x: 913, startPoint y: 71, endPoint x: 1049, endPoint y: 75, distance: 135.7
click at [1043, 75] on html "Menu Boards Boards Boards All jobs Status Workforce Workforce My Workforce Recr…" at bounding box center [521, 139] width 1043 height 1446
paste input "text"
type input "**********"
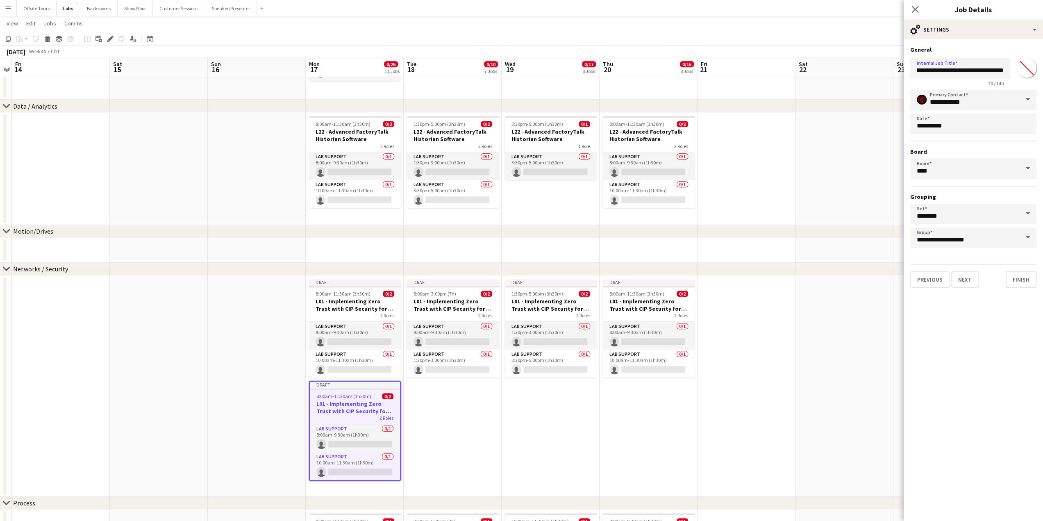
scroll to position [0, 0]
click at [948, 193] on h3 "Grouping" at bounding box center [973, 196] width 126 height 7
click at [951, 243] on input "**********" at bounding box center [973, 237] width 126 height 20
click at [940, 314] on span "Safety" at bounding box center [973, 317] width 113 height 8
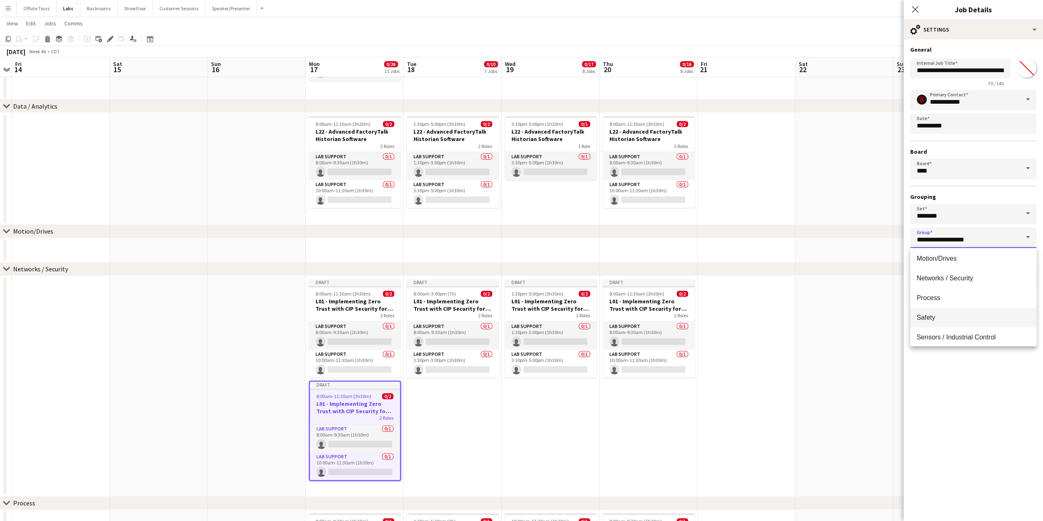
type input "******"
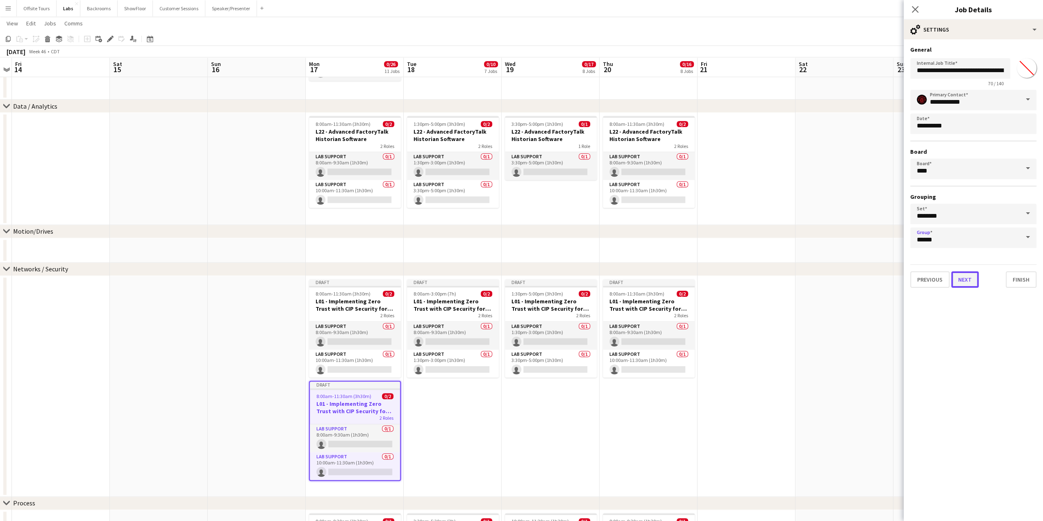
click at [967, 282] on button "Next" at bounding box center [964, 279] width 27 height 16
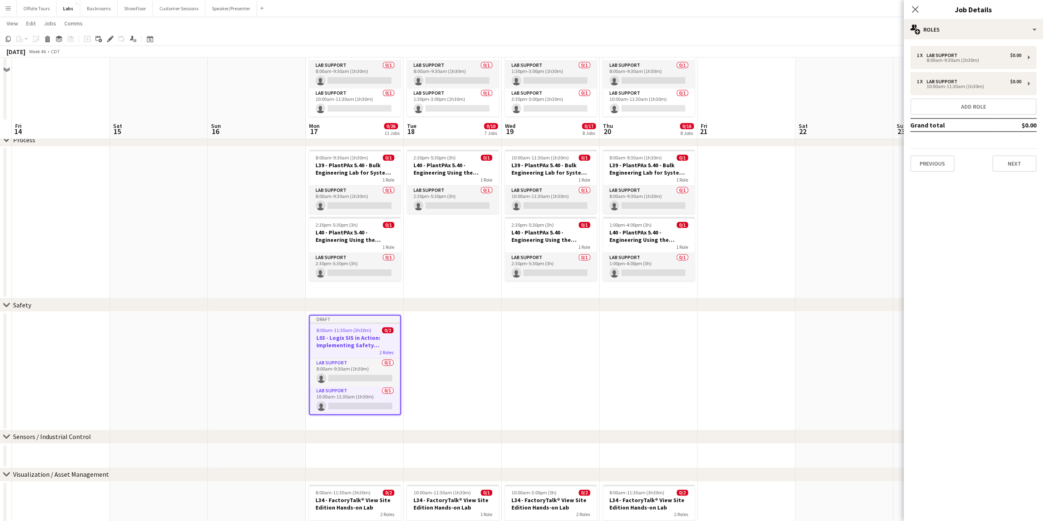
scroll to position [912, 0]
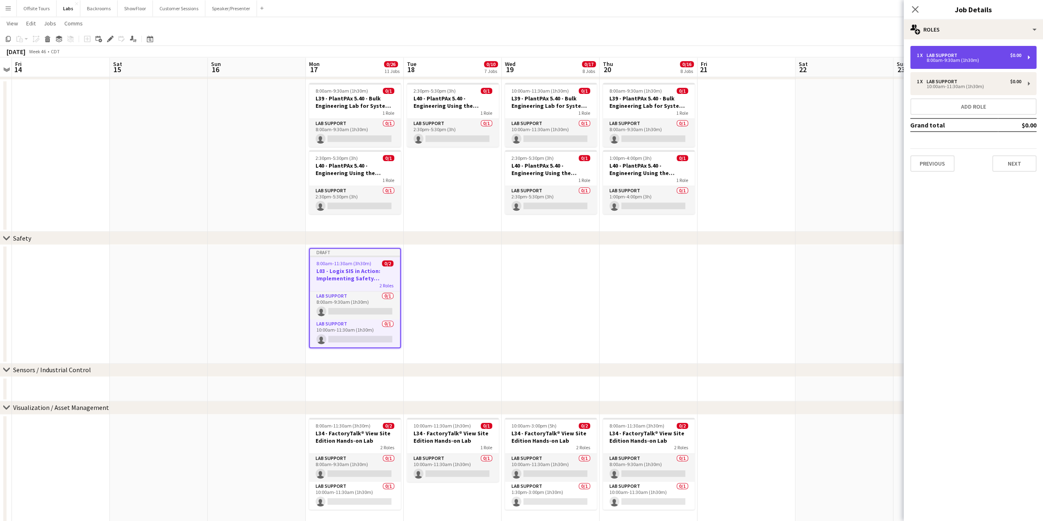
click at [979, 54] on div "1 x Lab Support $0.00" at bounding box center [969, 55] width 104 height 6
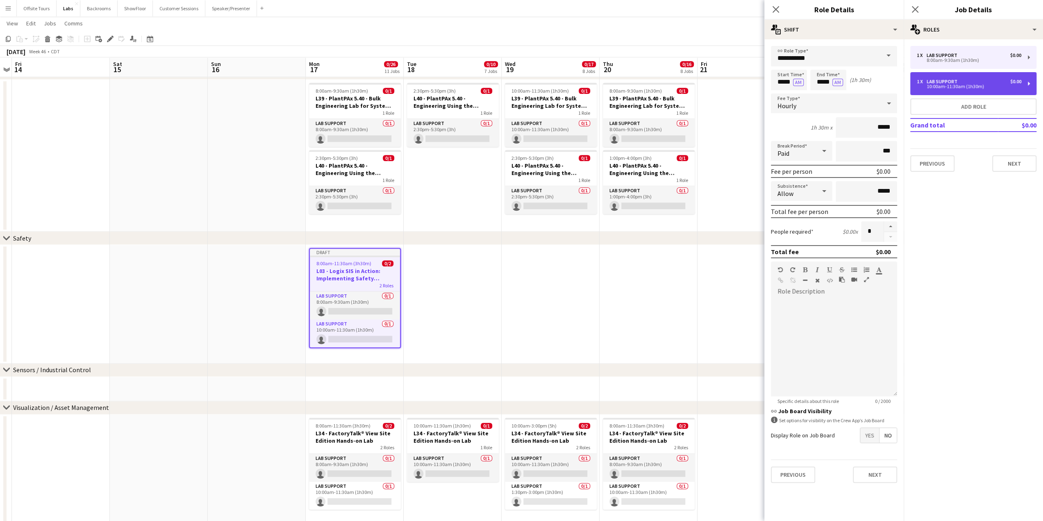
click at [972, 85] on div "10:00am-11:30am (1h30m)" at bounding box center [969, 86] width 104 height 4
type input "*****"
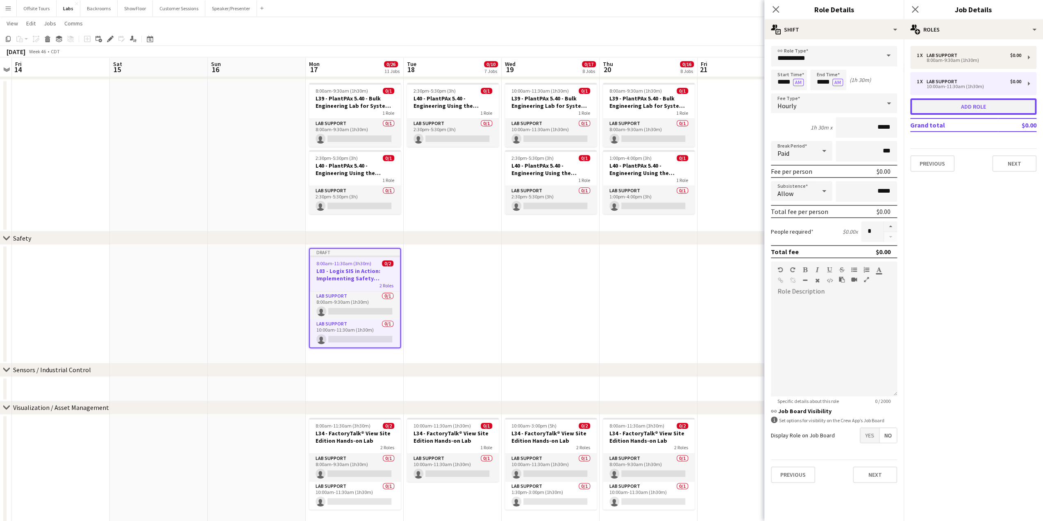
click at [973, 105] on button "Add role" at bounding box center [973, 106] width 126 height 16
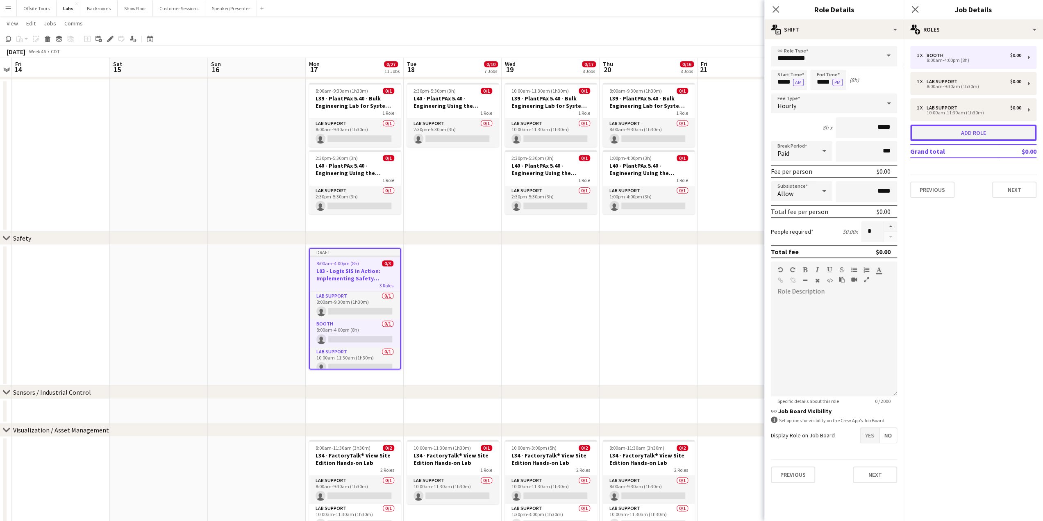
type input "*****"
click at [812, 56] on input "*****" at bounding box center [834, 56] width 126 height 20
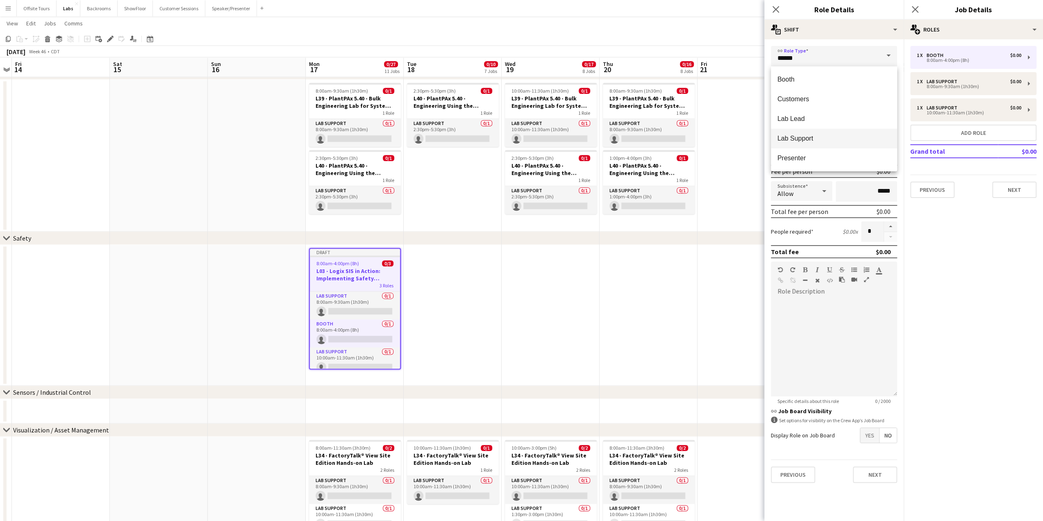
click at [800, 135] on span "Lab Support" at bounding box center [833, 138] width 113 height 8
type input "**********"
click at [784, 79] on input "*****" at bounding box center [789, 80] width 36 height 20
click at [780, 66] on div at bounding box center [780, 65] width 16 height 8
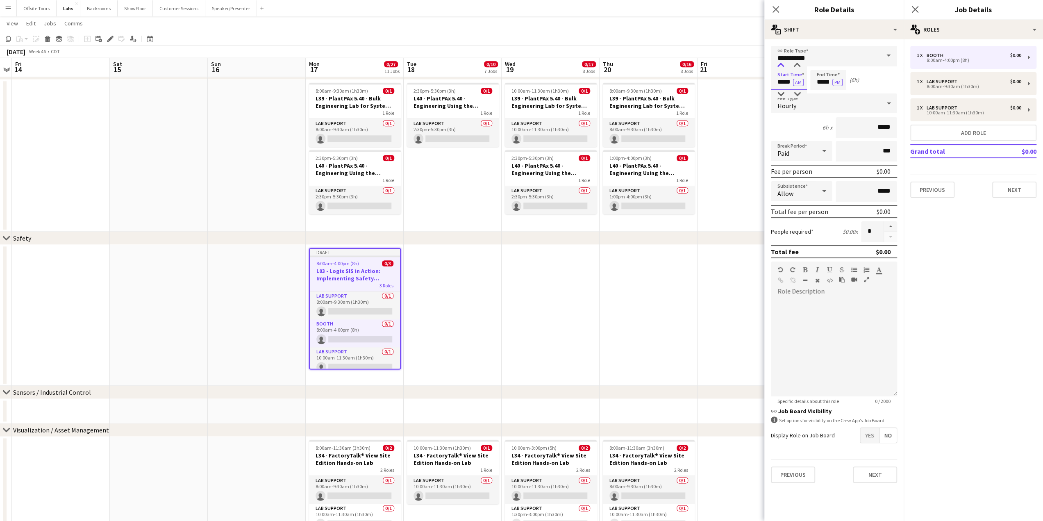
click at [780, 66] on div at bounding box center [780, 65] width 16 height 8
type input "*****"
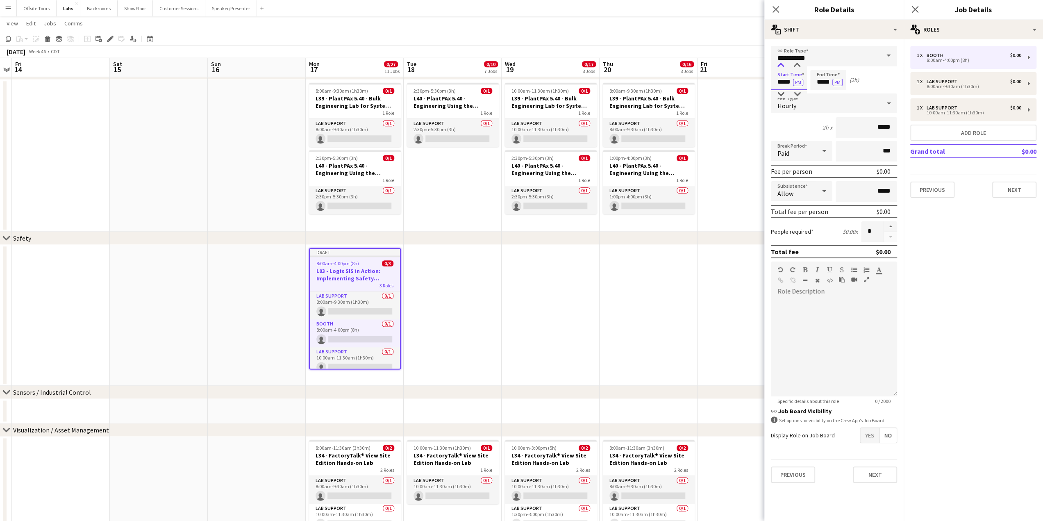
click at [780, 66] on div at bounding box center [780, 65] width 16 height 8
click at [823, 82] on input "*****" at bounding box center [828, 80] width 36 height 20
click at [837, 61] on div at bounding box center [836, 65] width 16 height 8
type input "*****"
click at [837, 61] on div at bounding box center [836, 65] width 16 height 8
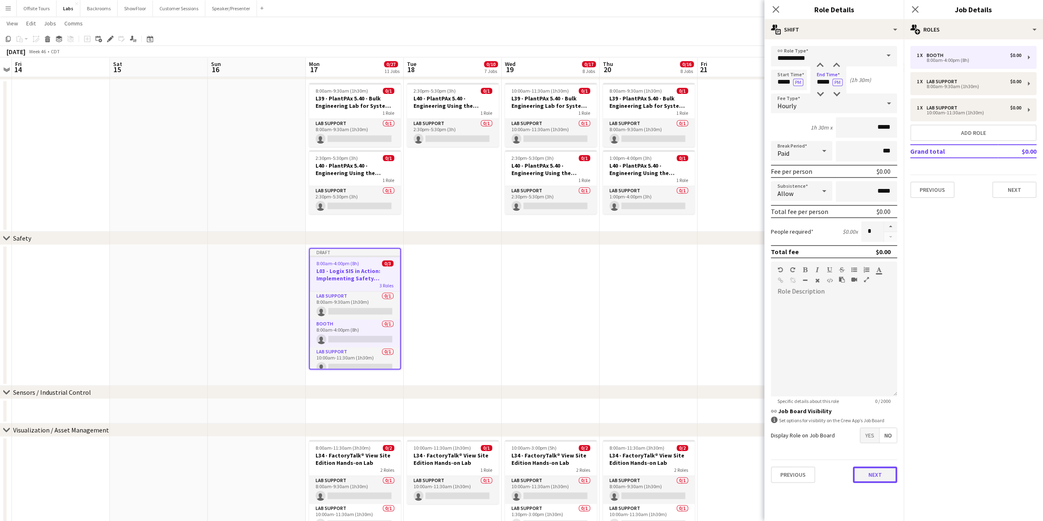
click at [878, 477] on button "Next" at bounding box center [875, 474] width 44 height 16
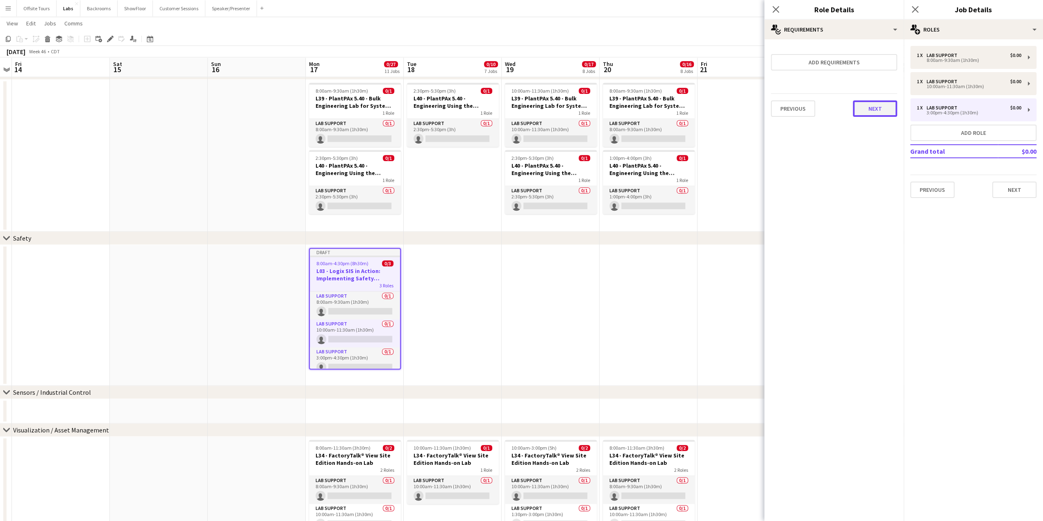
click at [869, 109] on button "Next" at bounding box center [875, 108] width 44 height 16
click at [879, 110] on button "Finish" at bounding box center [881, 110] width 31 height 16
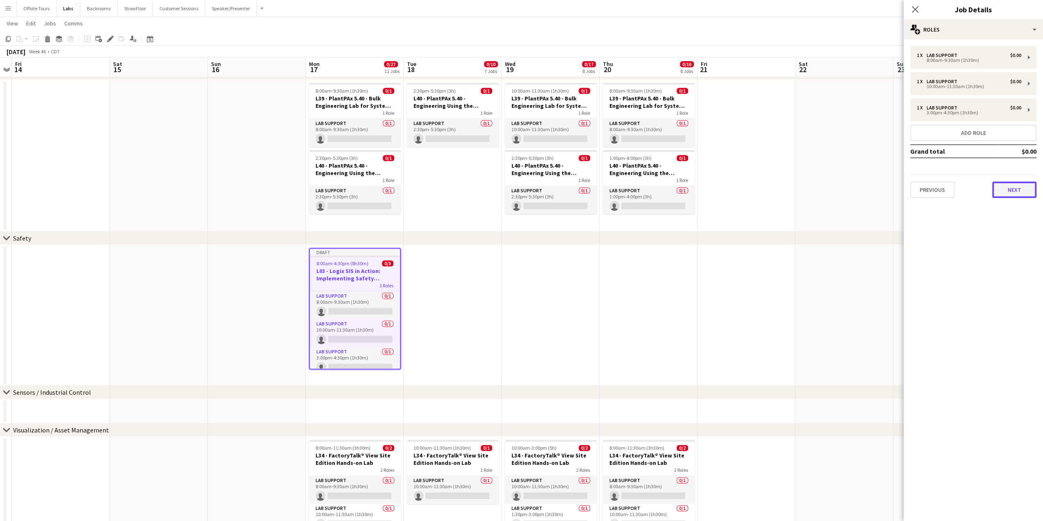
click at [1010, 192] on button "Next" at bounding box center [1014, 190] width 44 height 16
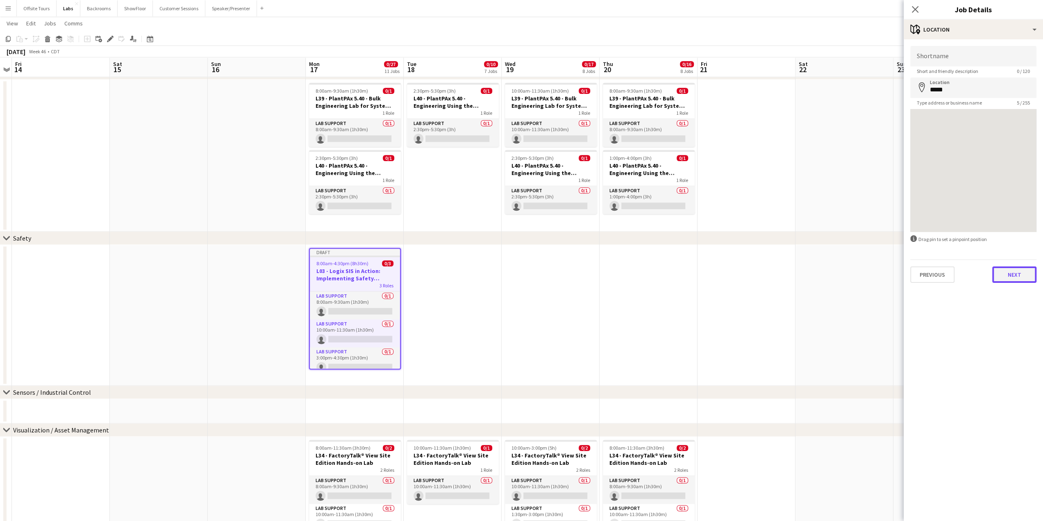
click at [1018, 272] on button "Next" at bounding box center [1014, 274] width 44 height 16
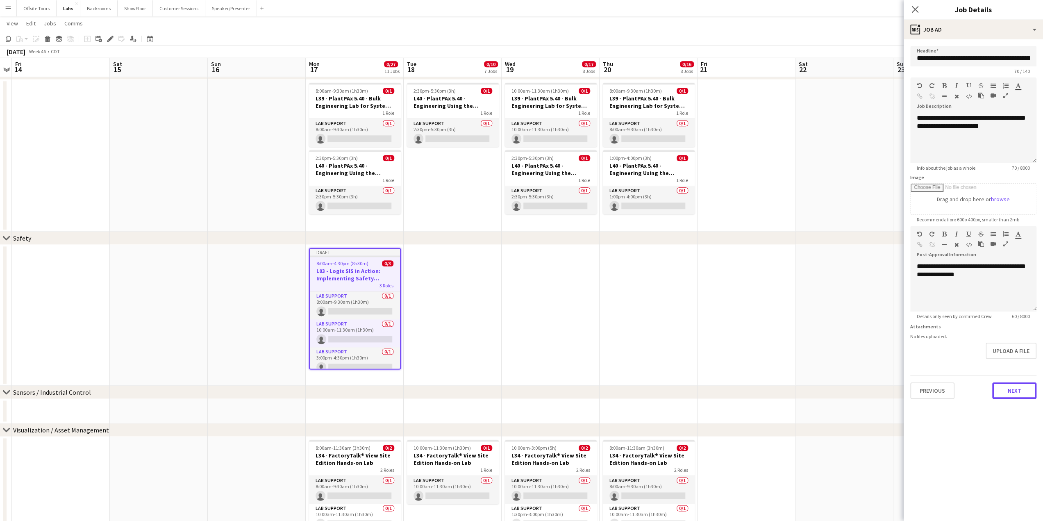
click at [1022, 394] on button "Next" at bounding box center [1014, 390] width 44 height 16
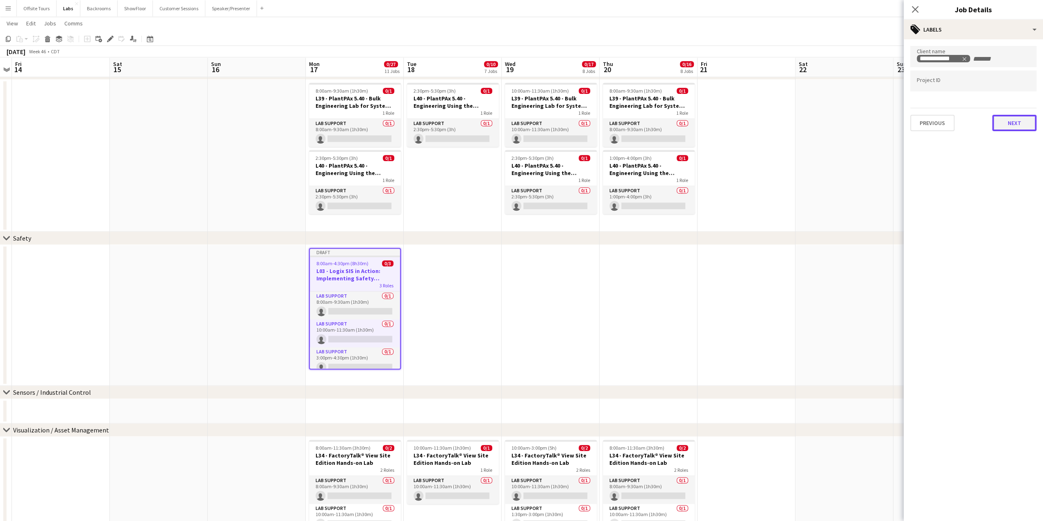
click at [1014, 116] on button "Next" at bounding box center [1014, 123] width 44 height 16
click at [1018, 88] on button "Next" at bounding box center [1014, 85] width 44 height 16
click at [1017, 161] on div "Previous Next" at bounding box center [973, 166] width 126 height 23
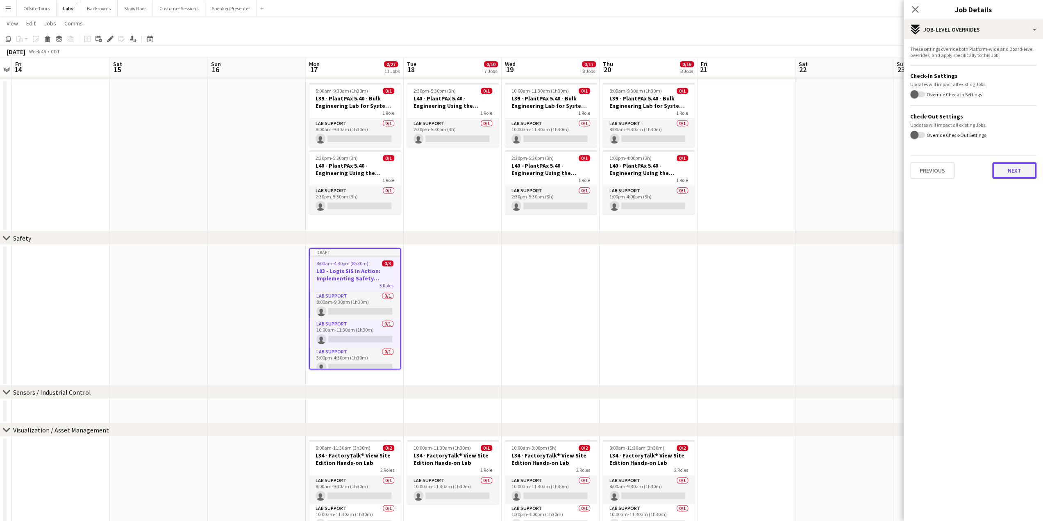
click at [1017, 164] on button "Next" at bounding box center [1014, 170] width 44 height 16
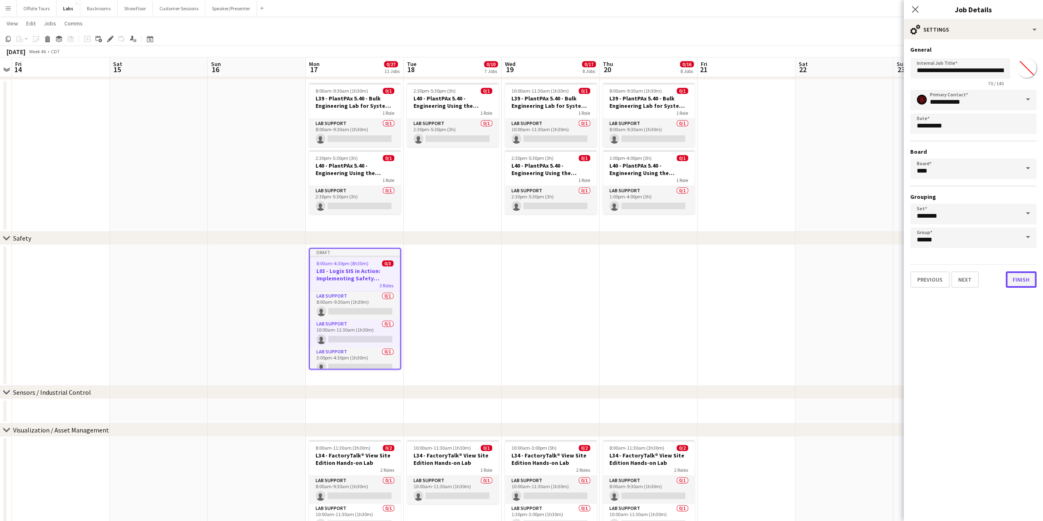
click at [1027, 280] on button "Finish" at bounding box center [1021, 279] width 31 height 16
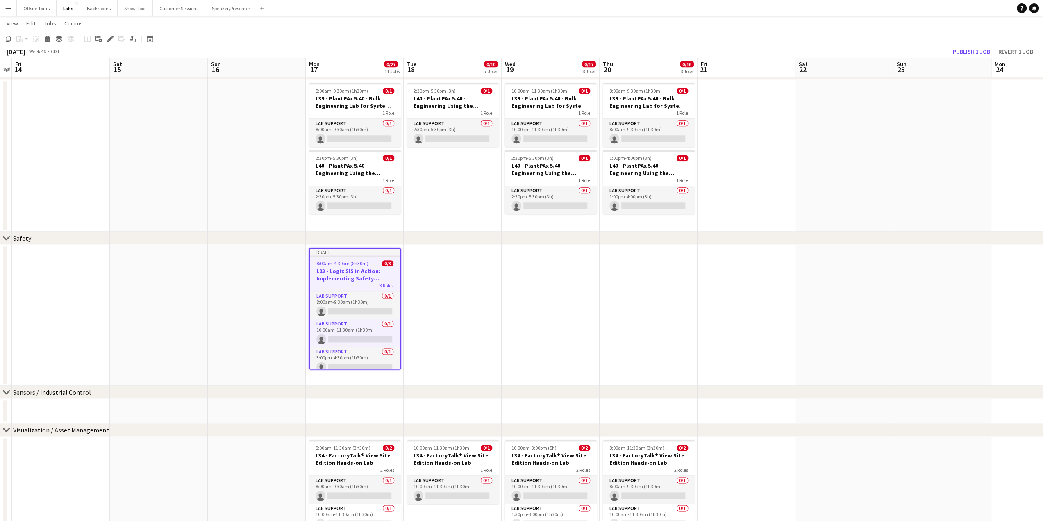
click at [327, 257] on app-job-card "Draft 8:00am-4:30pm (8h30m) 0/3 L03 - Logix SIS in Action: Implementing Safety …" at bounding box center [355, 308] width 92 height 121
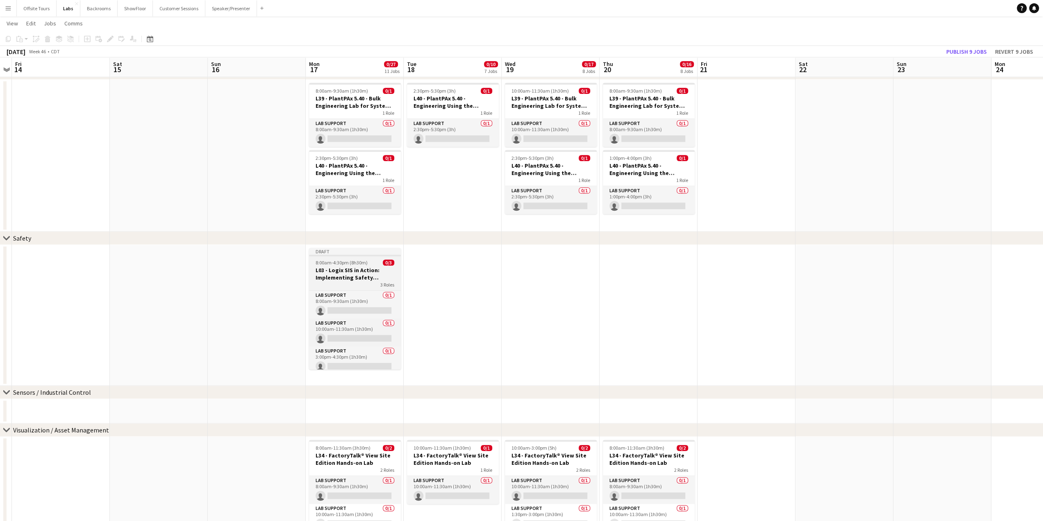
click at [333, 254] on div at bounding box center [355, 255] width 92 height 2
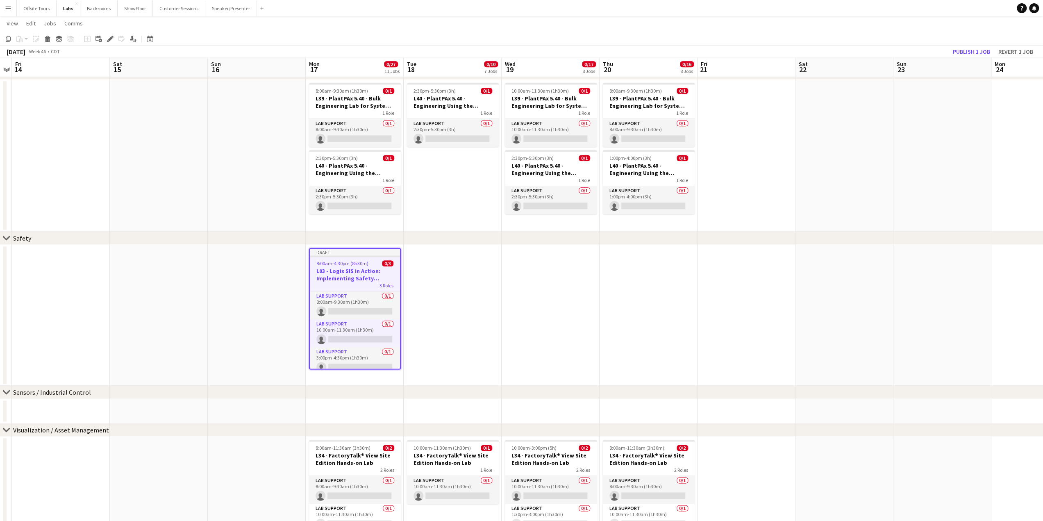
click at [446, 261] on app-date-cell at bounding box center [453, 315] width 98 height 141
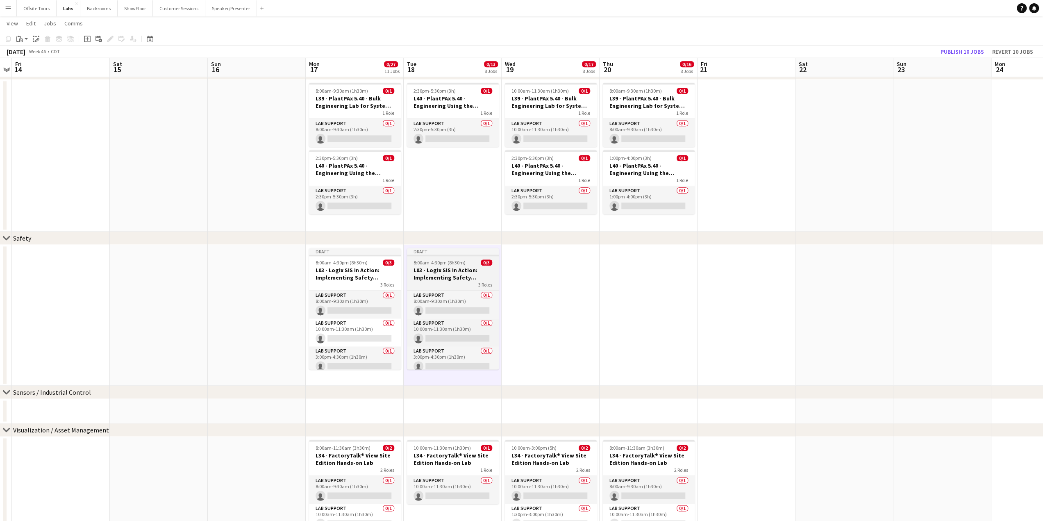
click at [449, 264] on span "8:00am-4:30pm (8h30m)" at bounding box center [439, 262] width 52 height 6
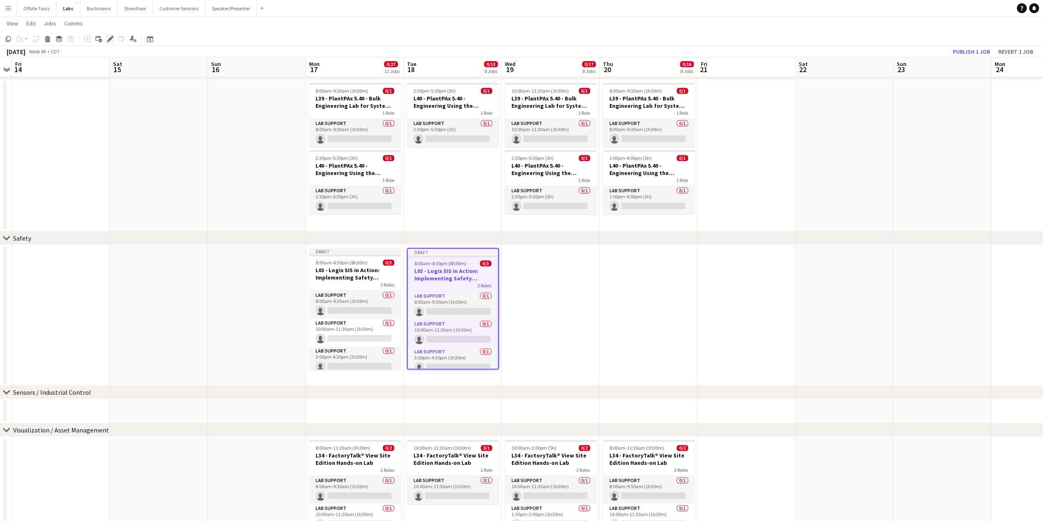
click at [108, 38] on icon "Edit" at bounding box center [110, 39] width 7 height 7
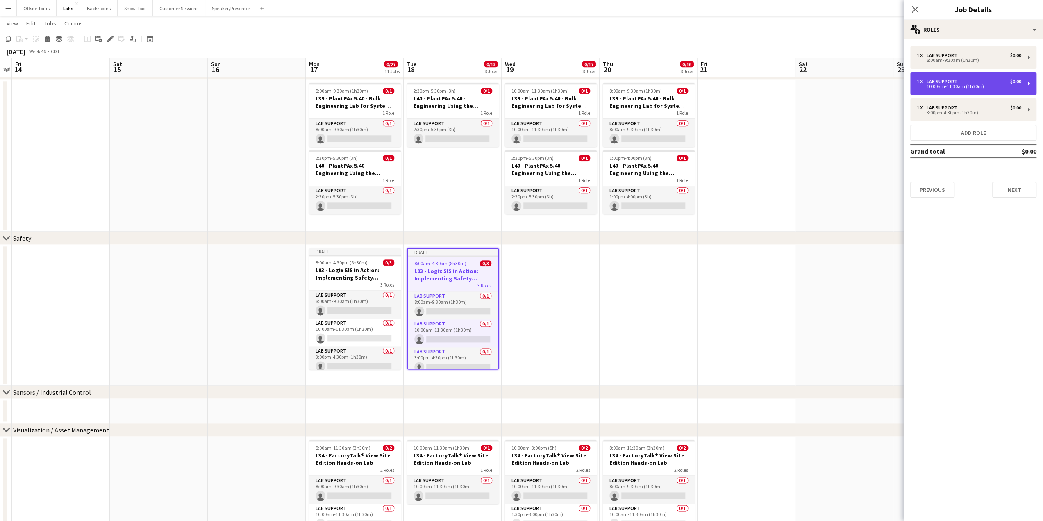
click at [942, 89] on div "10:00am-11:30am (1h30m)" at bounding box center [969, 86] width 104 height 4
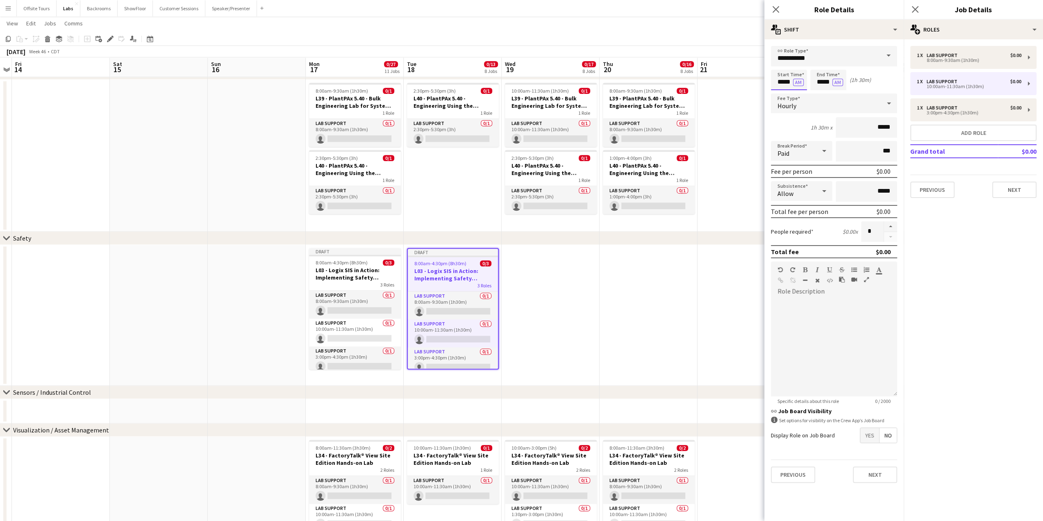
click at [778, 82] on input "*****" at bounding box center [789, 80] width 36 height 20
click at [782, 65] on div at bounding box center [780, 65] width 16 height 8
click at [797, 65] on div at bounding box center [797, 65] width 16 height 8
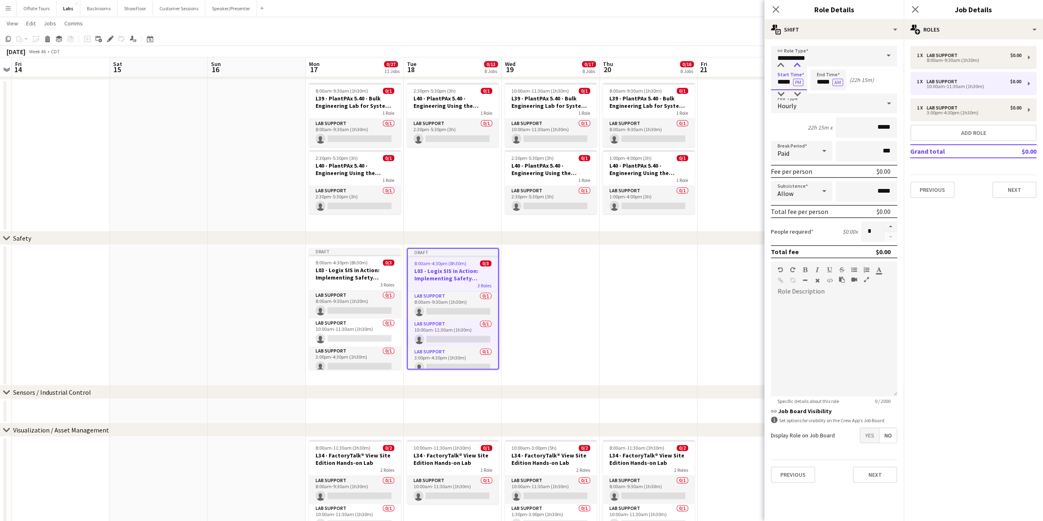
type input "*****"
click at [797, 65] on div at bounding box center [797, 65] width 16 height 8
click at [820, 82] on input "*****" at bounding box center [828, 80] width 36 height 20
click at [819, 63] on div at bounding box center [820, 65] width 16 height 8
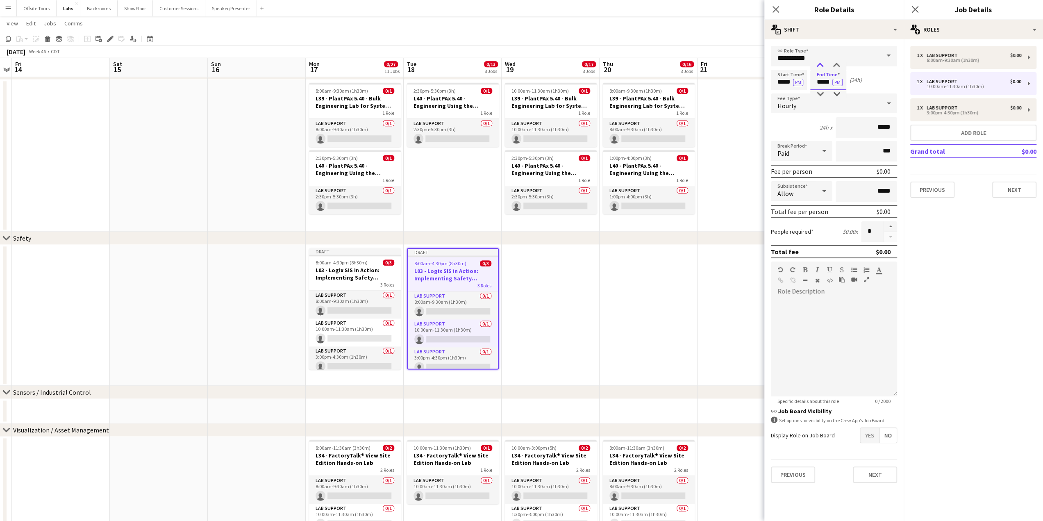
click at [819, 63] on div at bounding box center [820, 65] width 16 height 8
click at [822, 65] on div at bounding box center [820, 65] width 16 height 8
click at [836, 93] on div at bounding box center [836, 94] width 16 height 8
type input "*****"
click at [836, 93] on div at bounding box center [836, 94] width 16 height 8
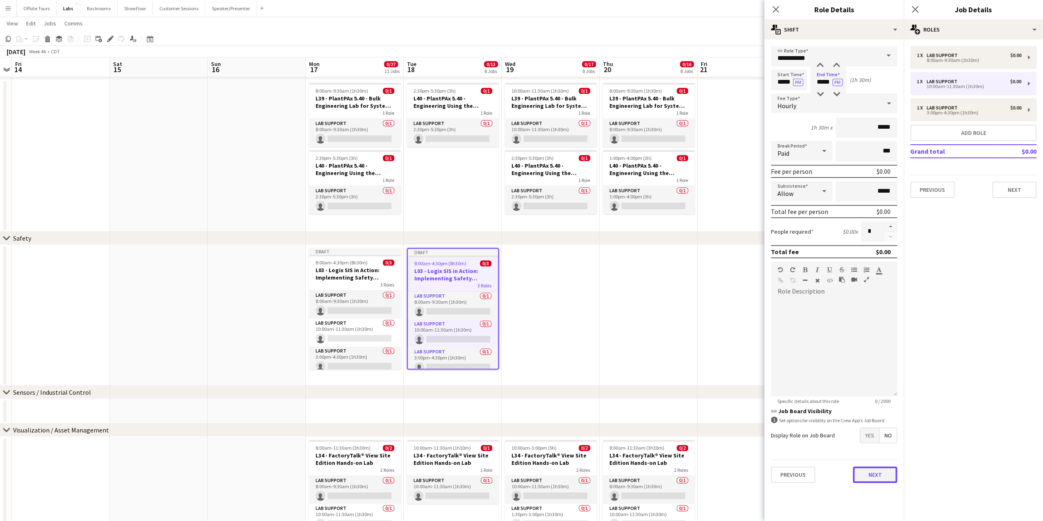
click at [870, 473] on button "Next" at bounding box center [875, 474] width 44 height 16
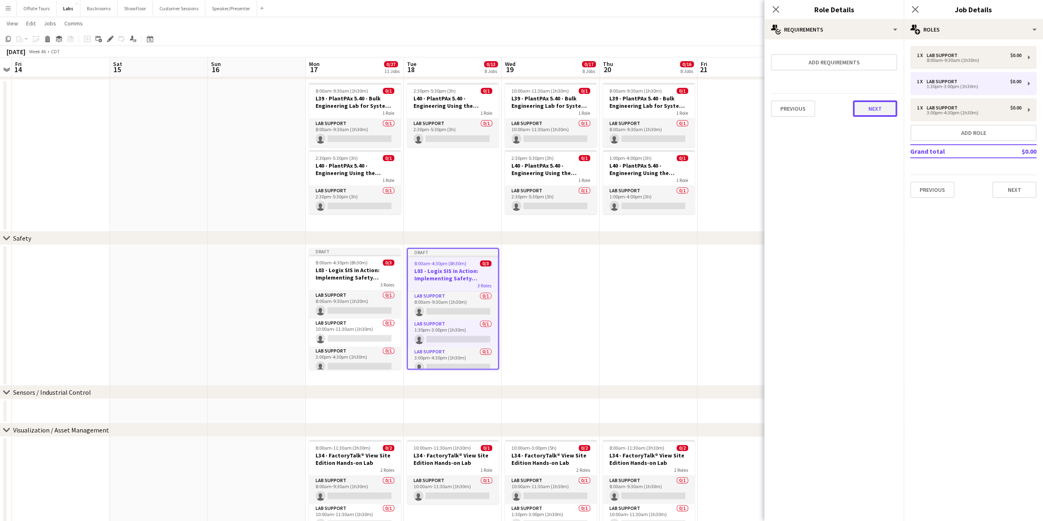
click at [868, 110] on button "Next" at bounding box center [875, 108] width 44 height 16
click at [876, 108] on button "Finish" at bounding box center [881, 110] width 31 height 16
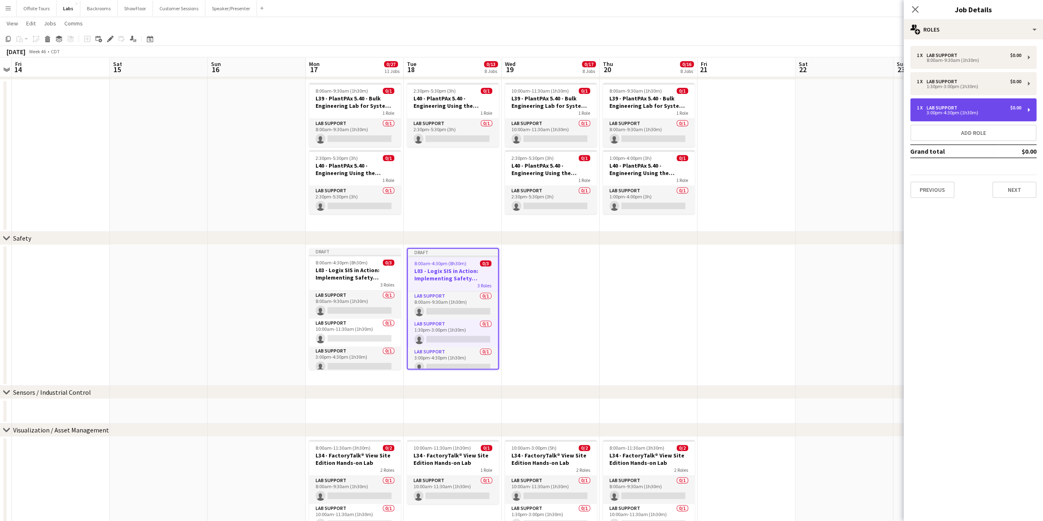
click at [983, 110] on div "1 x Lab Support $0.00" at bounding box center [969, 108] width 104 height 6
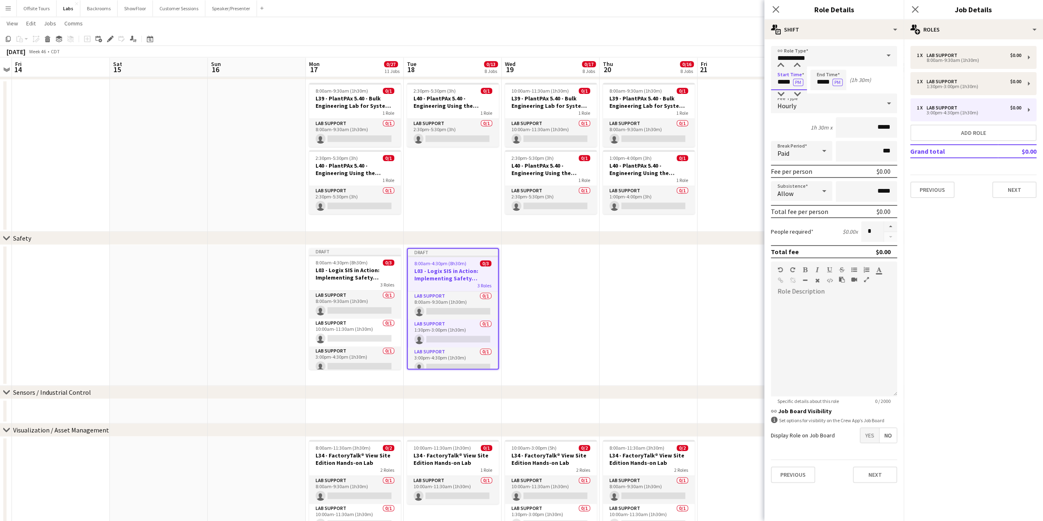
click at [787, 84] on input "*****" at bounding box center [789, 80] width 36 height 20
click at [797, 64] on div at bounding box center [797, 65] width 16 height 8
type input "*****"
click at [797, 64] on div at bounding box center [797, 65] width 16 height 8
click at [819, 82] on input "*****" at bounding box center [828, 80] width 36 height 20
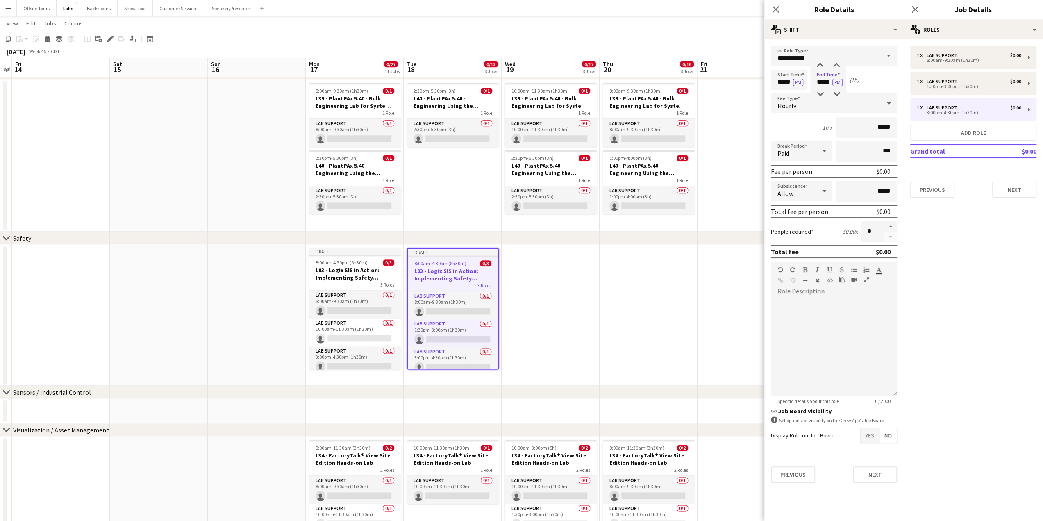
click at [820, 60] on input "**********" at bounding box center [834, 56] width 126 height 20
click at [823, 41] on div "**********" at bounding box center [833, 264] width 139 height 450
click at [821, 78] on input "*****" at bounding box center [828, 80] width 36 height 20
click at [820, 63] on div at bounding box center [820, 65] width 16 height 8
click at [835, 93] on div at bounding box center [836, 94] width 16 height 8
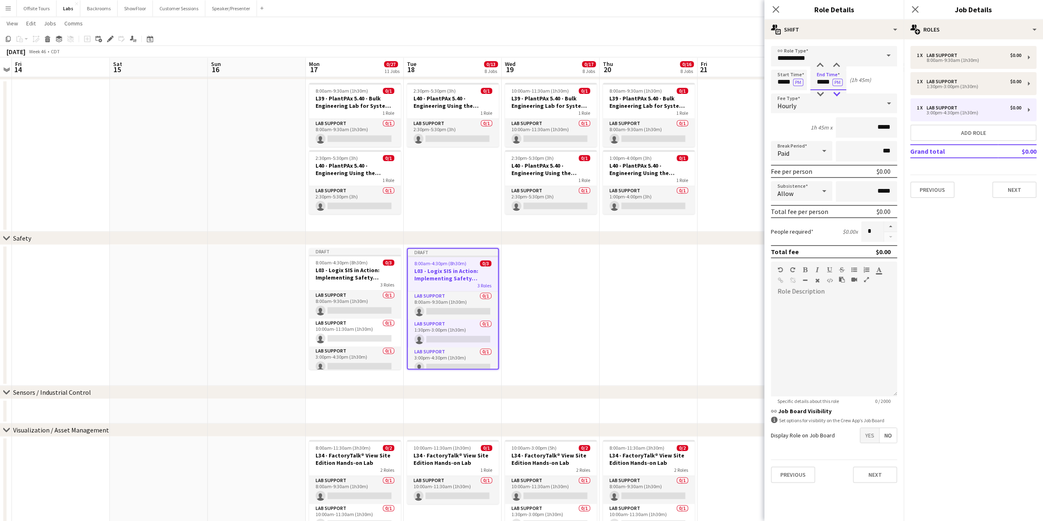
type input "*****"
click at [835, 93] on div at bounding box center [836, 94] width 16 height 8
click at [874, 472] on button "Next" at bounding box center [875, 474] width 44 height 16
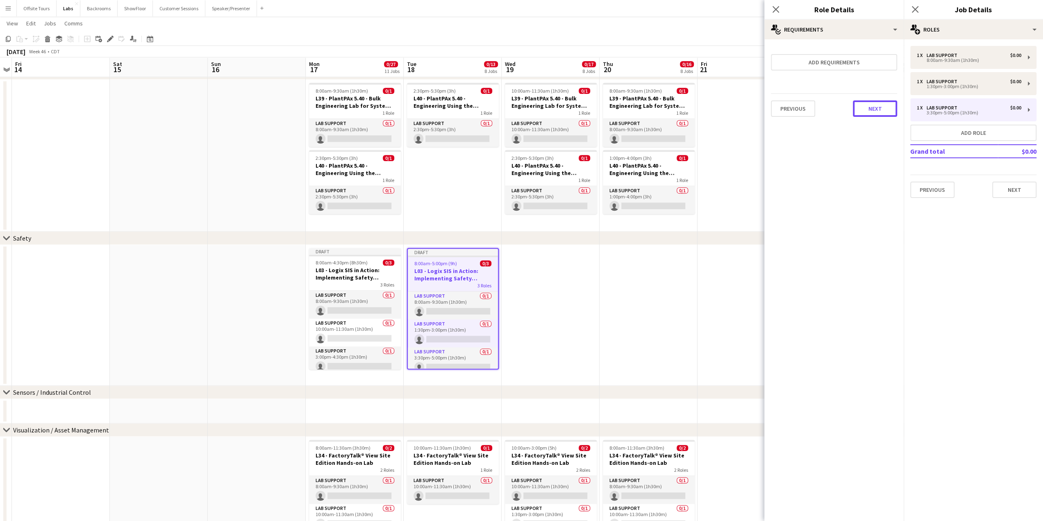
click at [871, 113] on button "Next" at bounding box center [875, 108] width 44 height 16
click at [878, 112] on button "Finish" at bounding box center [881, 110] width 31 height 16
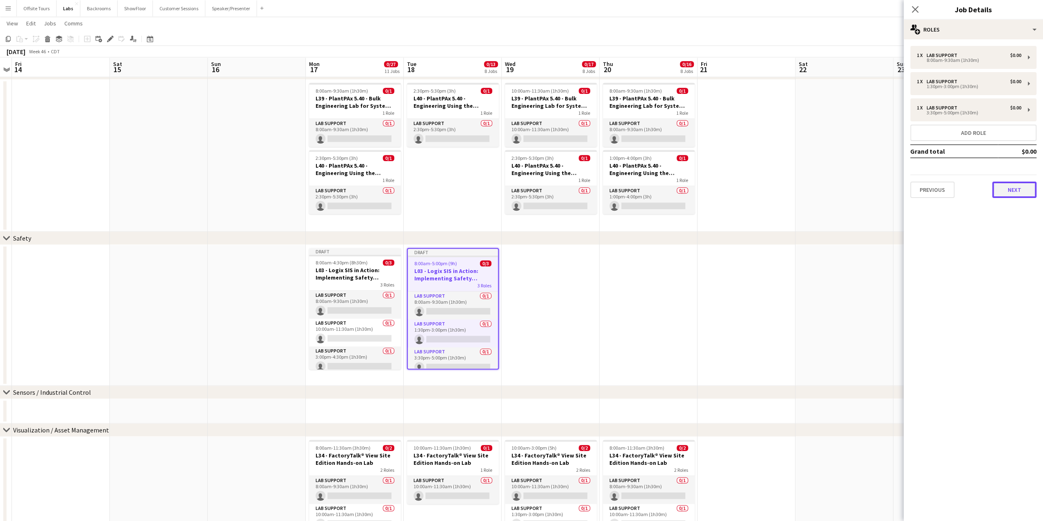
click at [1016, 193] on button "Next" at bounding box center [1014, 190] width 44 height 16
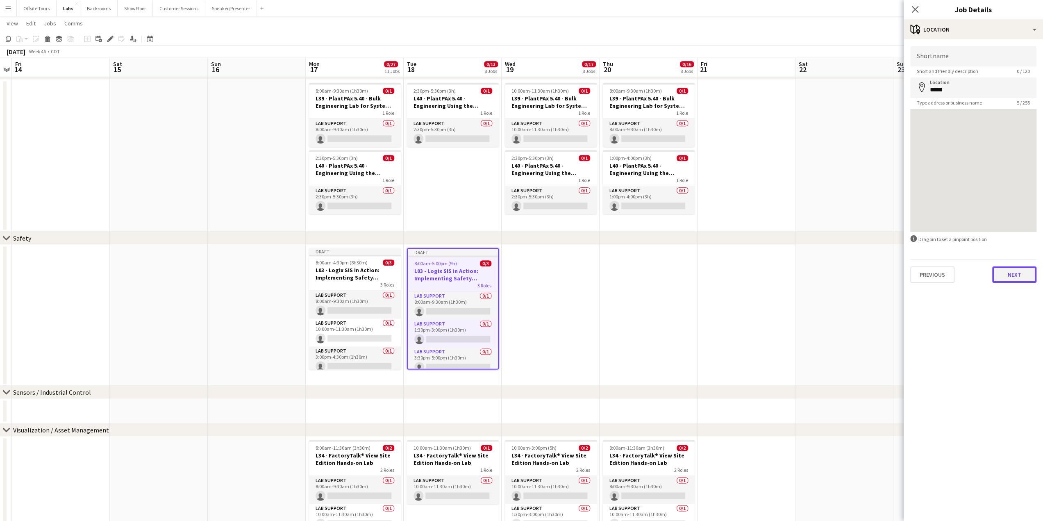
click at [1024, 281] on button "Next" at bounding box center [1014, 274] width 44 height 16
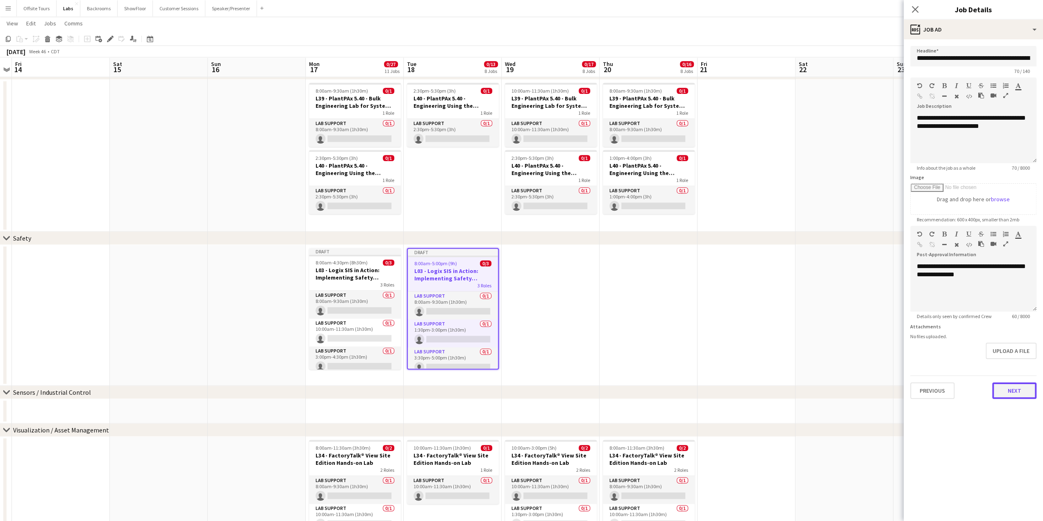
click at [1018, 390] on button "Next" at bounding box center [1014, 390] width 44 height 16
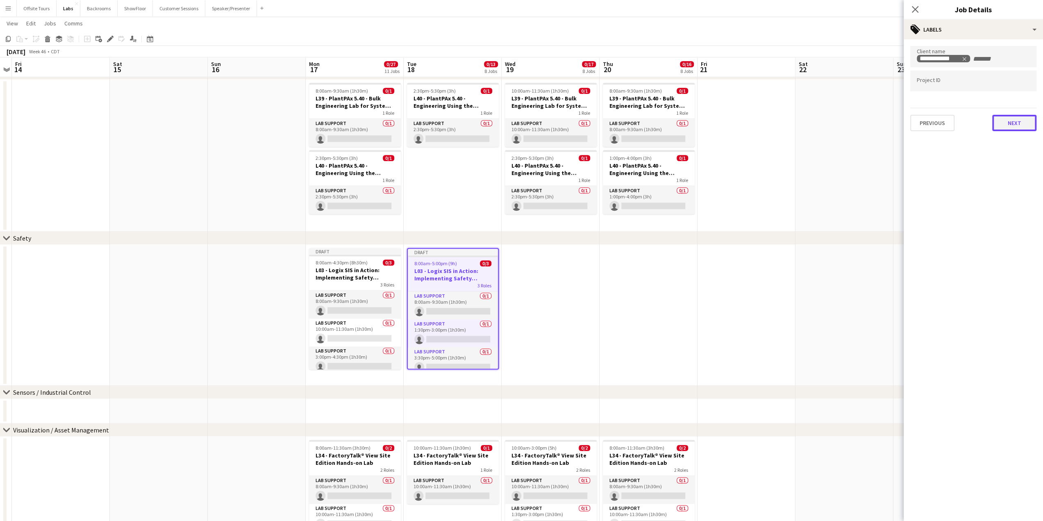
click at [1009, 123] on button "Next" at bounding box center [1014, 123] width 44 height 16
click at [1017, 84] on button "Next" at bounding box center [1014, 85] width 44 height 16
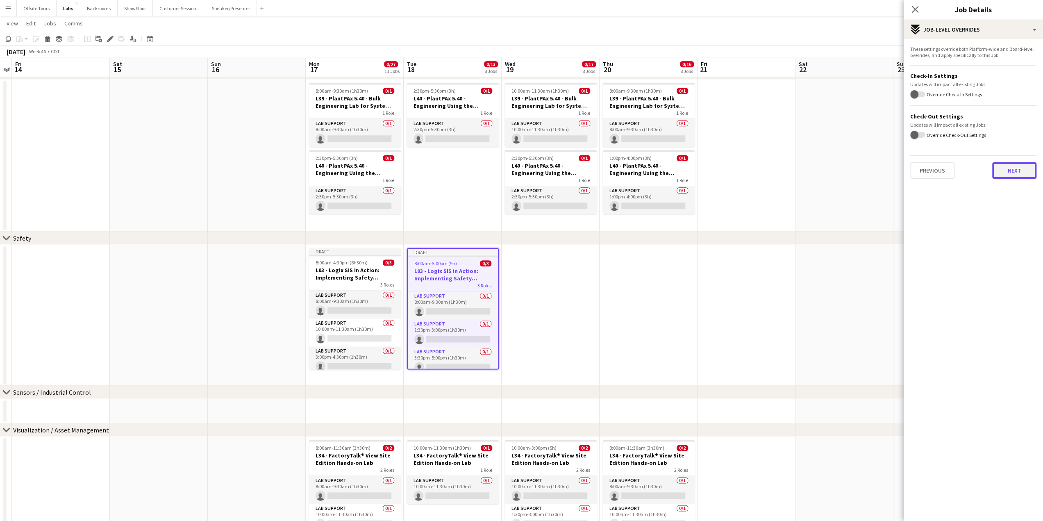
click at [1015, 166] on button "Next" at bounding box center [1014, 170] width 44 height 16
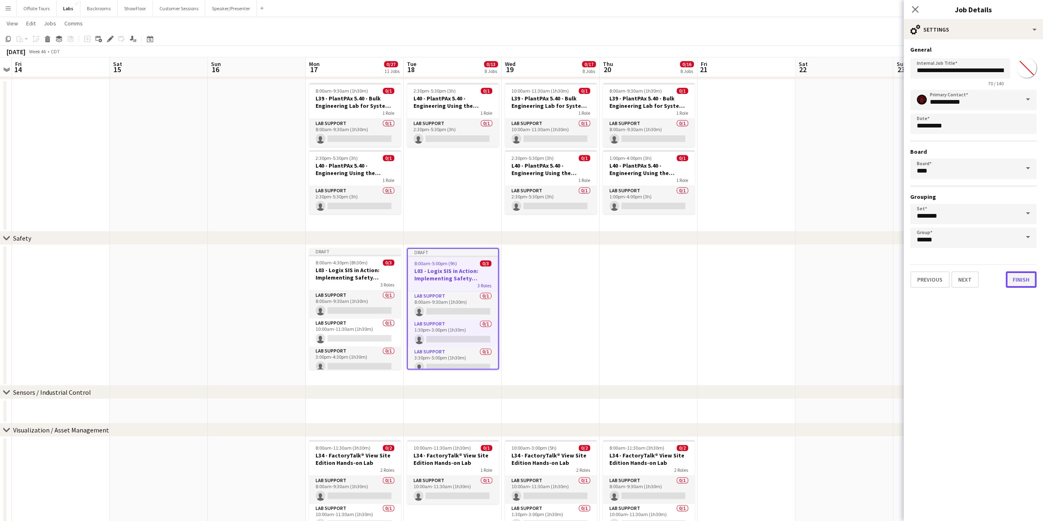
click at [1022, 282] on button "Finish" at bounding box center [1021, 279] width 31 height 16
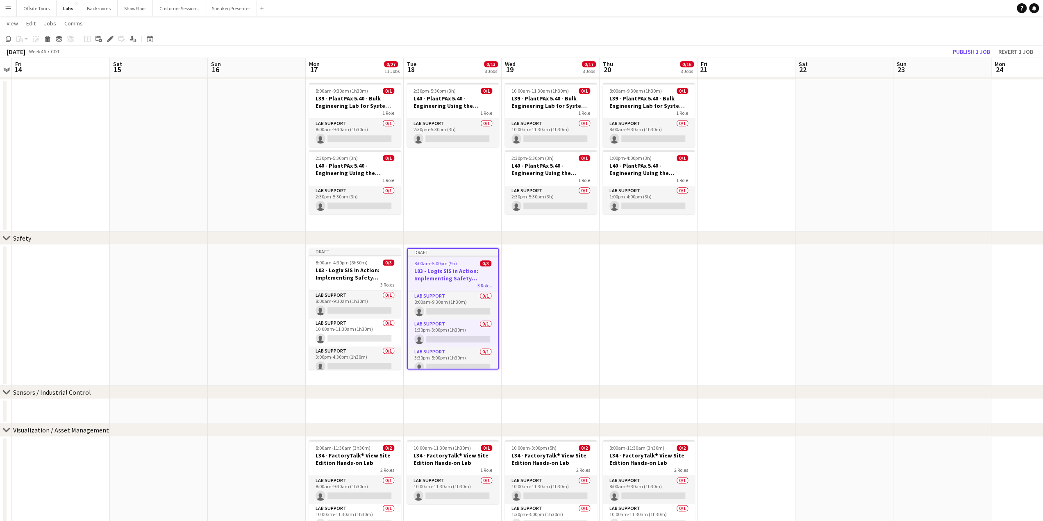
click at [443, 270] on h3 "L03 - Logix SIS in Action: Implementing Safety Functions Hands-on-Lab" at bounding box center [453, 274] width 90 height 15
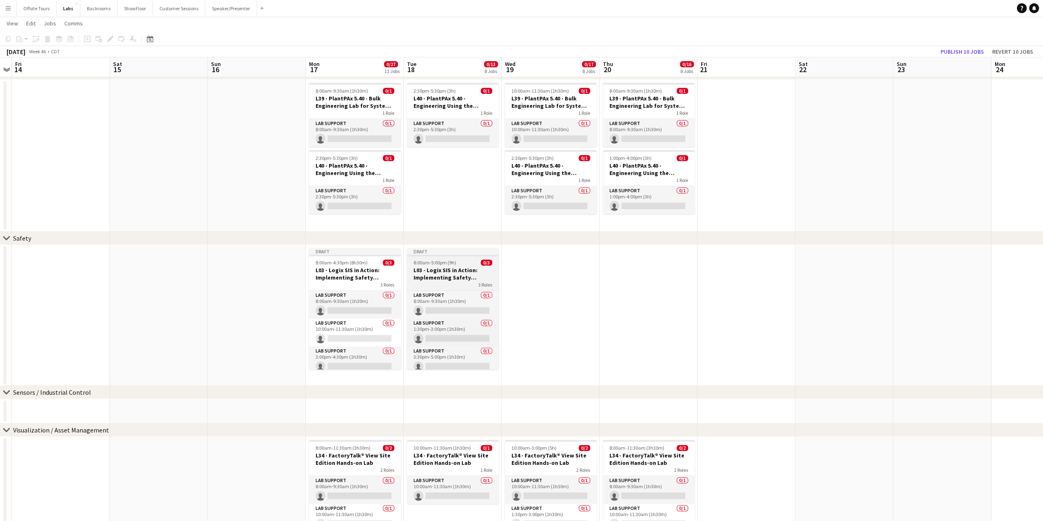
click at [440, 263] on span "8:00am-5:00pm (9h)" at bounding box center [434, 262] width 43 height 6
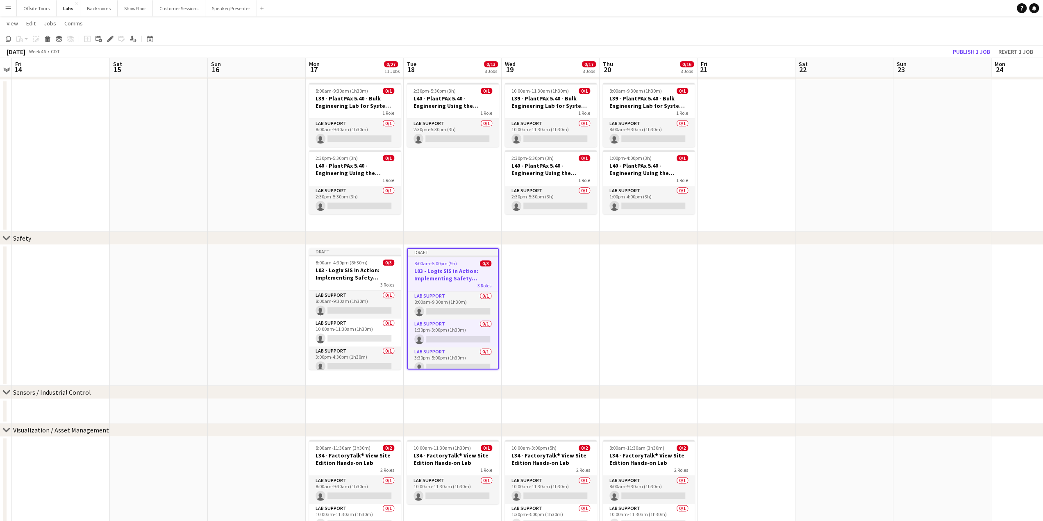
click at [520, 263] on app-date-cell at bounding box center [551, 315] width 98 height 141
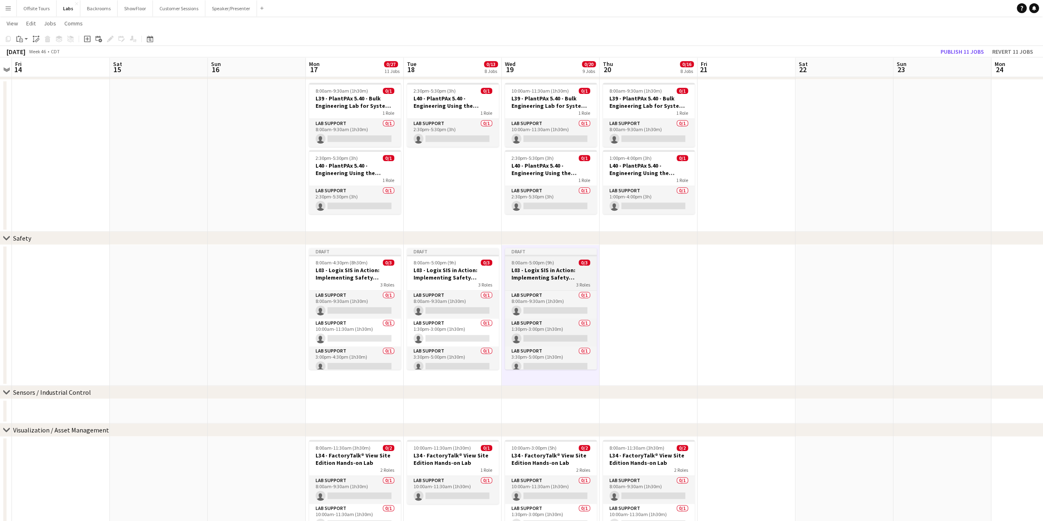
click at [535, 266] on app-job-card "Draft 8:00am-5:00pm (9h) 0/3 L03 - Logix SIS in Action: Implementing Safety Fun…" at bounding box center [551, 308] width 92 height 121
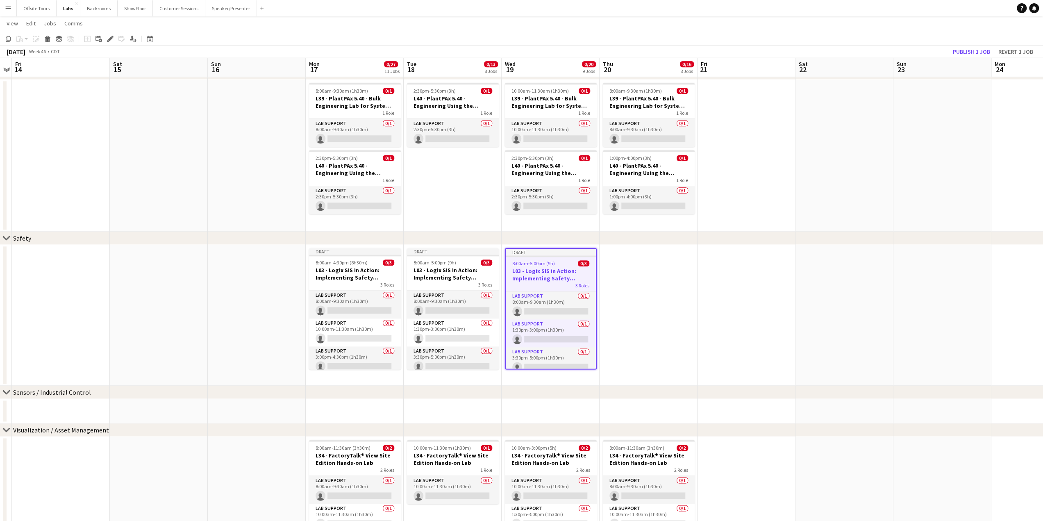
click at [650, 264] on app-date-cell at bounding box center [648, 315] width 98 height 141
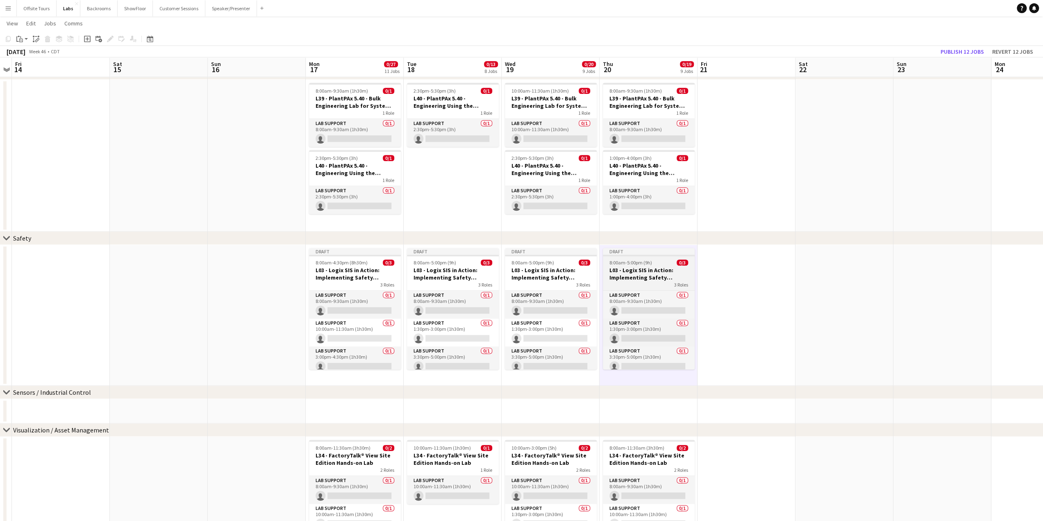
click at [648, 271] on h3 "L03 - Logix SIS in Action: Implementing Safety Functions Hands-on-Lab" at bounding box center [649, 273] width 92 height 15
click at [109, 37] on icon "Edit" at bounding box center [110, 39] width 7 height 7
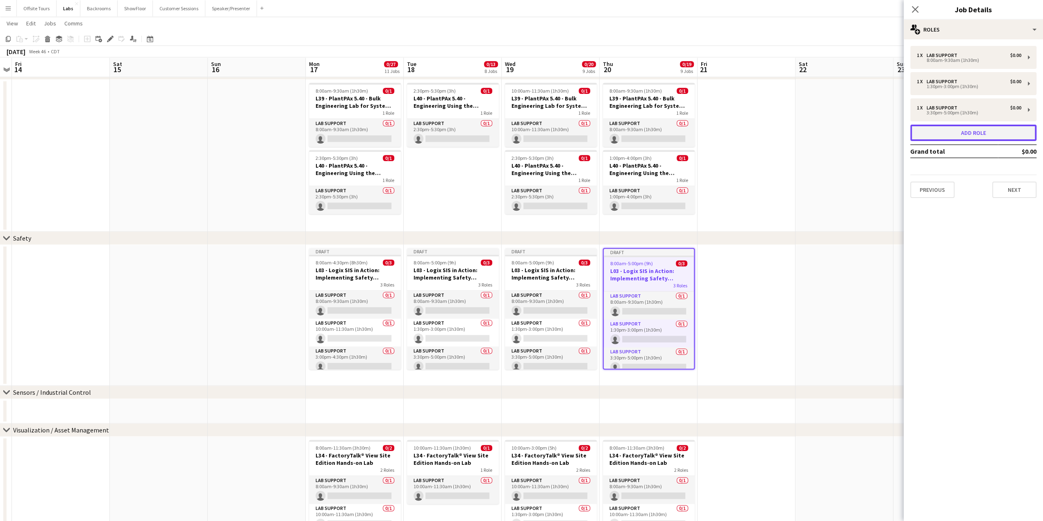
click at [960, 133] on button "Add role" at bounding box center [973, 133] width 126 height 16
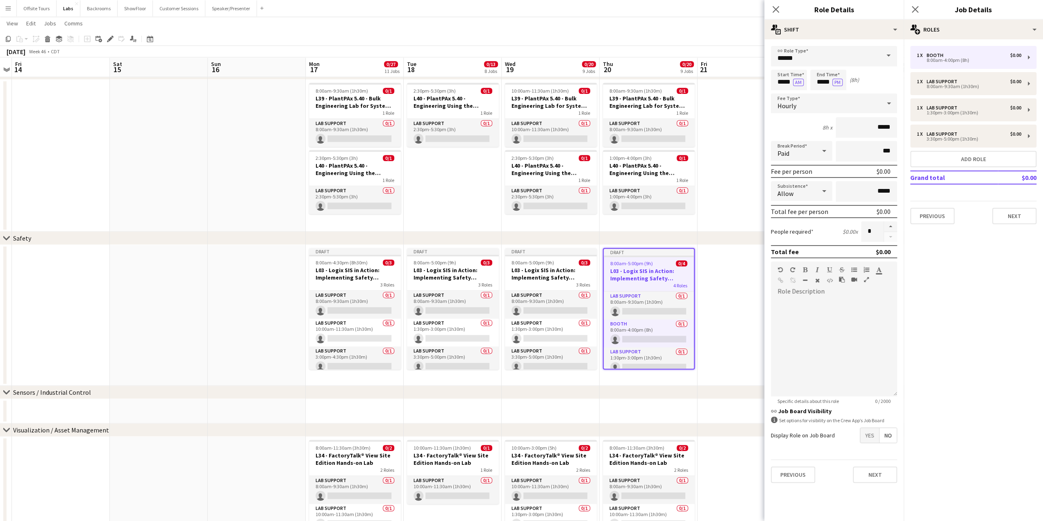
click at [888, 53] on span at bounding box center [888, 56] width 17 height 20
click at [800, 134] on span "Lab Support" at bounding box center [833, 138] width 113 height 8
type input "**********"
click at [779, 80] on input "*****" at bounding box center [789, 80] width 36 height 20
click at [781, 65] on div at bounding box center [780, 65] width 16 height 8
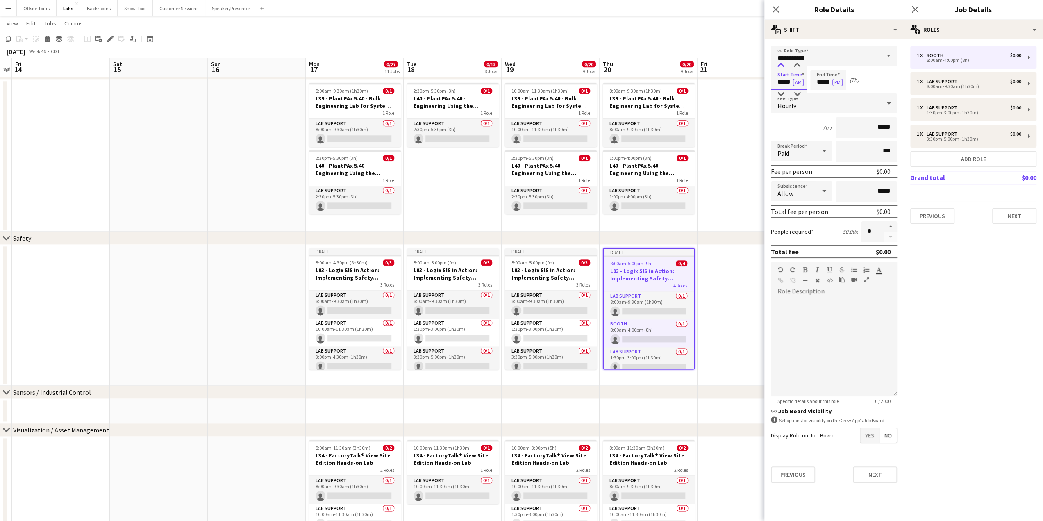
type input "*****"
click at [781, 65] on div at bounding box center [780, 65] width 16 height 8
click at [821, 85] on input "*****" at bounding box center [828, 80] width 36 height 20
click at [820, 94] on div at bounding box center [820, 94] width 16 height 8
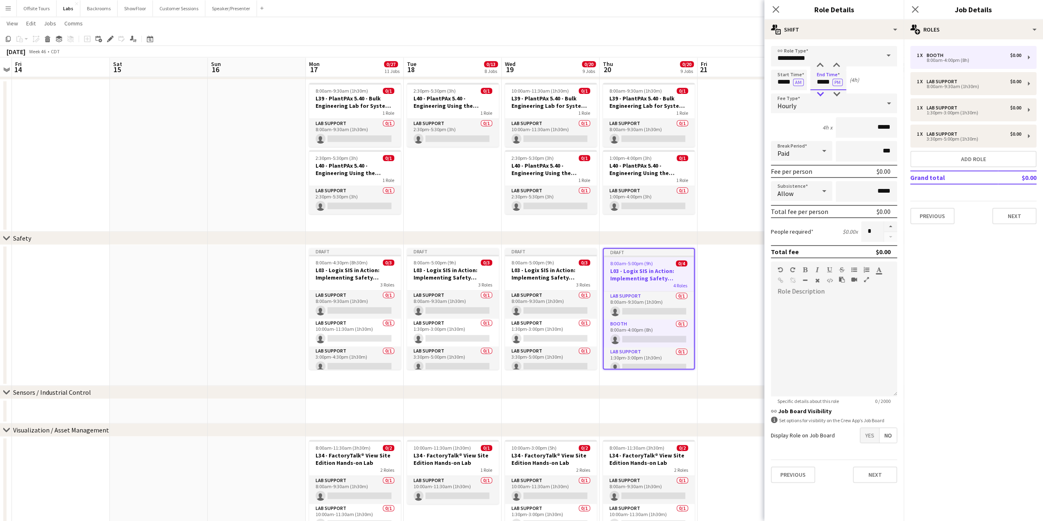
click at [820, 94] on div at bounding box center [820, 94] width 16 height 8
click at [838, 65] on div at bounding box center [836, 65] width 16 height 8
type input "*****"
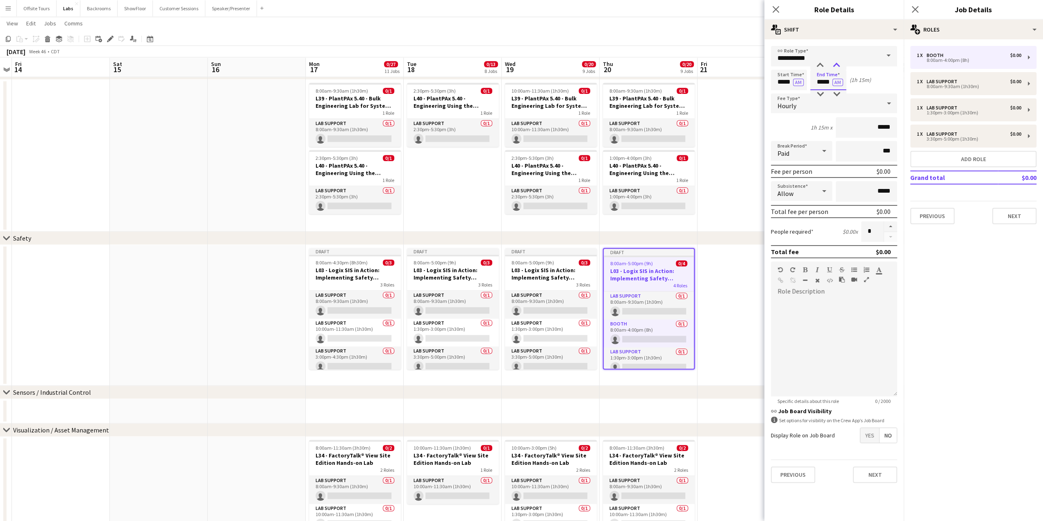
click at [838, 65] on div at bounding box center [836, 65] width 16 height 8
click at [874, 474] on button "Next" at bounding box center [875, 474] width 44 height 16
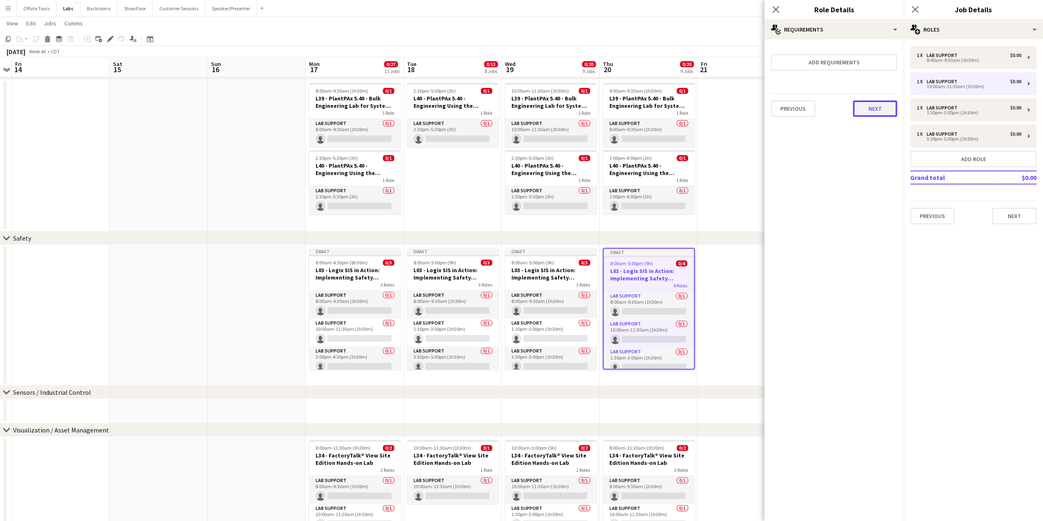
click at [879, 108] on button "Next" at bounding box center [875, 108] width 44 height 16
click at [876, 106] on button "Finish" at bounding box center [881, 110] width 31 height 16
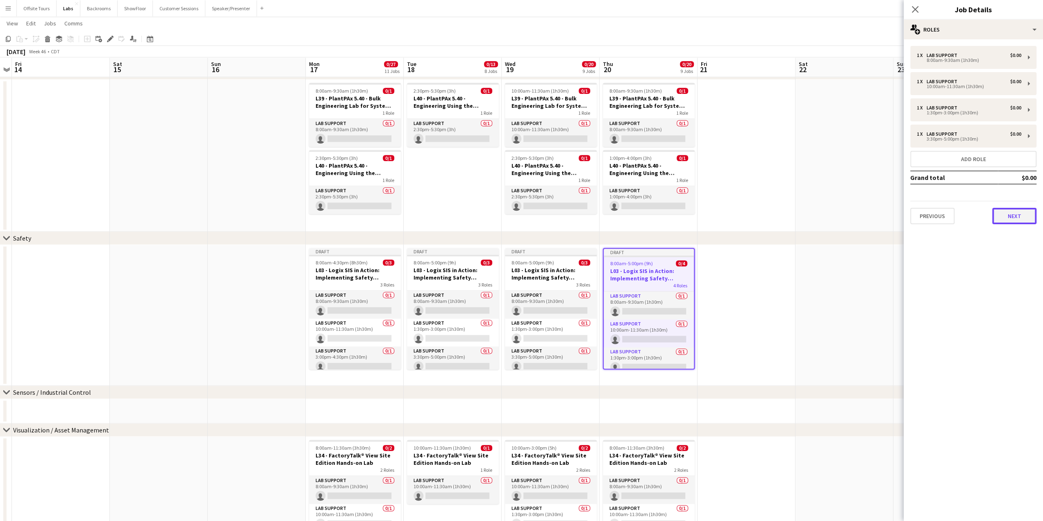
click at [1012, 223] on button "Next" at bounding box center [1014, 216] width 44 height 16
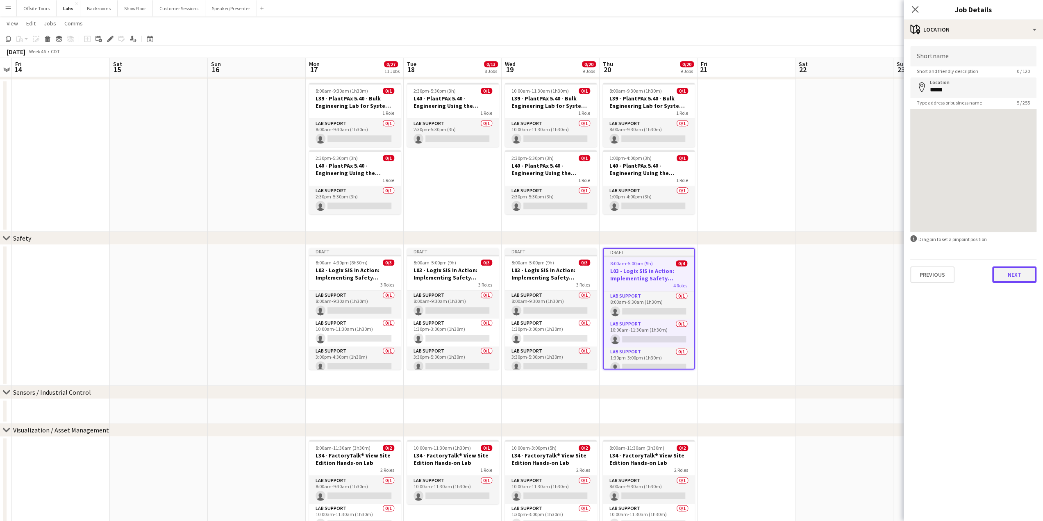
click at [1015, 279] on button "Next" at bounding box center [1014, 274] width 44 height 16
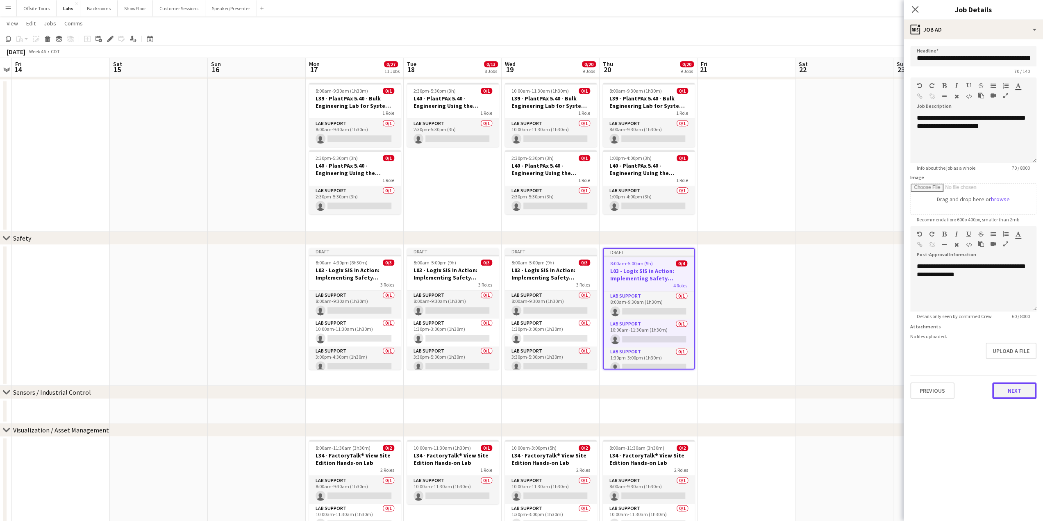
click at [1012, 395] on button "Next" at bounding box center [1014, 390] width 44 height 16
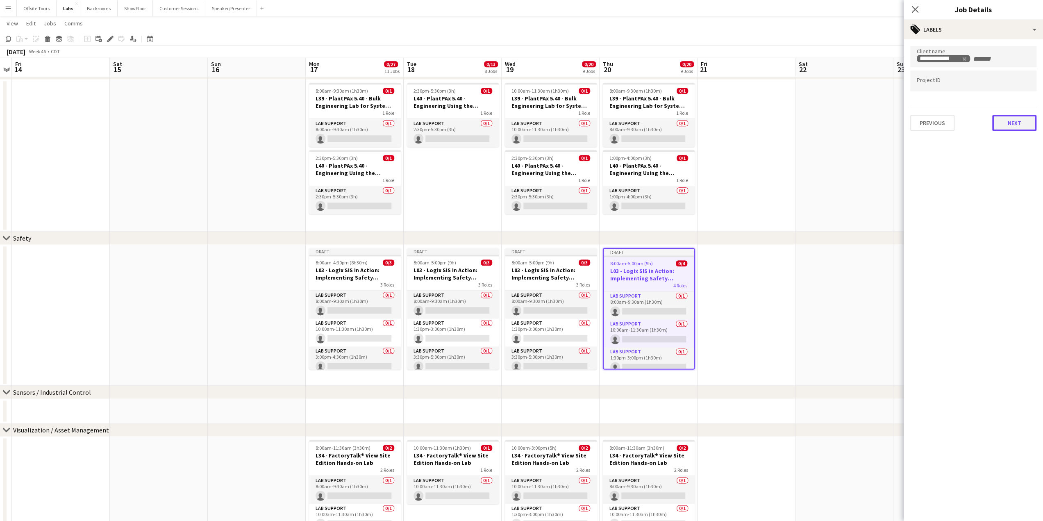
click at [1017, 123] on button "Next" at bounding box center [1014, 123] width 44 height 16
click at [1010, 89] on button "Next" at bounding box center [1014, 85] width 44 height 16
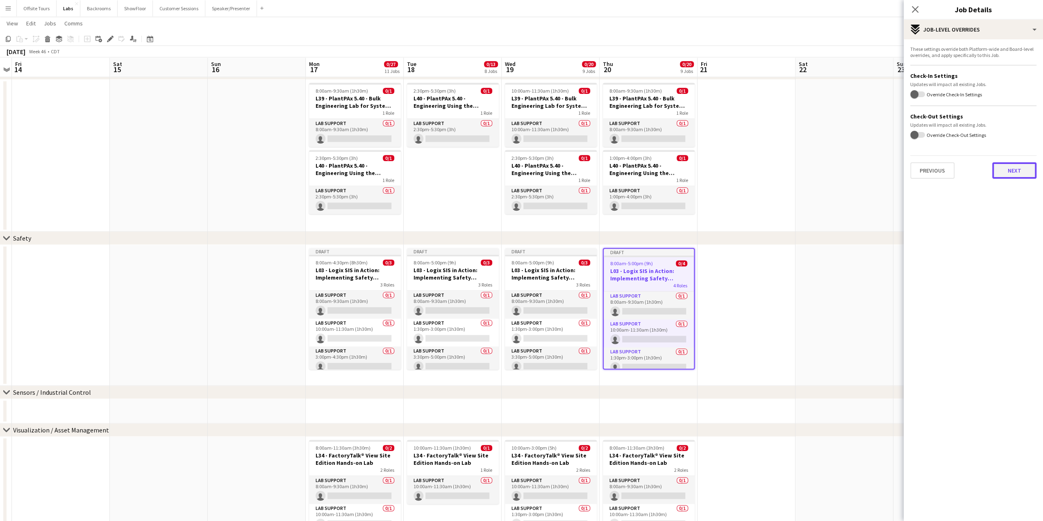
click at [1019, 170] on button "Next" at bounding box center [1014, 170] width 44 height 16
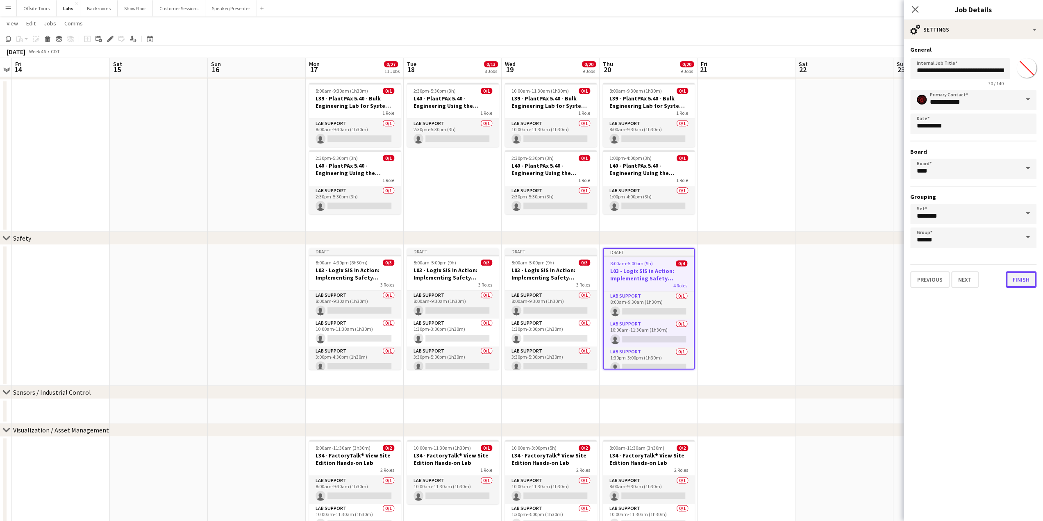
click at [1022, 275] on button "Finish" at bounding box center [1021, 279] width 31 height 16
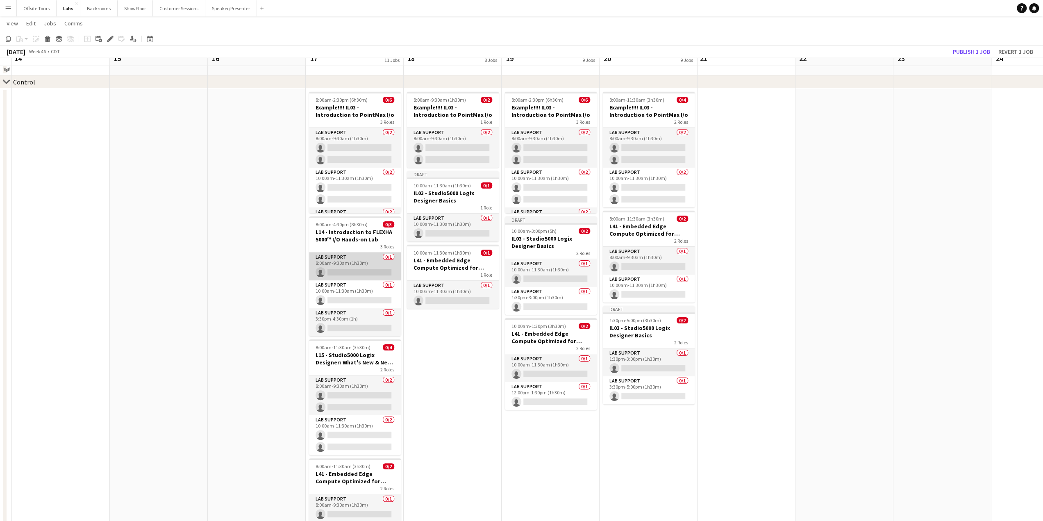
scroll to position [0, 0]
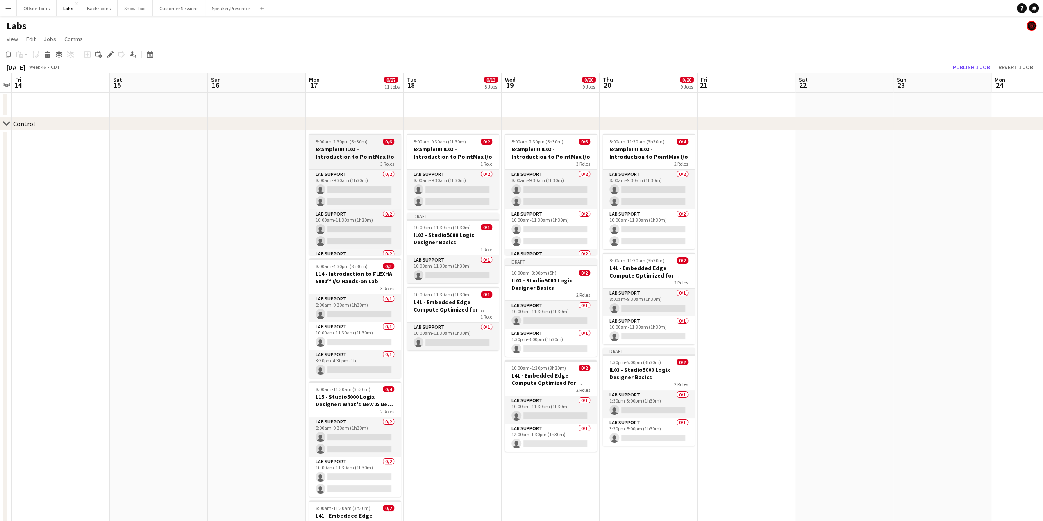
click at [348, 154] on h3 "Example!!!! IL03 - Introduction to PointMax I/o" at bounding box center [355, 152] width 92 height 15
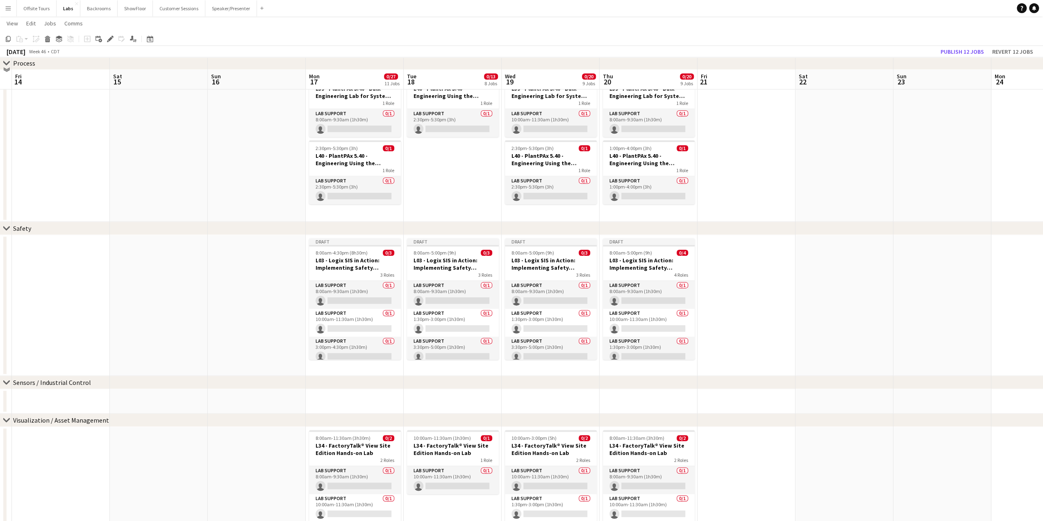
scroll to position [939, 0]
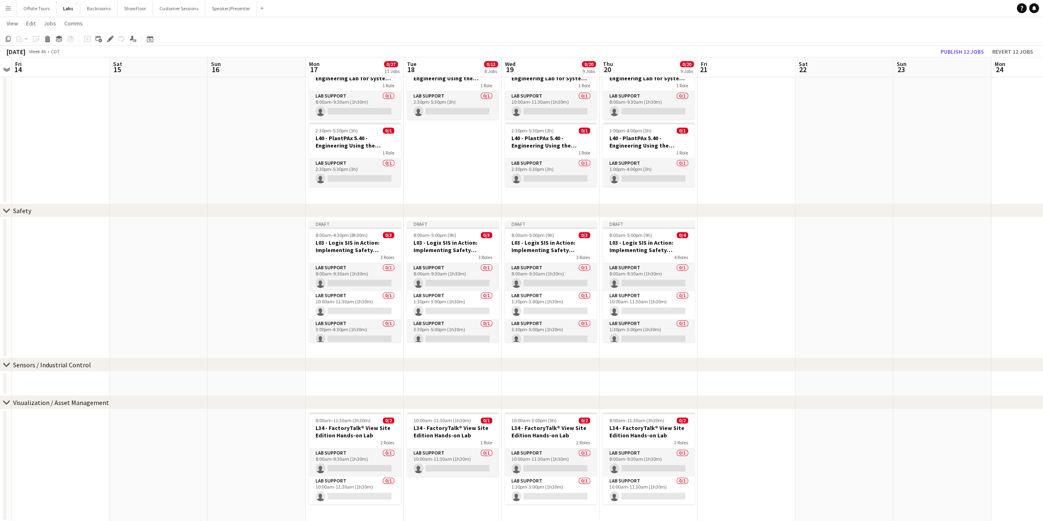
click at [320, 515] on app-date-cell "8:00am-11:30am (3h30m) 0/2 L34 - FactoryTalk® View Site Edition Hands-on Lab 2 …" at bounding box center [355, 465] width 98 height 112
click at [329, 429] on span "8:00am-2:30pm (6h30m)" at bounding box center [342, 427] width 52 height 6
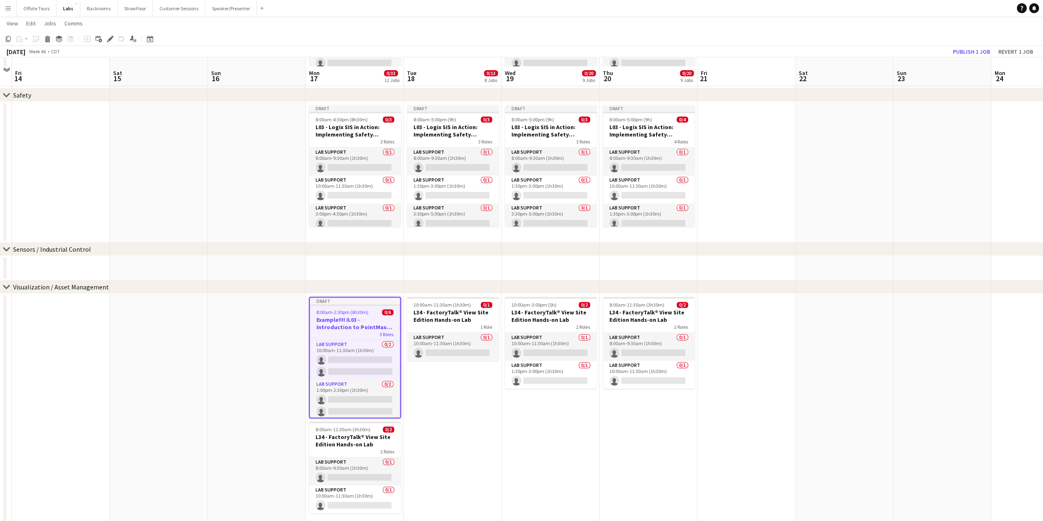
scroll to position [1064, 0]
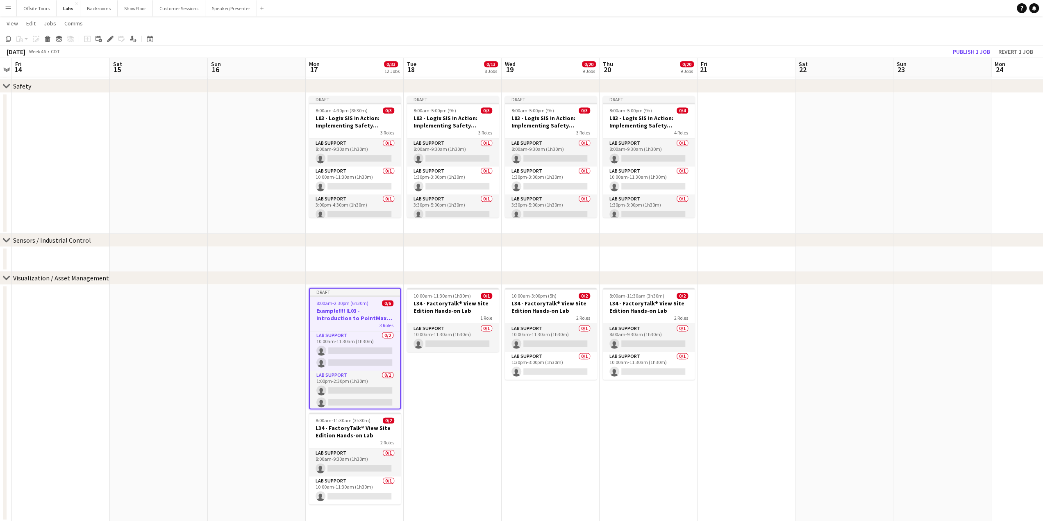
click at [343, 309] on h3 "Example!!!! IL03 - Introduction to PointMax I/o" at bounding box center [355, 314] width 90 height 15
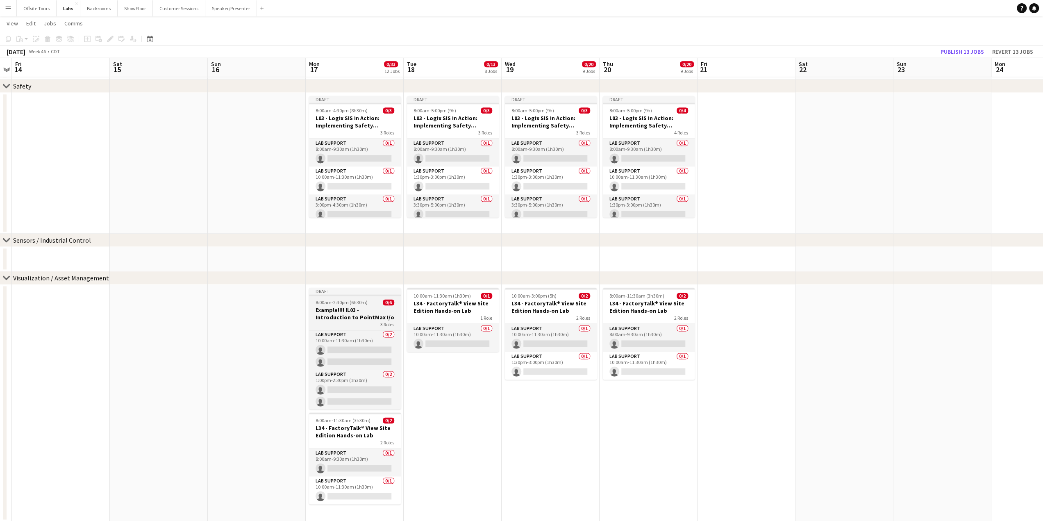
click at [342, 320] on h3 "Example!!!! IL03 - Introduction to PointMax I/o" at bounding box center [355, 313] width 92 height 15
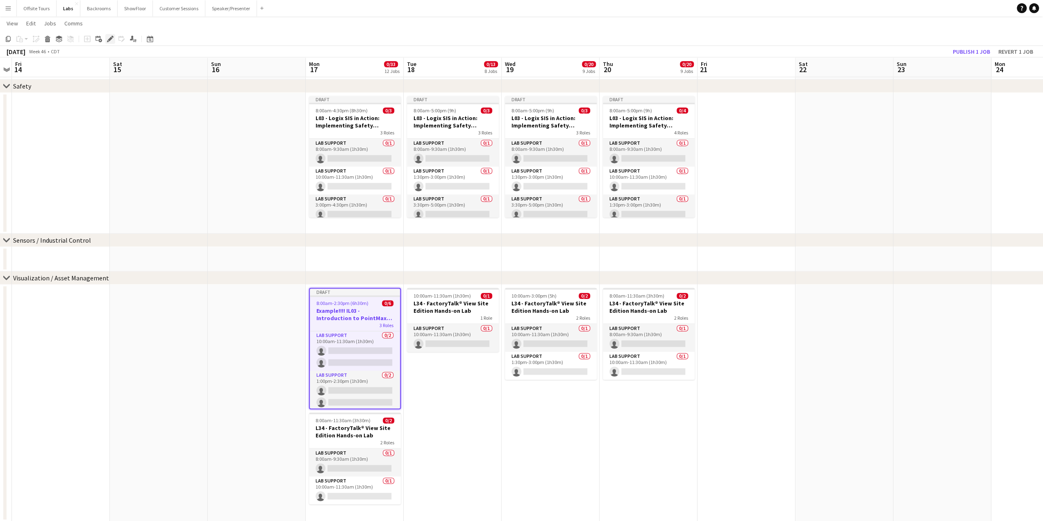
click at [111, 38] on icon at bounding box center [110, 39] width 5 height 5
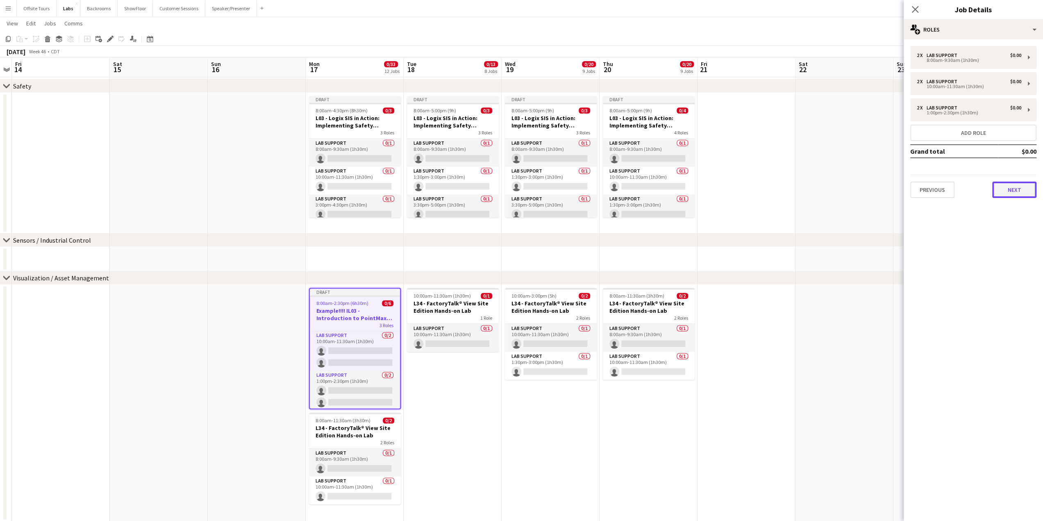
click at [1012, 186] on button "Next" at bounding box center [1014, 190] width 44 height 16
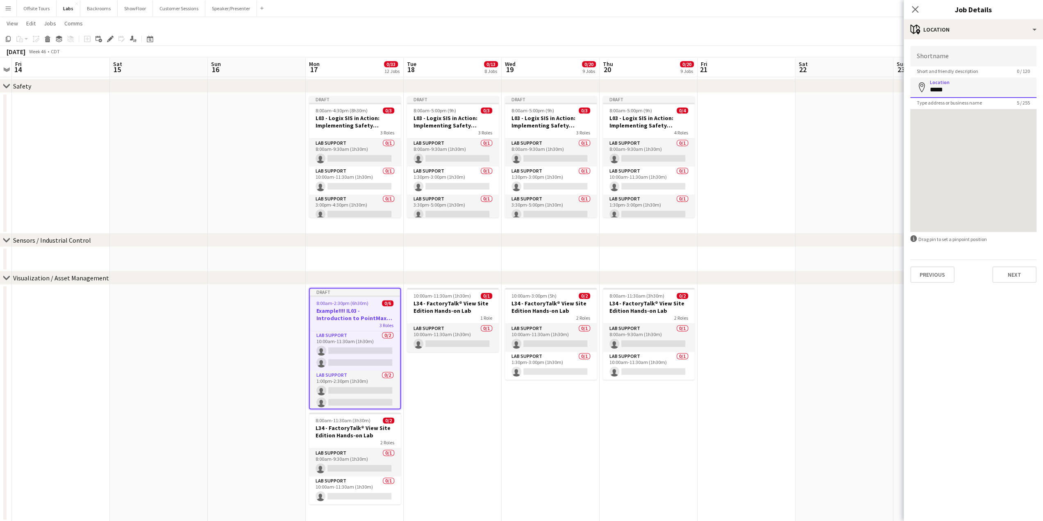
drag, startPoint x: 952, startPoint y: 92, endPoint x: 921, endPoint y: 91, distance: 30.8
click at [921, 91] on div "Location map-marker *****" at bounding box center [973, 87] width 126 height 20
paste input
type input "*****"
click at [1024, 270] on button "Next" at bounding box center [1014, 274] width 44 height 16
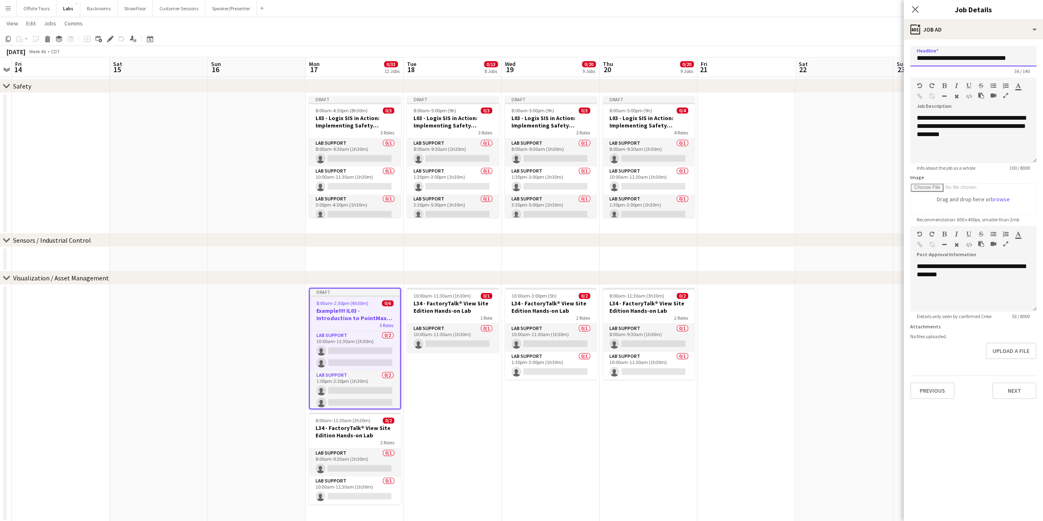
drag, startPoint x: 928, startPoint y: 57, endPoint x: 911, endPoint y: 59, distance: 16.6
click at [911, 59] on input "**********" at bounding box center [973, 56] width 126 height 20
paste input "**********"
type input "**********"
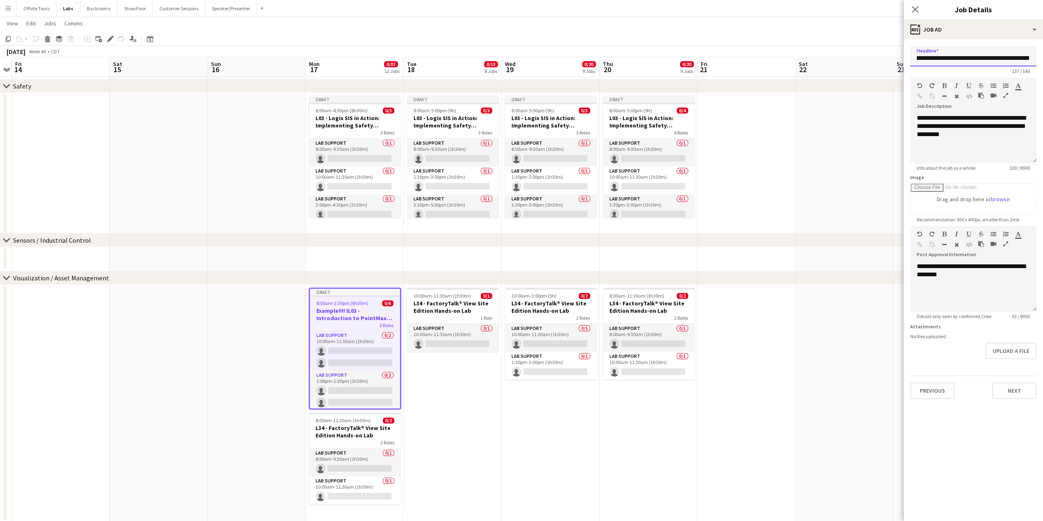
scroll to position [0, 0]
drag, startPoint x: 987, startPoint y: 141, endPoint x: 897, endPoint y: 114, distance: 93.7
paste div
drag, startPoint x: 1008, startPoint y: 134, endPoint x: 1013, endPoint y: 150, distance: 16.2
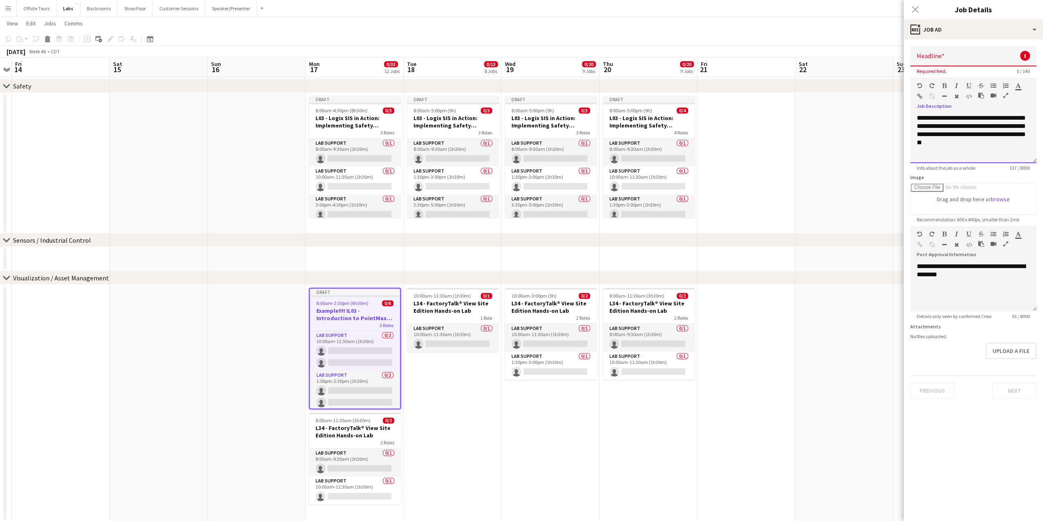
click at [1013, 150] on div "**********" at bounding box center [973, 138] width 126 height 49
drag, startPoint x: 1012, startPoint y: 134, endPoint x: 862, endPoint y: 113, distance: 151.1
copy div "**********"
click at [919, 59] on input "Headline" at bounding box center [973, 56] width 126 height 20
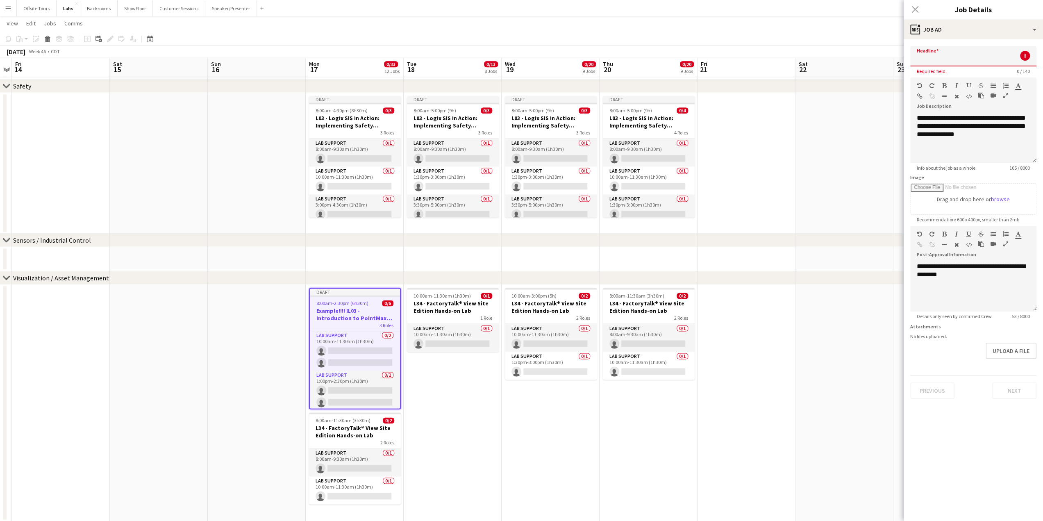
paste input "**********"
type input "**********"
click at [956, 283] on div "**********" at bounding box center [973, 286] width 126 height 49
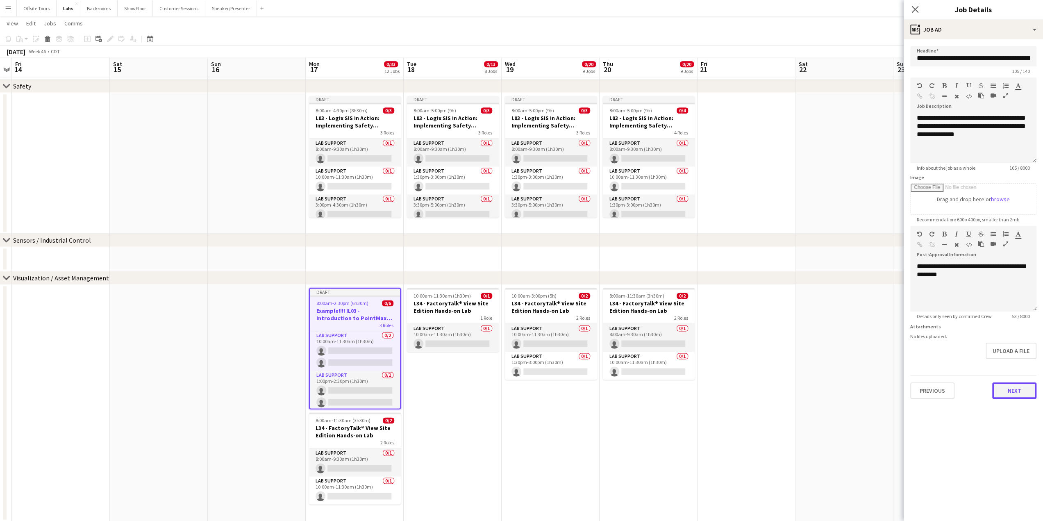
click at [1012, 390] on button "Next" at bounding box center [1014, 390] width 44 height 16
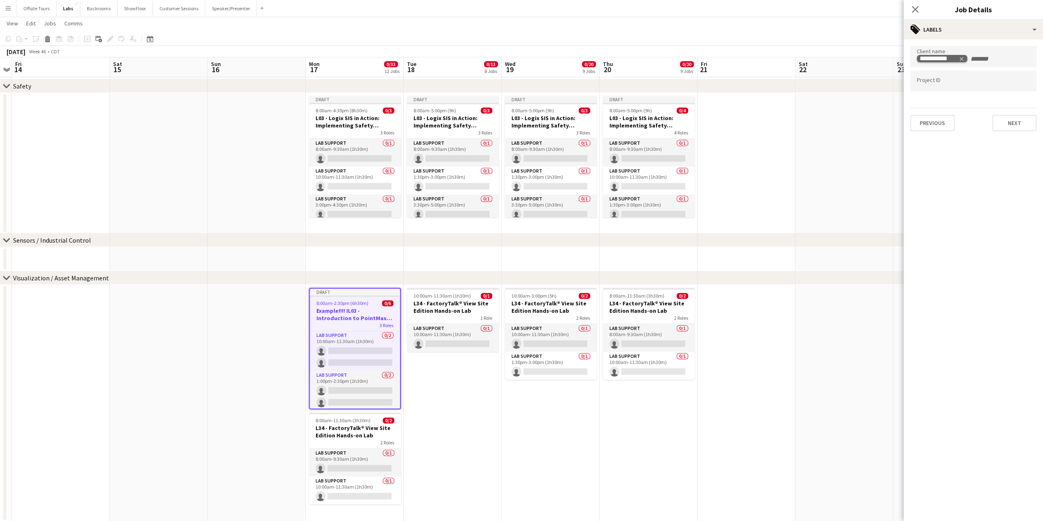
click at [962, 58] on icon "Remove tag" at bounding box center [961, 59] width 6 height 6
click at [946, 60] on input "Type to search client labels..." at bounding box center [973, 58] width 113 height 7
type input "**********"
click at [1008, 116] on button "Next" at bounding box center [1014, 123] width 44 height 16
type input "*******"
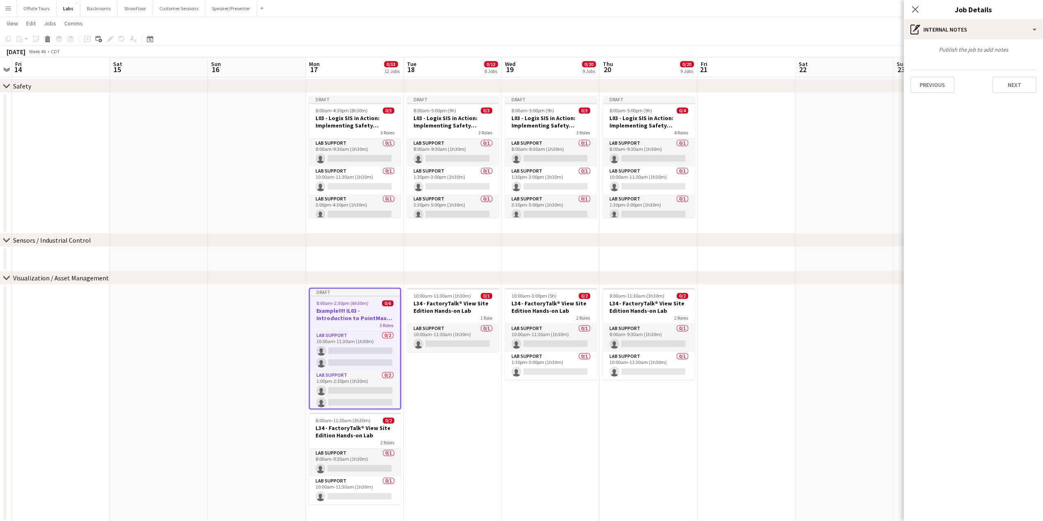
click at [1004, 76] on div "Previous Next" at bounding box center [973, 81] width 126 height 23
click at [1007, 82] on button "Next" at bounding box center [1014, 85] width 44 height 16
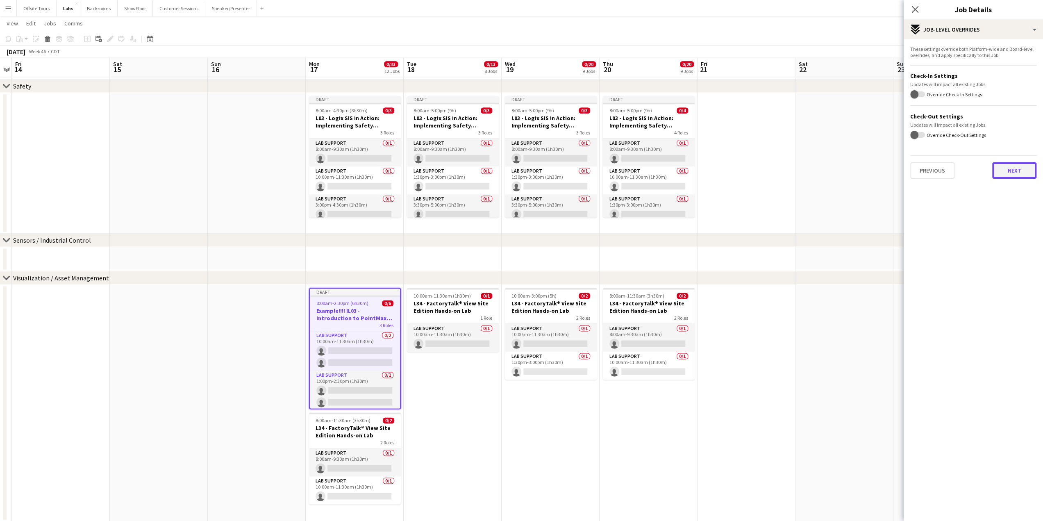
click at [1010, 168] on button "Next" at bounding box center [1014, 170] width 44 height 16
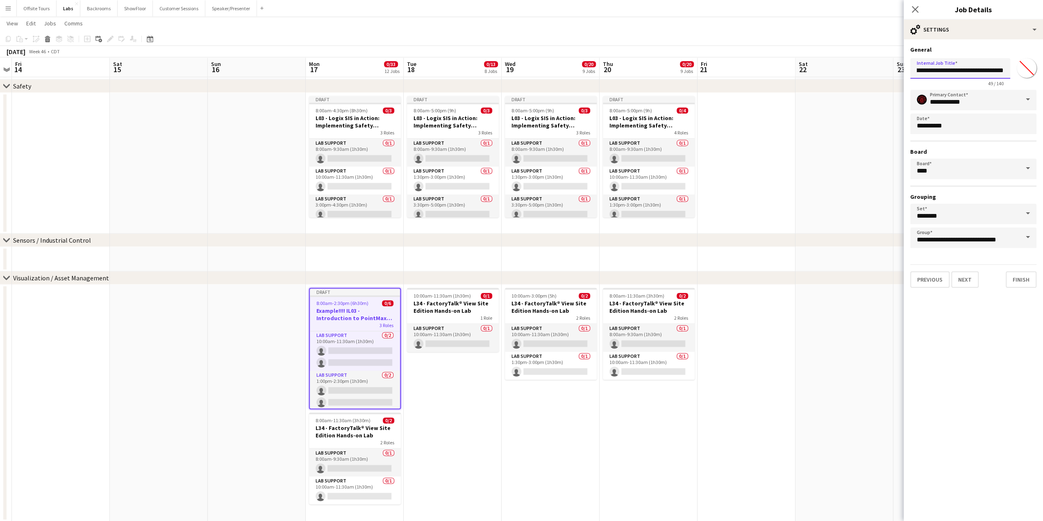
drag, startPoint x: 915, startPoint y: 70, endPoint x: 1049, endPoint y: 75, distance: 133.7
paste input "**********"
type input "**********"
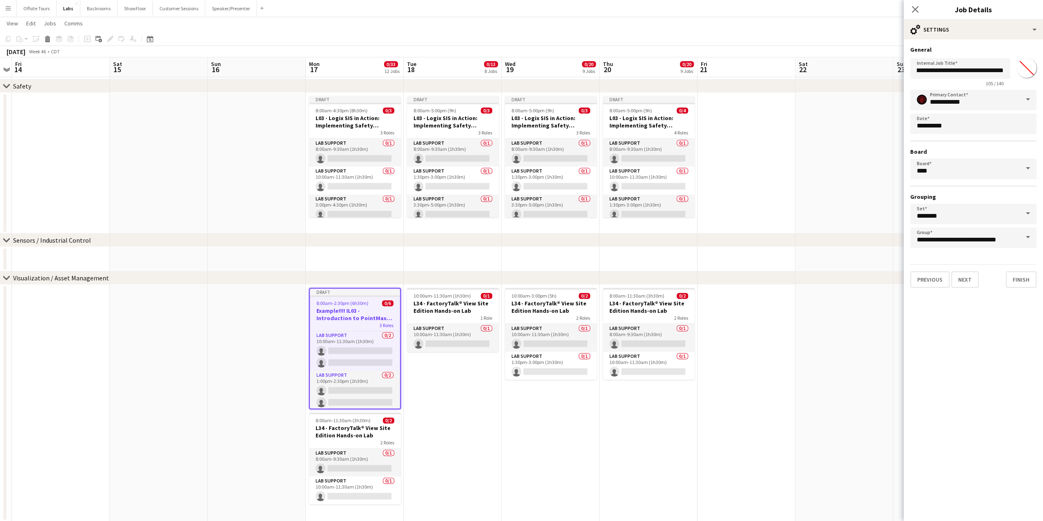
scroll to position [0, 0]
click at [956, 145] on div "**********" at bounding box center [973, 169] width 126 height 158
click at [964, 279] on button "Next" at bounding box center [964, 279] width 27 height 16
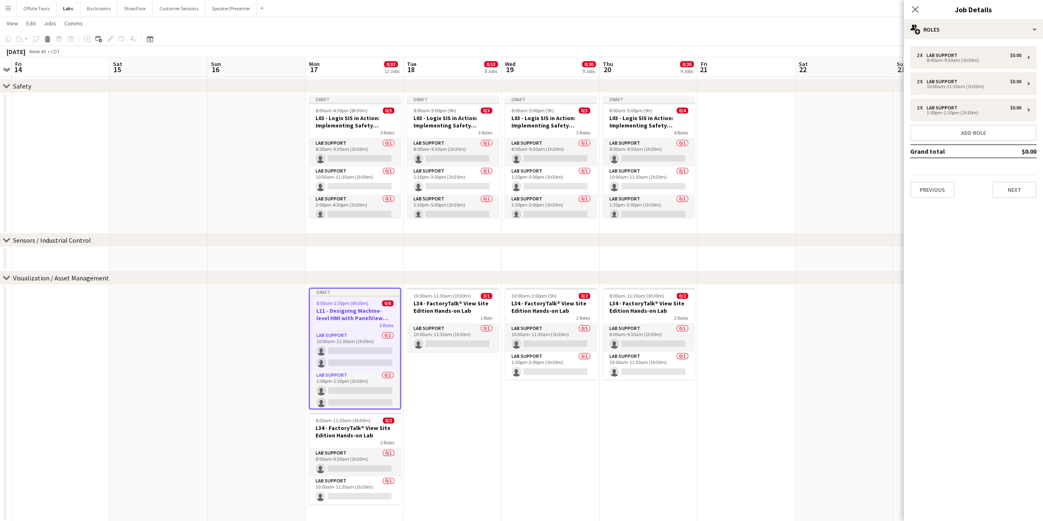
click at [341, 302] on span "8:00am-2:30pm (6h30m)" at bounding box center [342, 303] width 52 height 6
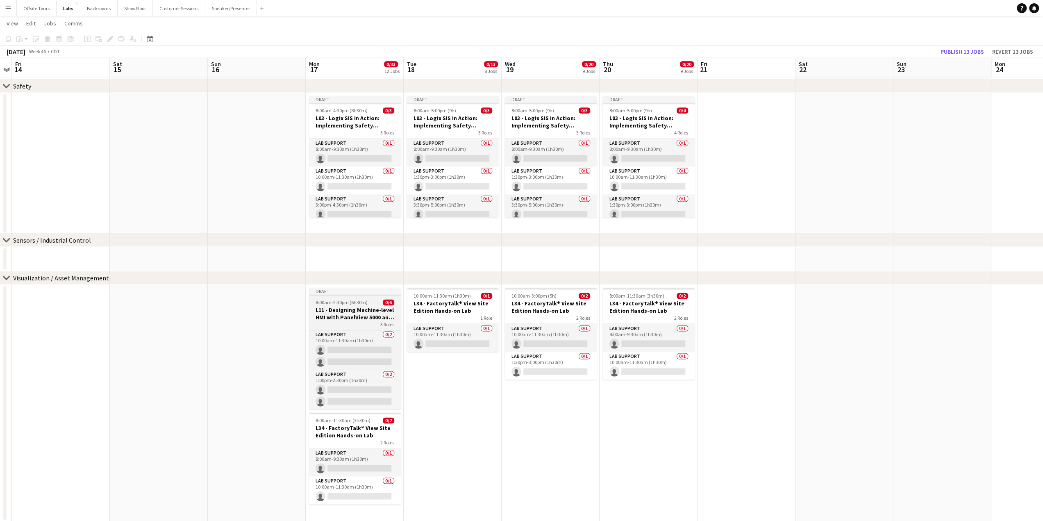
click at [340, 309] on h3 "L11 - Designing Machine-level HMI with PanelView 5000 and Studio 5000 View Desi…" at bounding box center [355, 313] width 92 height 15
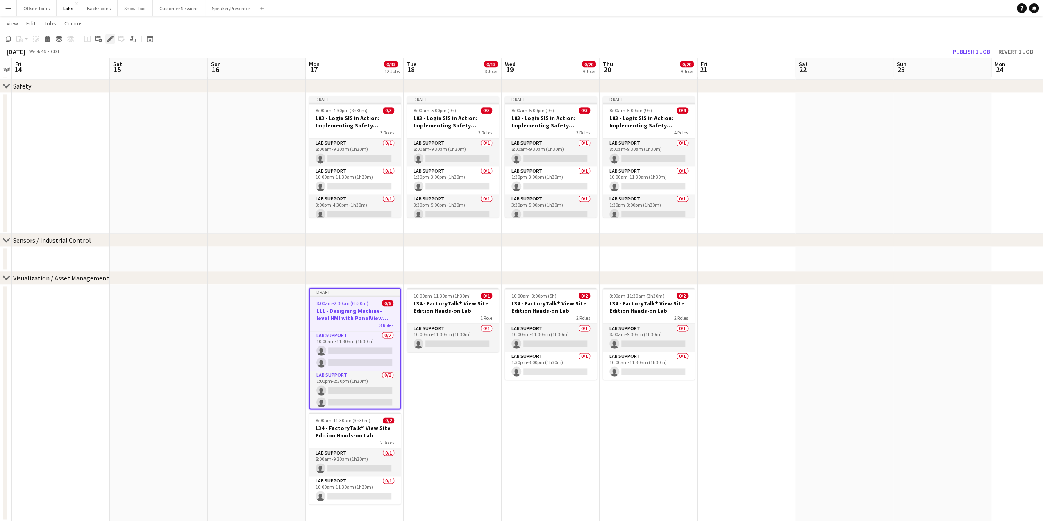
click at [112, 40] on icon "Edit" at bounding box center [110, 39] width 7 height 7
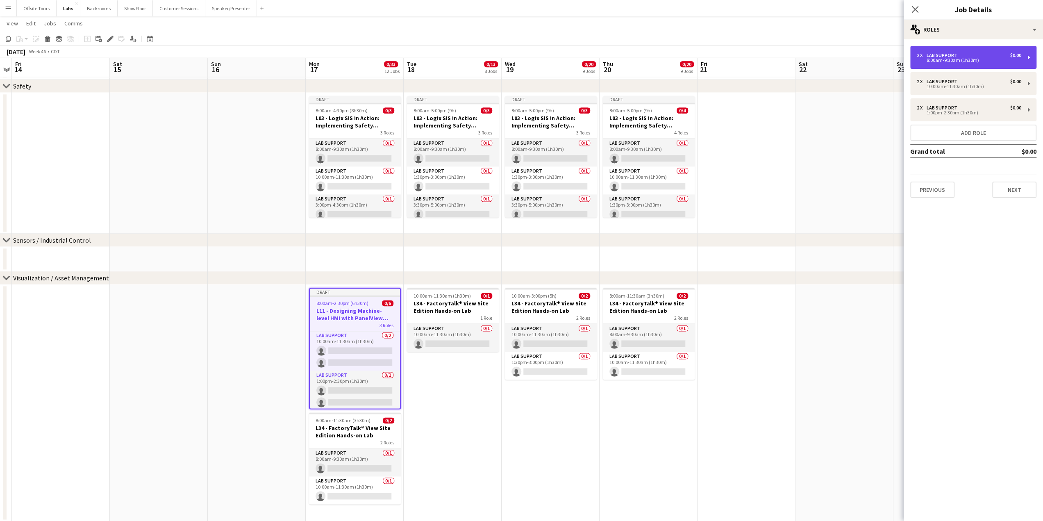
click at [963, 57] on div "2 x Lab Support $0.00" at bounding box center [969, 55] width 104 height 6
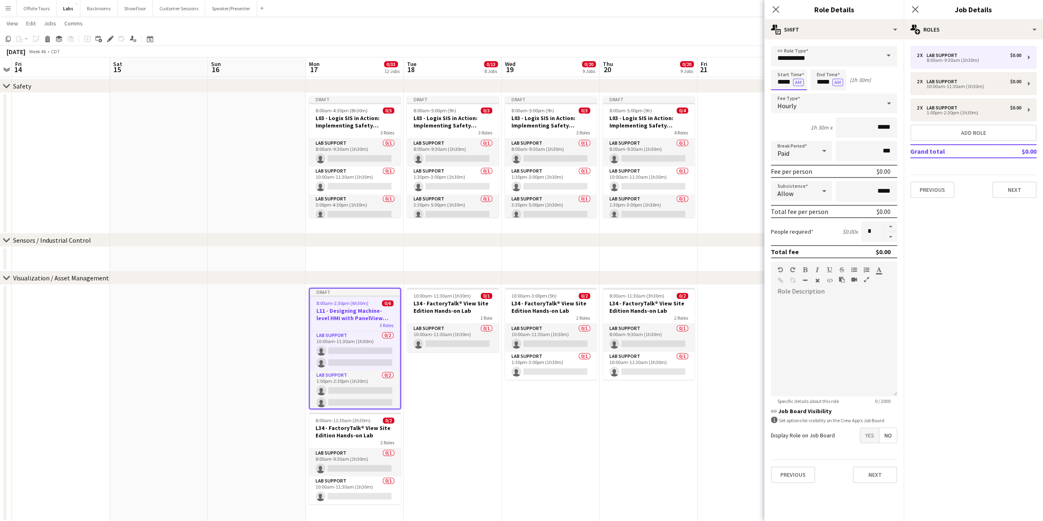
click at [779, 81] on input "*****" at bounding box center [789, 80] width 36 height 20
click at [778, 64] on div at bounding box center [780, 65] width 16 height 8
type input "*****"
click at [778, 64] on div at bounding box center [780, 65] width 16 height 8
click at [819, 84] on input "*****" at bounding box center [828, 80] width 36 height 20
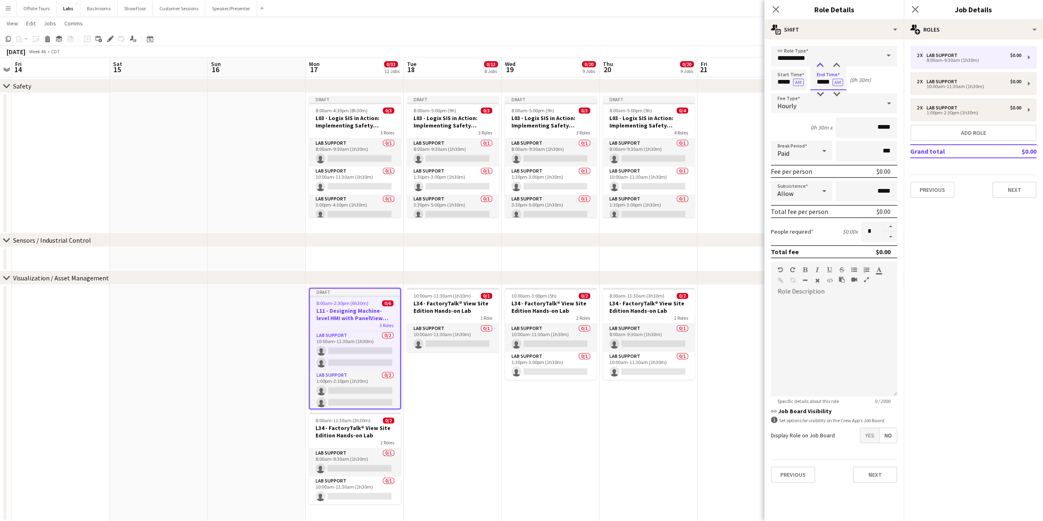
click at [821, 63] on div at bounding box center [820, 65] width 16 height 8
type input "*****"
click at [821, 63] on div at bounding box center [820, 65] width 16 height 8
drag, startPoint x: 871, startPoint y: 228, endPoint x: 862, endPoint y: 228, distance: 9.4
click at [862, 228] on input "*" at bounding box center [872, 231] width 23 height 20
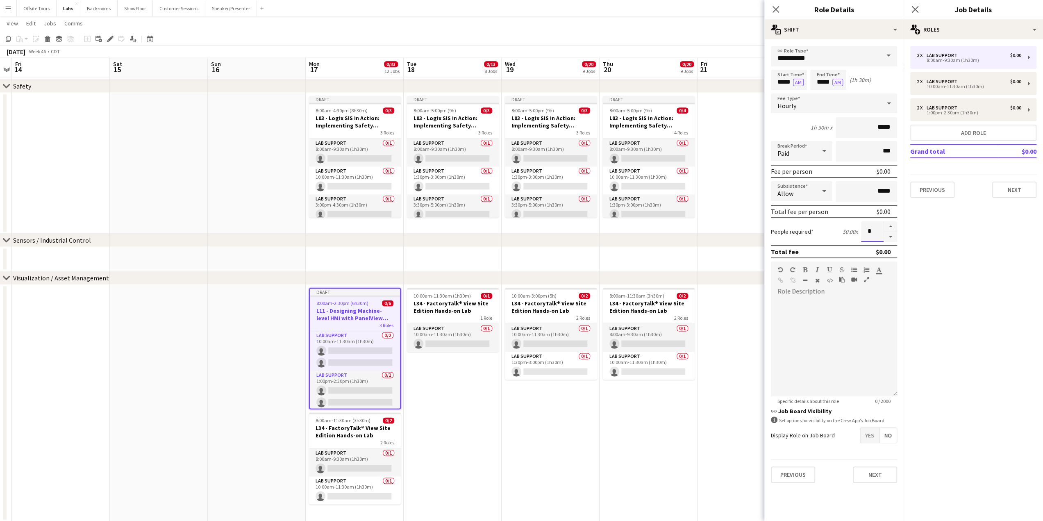
type input "*"
click at [842, 340] on div at bounding box center [834, 347] width 126 height 98
click at [876, 472] on button "Next" at bounding box center [875, 474] width 44 height 16
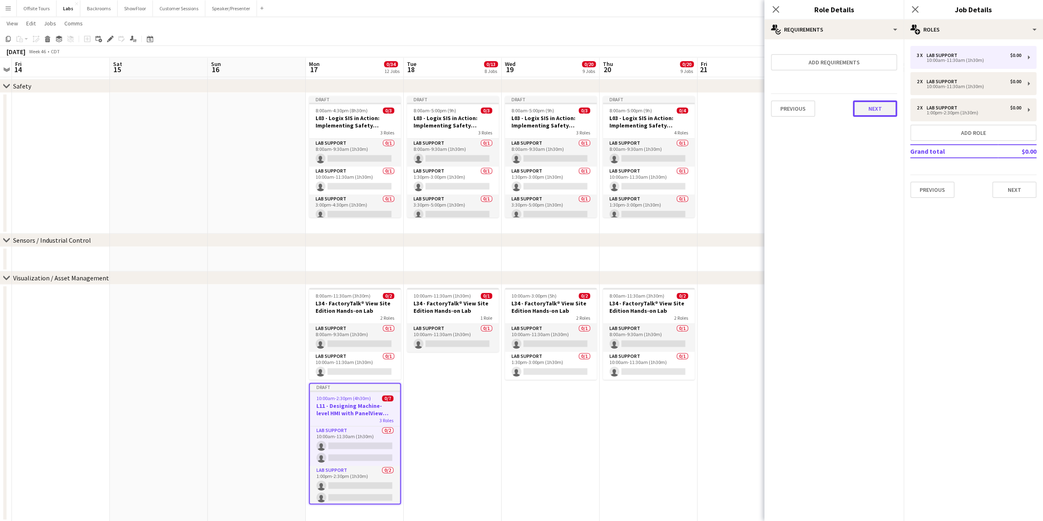
click at [870, 114] on button "Next" at bounding box center [875, 108] width 44 height 16
click at [872, 111] on button "Finish" at bounding box center [881, 110] width 31 height 16
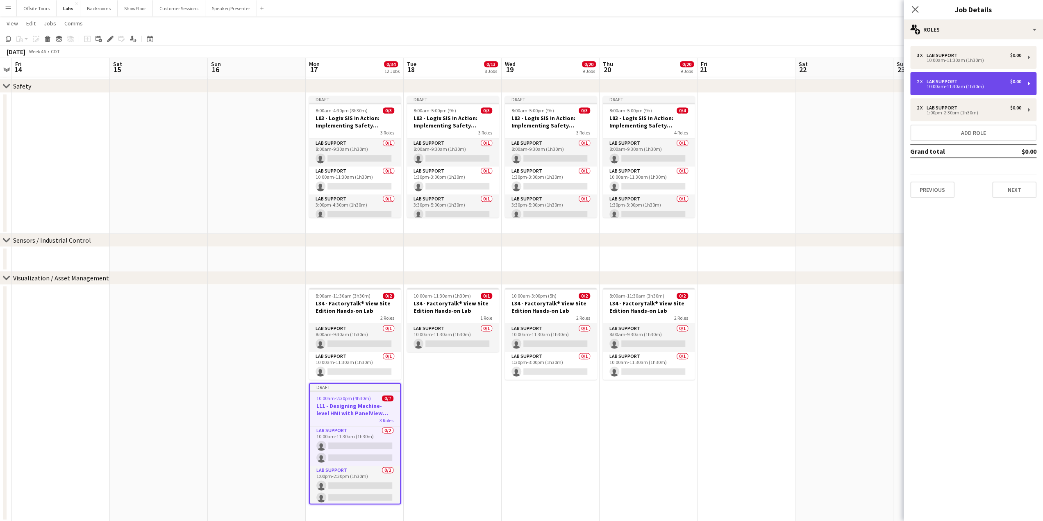
click at [981, 83] on div "2 x Lab Support $0.00" at bounding box center [969, 82] width 104 height 6
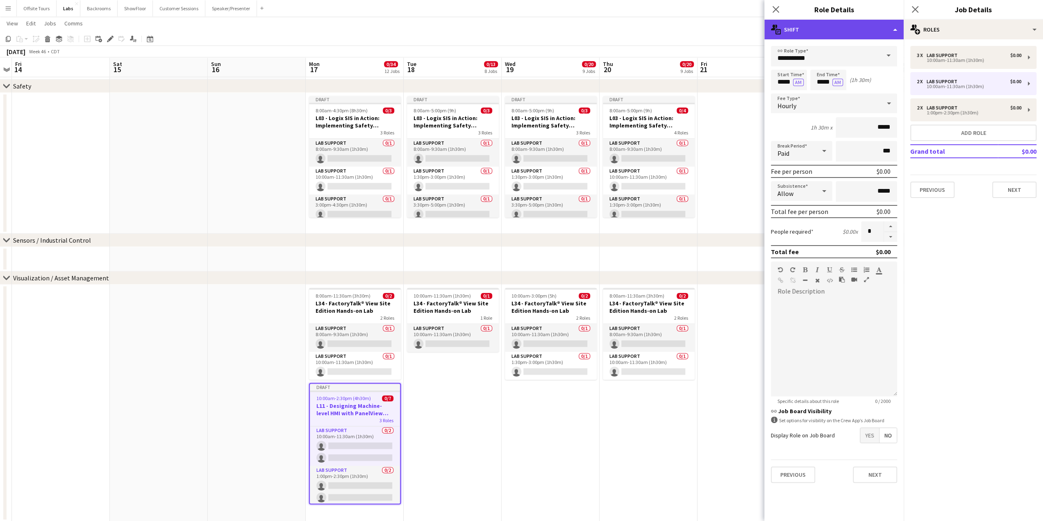
click at [892, 30] on div "multiple-actions-text Shift" at bounding box center [833, 30] width 139 height 20
click at [858, 95] on div "bin-2 Delete Role" at bounding box center [860, 98] width 81 height 16
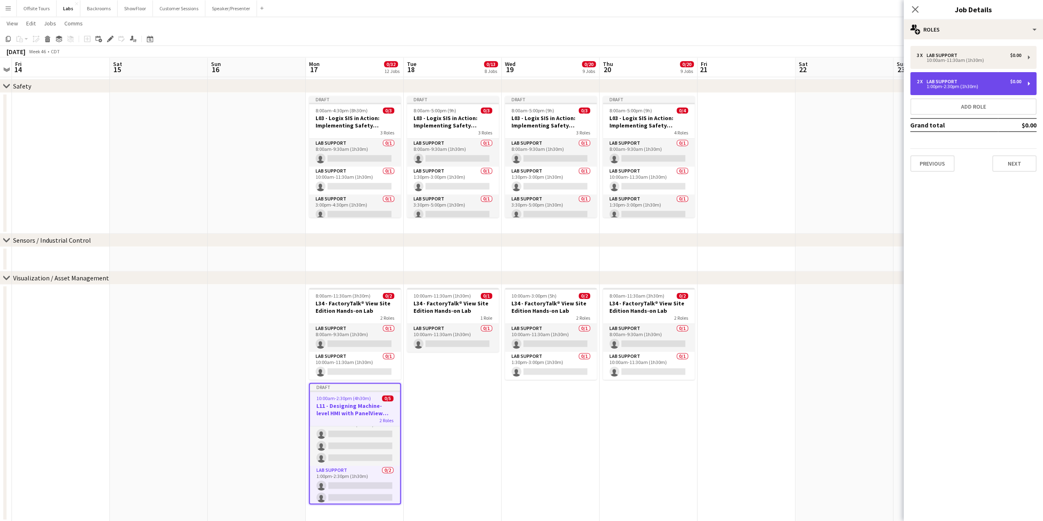
click at [953, 84] on div "1:00pm-2:30pm (1h30m)" at bounding box center [969, 86] width 104 height 4
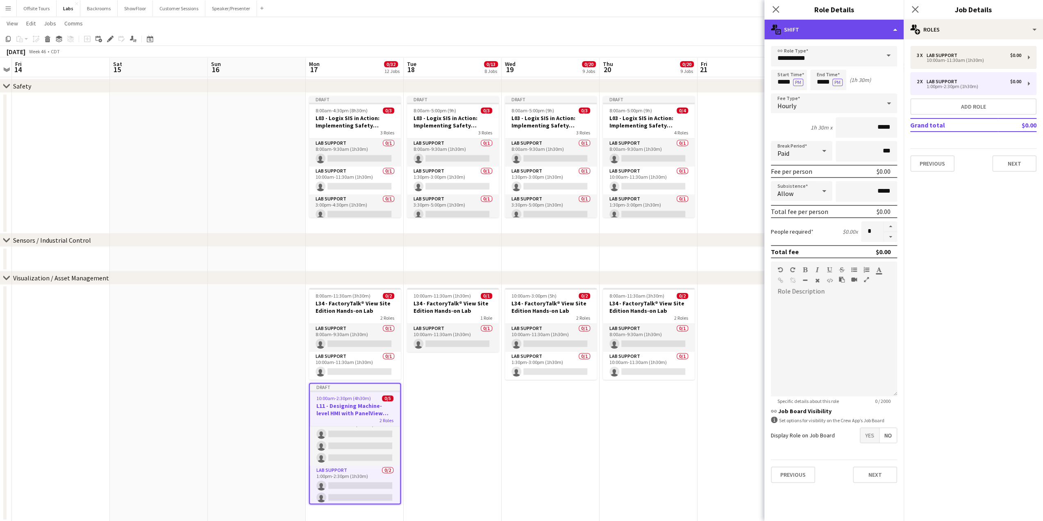
click at [893, 28] on div "multiple-actions-text Shift" at bounding box center [833, 30] width 139 height 20
click at [880, 97] on div "bin-2 Delete Role" at bounding box center [860, 98] width 81 height 16
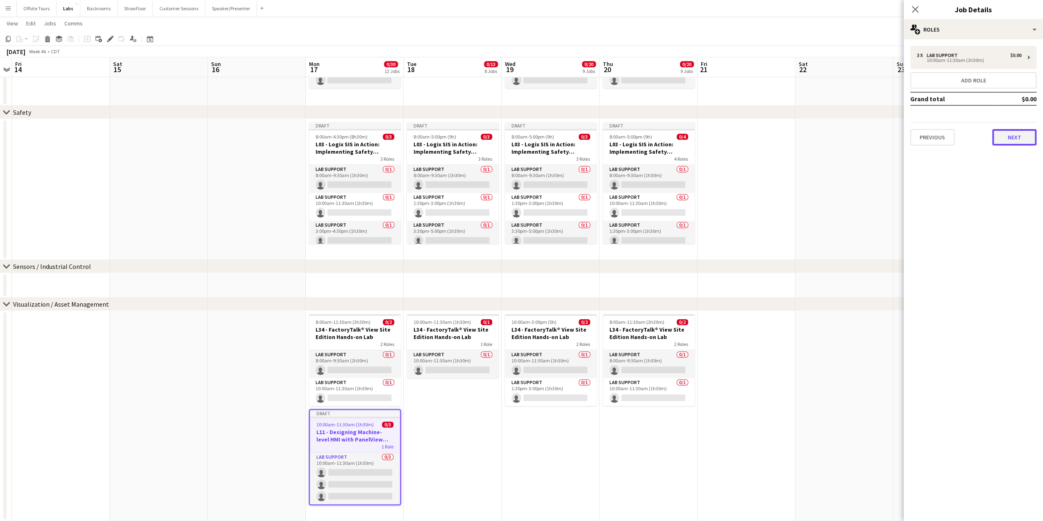
click at [1018, 138] on button "Next" at bounding box center [1014, 137] width 44 height 16
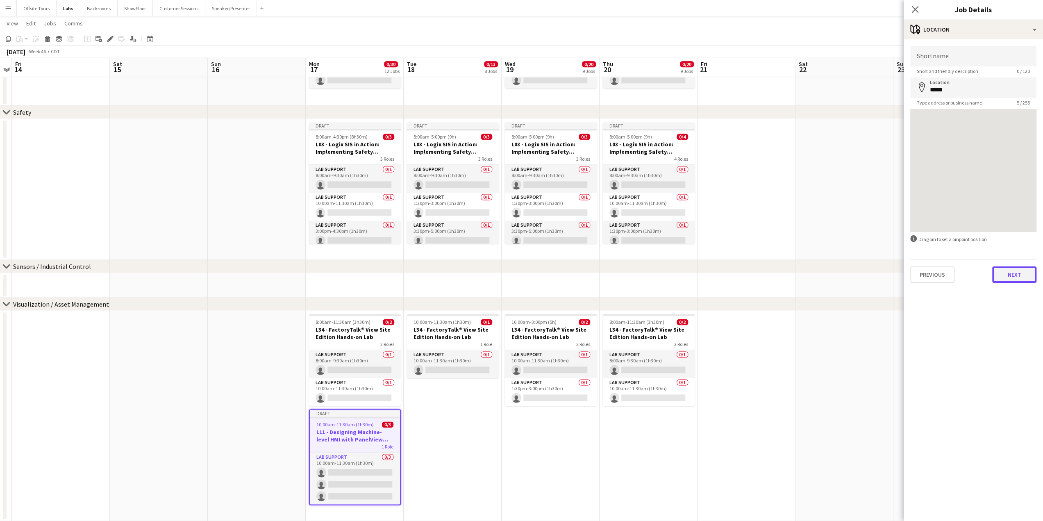
click at [1014, 272] on button "Next" at bounding box center [1014, 274] width 44 height 16
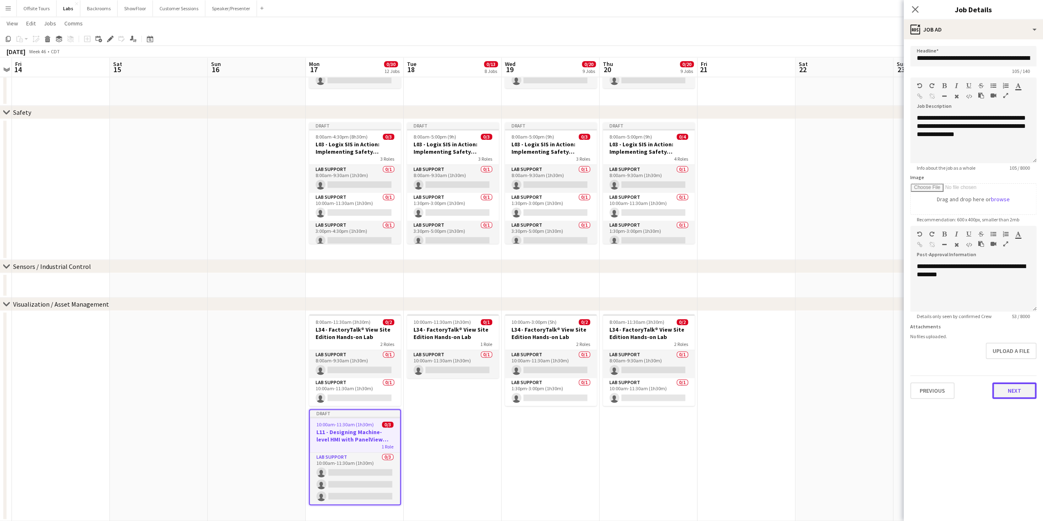
click at [1013, 397] on button "Next" at bounding box center [1014, 390] width 44 height 16
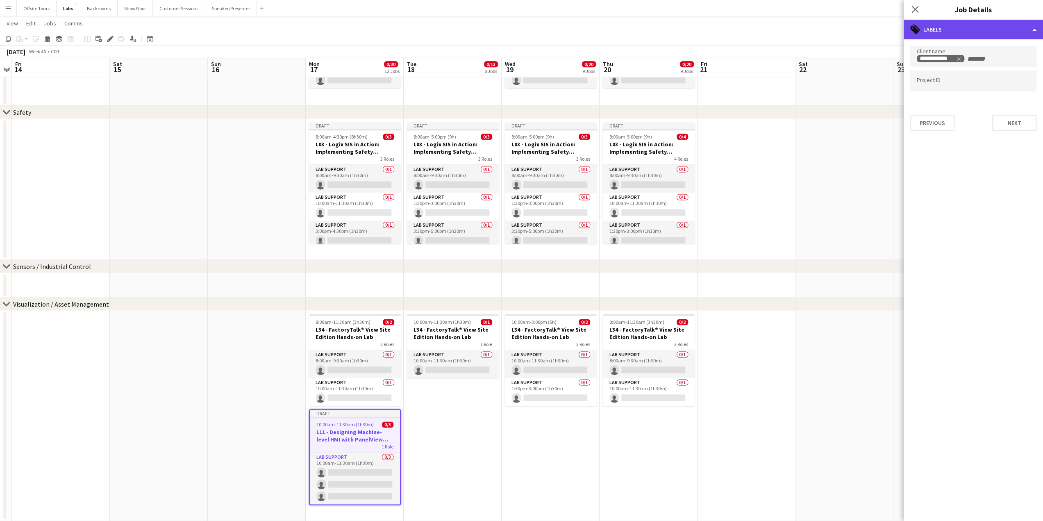
click at [1033, 29] on div "tags-double Labels" at bounding box center [973, 30] width 139 height 20
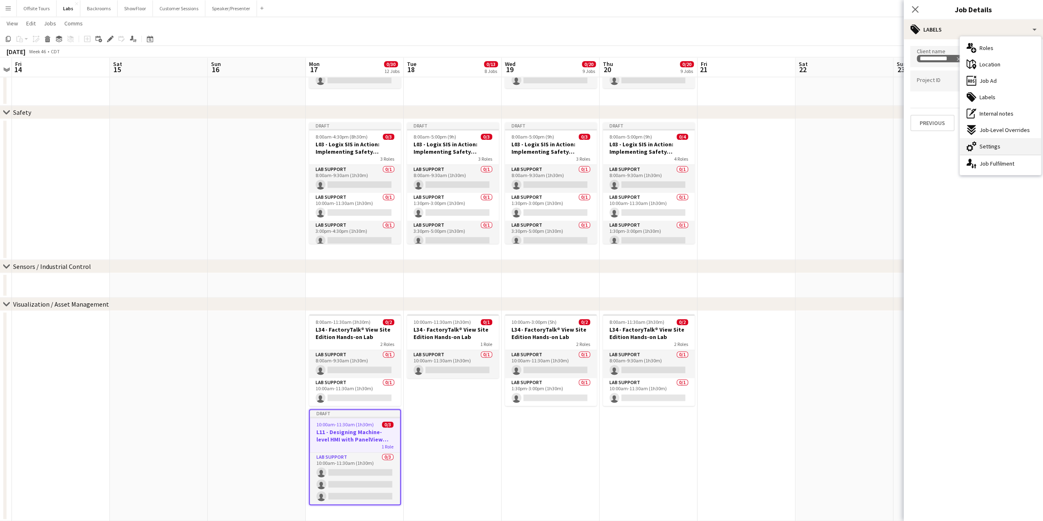
drag, startPoint x: 1004, startPoint y: 50, endPoint x: 1000, endPoint y: 150, distance: 99.2
click at [1000, 150] on div "multiple-users-add Roles maps-pin-1 Location ads-window Job Ad tags-double Labe…" at bounding box center [1000, 105] width 81 height 138
click at [993, 144] on span "Settings" at bounding box center [989, 146] width 21 height 7
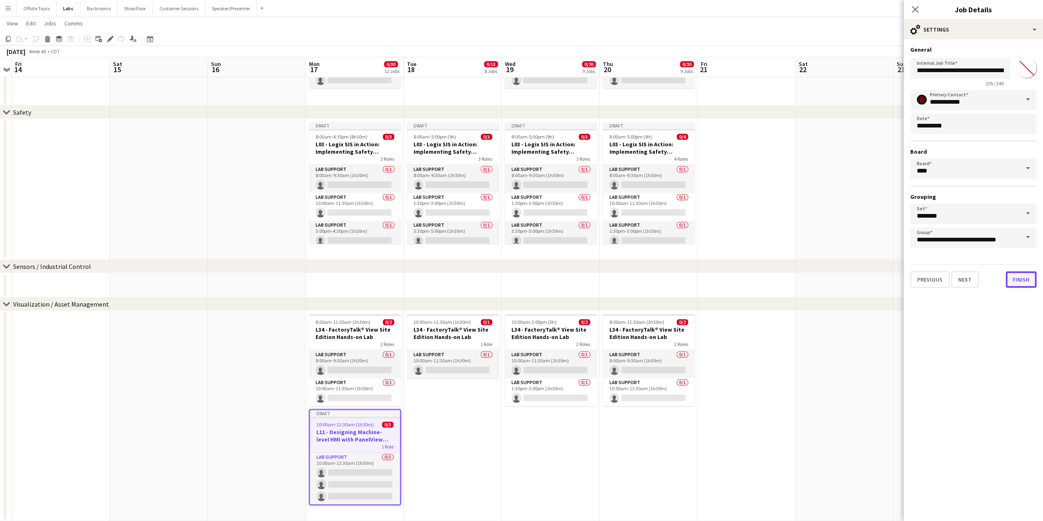
click at [1023, 284] on button "Finish" at bounding box center [1021, 279] width 31 height 16
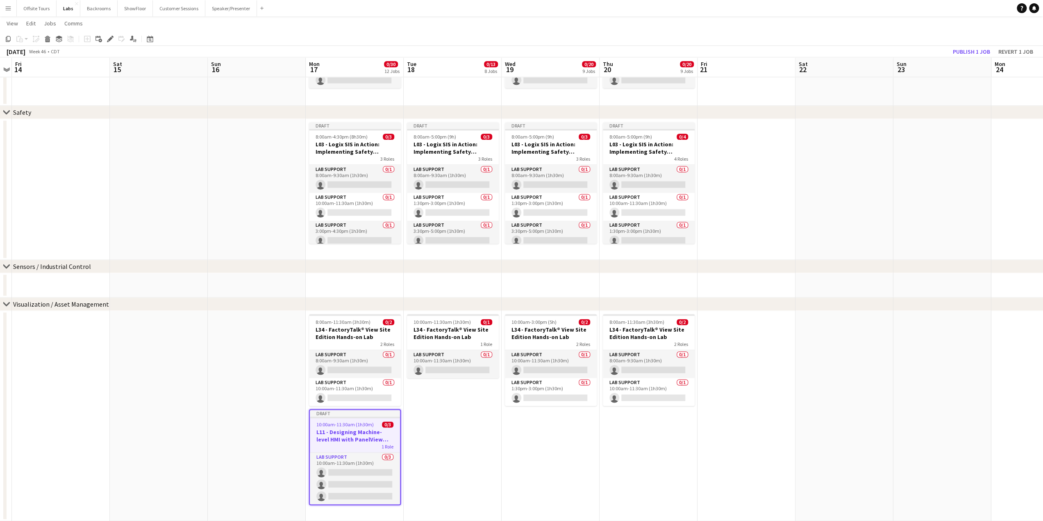
click at [342, 421] on span "10:00am-11:30am (1h30m)" at bounding box center [344, 424] width 57 height 6
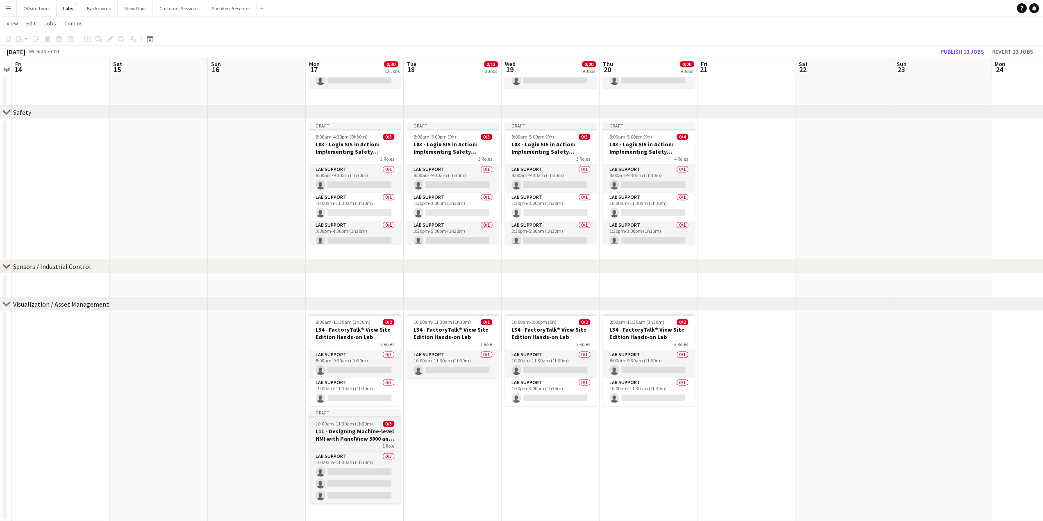
click at [340, 430] on h3 "L11 - Designing Machine-level HMI with PanelView 5000 and Studio 5000 View Desi…" at bounding box center [355, 434] width 92 height 15
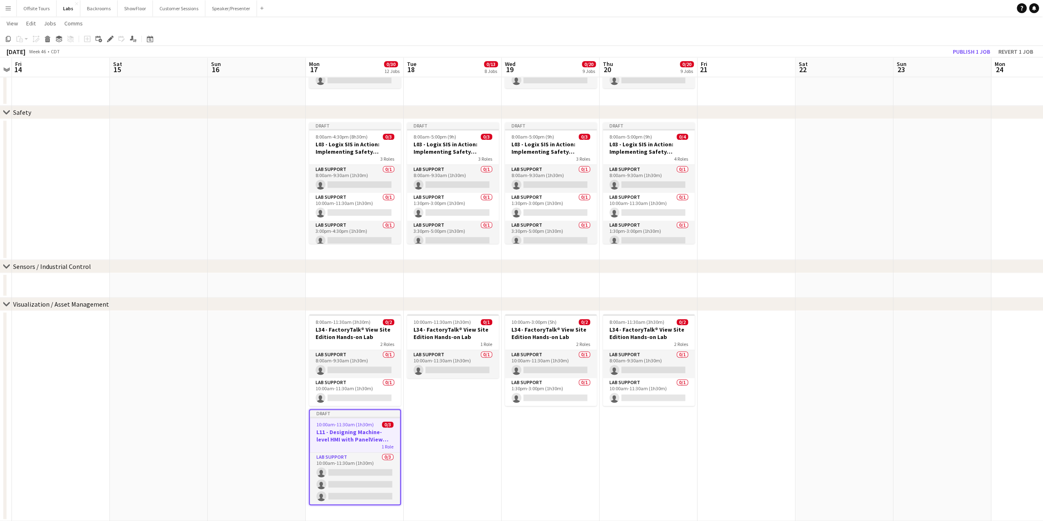
click at [434, 414] on app-date-cell "10:00am-11:30am (1h30m) 0/1 L34 - FactoryTalk® View Site Edition Hands-on Lab 1…" at bounding box center [453, 416] width 98 height 210
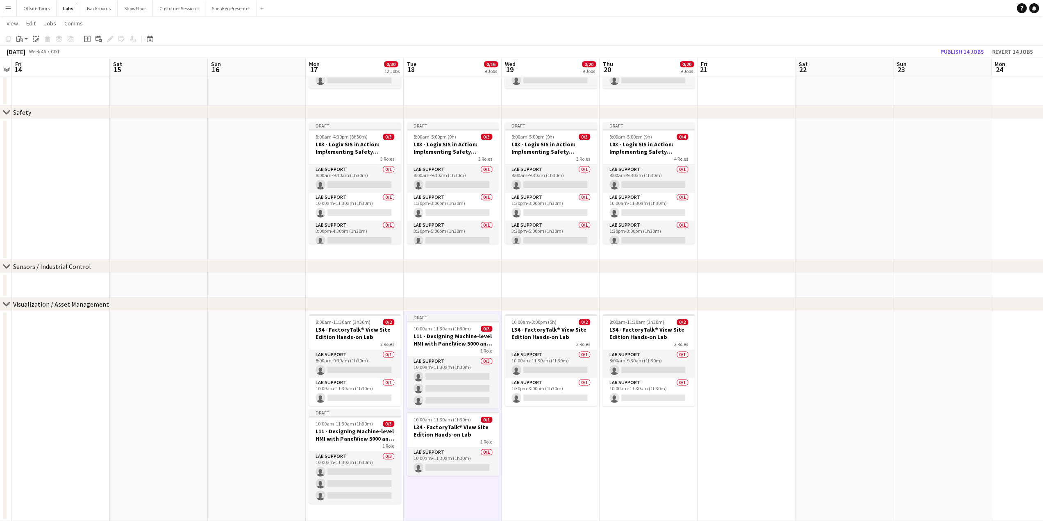
click at [424, 356] on app-card-role "Lab Support 0/3 10:00am-11:30am (1h30m) single-neutral-actions single-neutral-a…" at bounding box center [453, 382] width 92 height 52
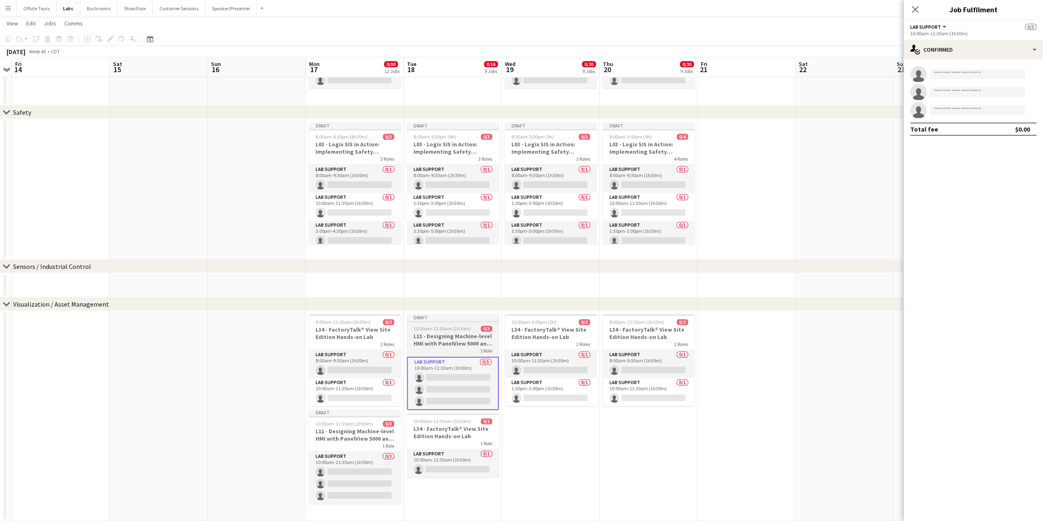
click at [433, 318] on div "Draft" at bounding box center [453, 317] width 92 height 7
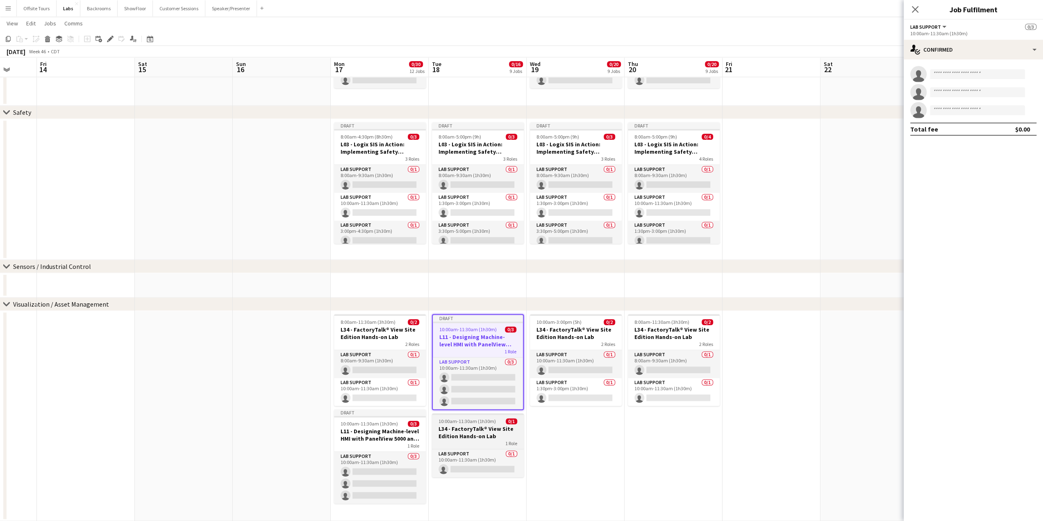
drag, startPoint x: 432, startPoint y: 317, endPoint x: 439, endPoint y: 422, distance: 105.6
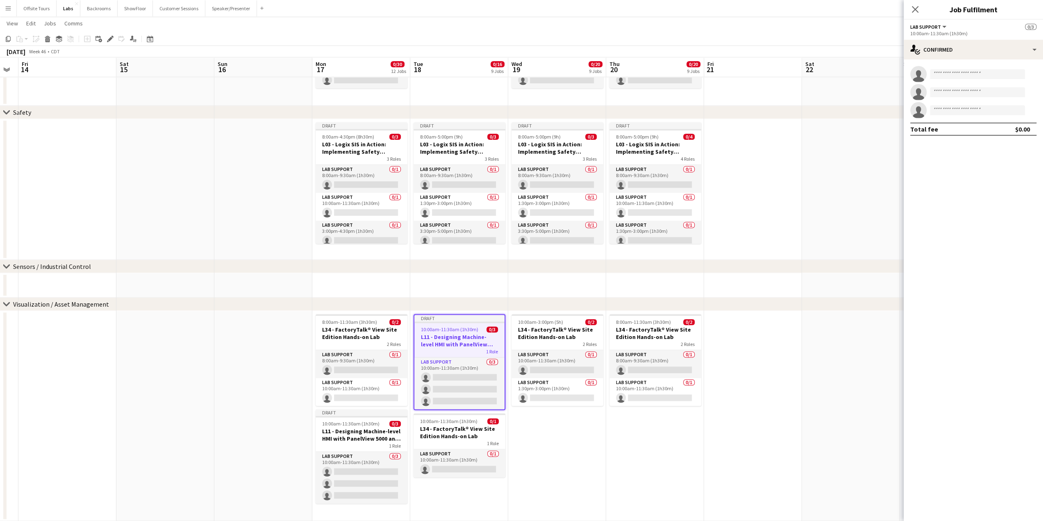
scroll to position [0, 275]
drag, startPoint x: 442, startPoint y: 419, endPoint x: 440, endPoint y: 379, distance: 39.8
click at [109, 40] on icon at bounding box center [110, 39] width 5 height 5
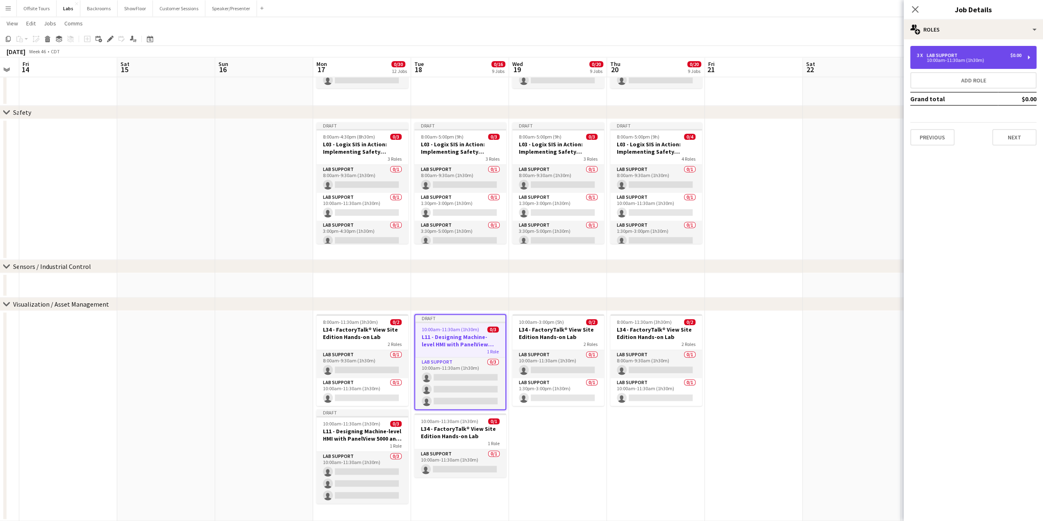
click at [943, 58] on div "10:00am-11:30am (1h30m)" at bounding box center [969, 60] width 104 height 4
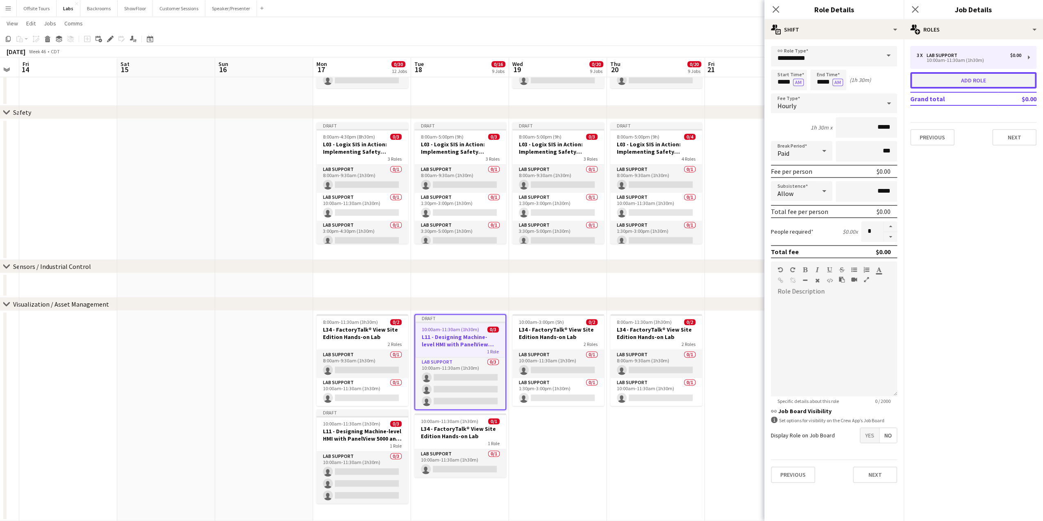
click at [965, 80] on button "Add role" at bounding box center [973, 80] width 126 height 16
type input "*****"
type input "*"
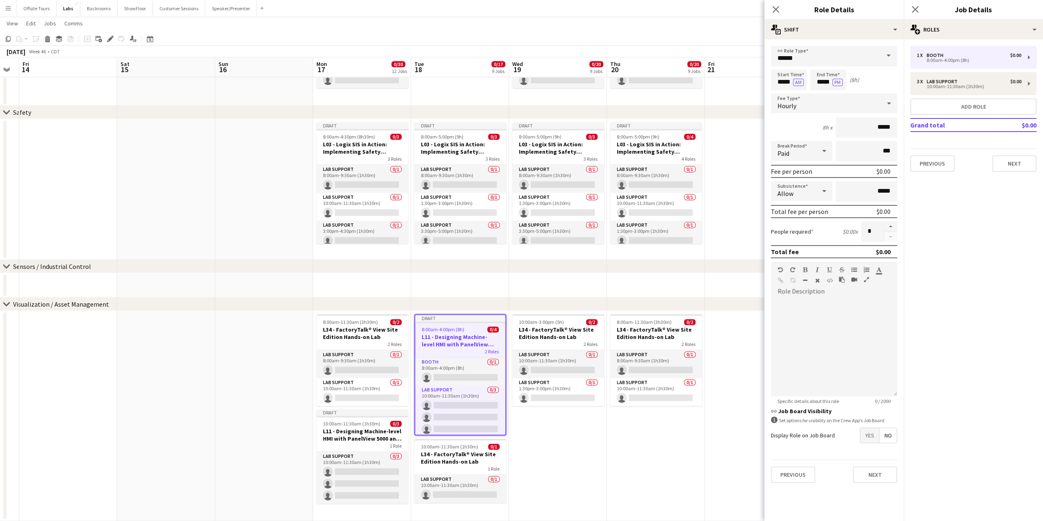
click at [891, 56] on span at bounding box center [888, 56] width 17 height 20
click at [802, 137] on span "Lab Support" at bounding box center [833, 138] width 113 height 8
type input "**********"
click at [784, 84] on input "*****" at bounding box center [789, 80] width 36 height 20
click at [779, 63] on div at bounding box center [780, 65] width 16 height 8
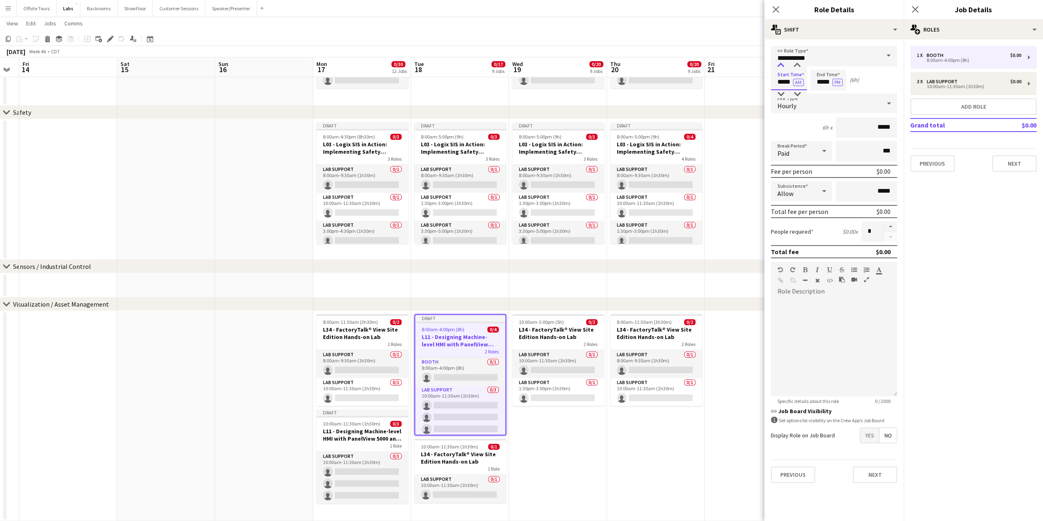
click at [779, 63] on div at bounding box center [780, 65] width 16 height 8
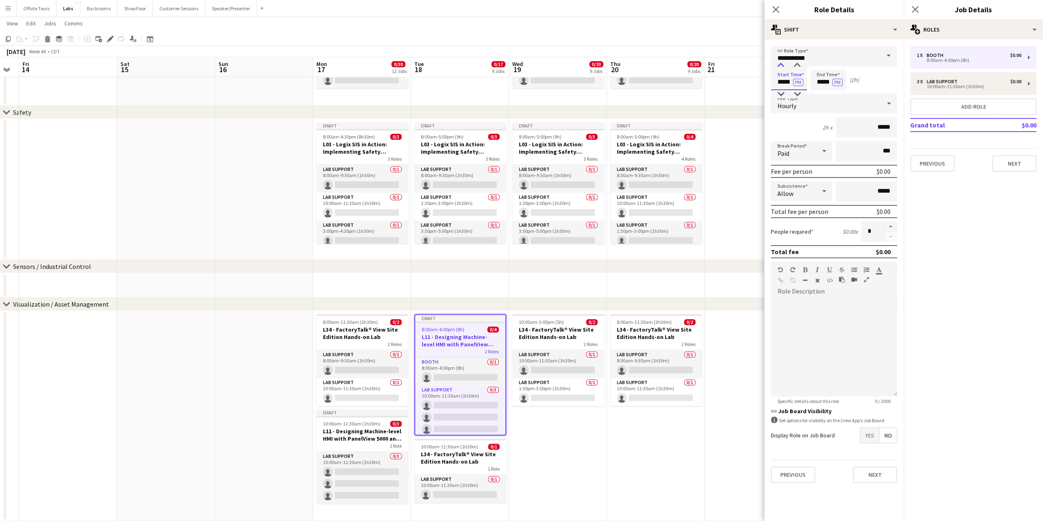
click at [779, 63] on div at bounding box center [780, 65] width 16 height 8
click at [796, 66] on div at bounding box center [797, 65] width 16 height 8
type input "*****"
click at [796, 66] on div at bounding box center [797, 65] width 16 height 8
click at [817, 82] on input "*****" at bounding box center [828, 80] width 36 height 20
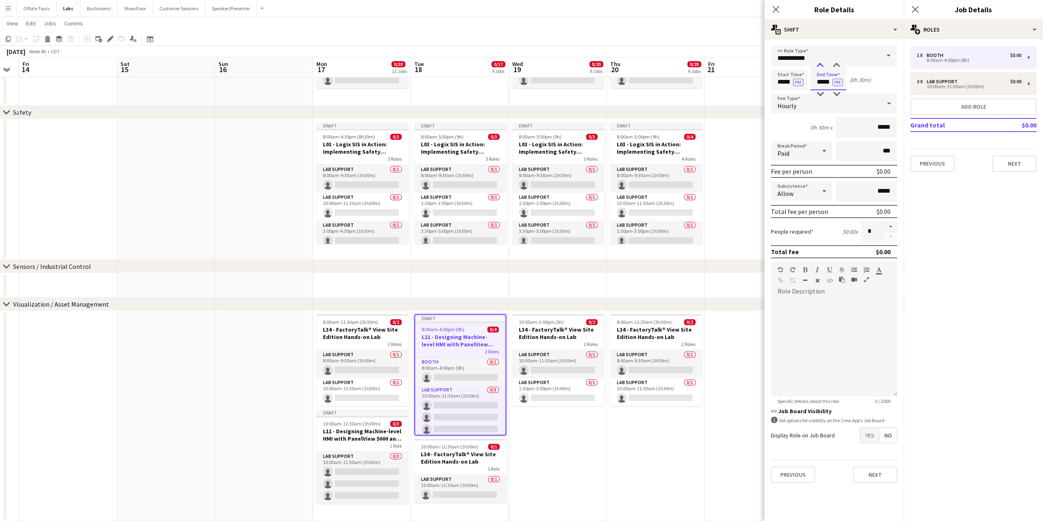
type input "*****"
click at [820, 65] on div at bounding box center [820, 65] width 16 height 8
drag, startPoint x: 874, startPoint y: 230, endPoint x: 865, endPoint y: 230, distance: 9.0
click at [865, 230] on input "*" at bounding box center [872, 231] width 23 height 20
type input "*"
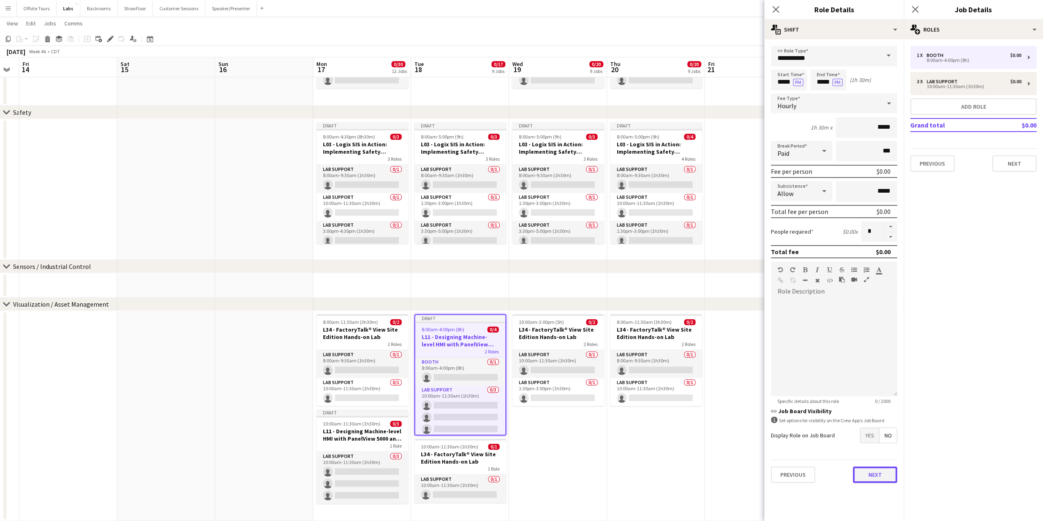
click at [882, 473] on button "Next" at bounding box center [875, 474] width 44 height 16
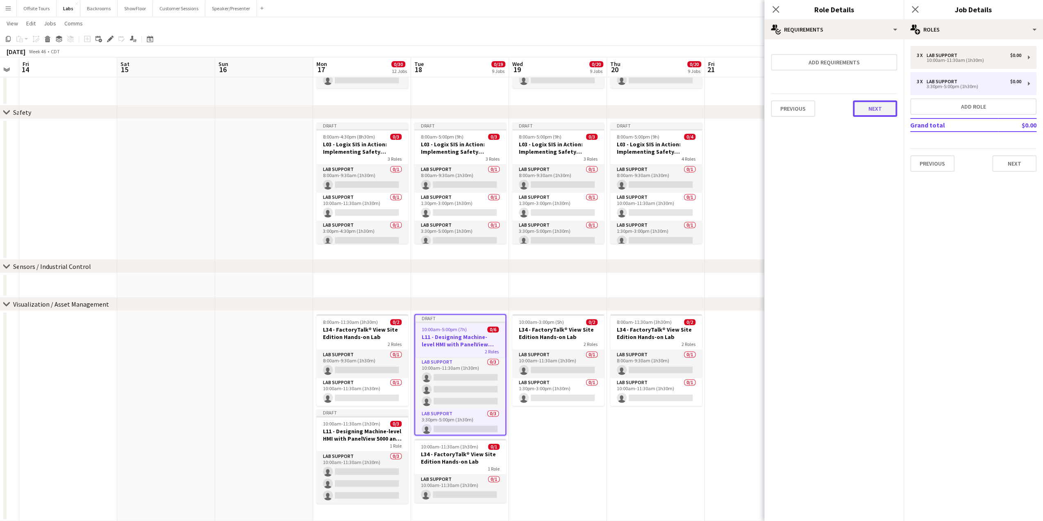
click at [860, 113] on button "Next" at bounding box center [875, 108] width 44 height 16
click at [867, 109] on button "Finish" at bounding box center [881, 110] width 31 height 16
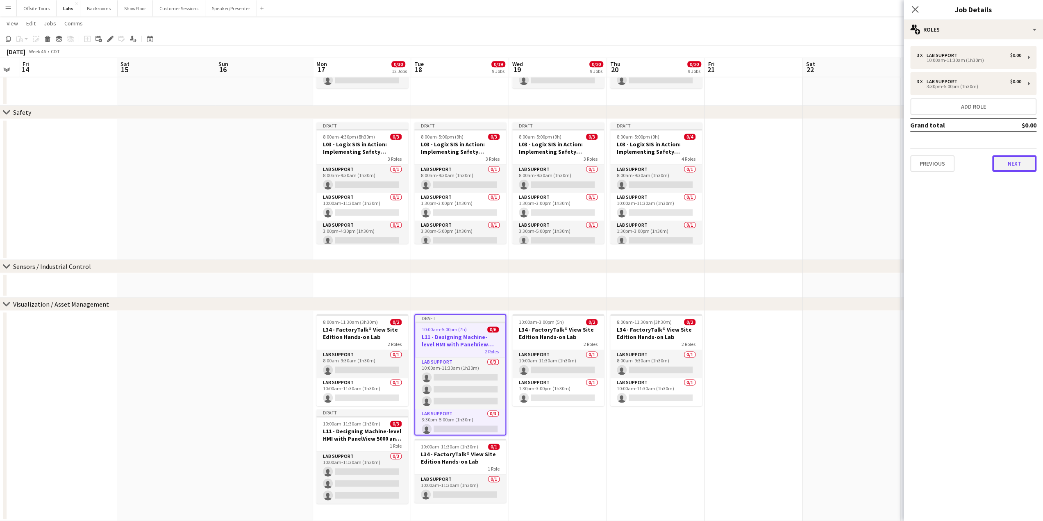
click at [1022, 166] on button "Next" at bounding box center [1014, 163] width 44 height 16
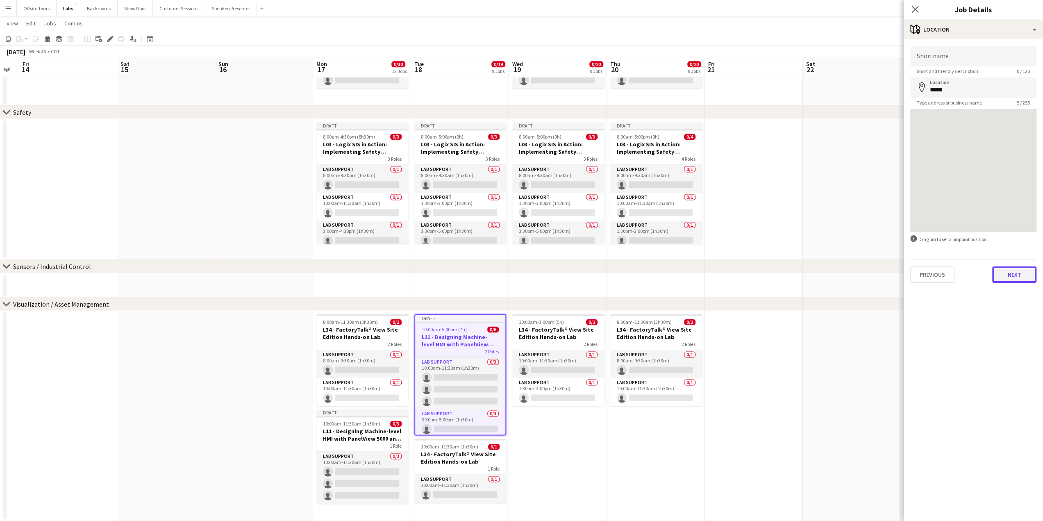
click at [1018, 280] on button "Next" at bounding box center [1014, 274] width 44 height 16
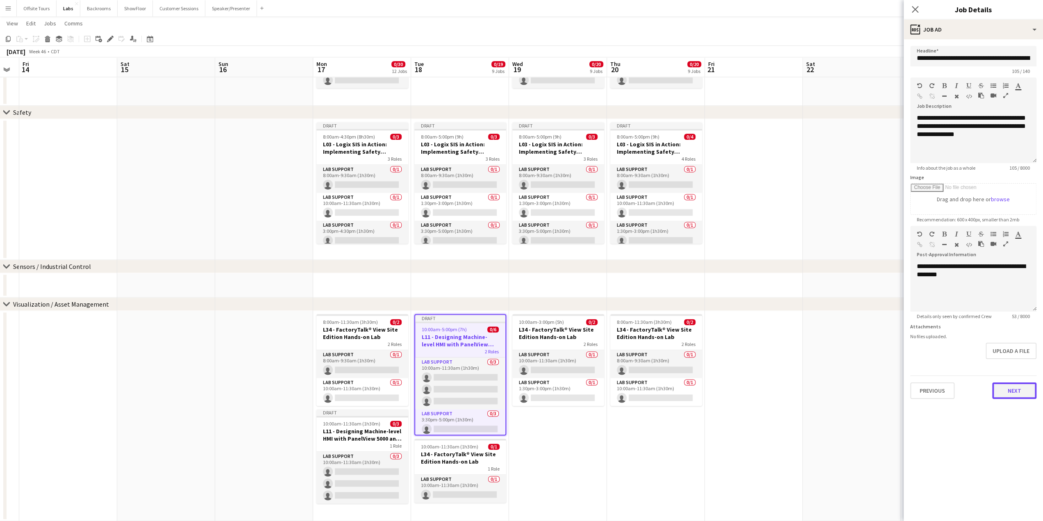
click at [1019, 390] on button "Next" at bounding box center [1014, 390] width 44 height 16
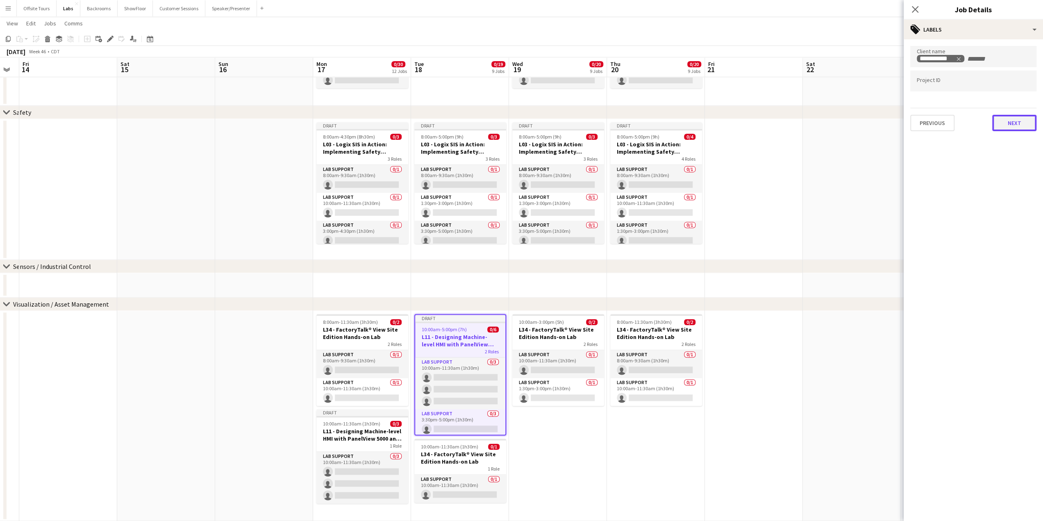
click at [1010, 120] on button "Next" at bounding box center [1014, 123] width 44 height 16
click at [1013, 87] on button "Next" at bounding box center [1014, 85] width 44 height 16
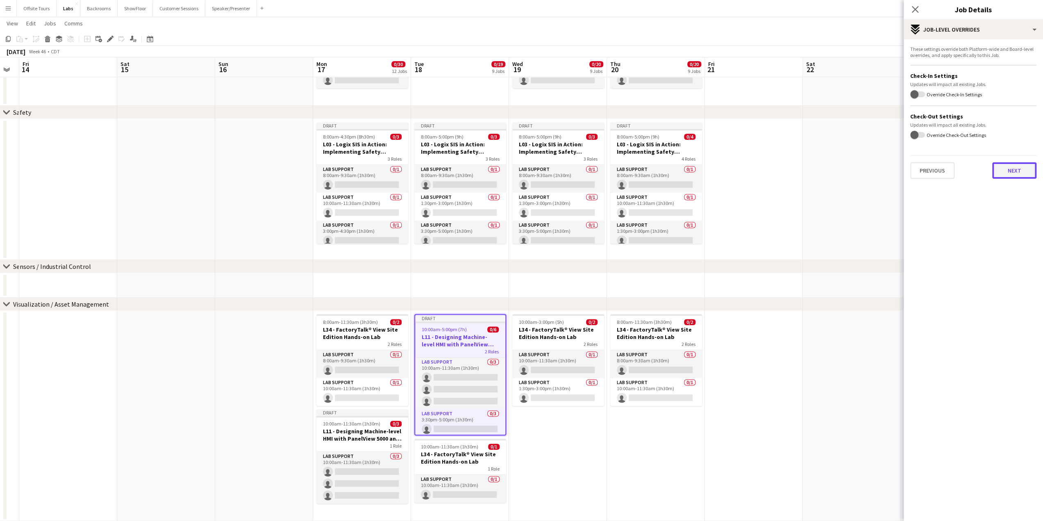
click at [1012, 163] on button "Next" at bounding box center [1014, 170] width 44 height 16
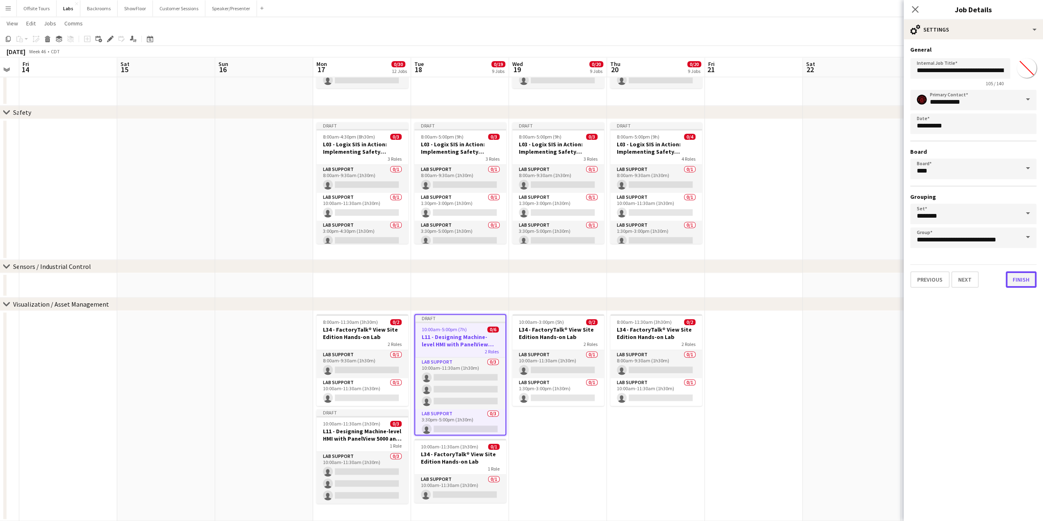
click at [1021, 286] on button "Finish" at bounding box center [1021, 279] width 31 height 16
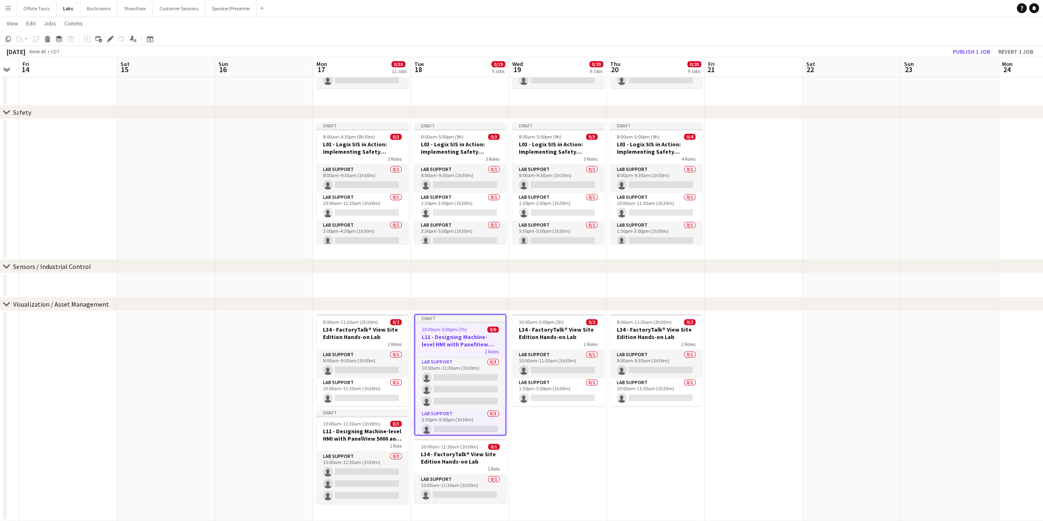
click at [445, 322] on div at bounding box center [460, 322] width 90 height 2
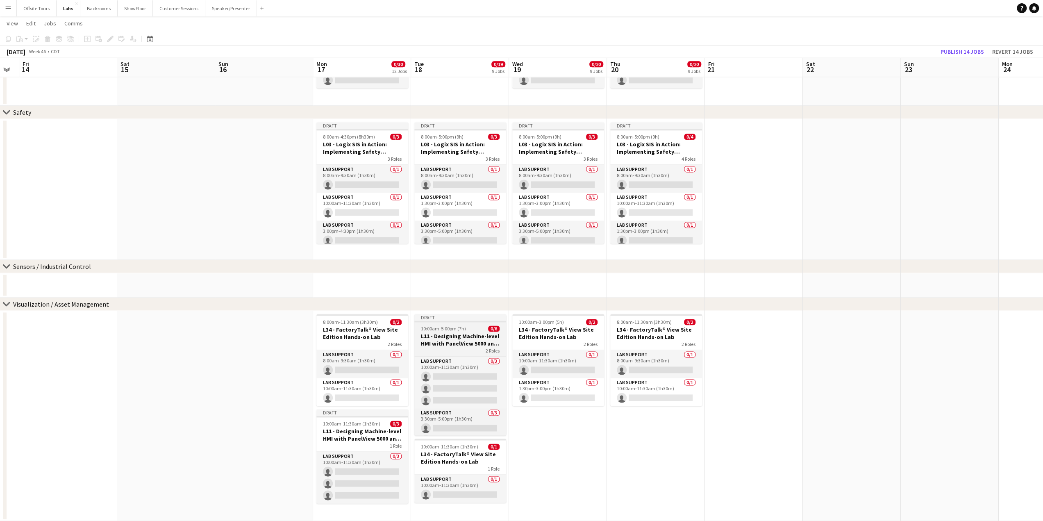
click at [444, 323] on app-job-card "Draft 10:00am-5:00pm (7h) 0/6 L11 - Designing Machine-level HMI with PanelView …" at bounding box center [460, 374] width 92 height 121
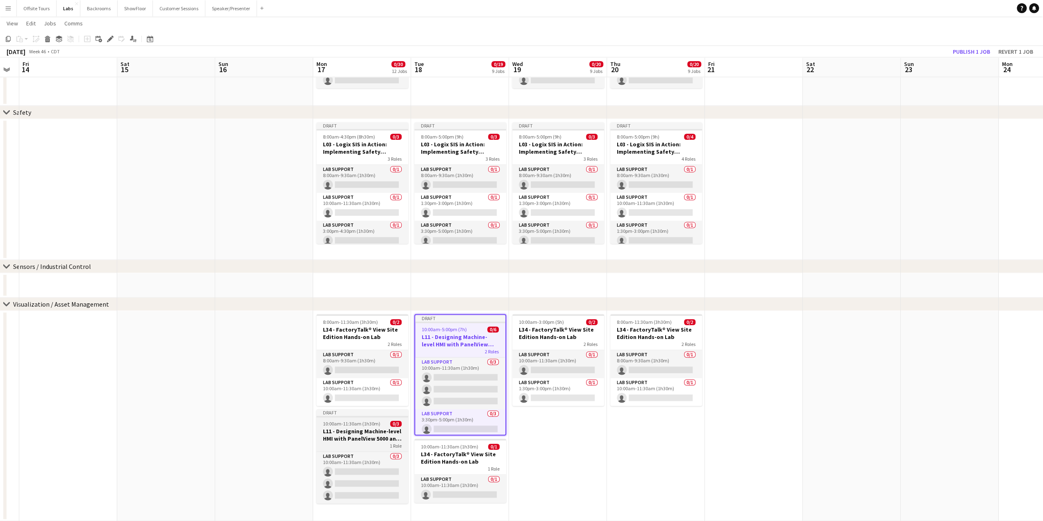
click at [350, 430] on h3 "L11 - Designing Machine-level HMI with PanelView 5000 and Studio 5000 View Desi…" at bounding box center [362, 434] width 92 height 15
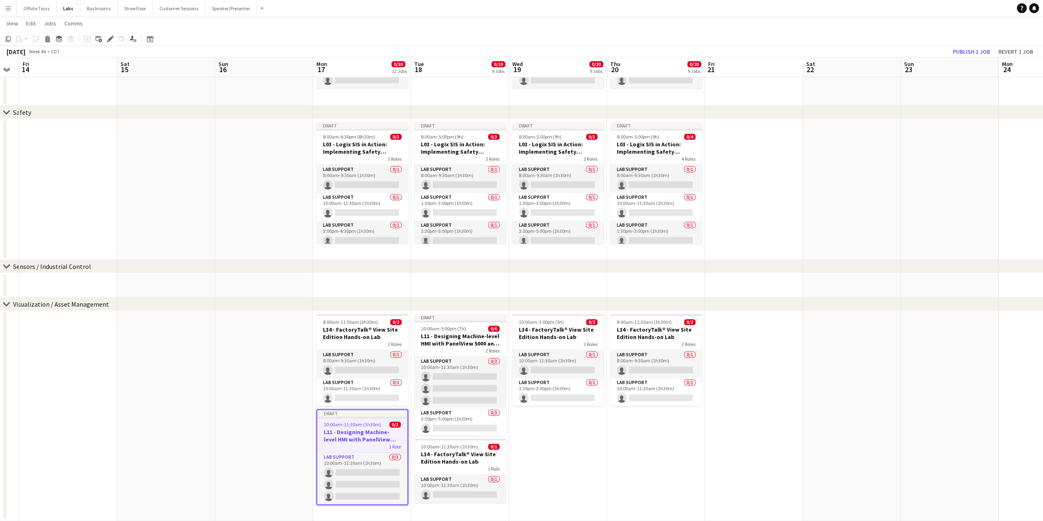
click at [529, 429] on app-date-cell "10:00am-3:00pm (5h) 0/2 L34 - FactoryTalk® View Site Edition Hands-on Lab 2 Rol…" at bounding box center [558, 416] width 98 height 210
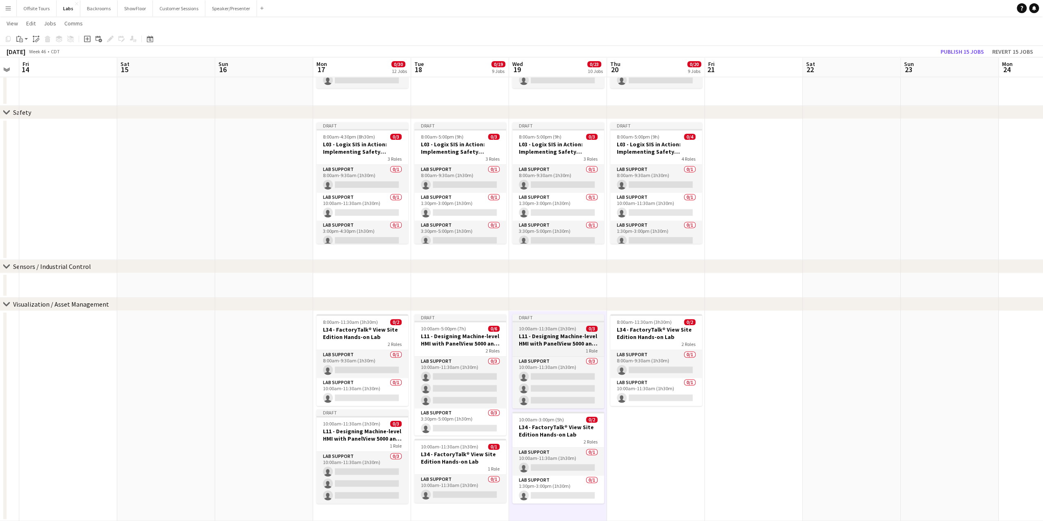
click at [545, 336] on h3 "L11 - Designing Machine-level HMI with PanelView 5000 and Studio 5000 View Desi…" at bounding box center [558, 339] width 92 height 15
click at [113, 32] on app-toolbar "Copy Paste Paste Ctrl+V Paste with crew Ctrl+Shift+V Paste linked Job [GEOGRAPH…" at bounding box center [521, 39] width 1043 height 14
click at [111, 36] on div "Add job Add linked Job Edit Edit linked Job Applicants" at bounding box center [106, 39] width 63 height 10
click at [548, 333] on h3 "L11 - Designing Machine-level HMI with PanelView 5000 and Studio 5000 View Desi…" at bounding box center [558, 339] width 92 height 15
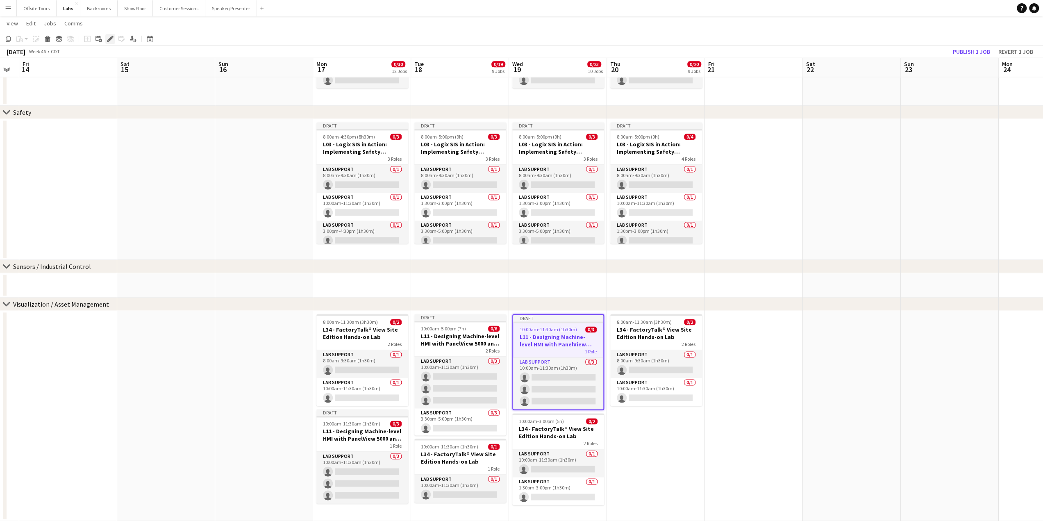
click at [111, 41] on icon "Edit" at bounding box center [110, 39] width 7 height 7
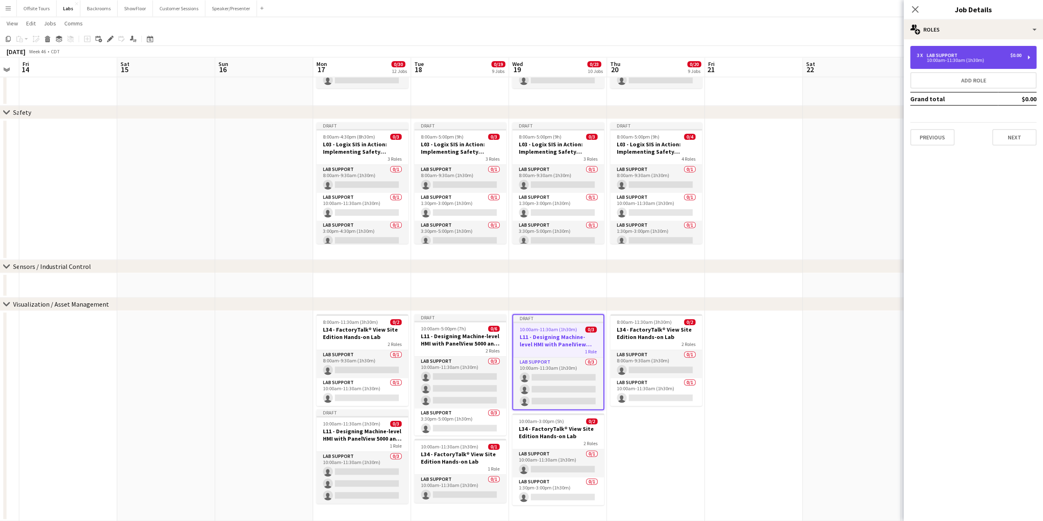
click at [938, 55] on div "Lab Support" at bounding box center [943, 55] width 34 height 6
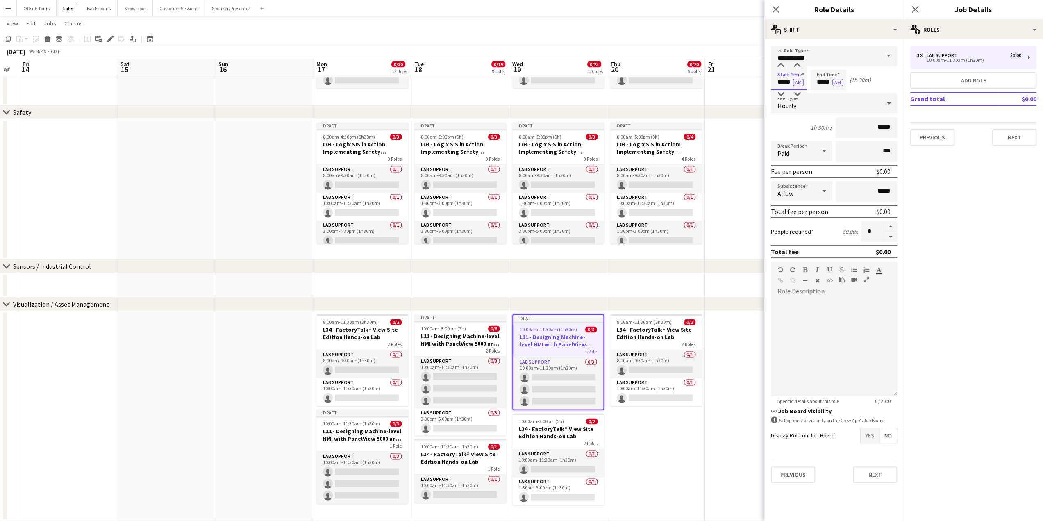
click at [779, 82] on input "*****" at bounding box center [789, 80] width 36 height 20
click at [778, 64] on div at bounding box center [780, 65] width 16 height 8
click at [801, 64] on div at bounding box center [797, 65] width 16 height 8
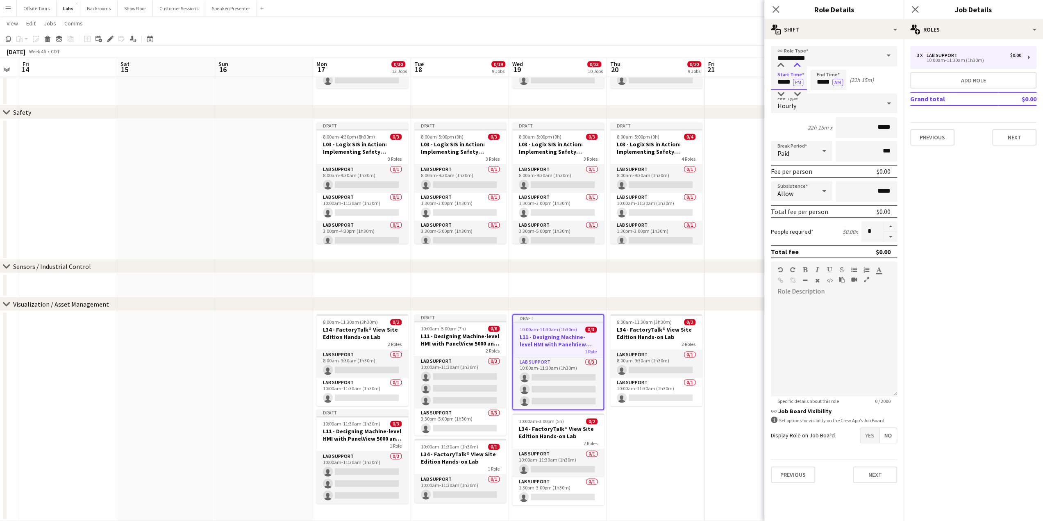
type input "*****"
click at [800, 64] on div at bounding box center [797, 65] width 16 height 8
click at [820, 81] on input "*****" at bounding box center [828, 80] width 36 height 20
click at [820, 64] on div at bounding box center [820, 65] width 16 height 8
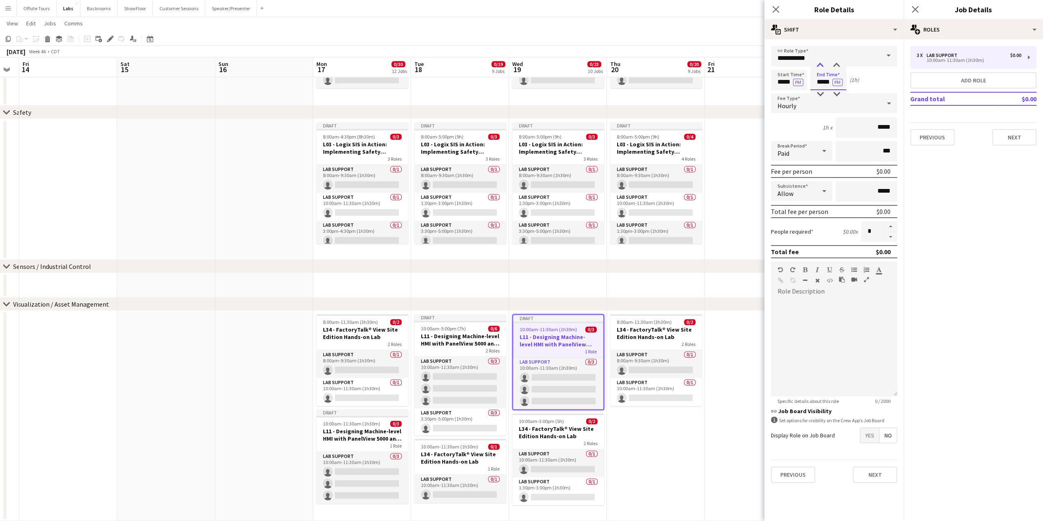
click at [820, 64] on div at bounding box center [820, 65] width 16 height 8
click at [838, 95] on div at bounding box center [836, 94] width 16 height 8
type input "*****"
click at [838, 95] on div at bounding box center [836, 94] width 16 height 8
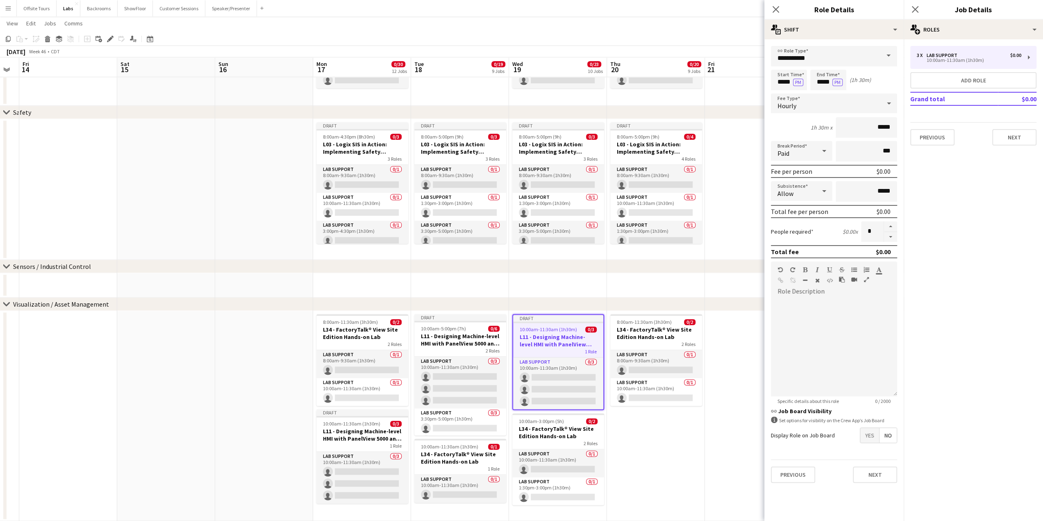
click at [885, 485] on div "Previous Next" at bounding box center [834, 474] width 126 height 30
click at [875, 469] on button "Next" at bounding box center [875, 474] width 44 height 16
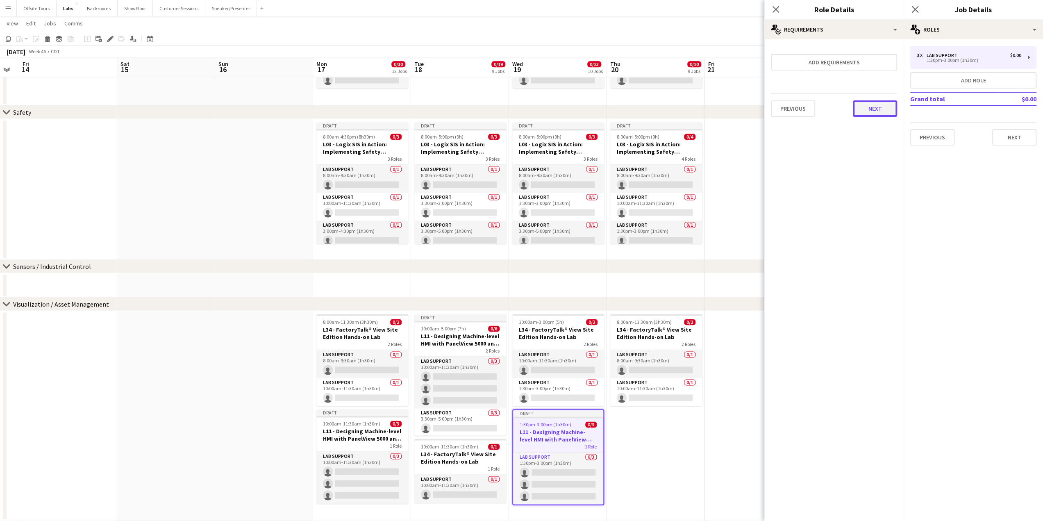
click at [884, 110] on button "Next" at bounding box center [875, 108] width 44 height 16
click at [881, 109] on button "Finish" at bounding box center [881, 110] width 31 height 16
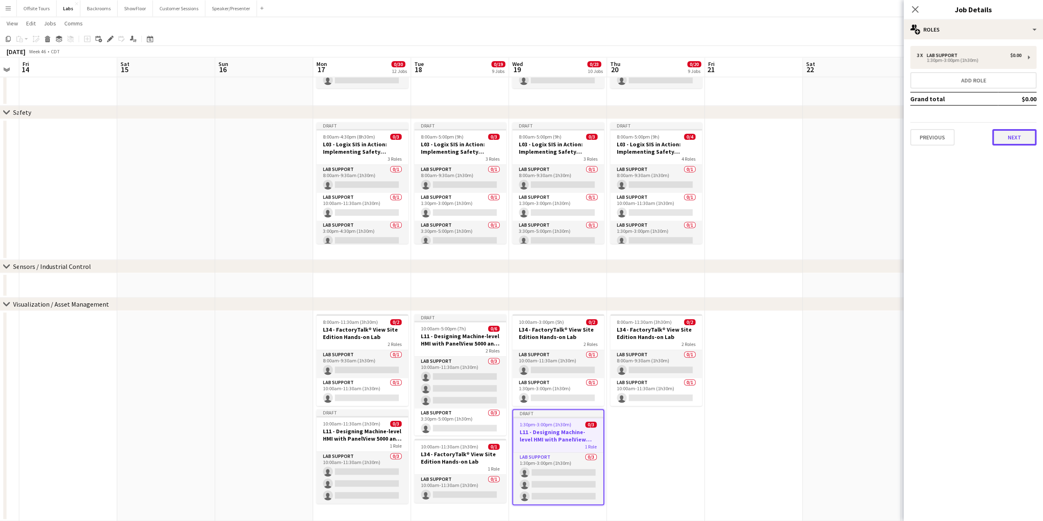
click at [1016, 139] on button "Next" at bounding box center [1014, 137] width 44 height 16
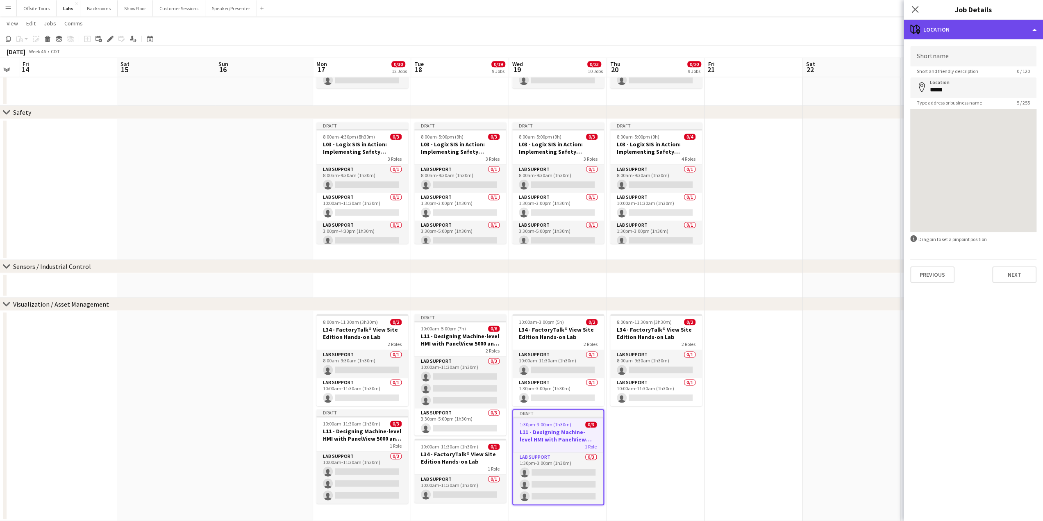
click at [1033, 24] on div "maps-pin-1 Location" at bounding box center [973, 30] width 139 height 20
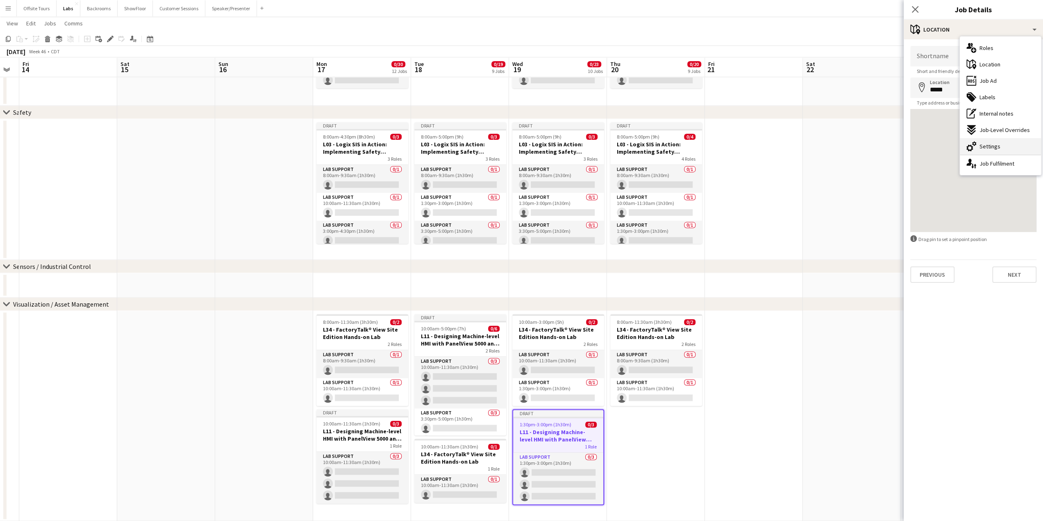
click at [988, 148] on span "Settings" at bounding box center [989, 146] width 21 height 7
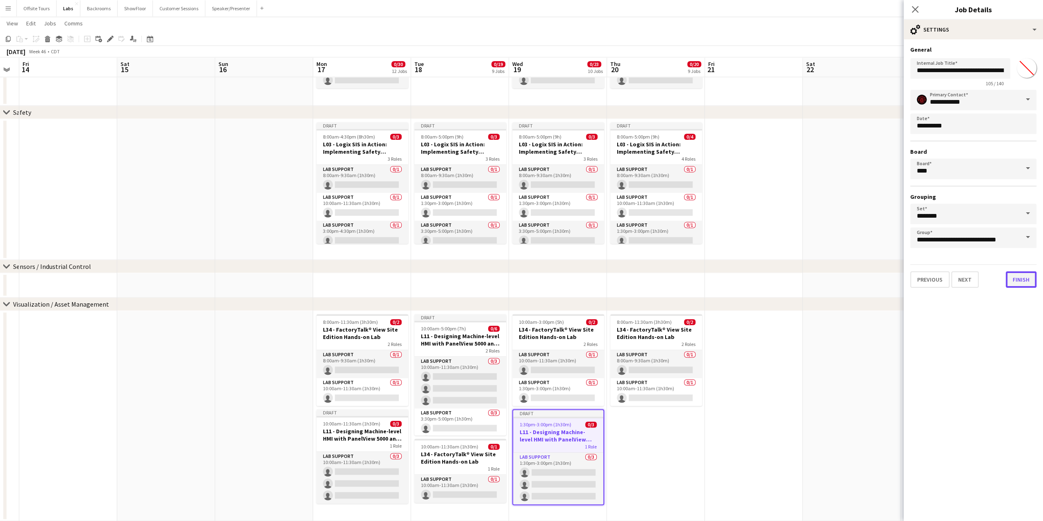
click at [1023, 282] on button "Finish" at bounding box center [1021, 279] width 31 height 16
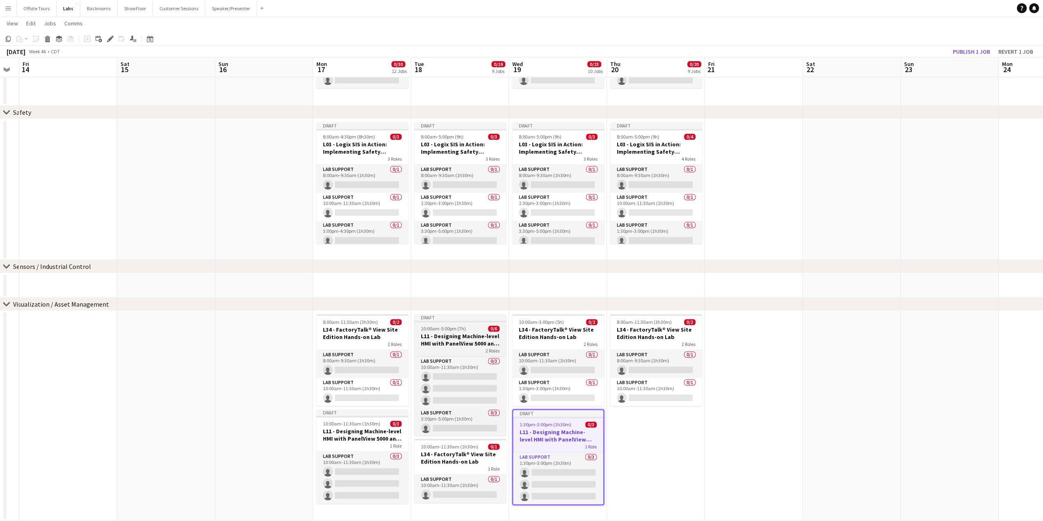
click at [446, 326] on span "10:00am-5:00pm (7h)" at bounding box center [443, 328] width 45 height 6
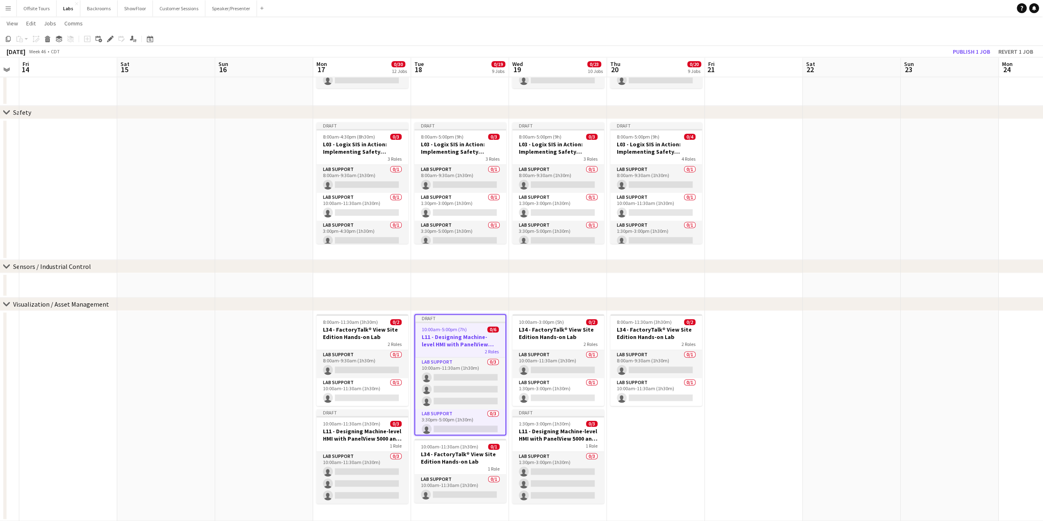
click at [656, 425] on app-date-cell "8:00am-11:30am (3h30m) 0/2 L34 - FactoryTalk® View Site Edition Hands-on Lab 2 …" at bounding box center [656, 416] width 98 height 210
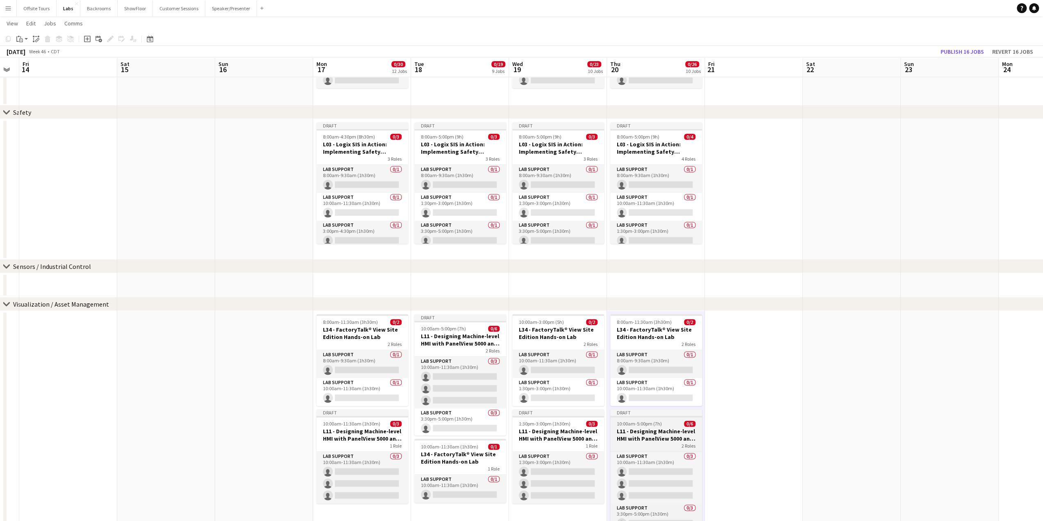
click at [653, 431] on h3 "L11 - Designing Machine-level HMI with PanelView 5000 and Studio 5000 View Desi…" at bounding box center [656, 434] width 92 height 15
click at [110, 39] on icon at bounding box center [110, 39] width 5 height 5
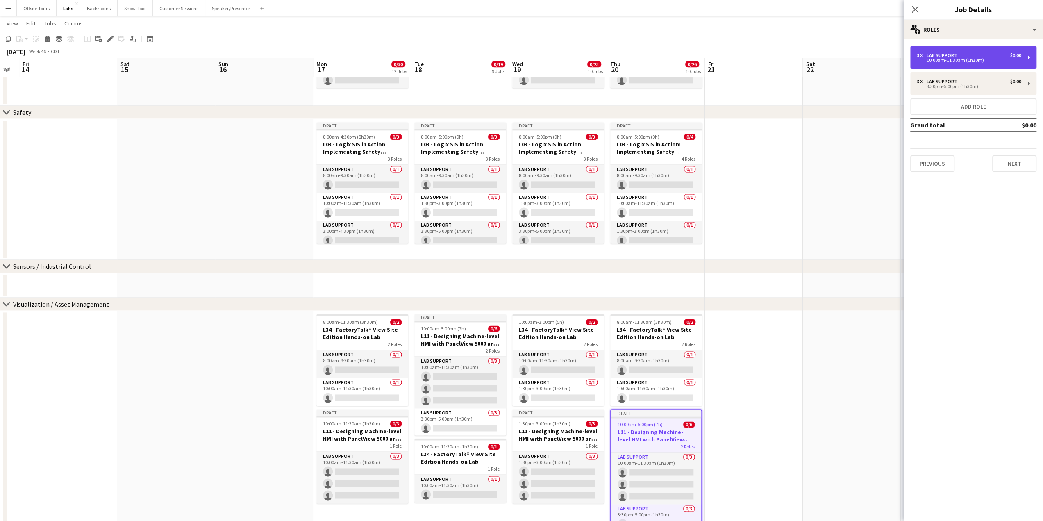
click at [962, 61] on div "10:00am-11:30am (1h30m)" at bounding box center [969, 60] width 104 height 4
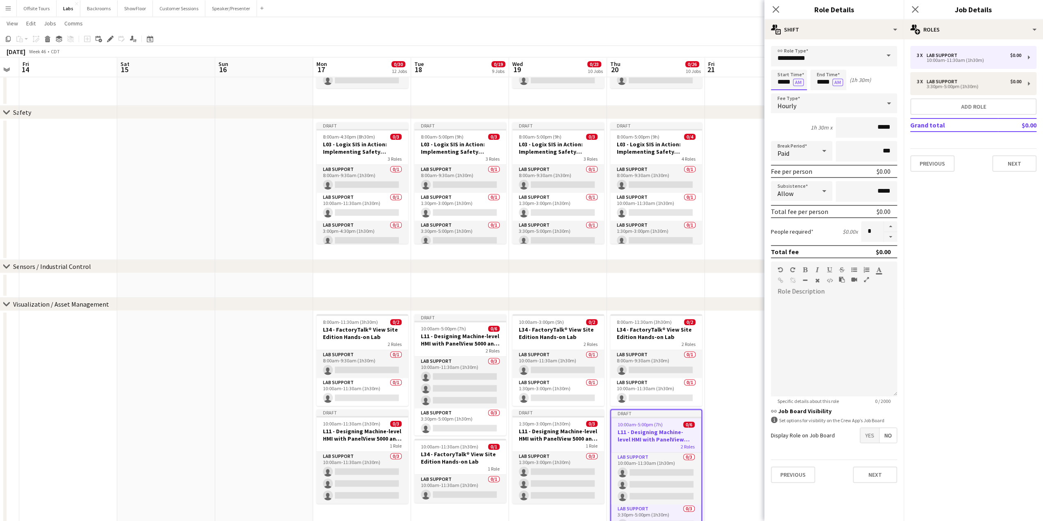
click at [778, 83] on input "*****" at bounding box center [789, 80] width 36 height 20
click at [782, 95] on div at bounding box center [780, 94] width 16 height 8
type input "*****"
click at [782, 95] on div at bounding box center [780, 94] width 16 height 8
click at [822, 78] on input "*****" at bounding box center [828, 80] width 36 height 20
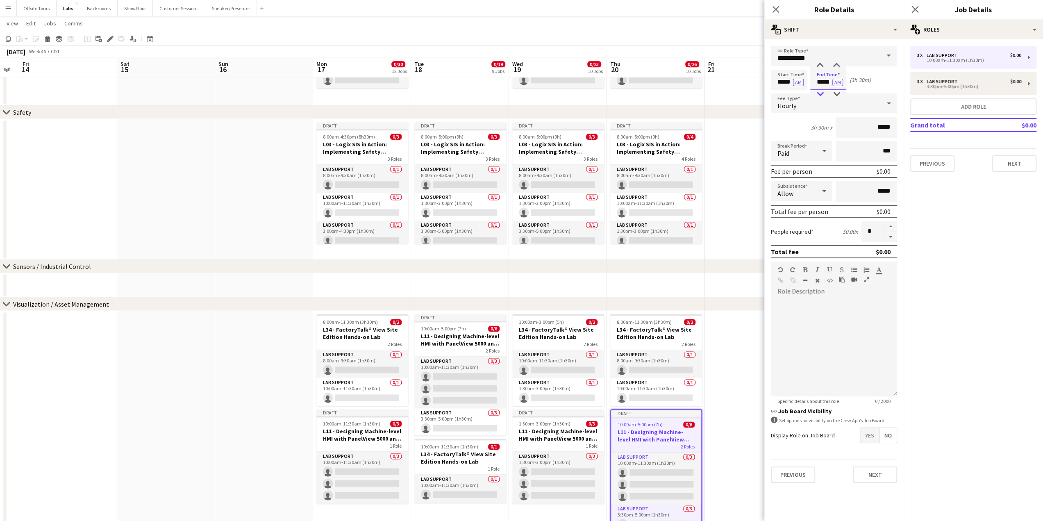
click at [820, 91] on div at bounding box center [820, 94] width 16 height 8
type input "*****"
click at [820, 91] on div at bounding box center [820, 94] width 16 height 8
click at [959, 87] on div "3:30pm-5:00pm (1h30m)" at bounding box center [969, 86] width 104 height 4
type input "*****"
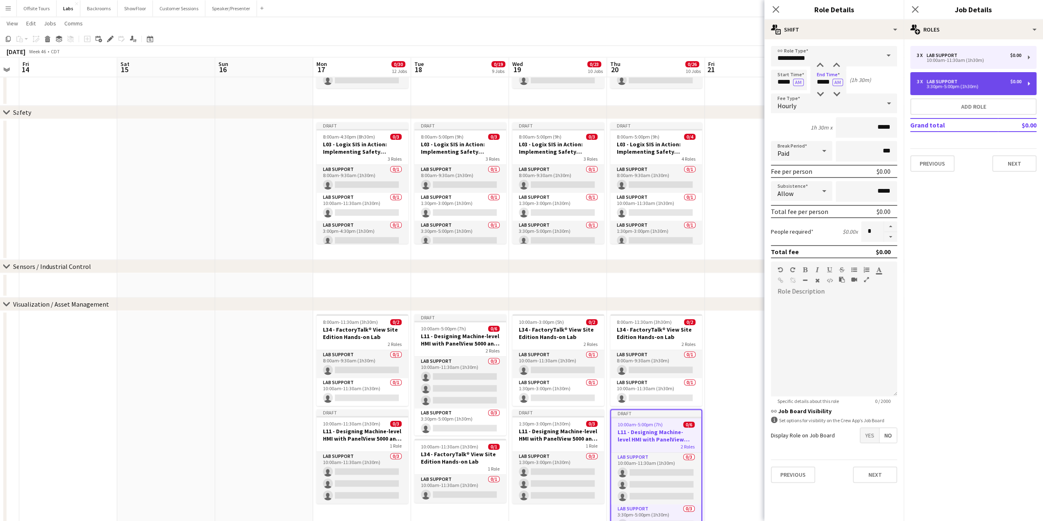
type input "*****"
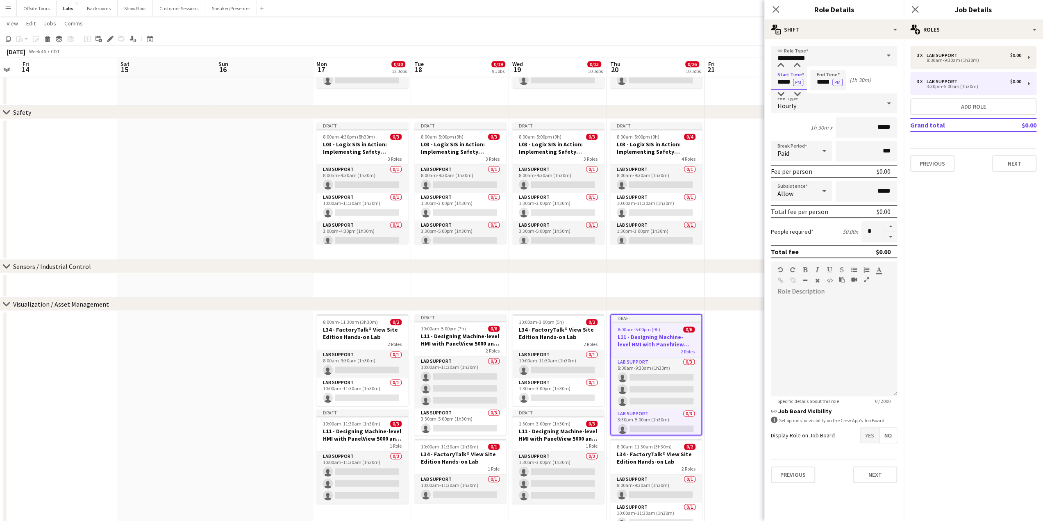
click at [779, 83] on input "*****" at bounding box center [789, 80] width 36 height 20
click at [782, 95] on div at bounding box center [780, 94] width 16 height 8
type input "*****"
click at [782, 95] on div at bounding box center [780, 94] width 16 height 8
click at [824, 80] on input "*****" at bounding box center [828, 80] width 36 height 20
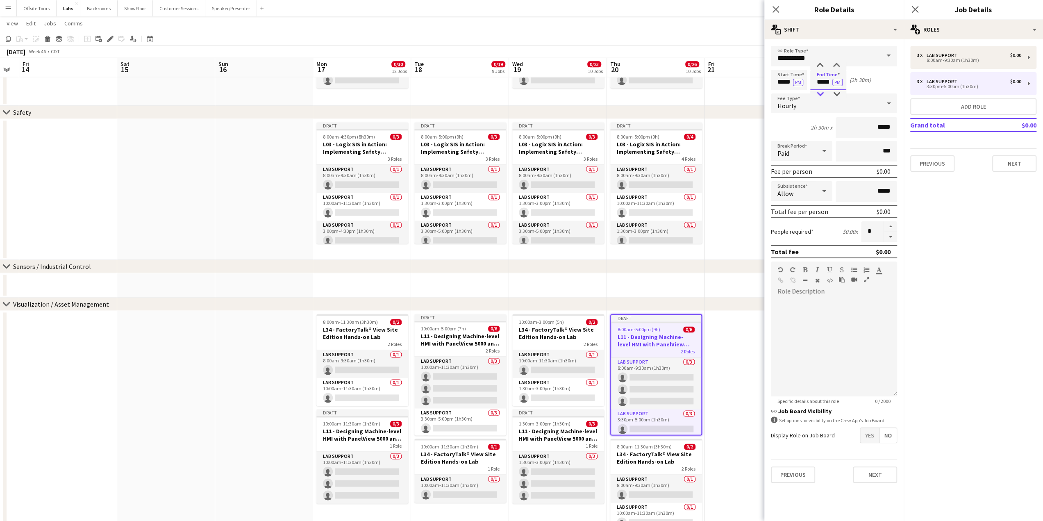
click at [818, 92] on div at bounding box center [820, 94] width 16 height 8
type input "*****"
click at [818, 92] on div at bounding box center [820, 94] width 16 height 8
click at [952, 82] on div "Lab Support" at bounding box center [943, 82] width 34 height 6
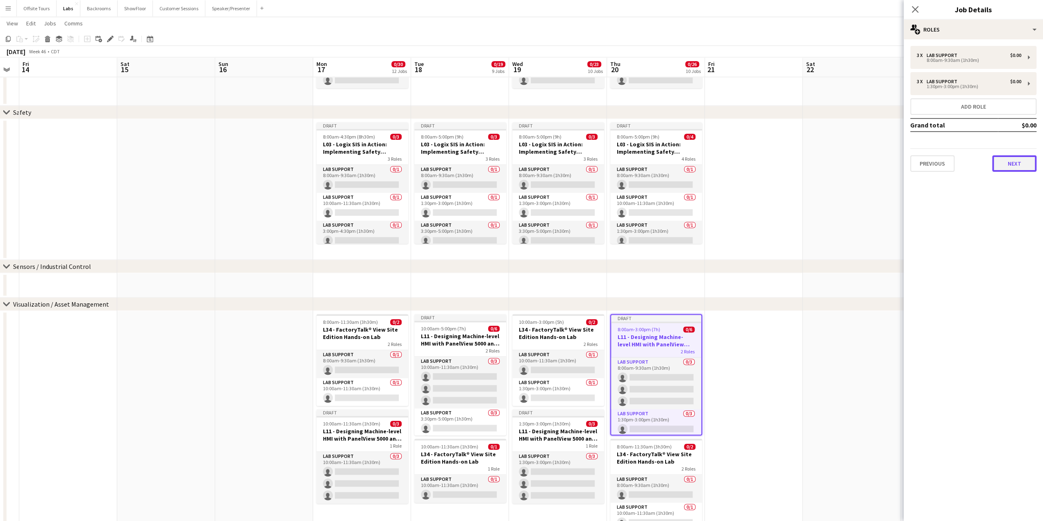
click at [1009, 158] on button "Next" at bounding box center [1014, 163] width 44 height 16
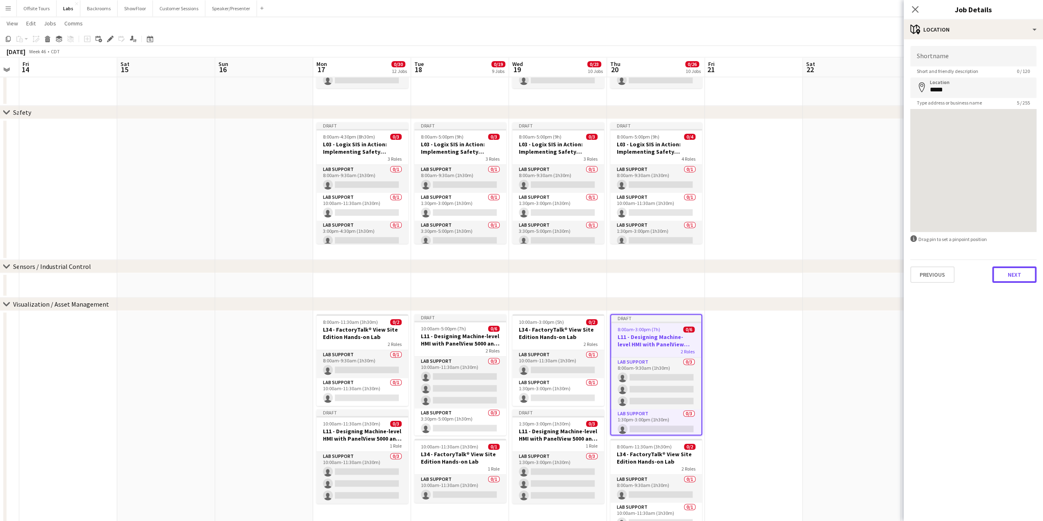
click at [1006, 276] on button "Next" at bounding box center [1014, 274] width 44 height 16
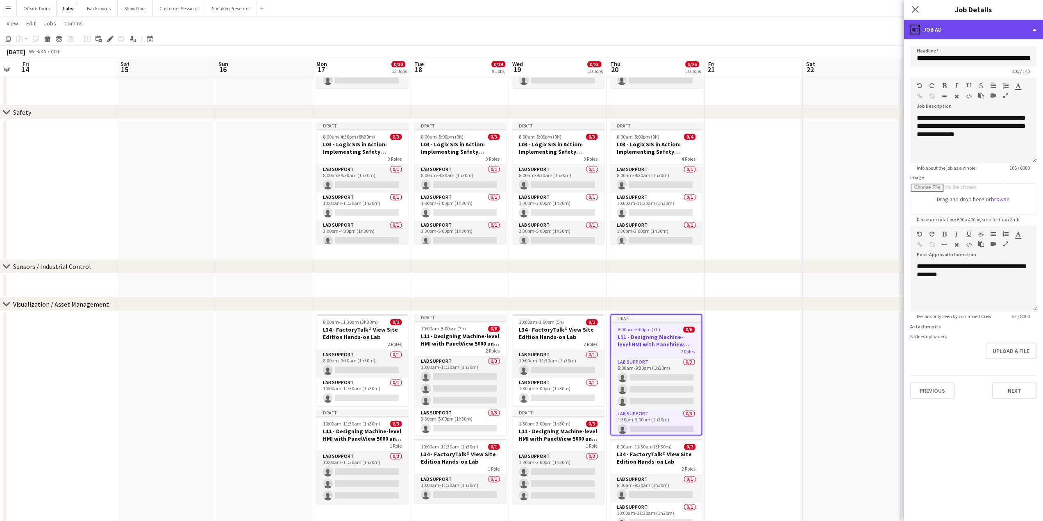
click at [1035, 28] on div "ads-window Job Ad" at bounding box center [973, 30] width 139 height 20
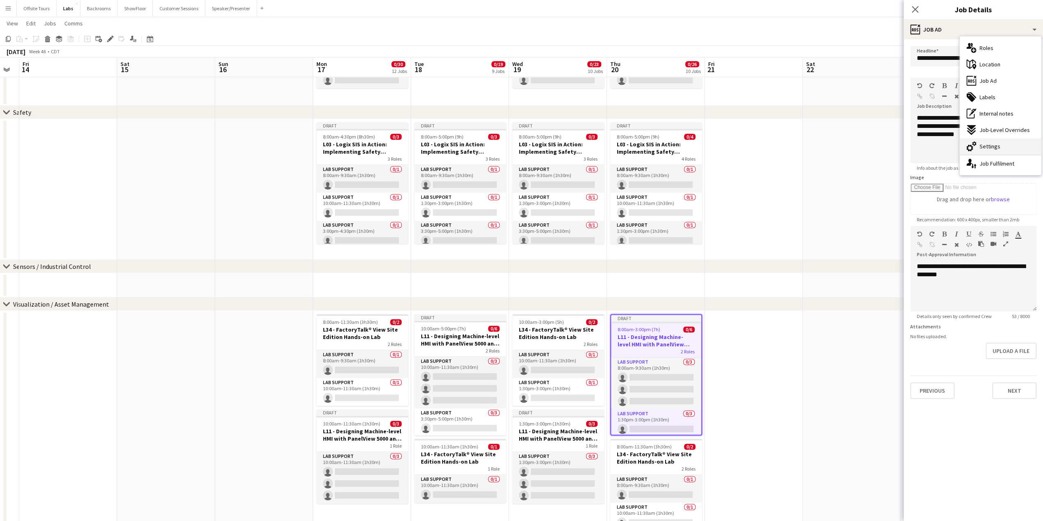
click at [990, 142] on div "cog-double-3 Settings" at bounding box center [1000, 146] width 81 height 16
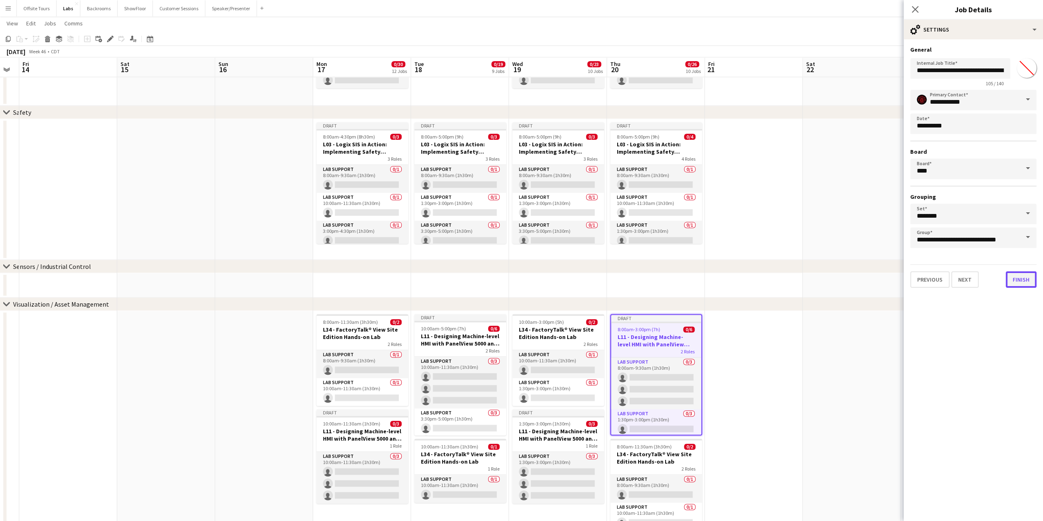
click at [1022, 280] on button "Finish" at bounding box center [1021, 279] width 31 height 16
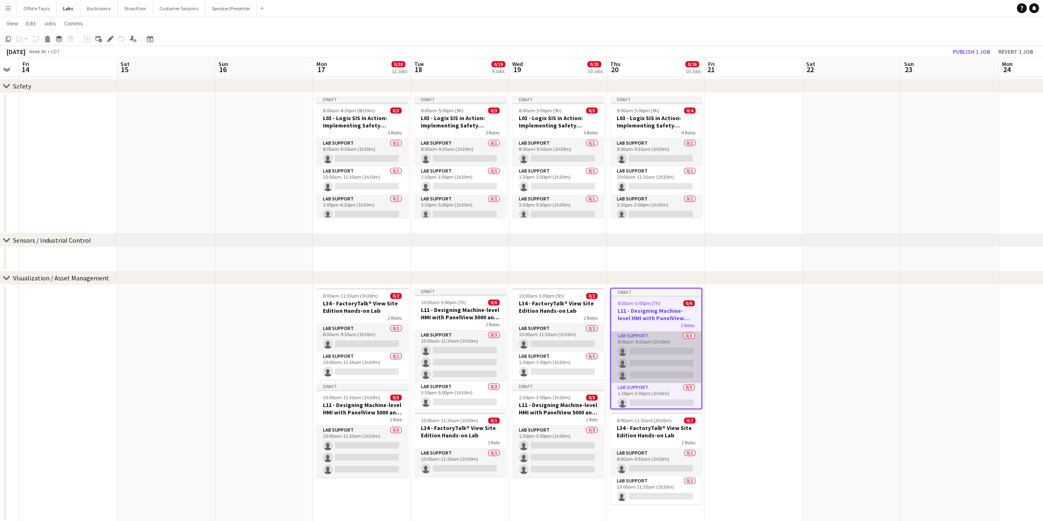
scroll to position [26, 0]
click at [833, 370] on app-date-cell at bounding box center [852, 402] width 98 height 237
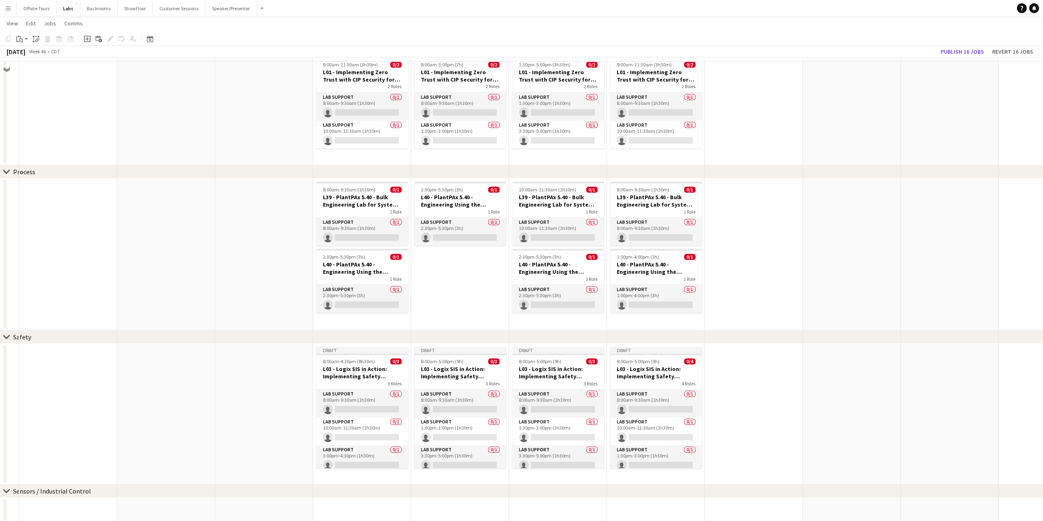
scroll to position [797, 0]
